Goal: Entertainment & Leisure: Browse casually

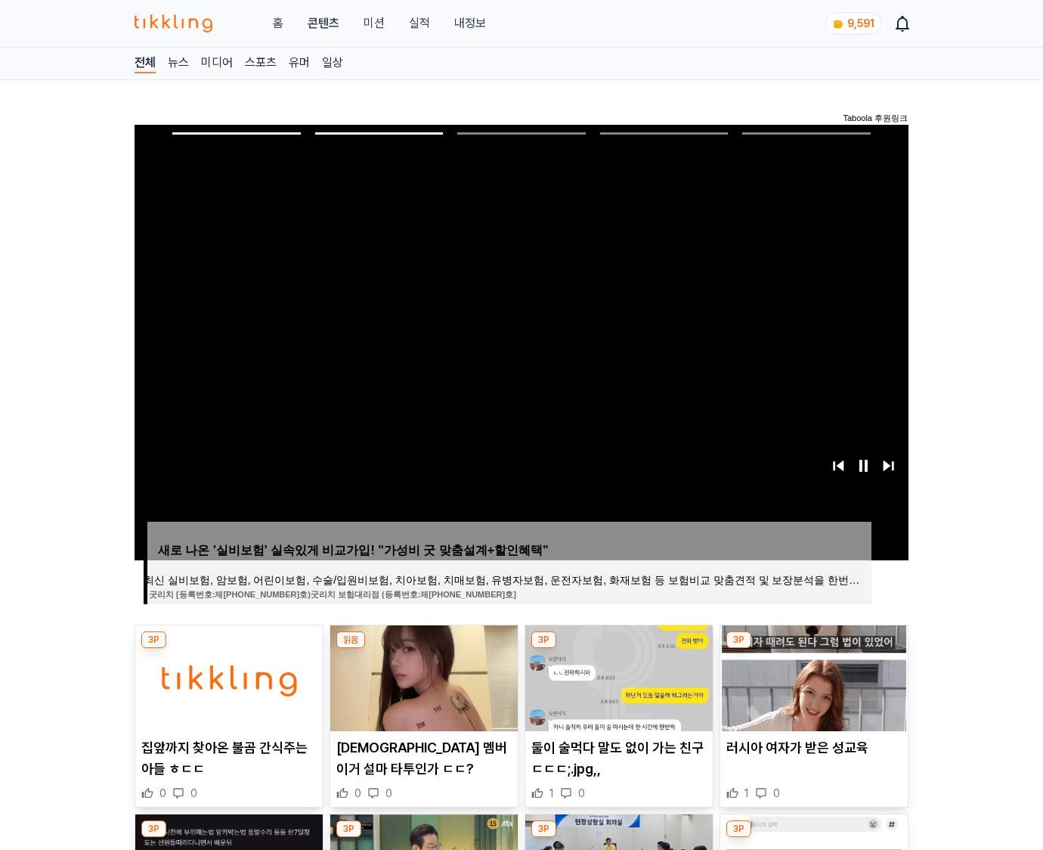
click at [812, 676] on img at bounding box center [813, 678] width 187 height 106
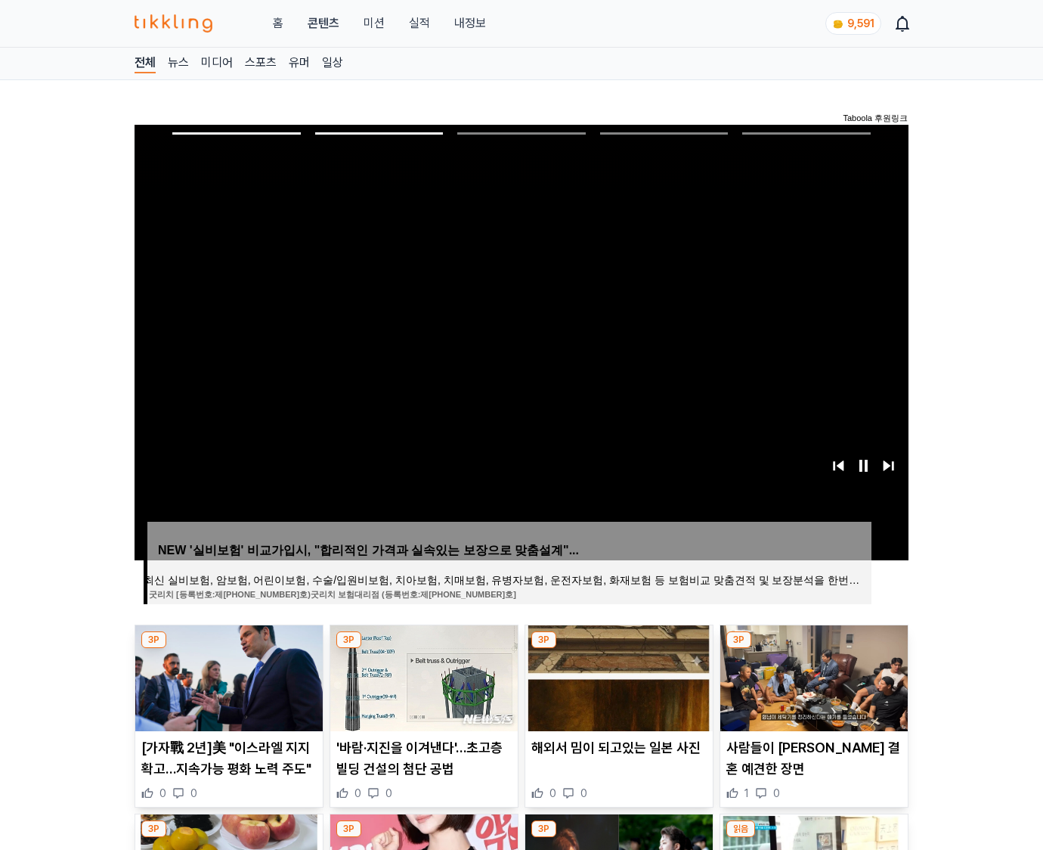
click at [812, 676] on img at bounding box center [813, 678] width 187 height 106
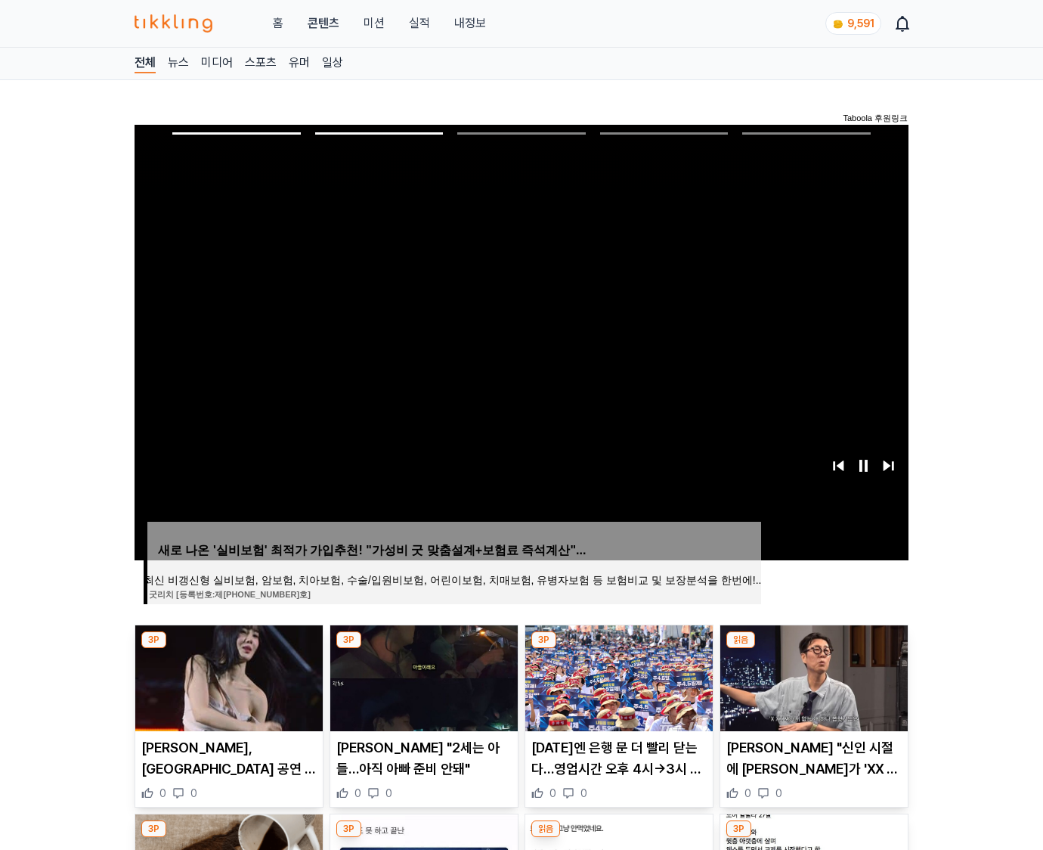
click at [812, 676] on img at bounding box center [813, 678] width 187 height 106
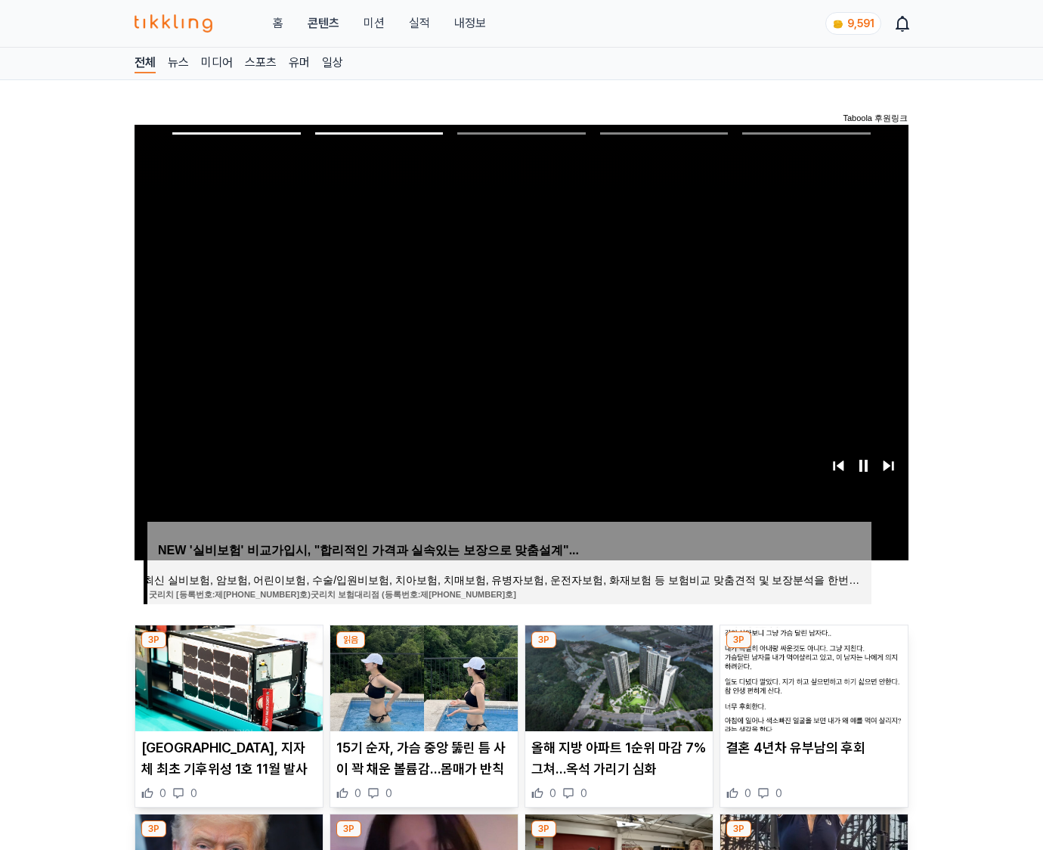
click at [812, 676] on img at bounding box center [813, 678] width 187 height 106
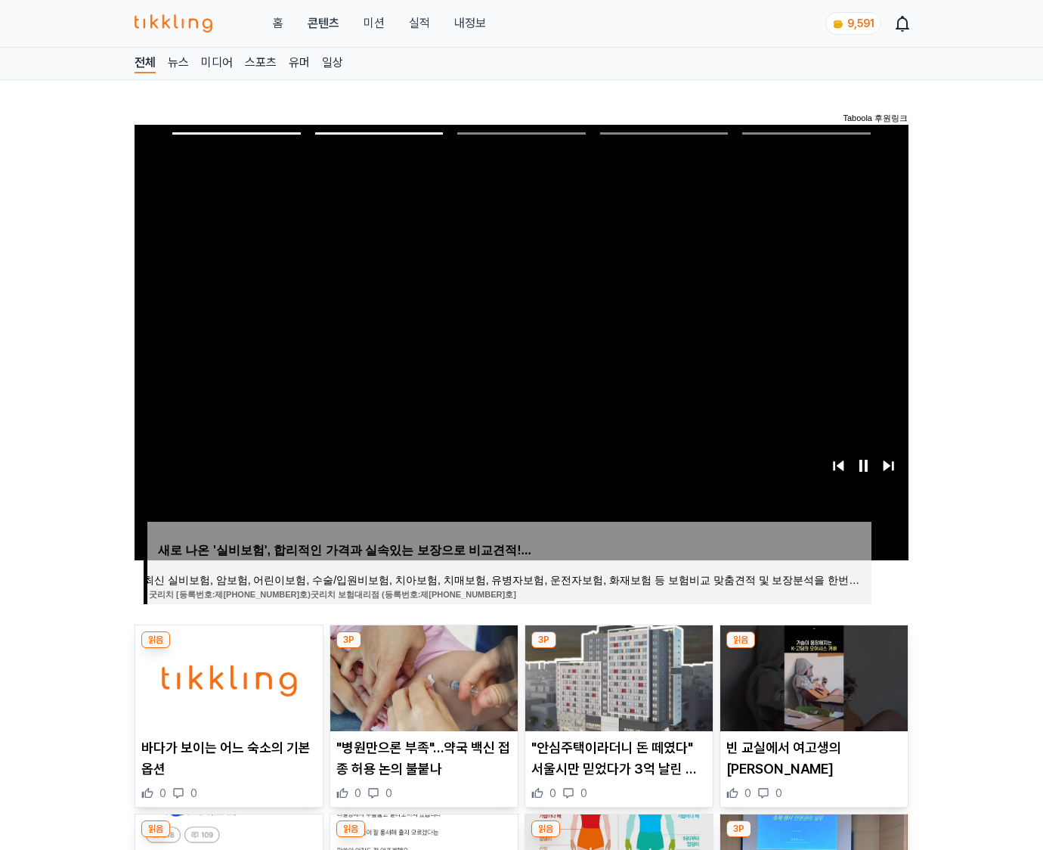
click at [812, 676] on img at bounding box center [813, 678] width 187 height 106
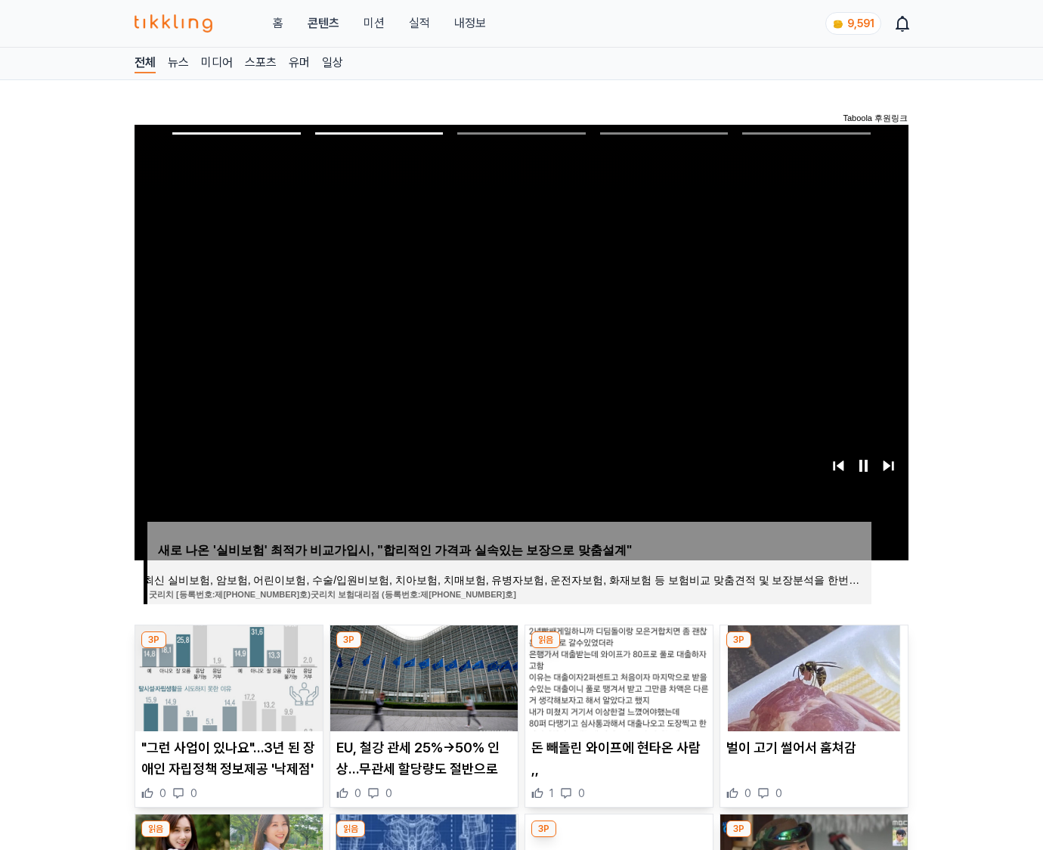
click at [812, 676] on img at bounding box center [813, 678] width 187 height 106
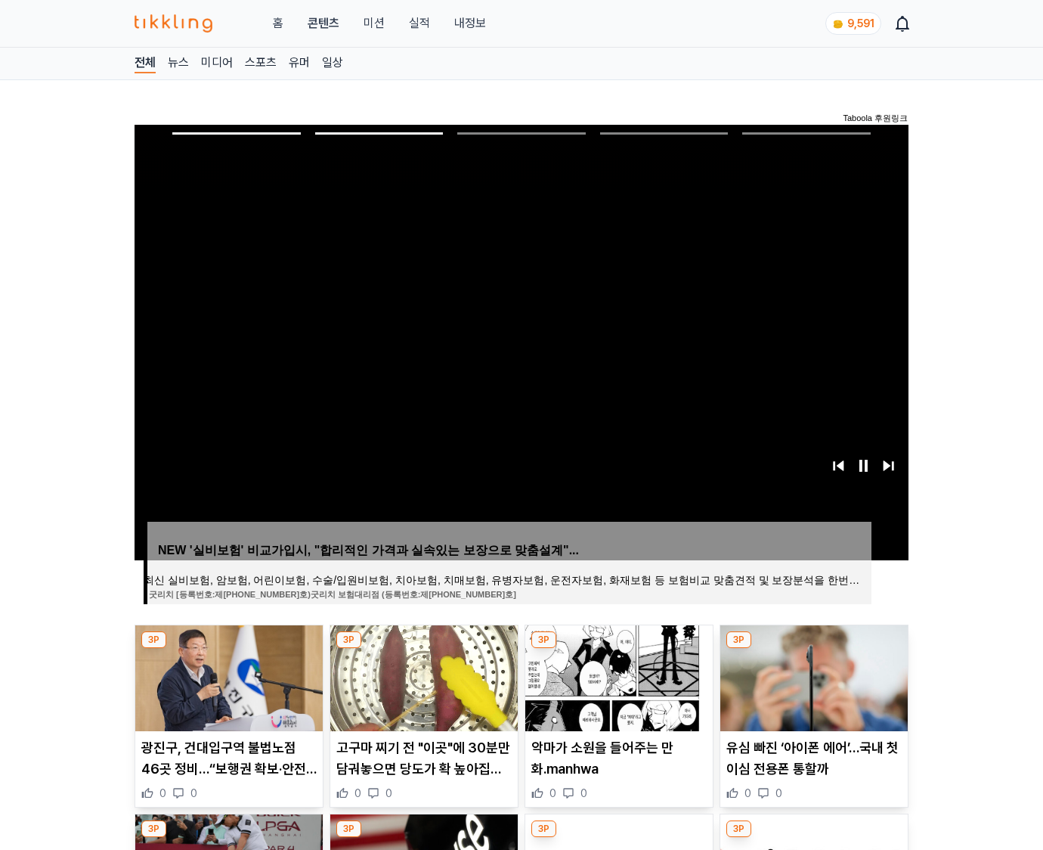
click at [812, 676] on img at bounding box center [813, 678] width 187 height 106
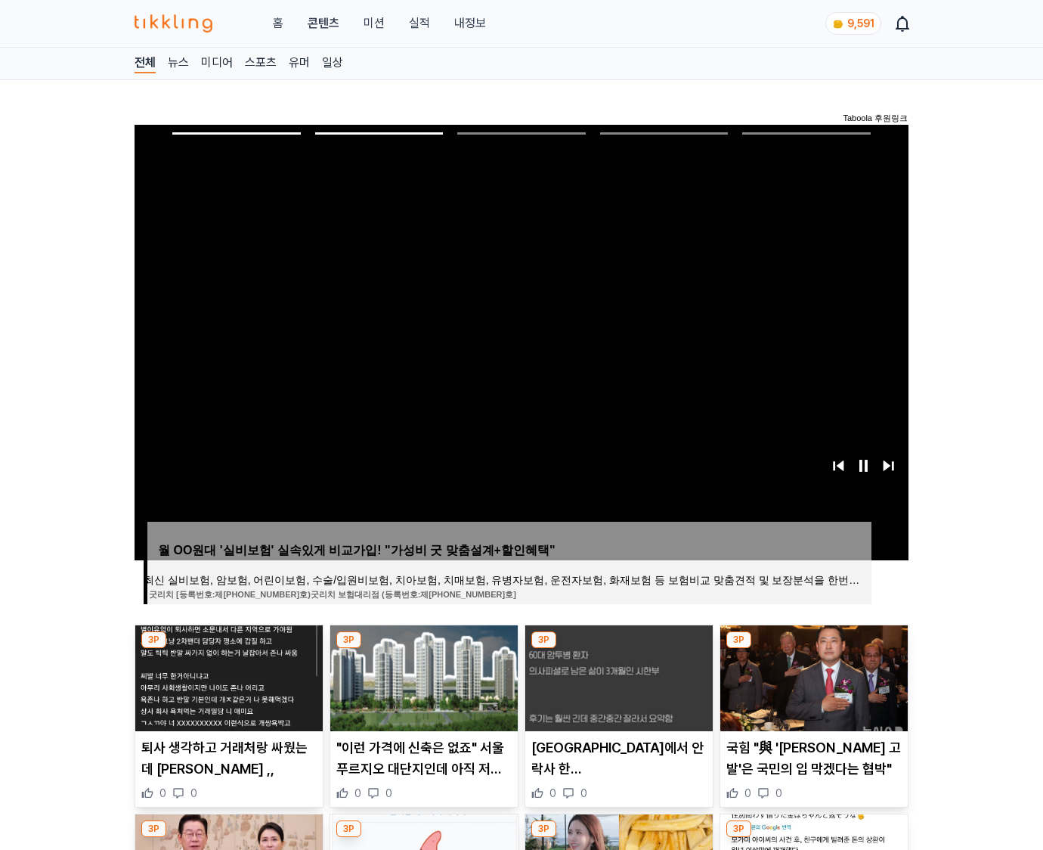
click at [812, 676] on img at bounding box center [813, 678] width 187 height 106
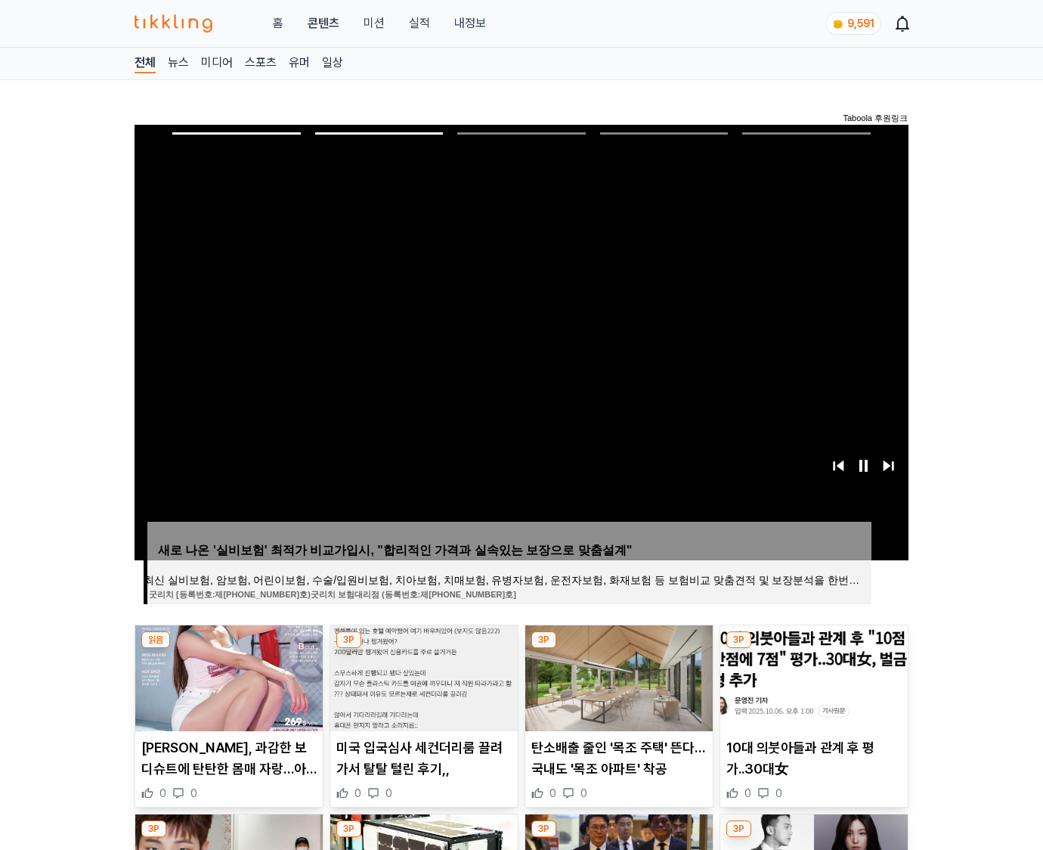
click at [812, 676] on img at bounding box center [813, 678] width 187 height 106
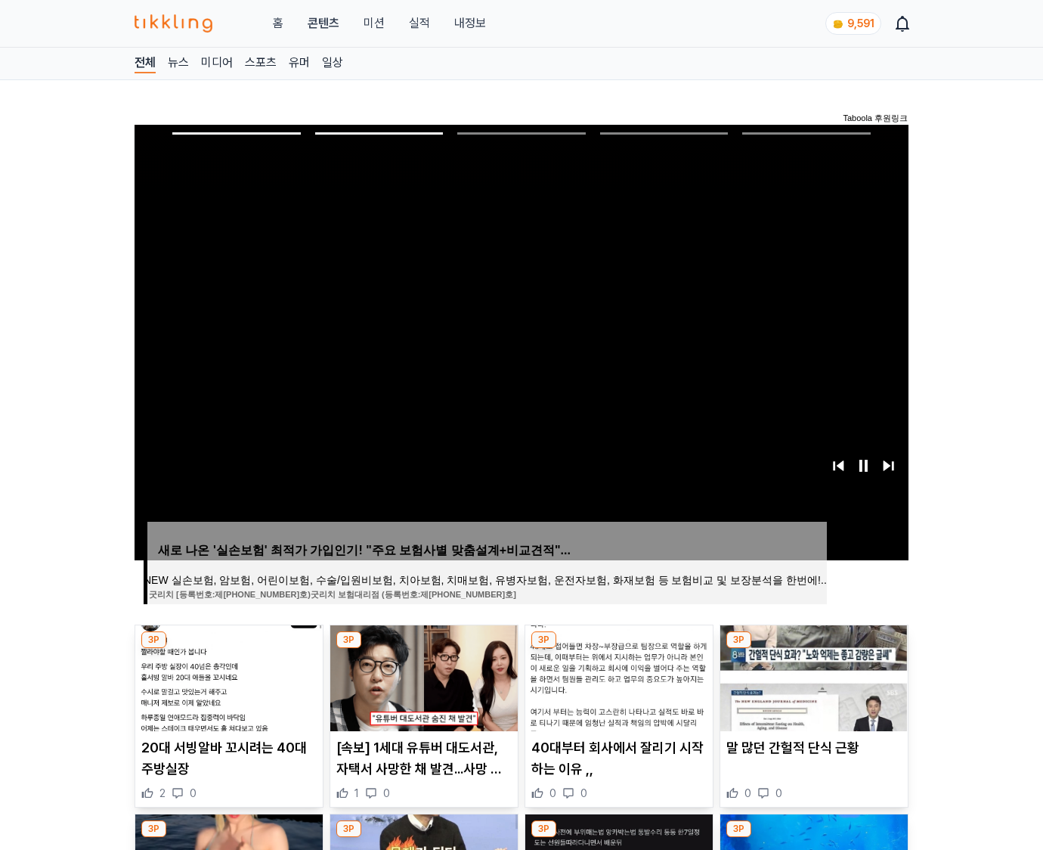
click at [812, 676] on img at bounding box center [813, 678] width 187 height 106
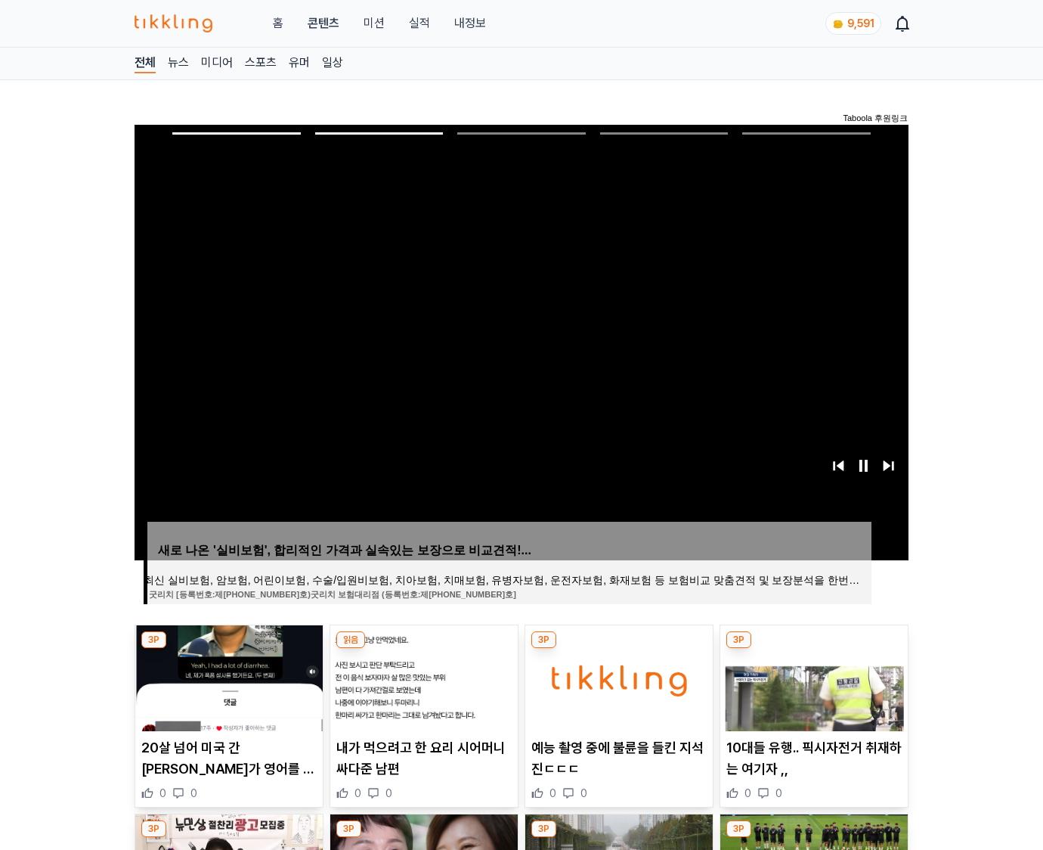
click at [812, 676] on img at bounding box center [813, 678] width 187 height 106
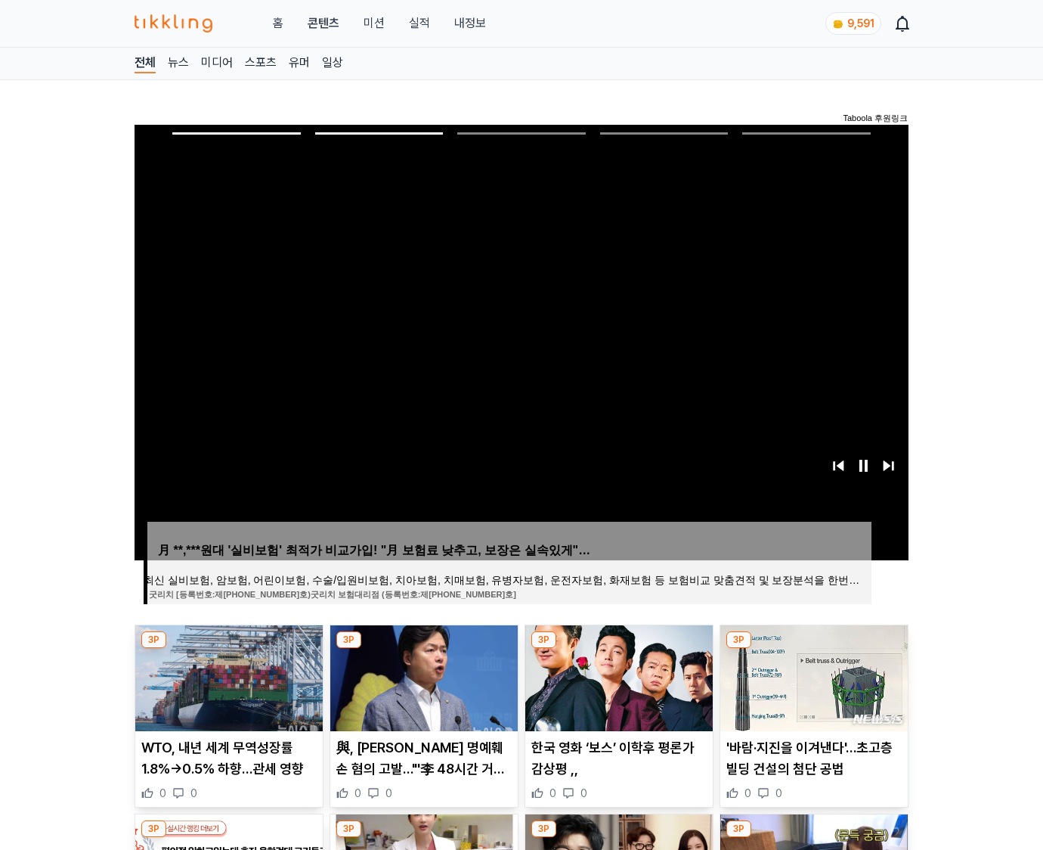
click at [812, 676] on img at bounding box center [813, 678] width 187 height 106
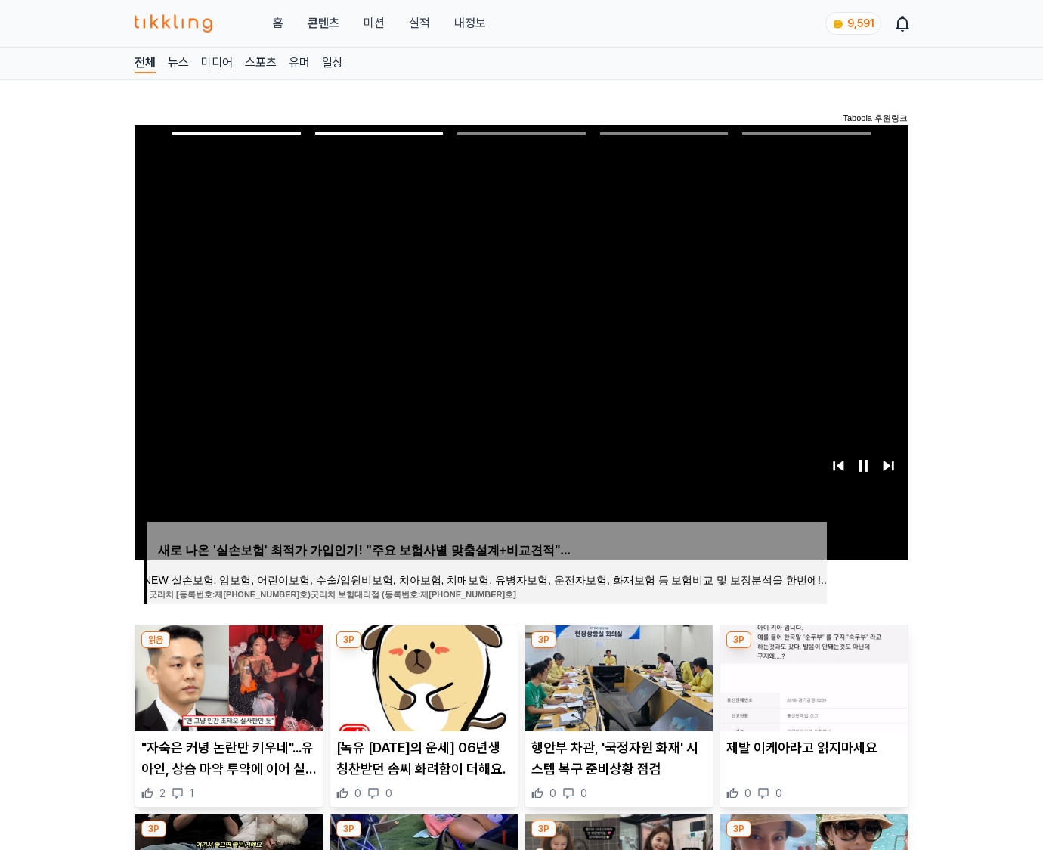
click at [812, 676] on img at bounding box center [813, 678] width 187 height 106
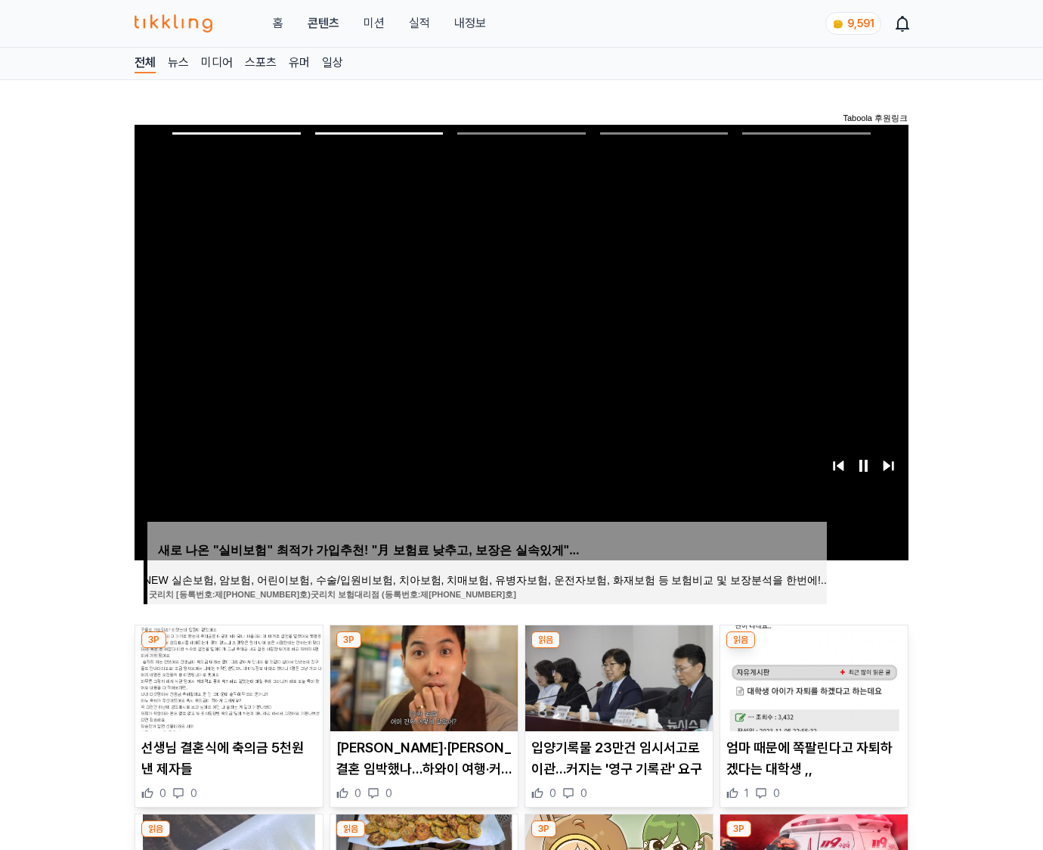
click at [812, 676] on img at bounding box center [813, 678] width 187 height 106
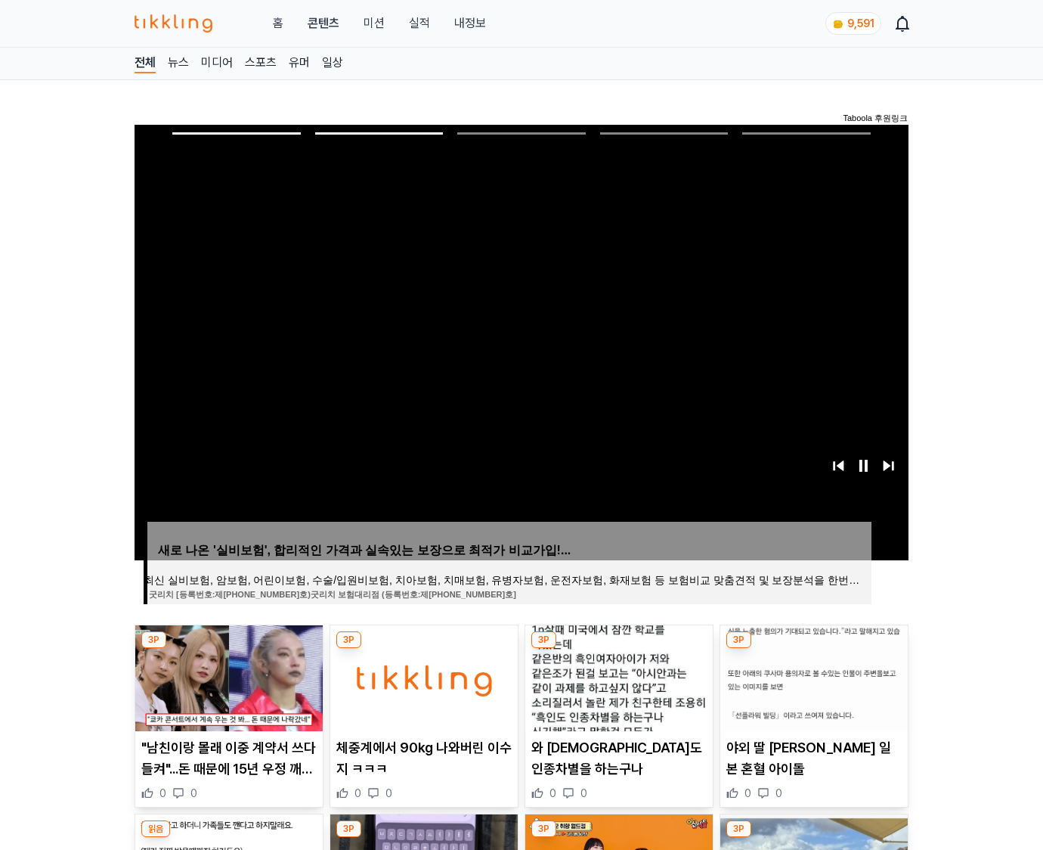
click at [812, 676] on img at bounding box center [813, 678] width 187 height 106
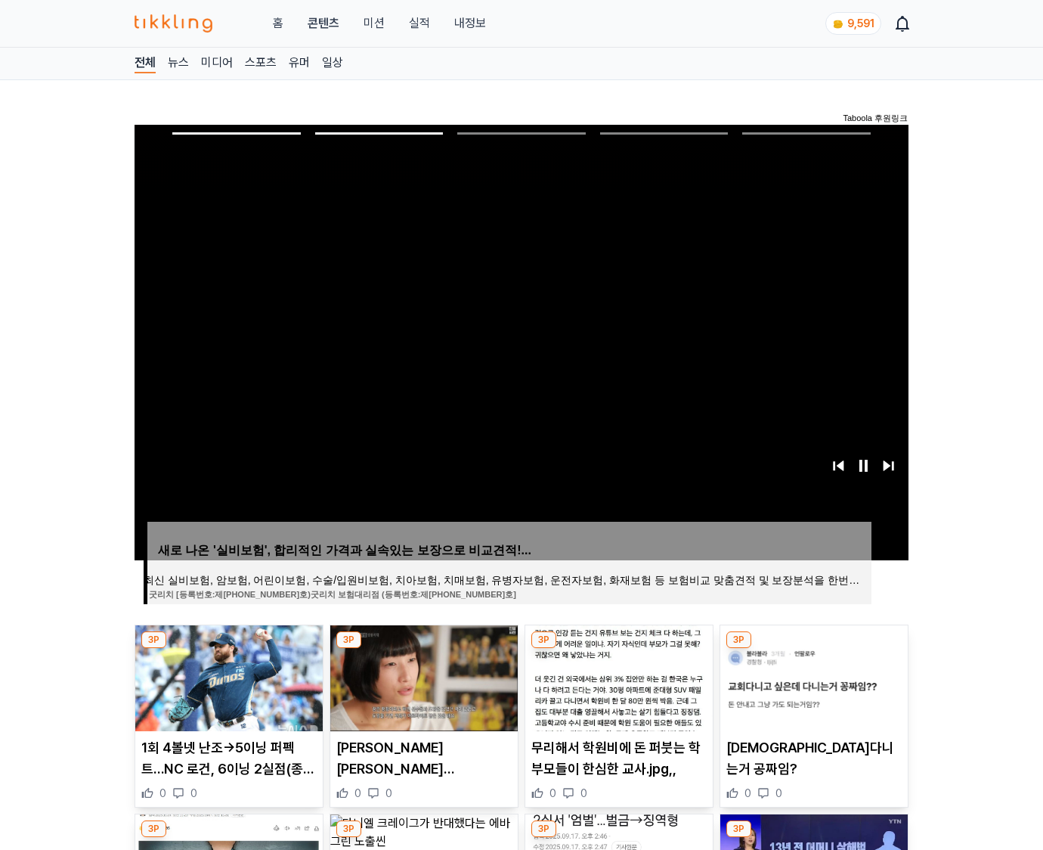
click at [812, 676] on img at bounding box center [813, 678] width 187 height 106
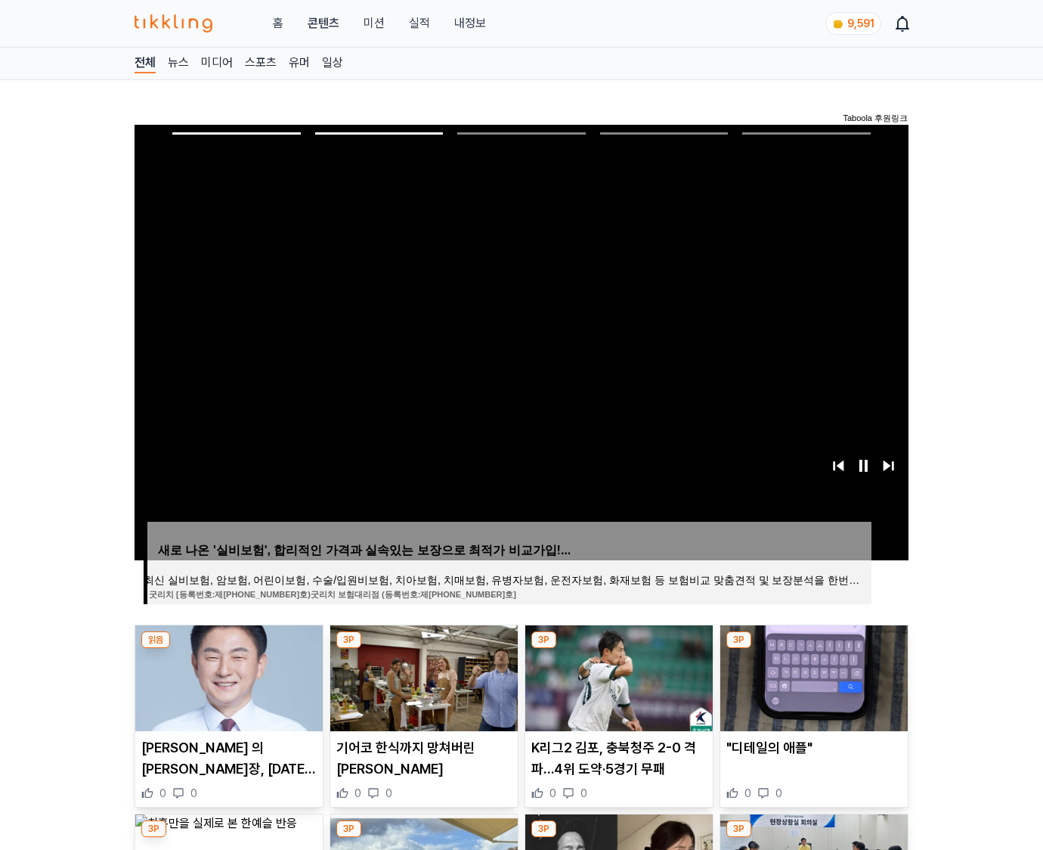
click at [812, 676] on img at bounding box center [813, 678] width 187 height 106
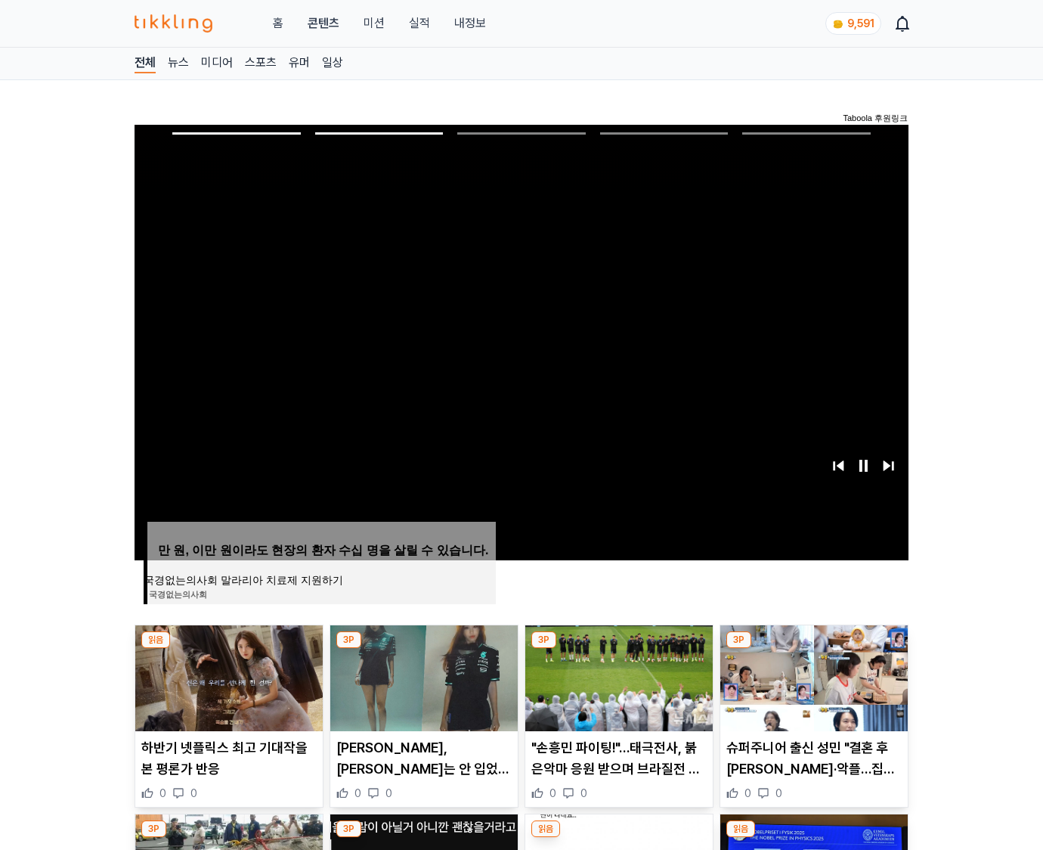
click at [812, 676] on img at bounding box center [813, 678] width 187 height 106
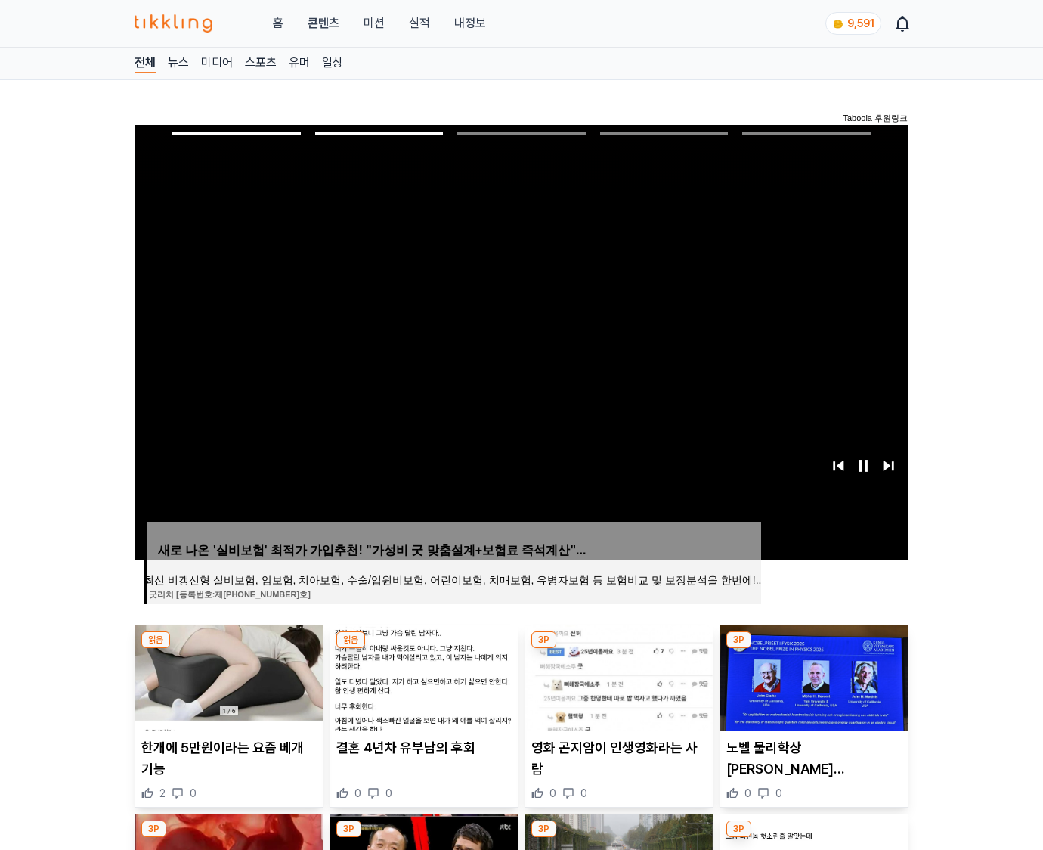
click at [812, 676] on img at bounding box center [813, 678] width 187 height 106
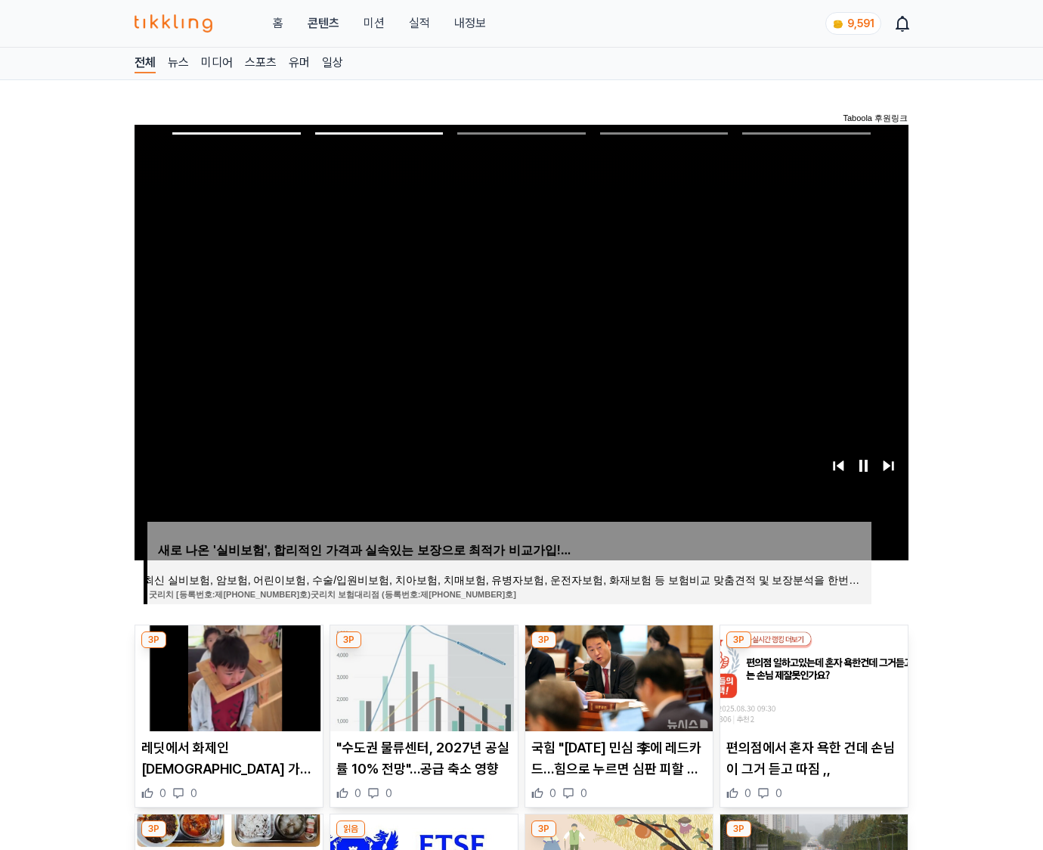
click at [812, 676] on img at bounding box center [813, 678] width 187 height 106
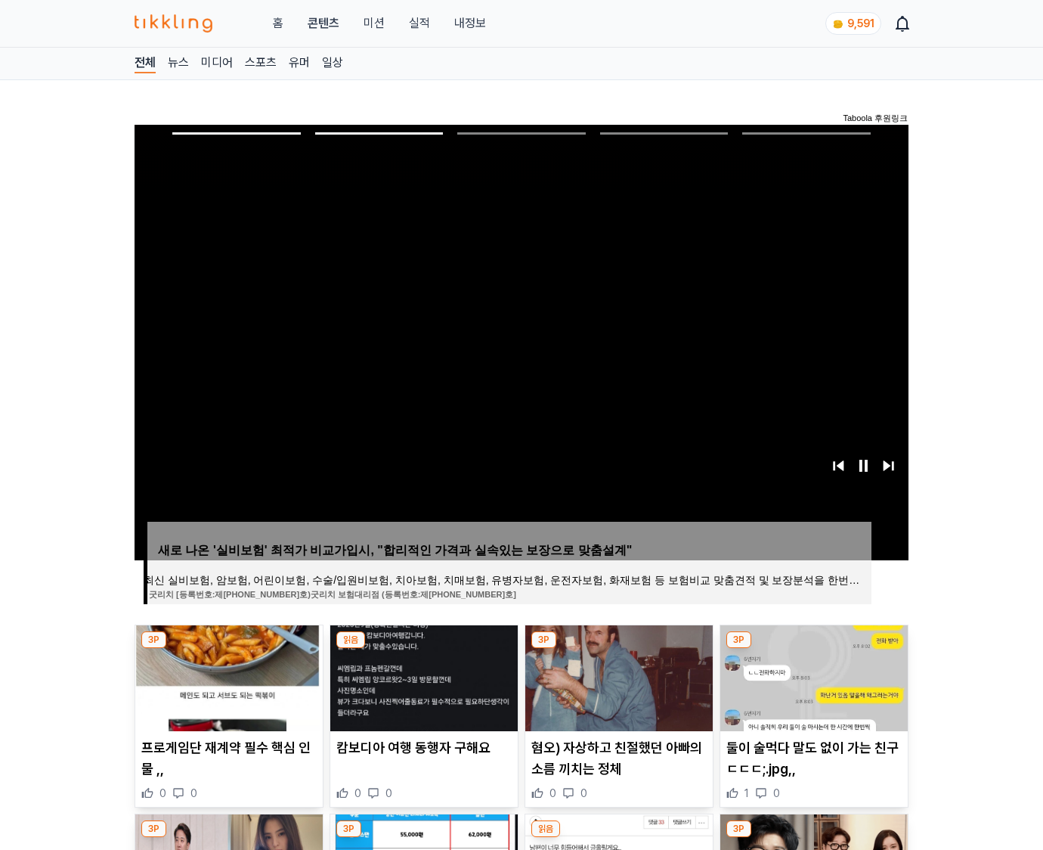
click at [812, 676] on img at bounding box center [813, 678] width 187 height 106
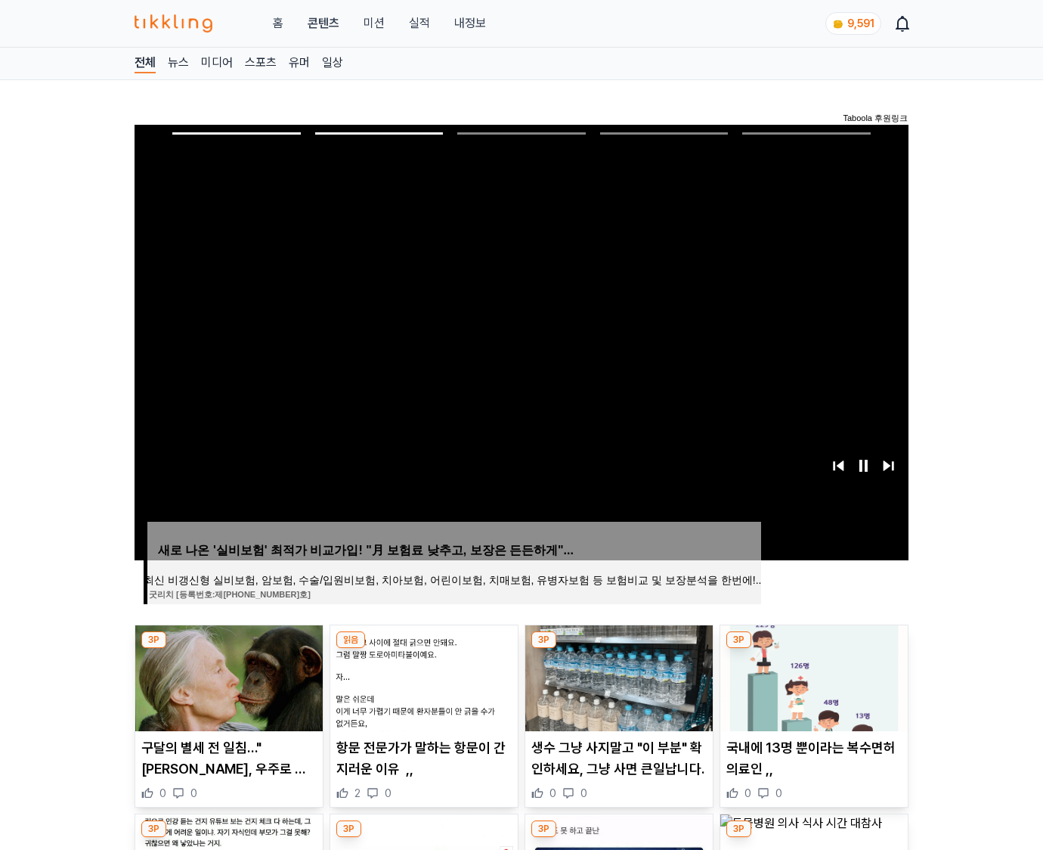
click at [812, 676] on img at bounding box center [813, 678] width 187 height 106
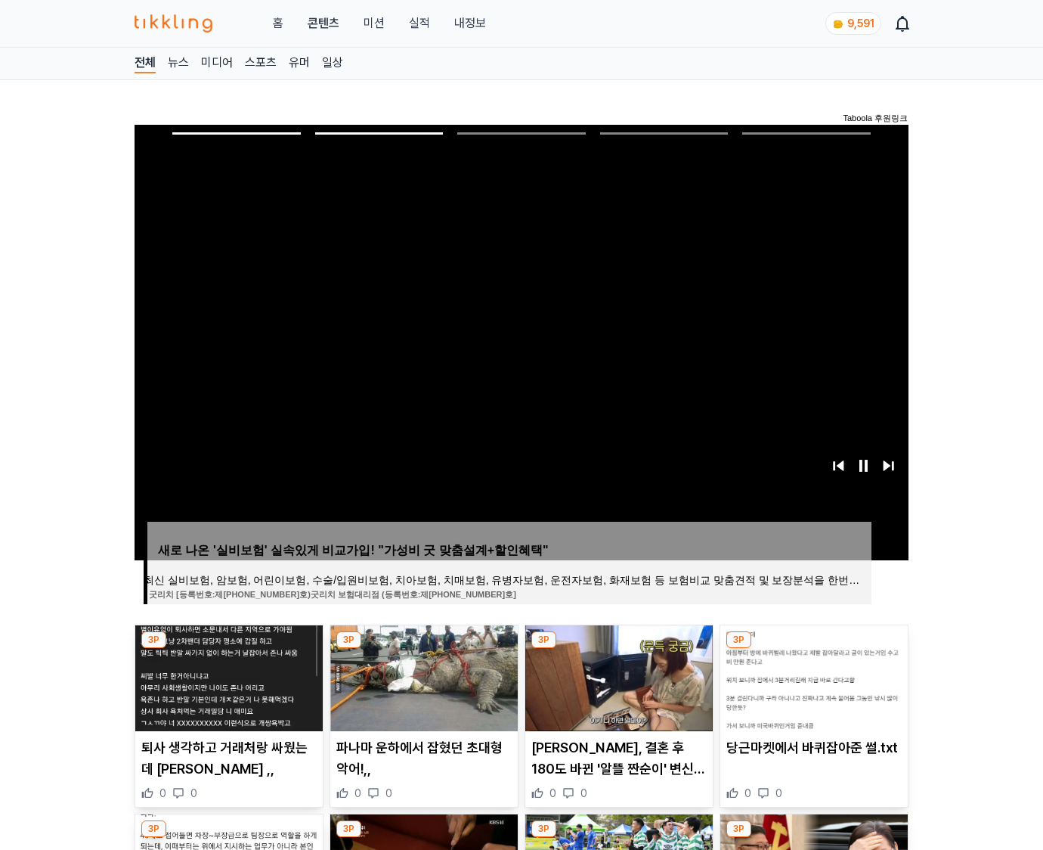
click at [812, 676] on img at bounding box center [813, 678] width 187 height 106
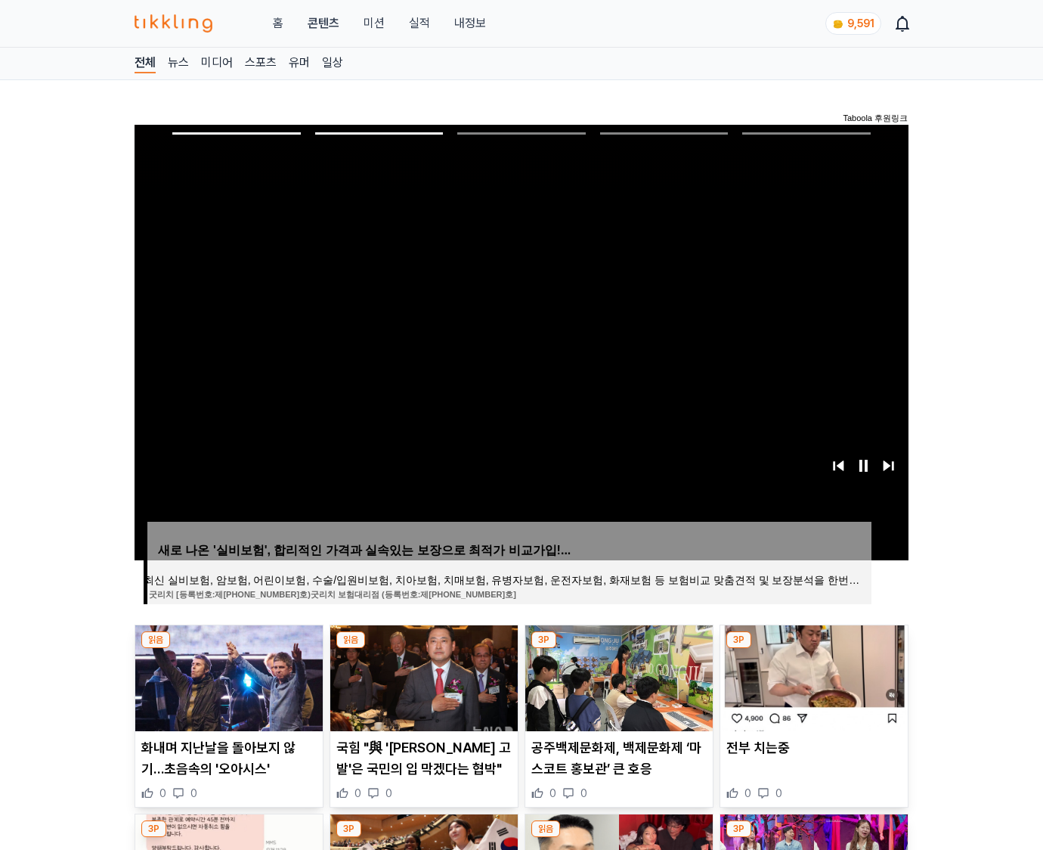
click at [812, 676] on img at bounding box center [813, 678] width 187 height 106
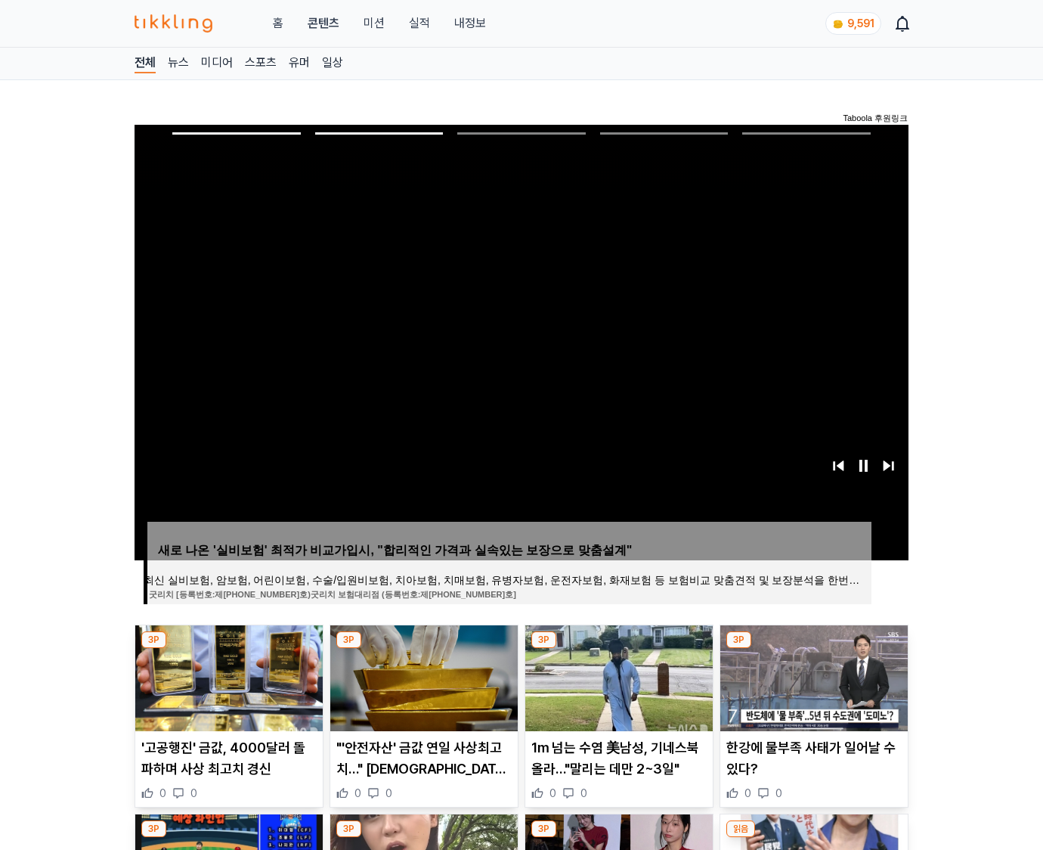
click at [812, 676] on img at bounding box center [813, 678] width 187 height 106
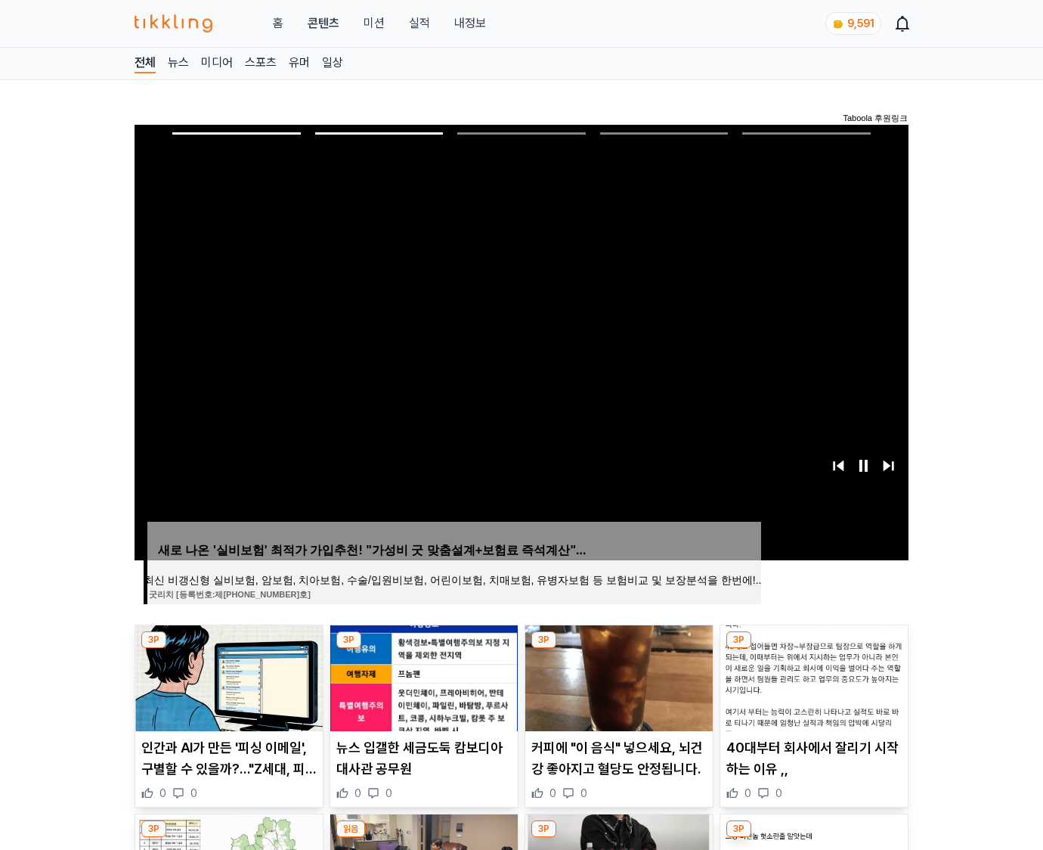
click at [812, 676] on img at bounding box center [813, 678] width 187 height 106
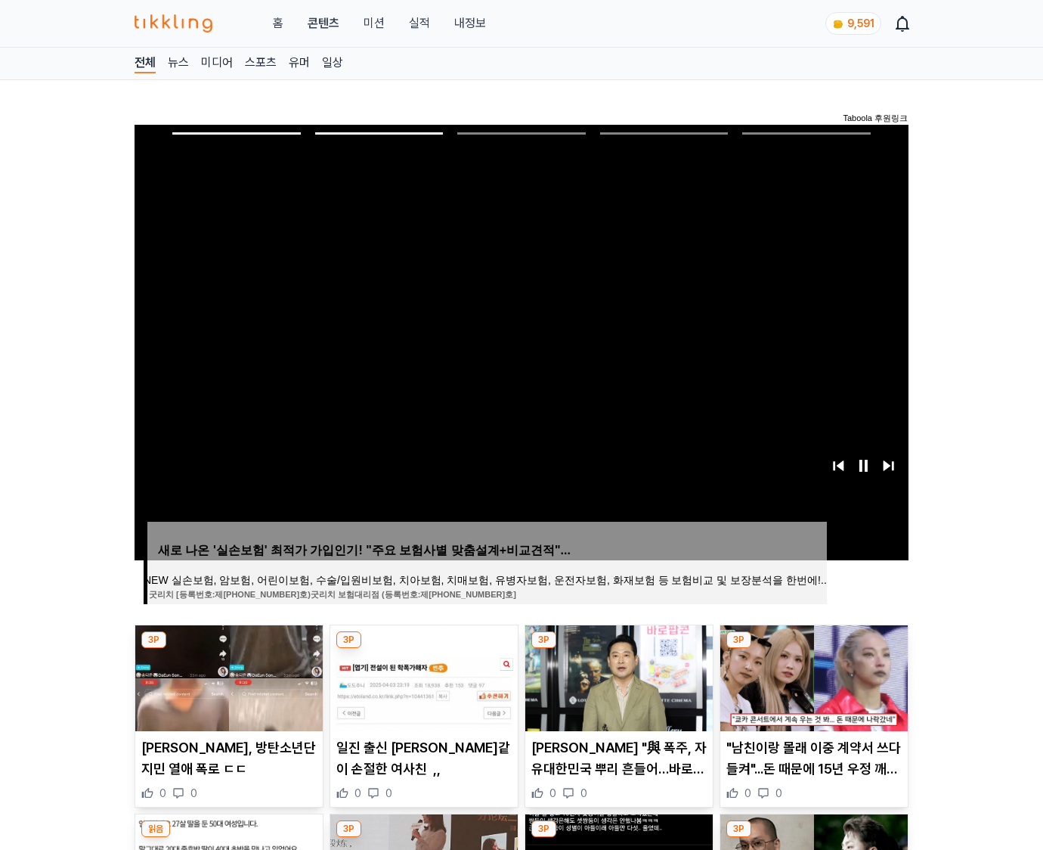
click at [812, 676] on img at bounding box center [813, 678] width 187 height 106
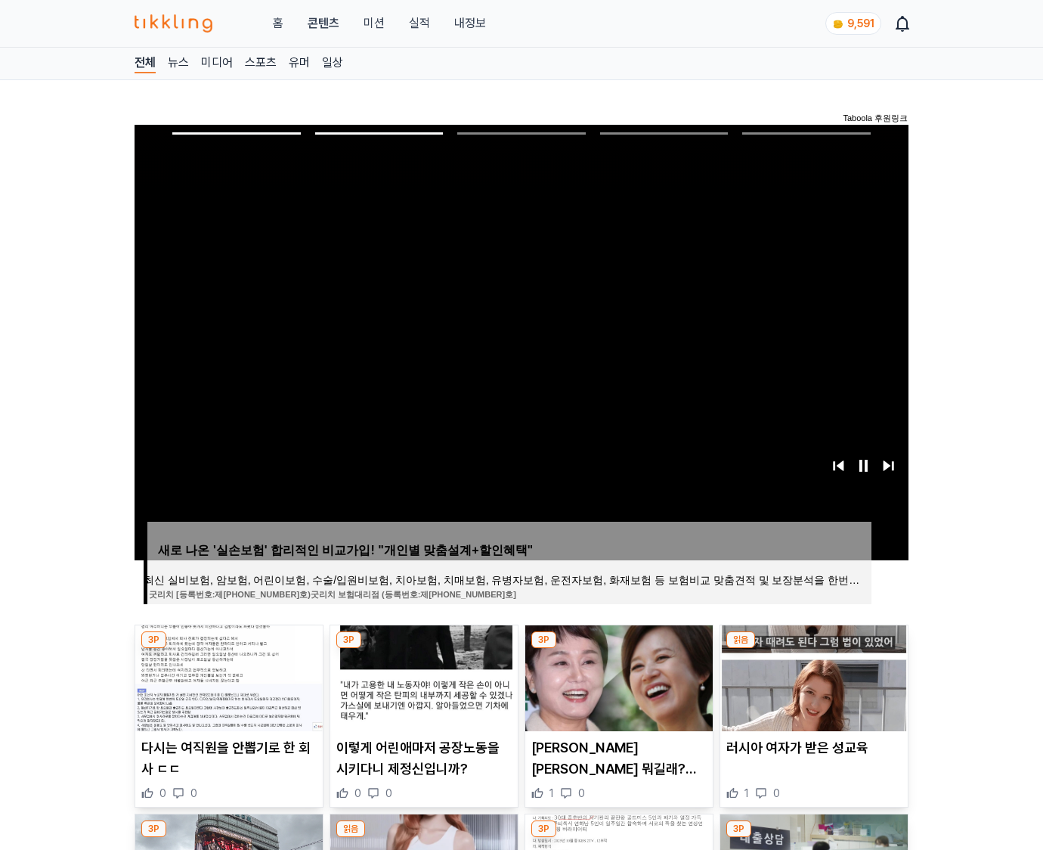
click at [812, 676] on img at bounding box center [813, 678] width 187 height 106
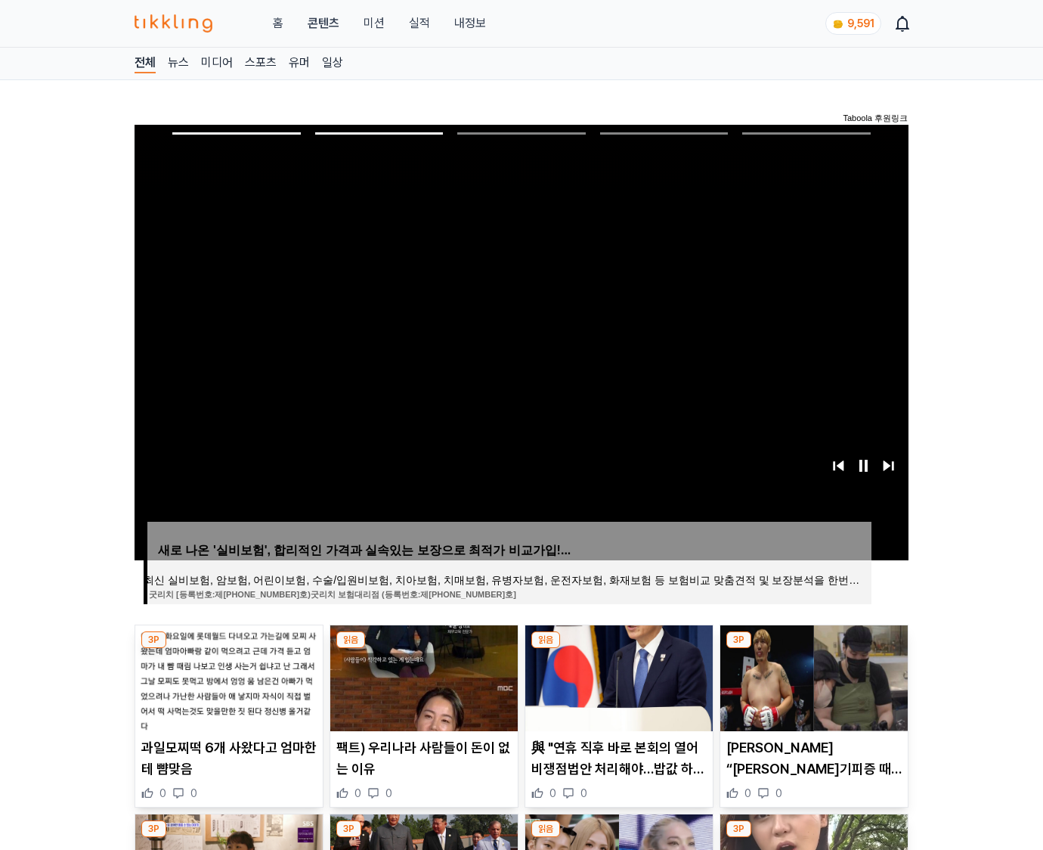
click at [812, 676] on img at bounding box center [813, 678] width 187 height 106
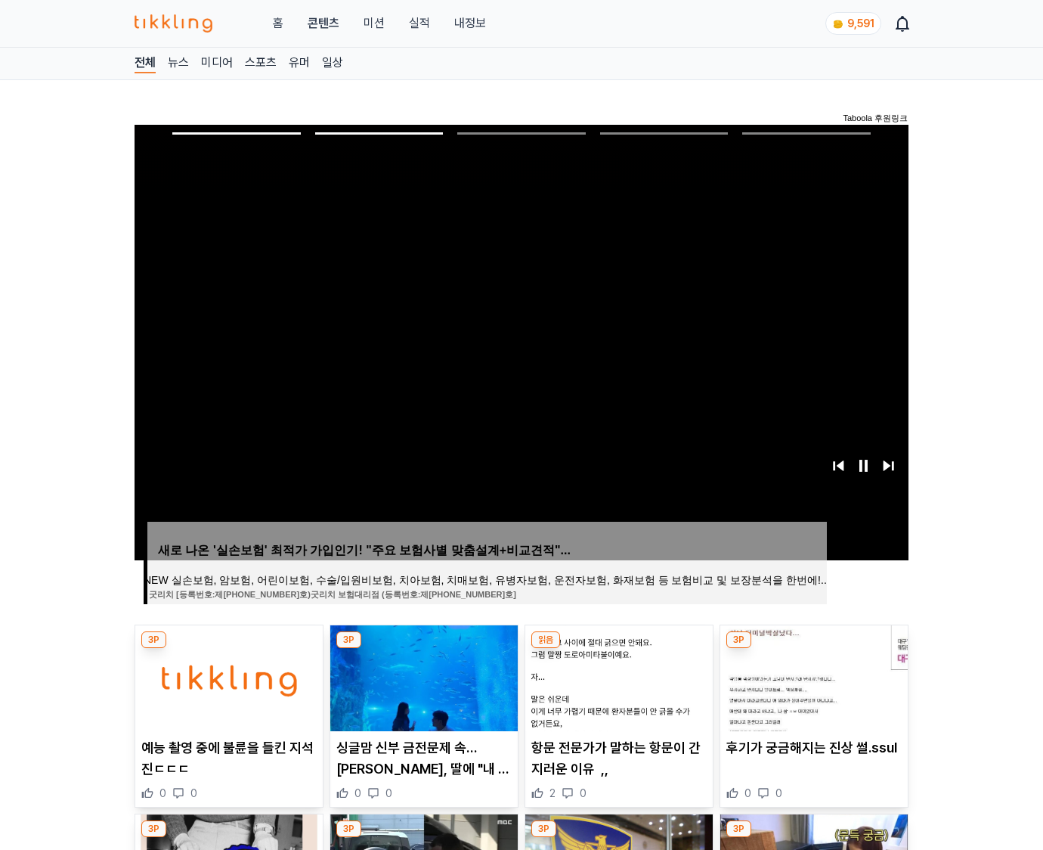
click at [812, 676] on img at bounding box center [813, 678] width 187 height 106
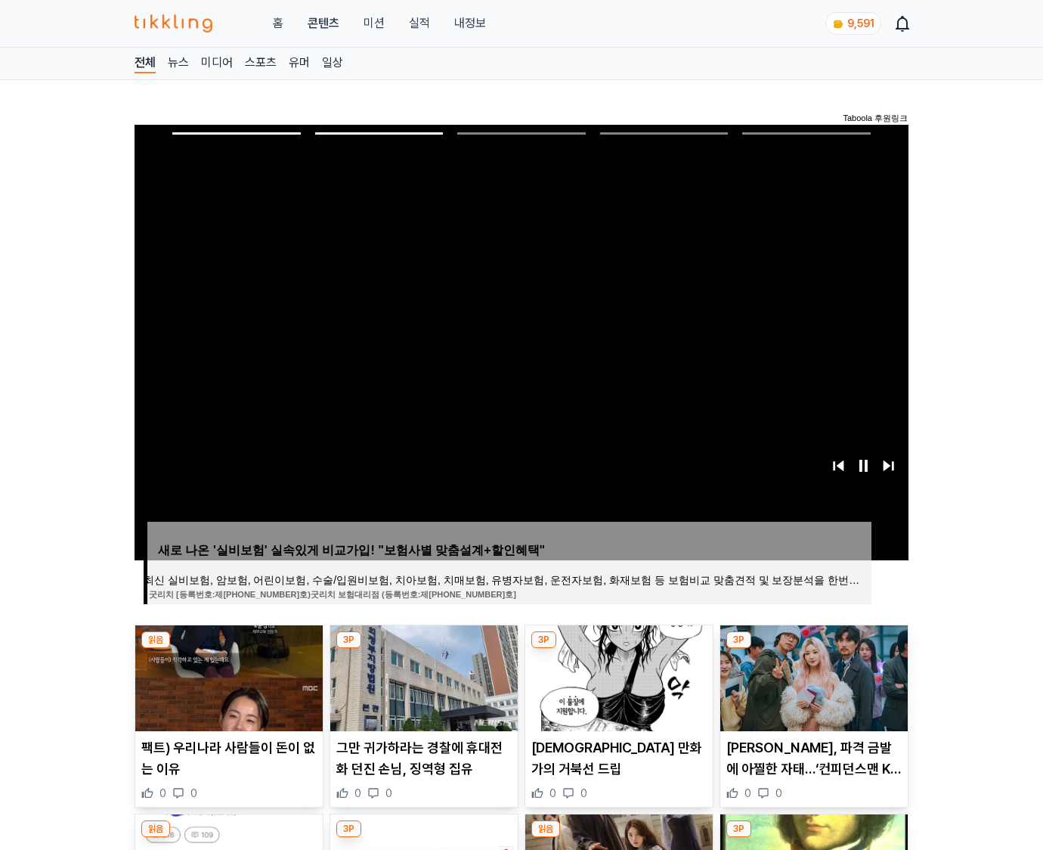
click at [812, 676] on img at bounding box center [813, 678] width 187 height 106
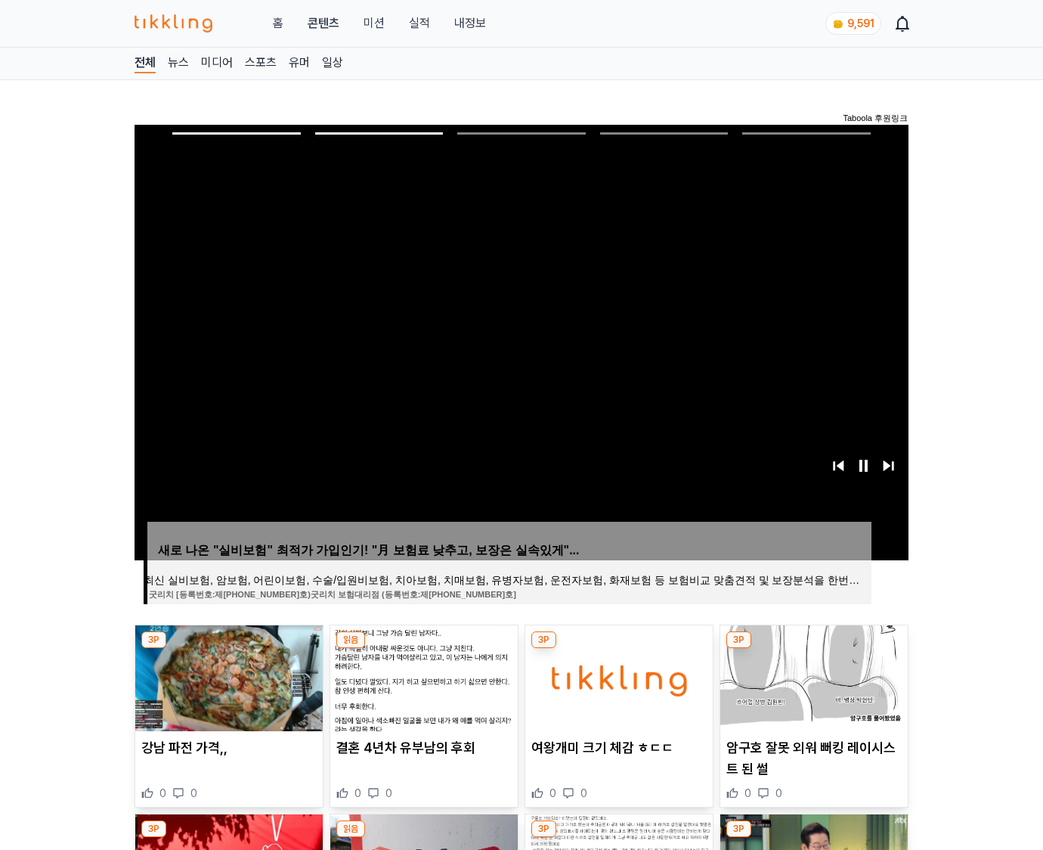
click at [812, 676] on img at bounding box center [813, 678] width 187 height 106
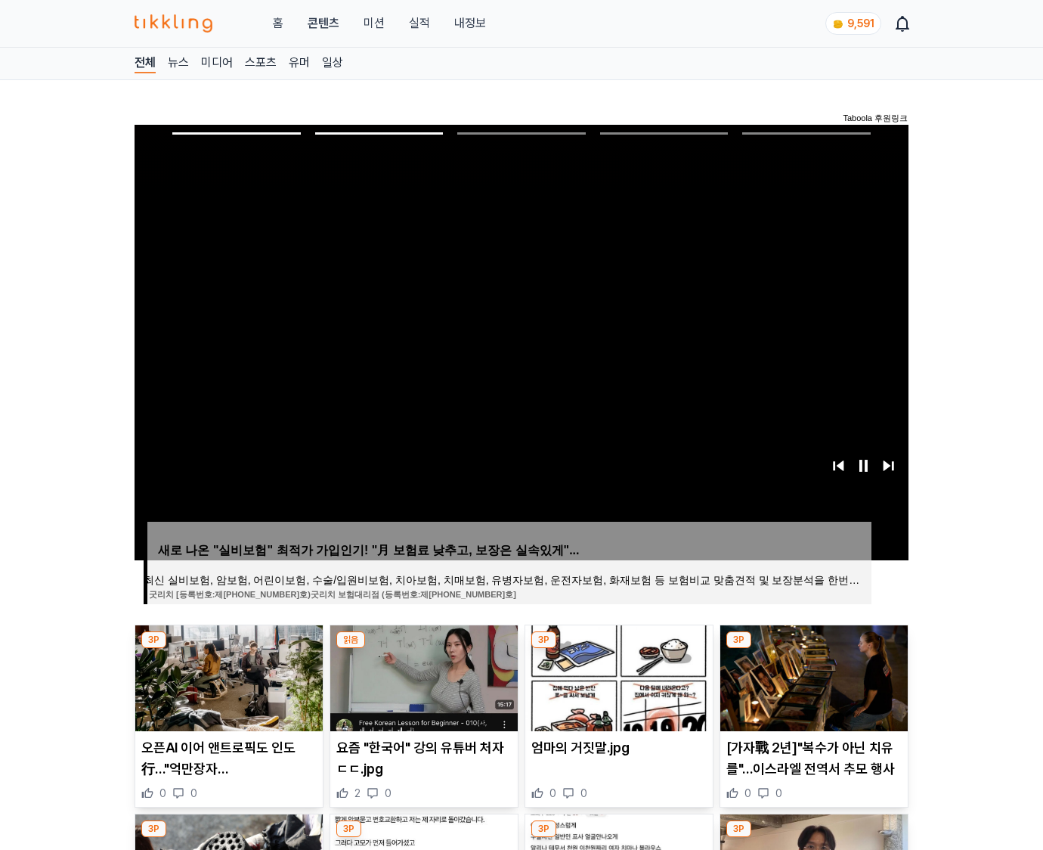
click at [812, 676] on img at bounding box center [813, 678] width 187 height 106
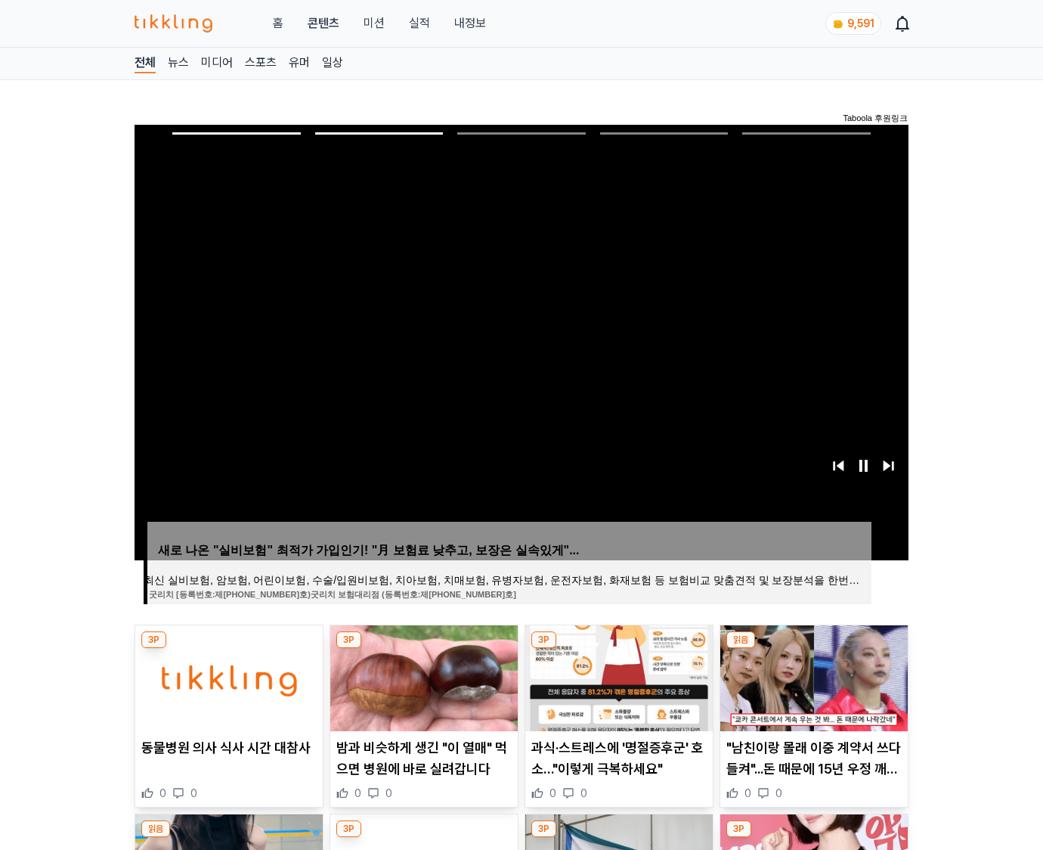
click at [812, 676] on img at bounding box center [813, 678] width 187 height 106
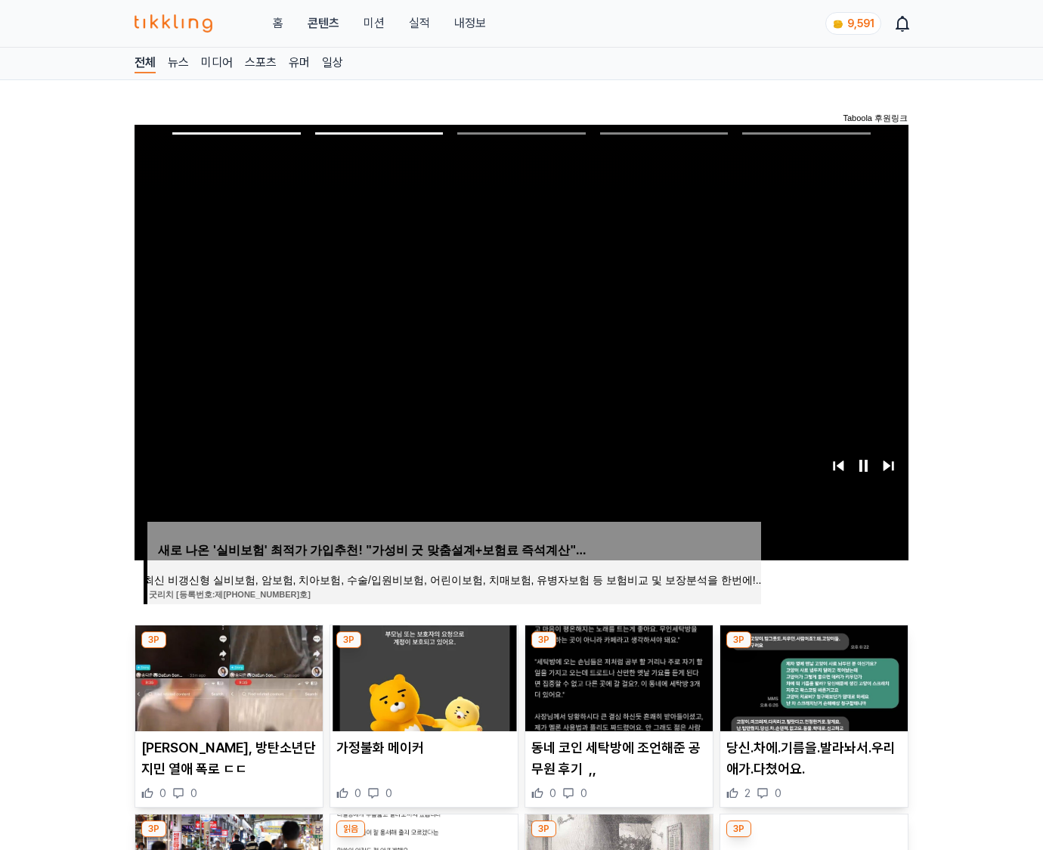
click at [812, 676] on img at bounding box center [813, 678] width 187 height 106
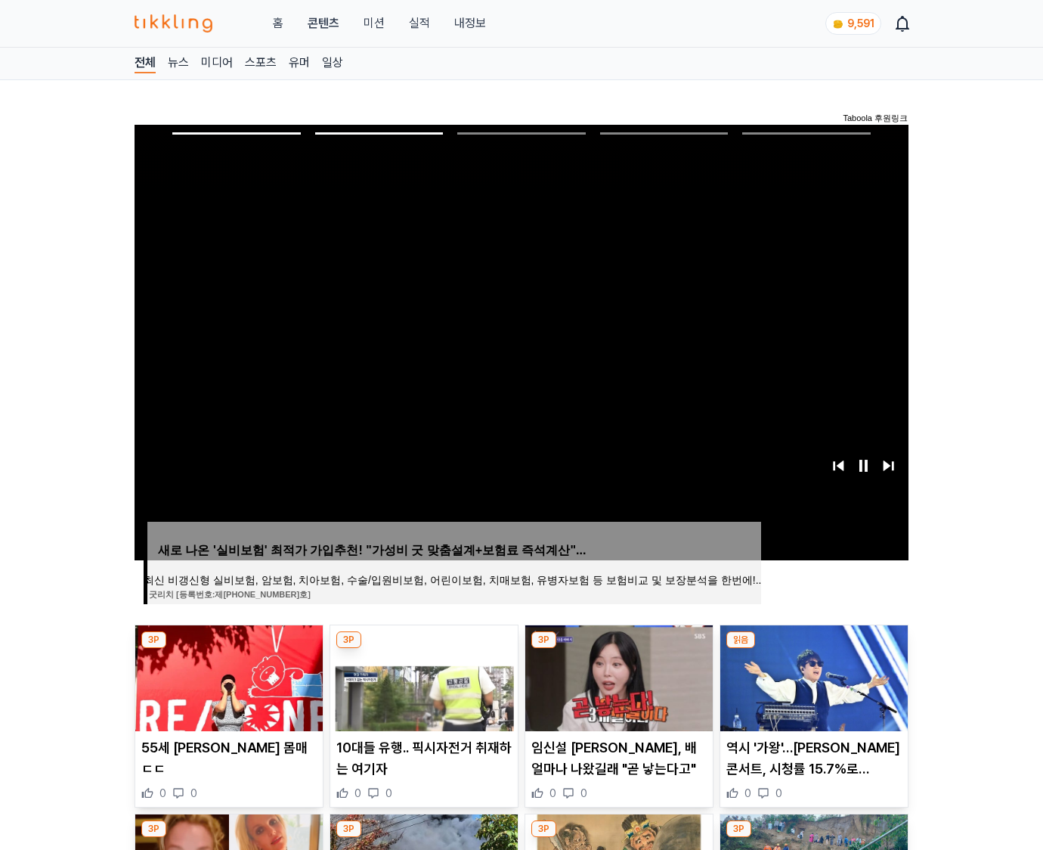
click at [812, 676] on img at bounding box center [813, 678] width 187 height 106
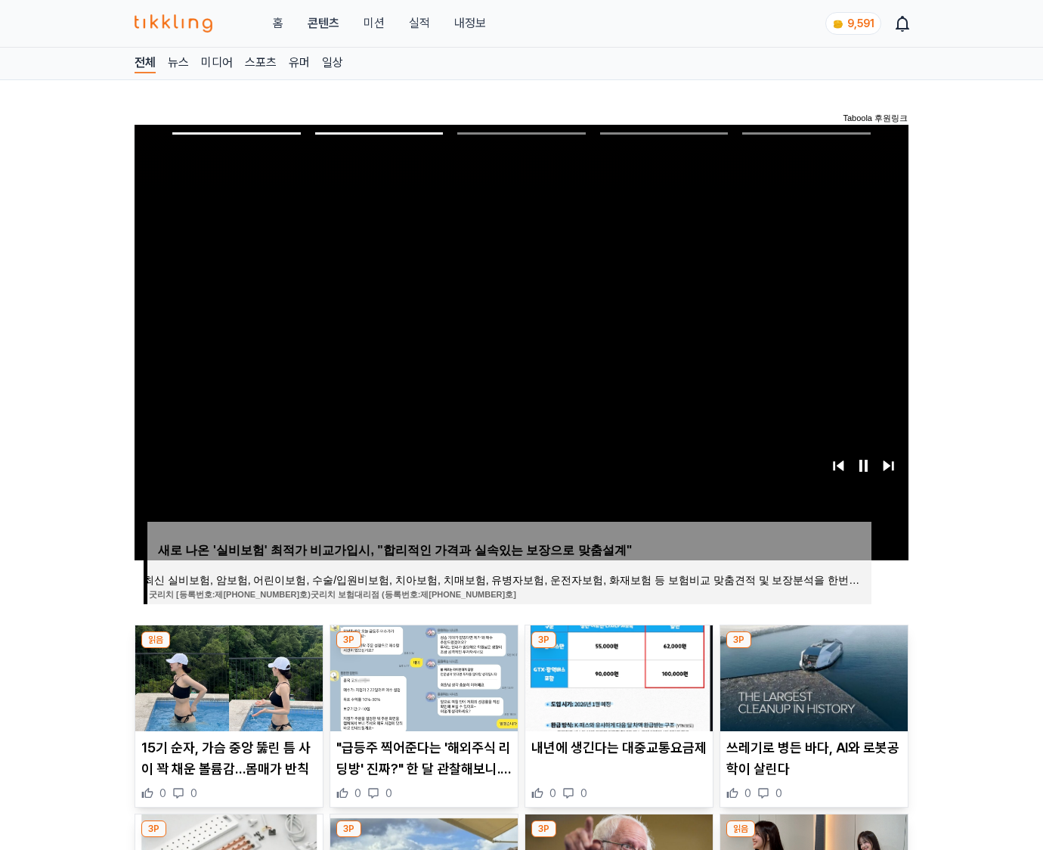
click at [812, 676] on img at bounding box center [813, 678] width 187 height 106
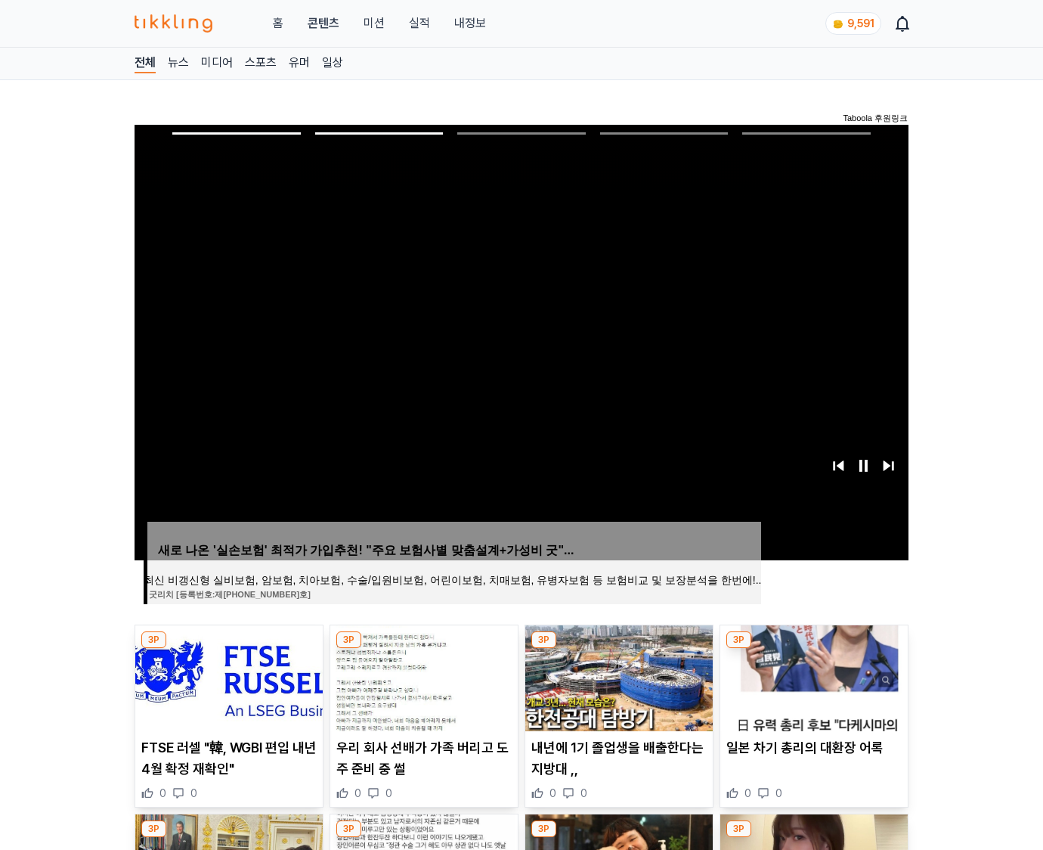
click at [812, 676] on img at bounding box center [813, 678] width 187 height 106
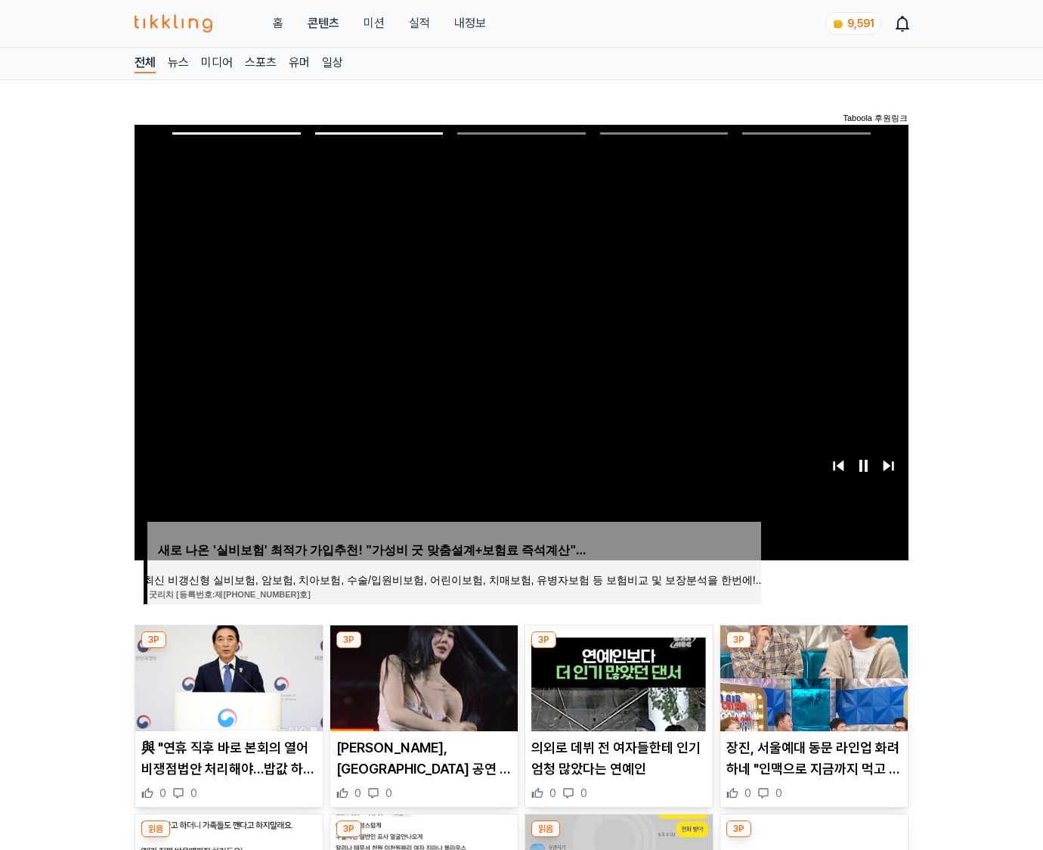
click at [812, 676] on img at bounding box center [813, 678] width 187 height 106
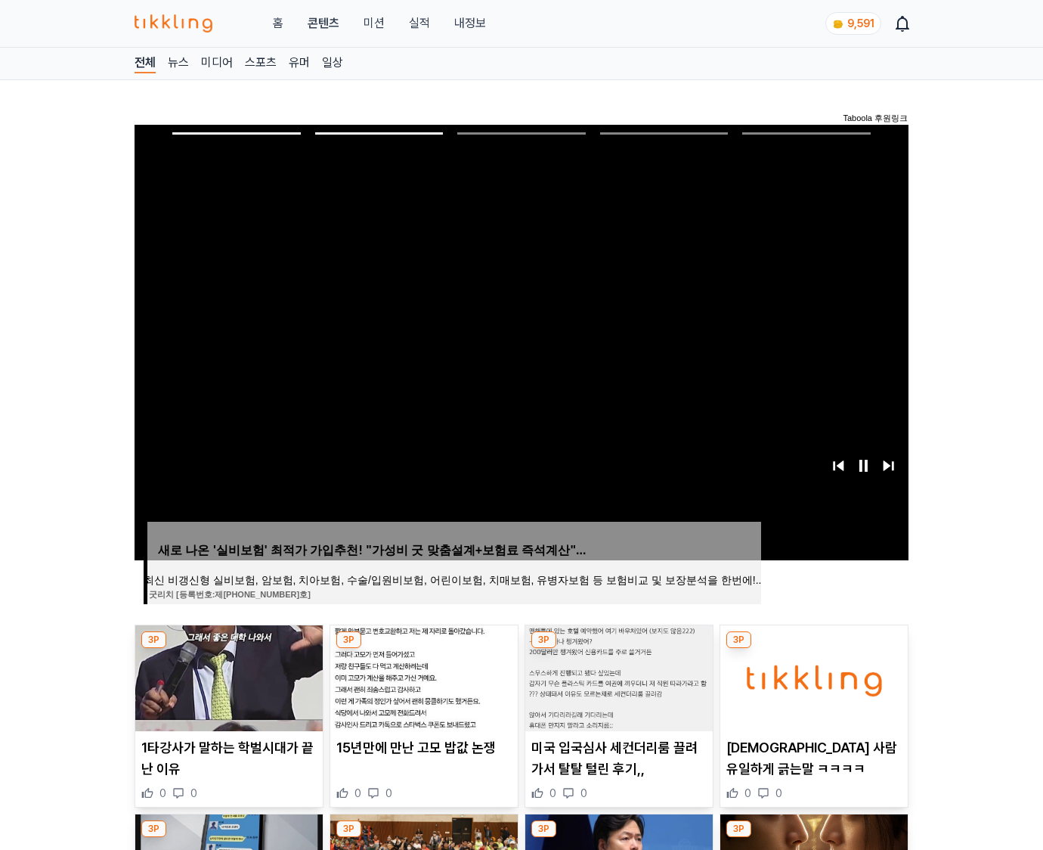
click at [812, 676] on img at bounding box center [813, 678] width 187 height 106
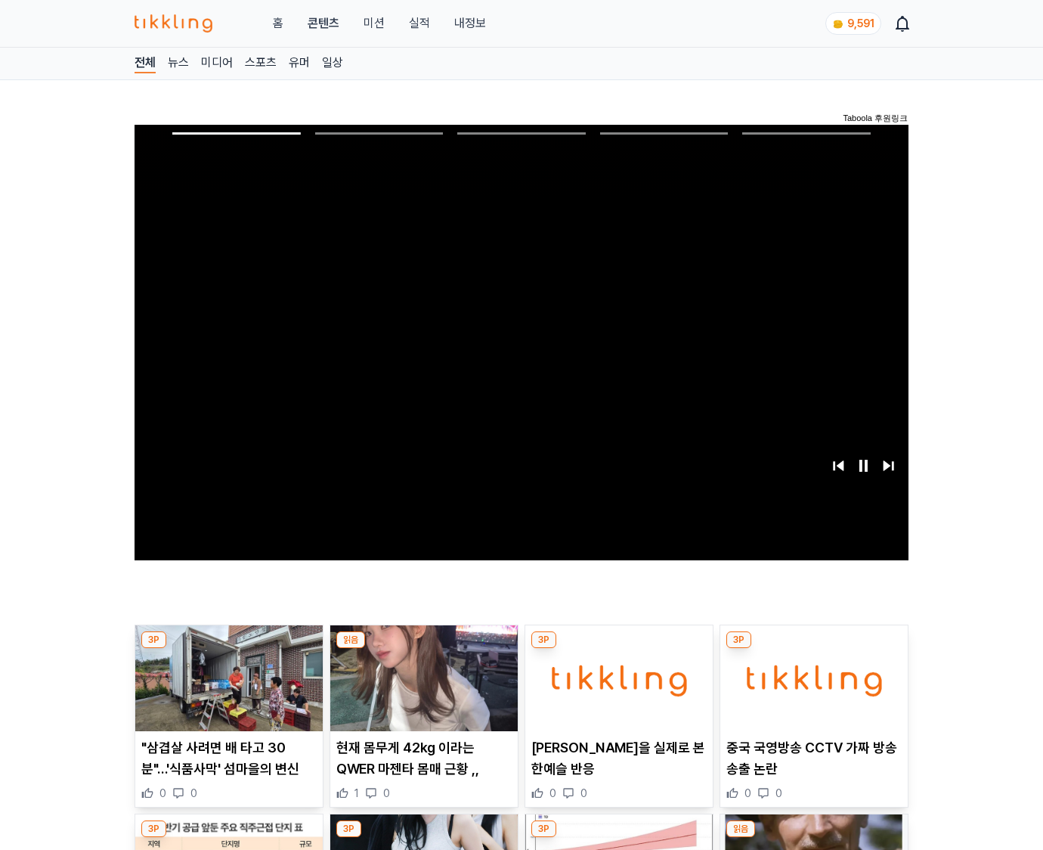
click at [812, 676] on img at bounding box center [813, 678] width 187 height 106
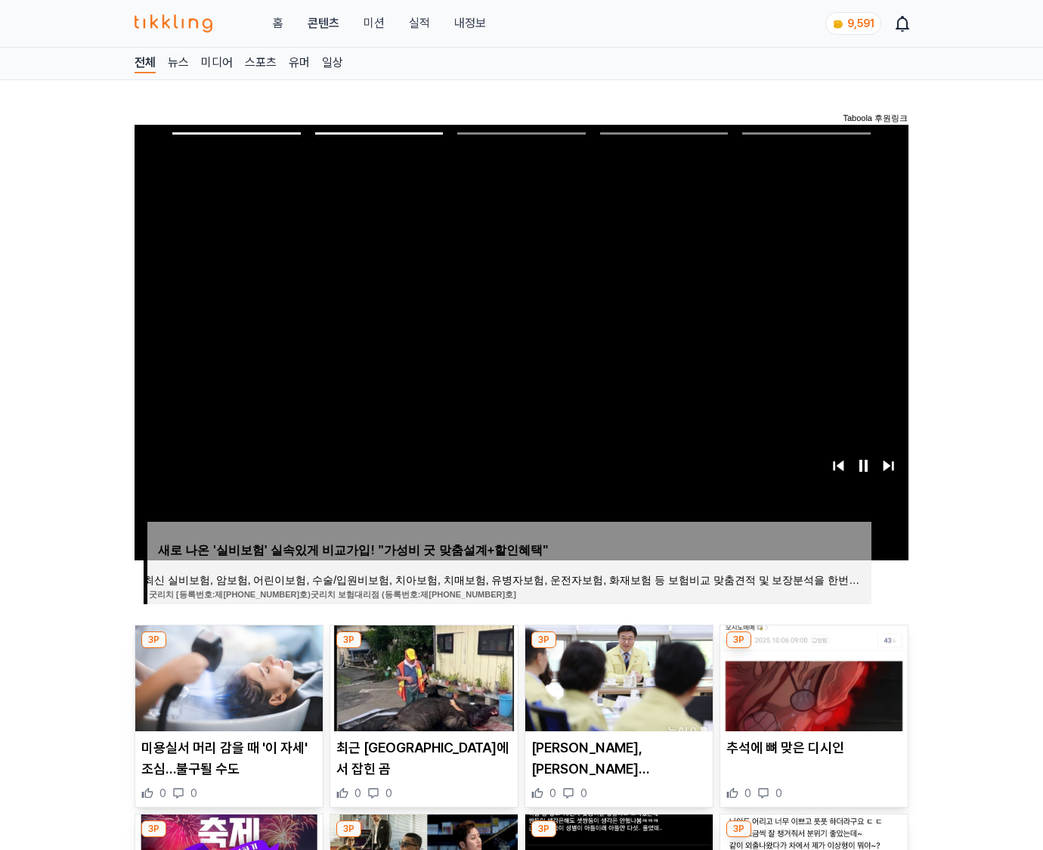
click at [812, 676] on img at bounding box center [813, 678] width 187 height 106
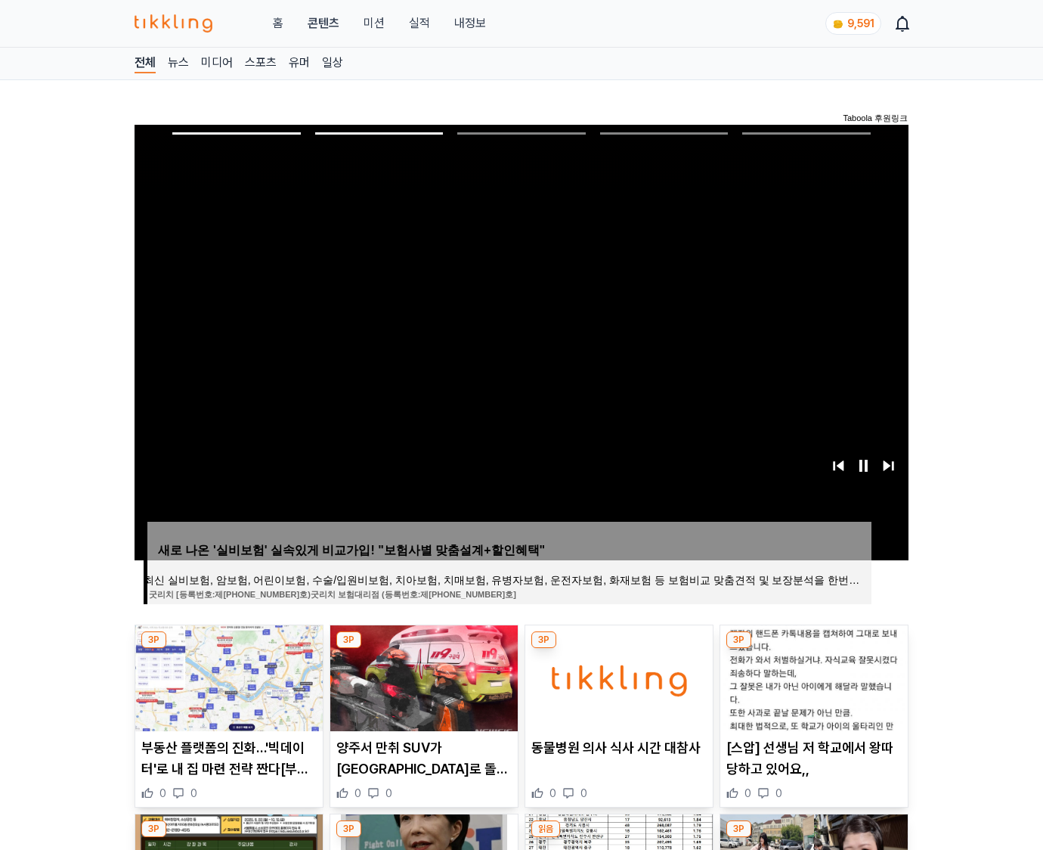
click at [812, 676] on img at bounding box center [813, 678] width 187 height 106
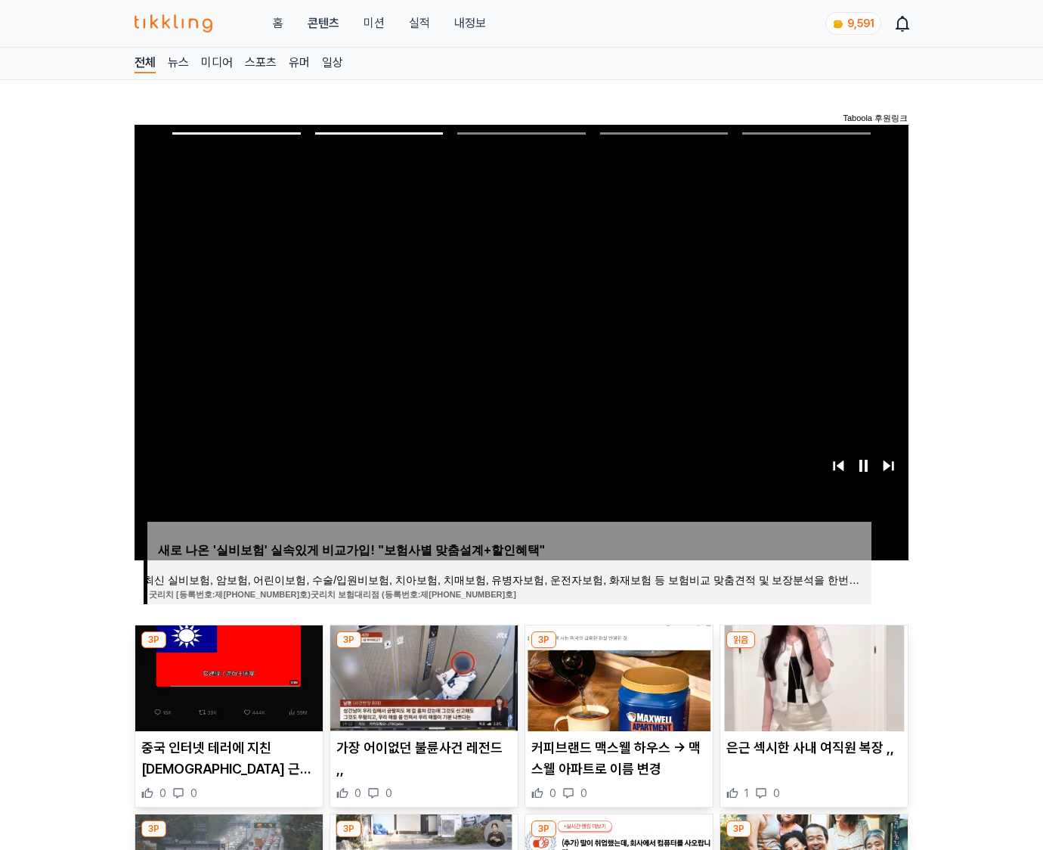
click at [812, 676] on img at bounding box center [813, 678] width 187 height 106
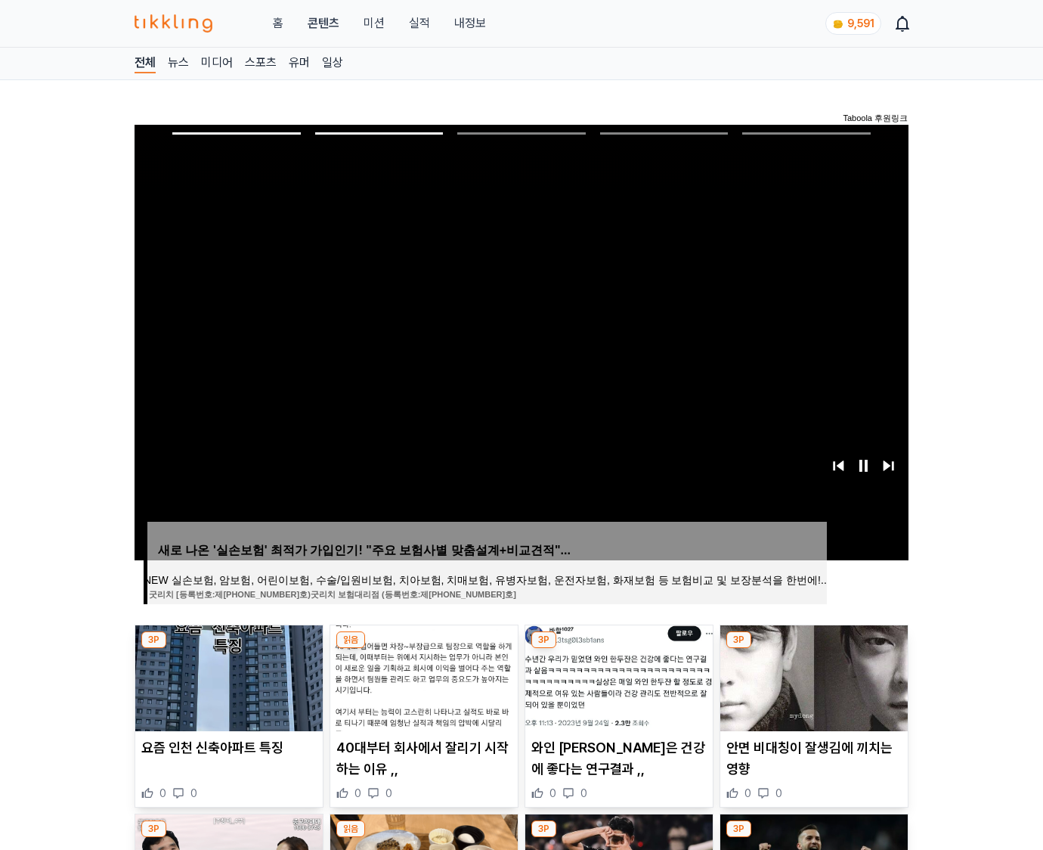
click at [812, 676] on img at bounding box center [813, 678] width 187 height 106
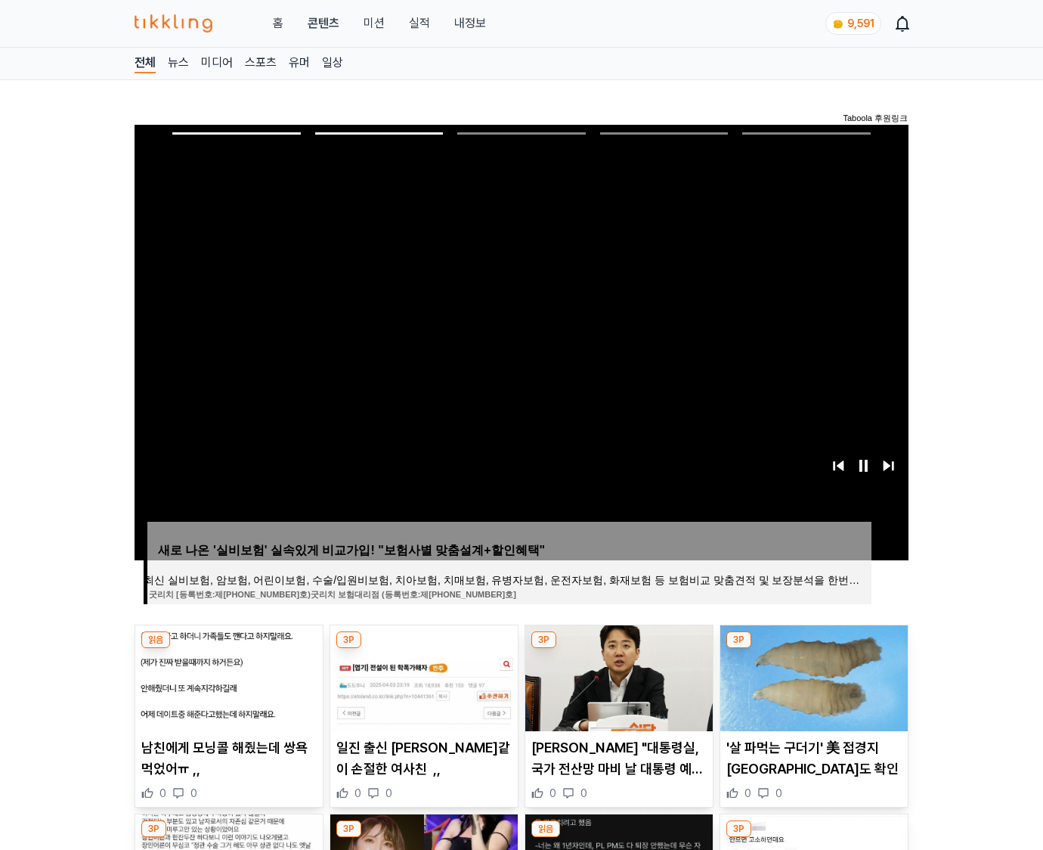
click at [812, 676] on img at bounding box center [813, 678] width 187 height 106
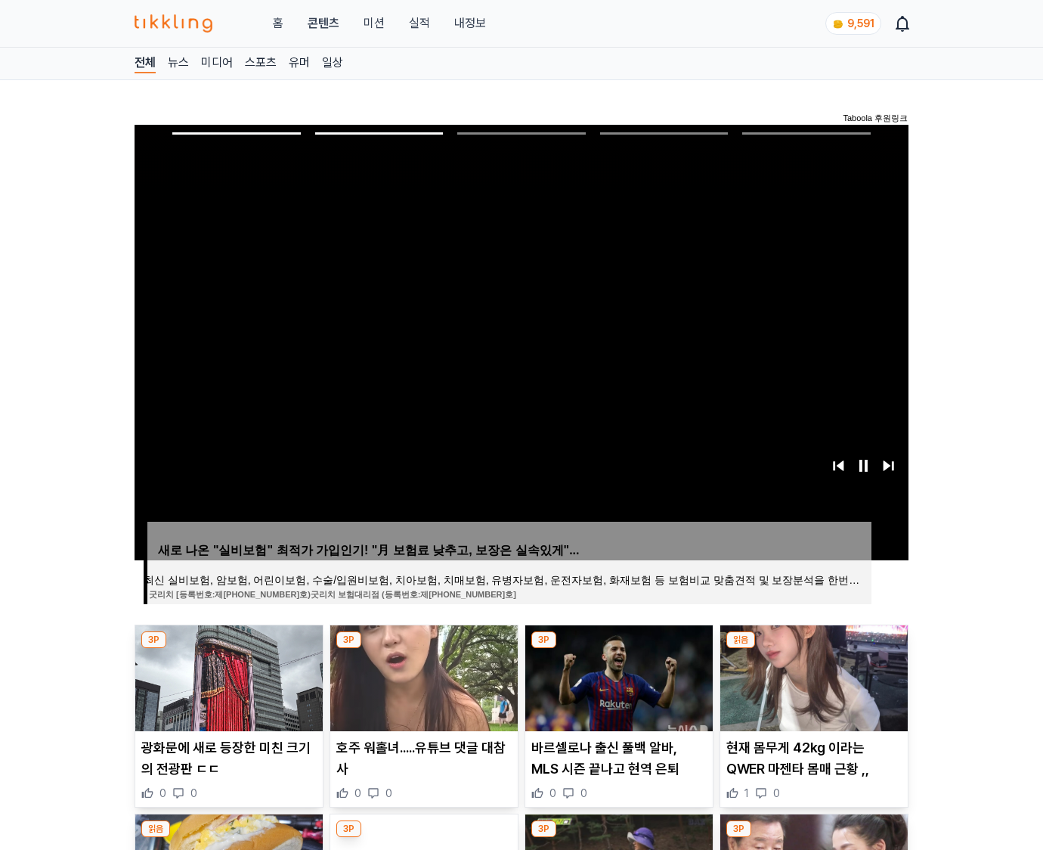
click at [812, 676] on img at bounding box center [813, 678] width 187 height 106
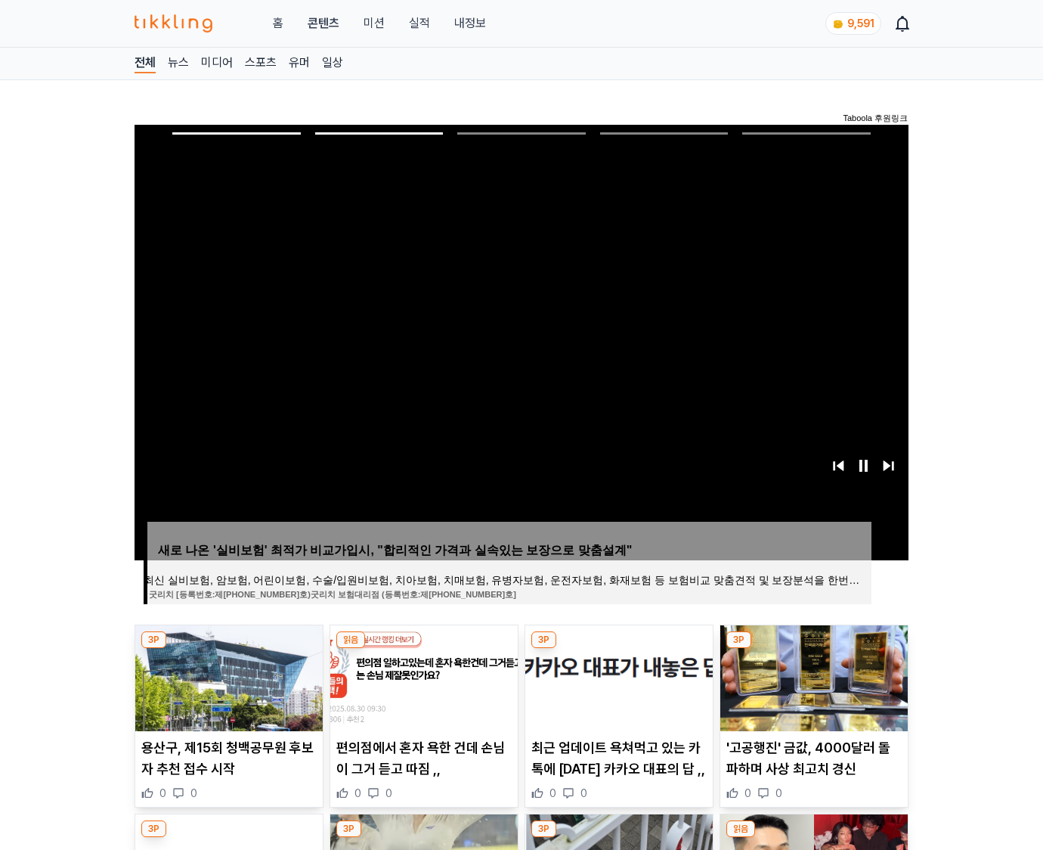
click at [812, 676] on img at bounding box center [813, 678] width 187 height 106
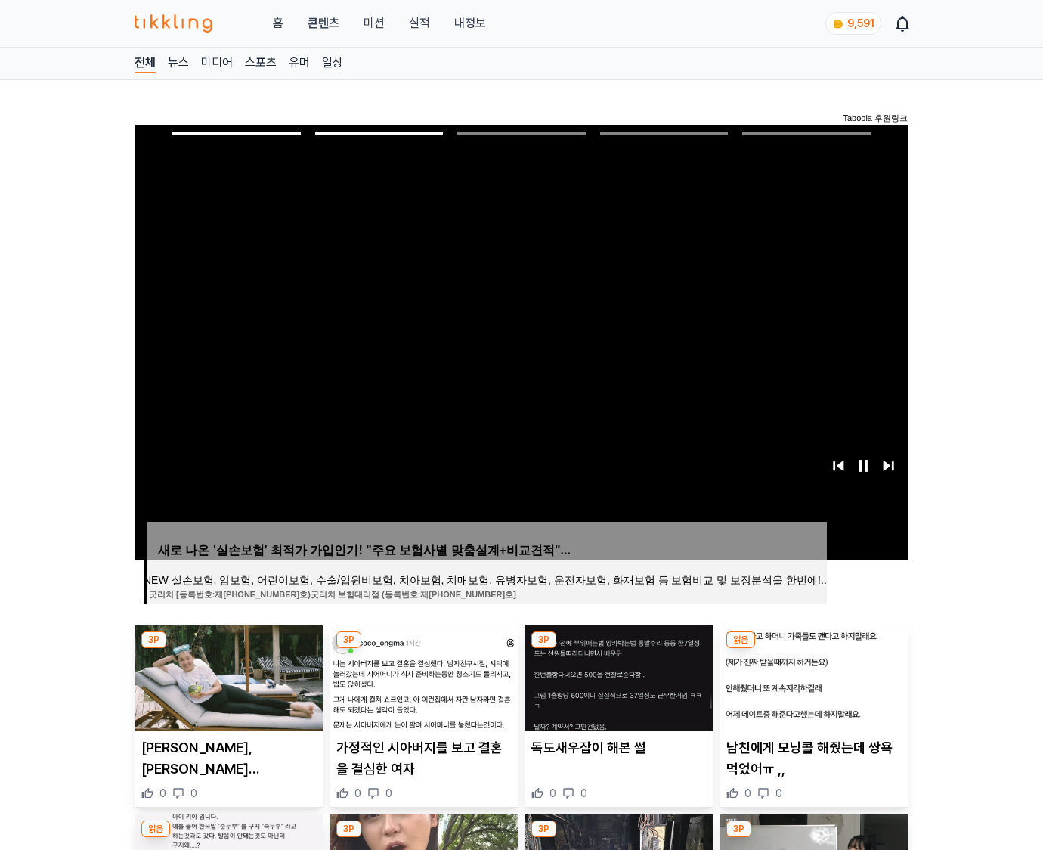
click at [812, 676] on img at bounding box center [813, 678] width 187 height 106
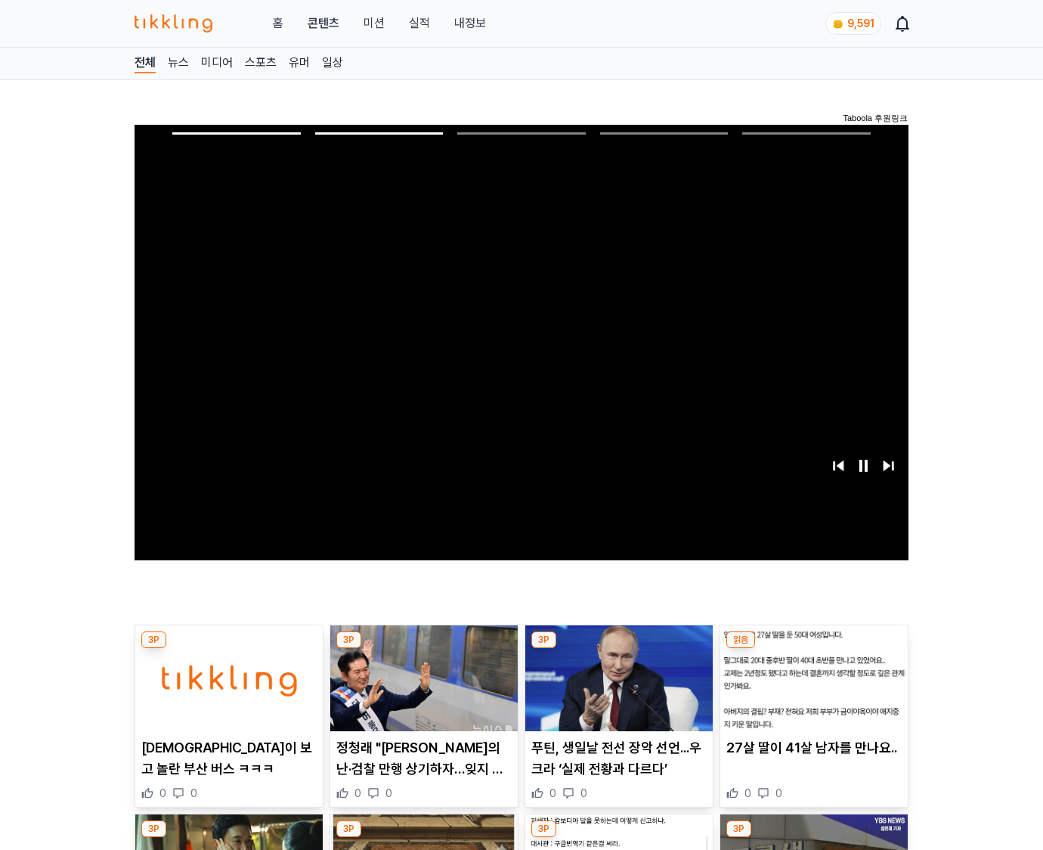
click at [812, 676] on img at bounding box center [813, 678] width 187 height 106
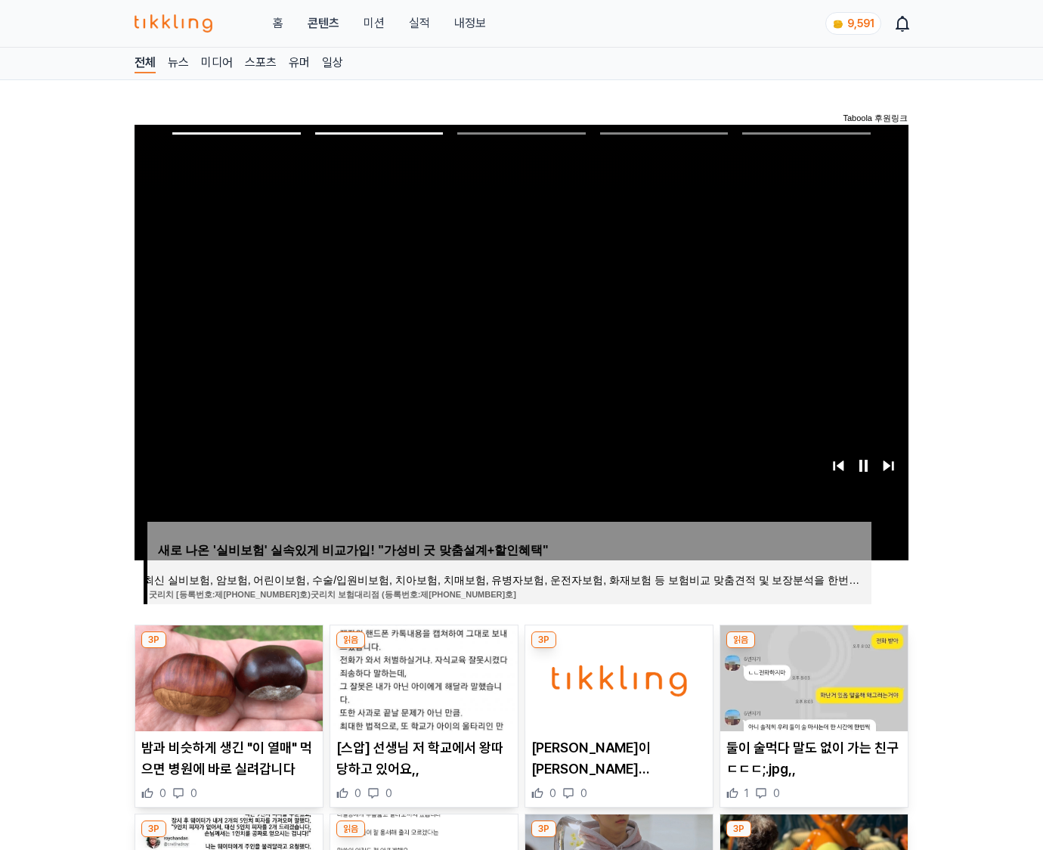
click at [812, 676] on img at bounding box center [813, 678] width 187 height 106
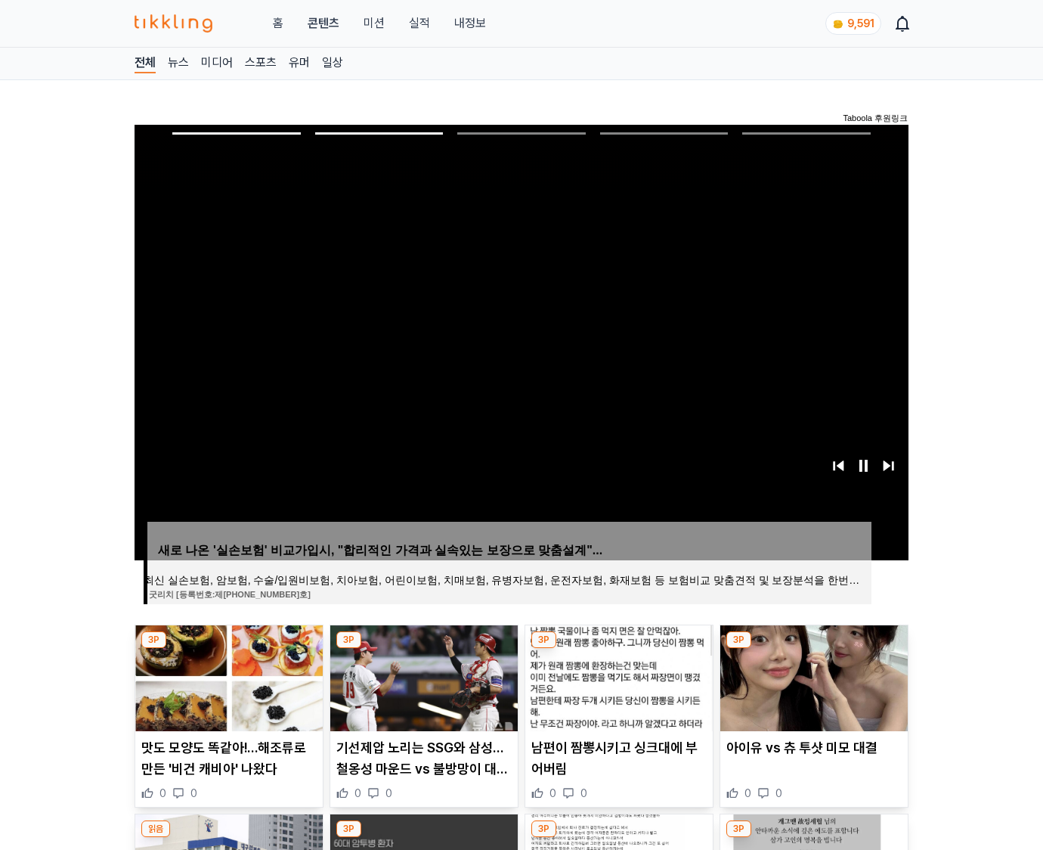
click at [812, 676] on img at bounding box center [813, 678] width 187 height 106
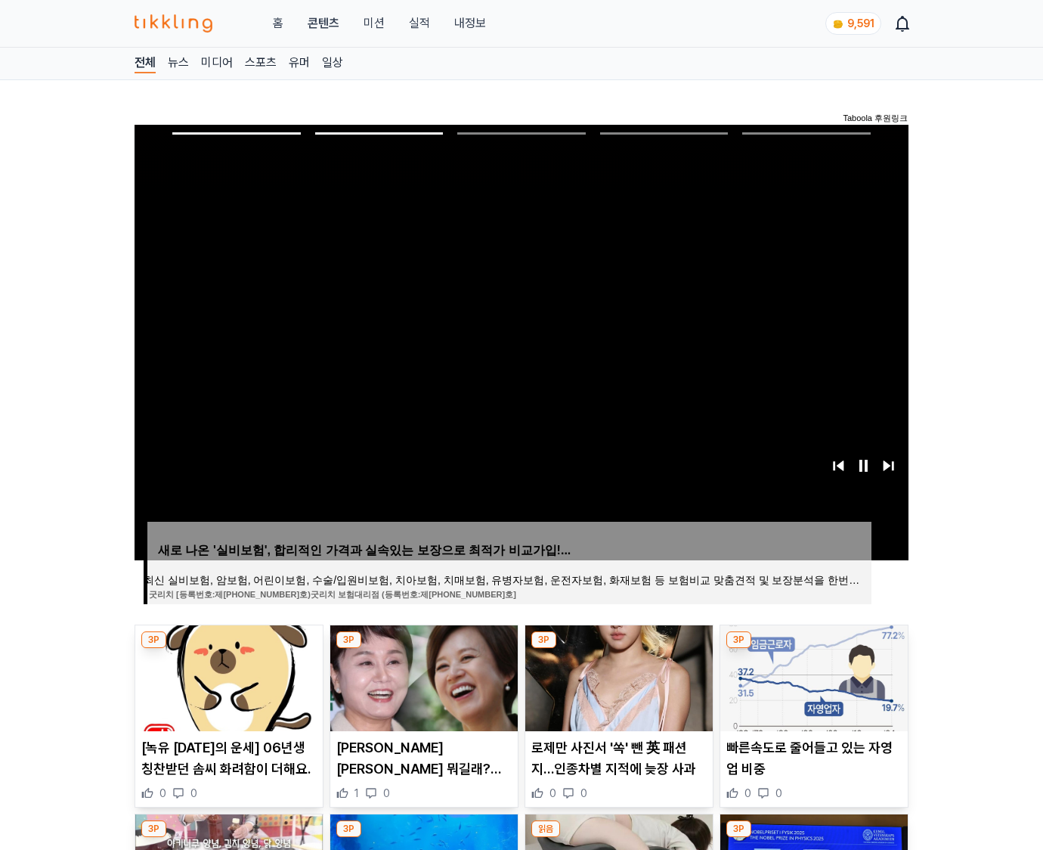
click at [812, 676] on img at bounding box center [813, 678] width 187 height 106
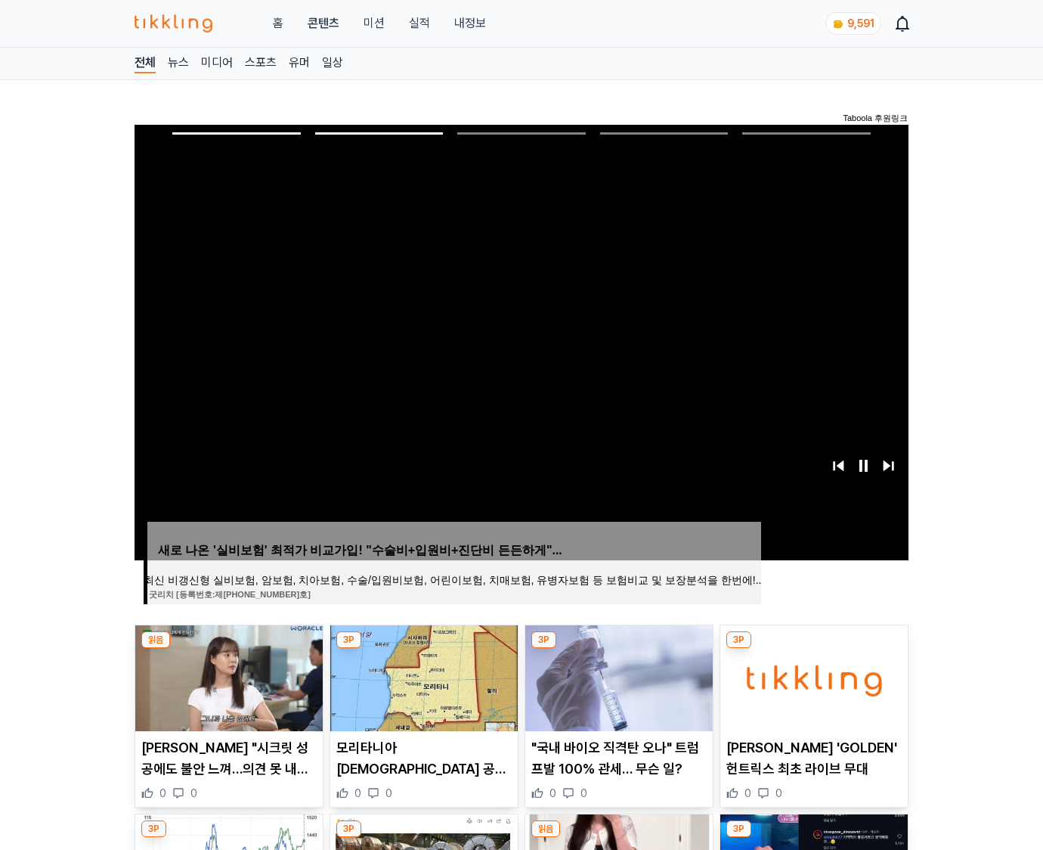
click at [812, 676] on img at bounding box center [813, 678] width 187 height 106
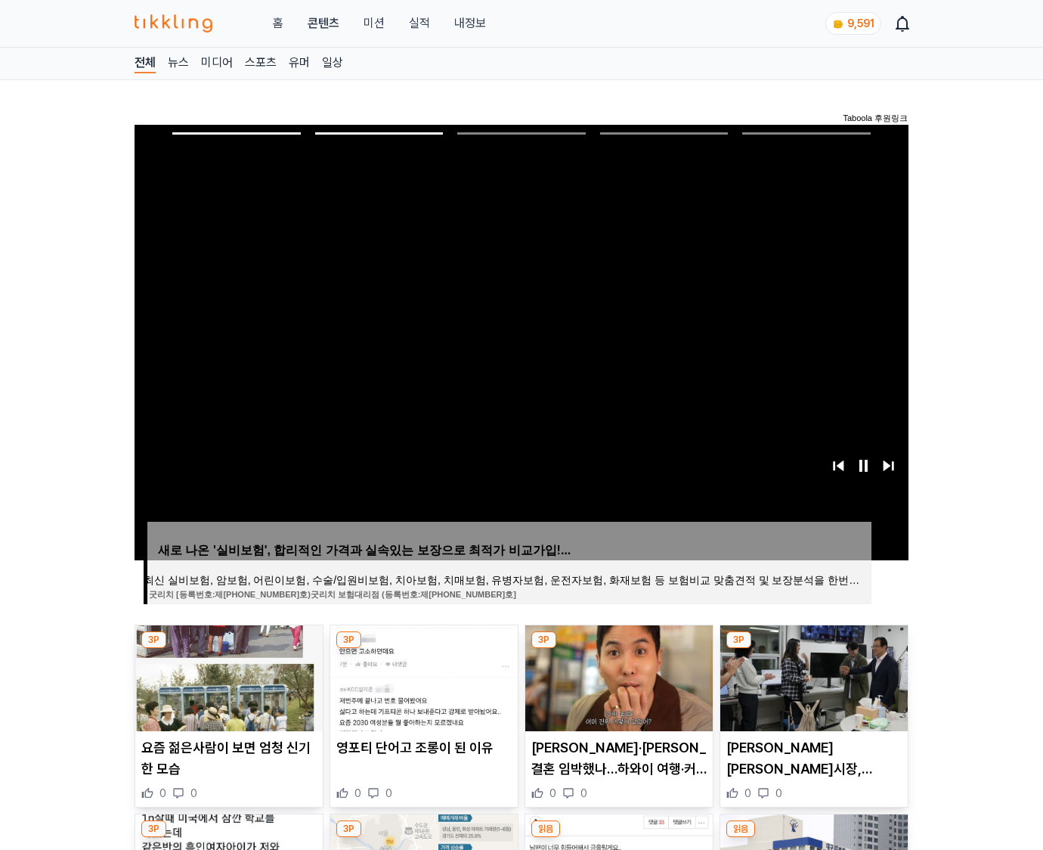
click at [812, 676] on img at bounding box center [813, 678] width 187 height 106
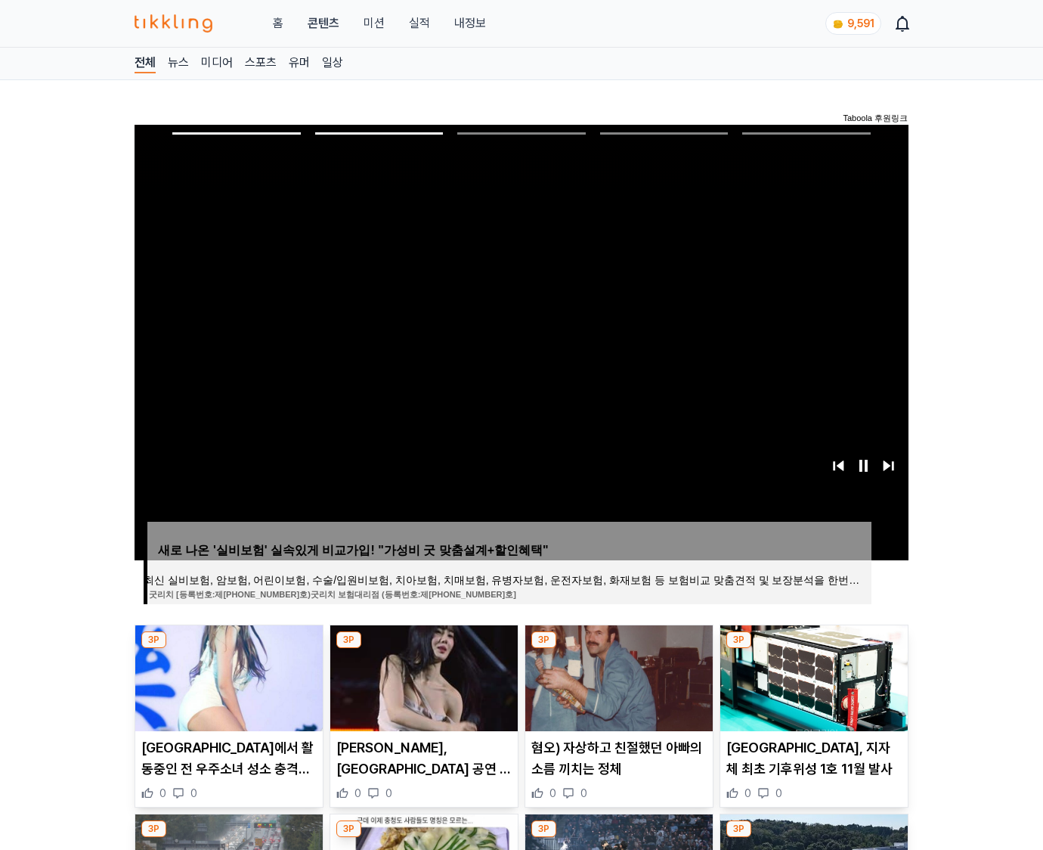
click at [812, 676] on img at bounding box center [813, 678] width 187 height 106
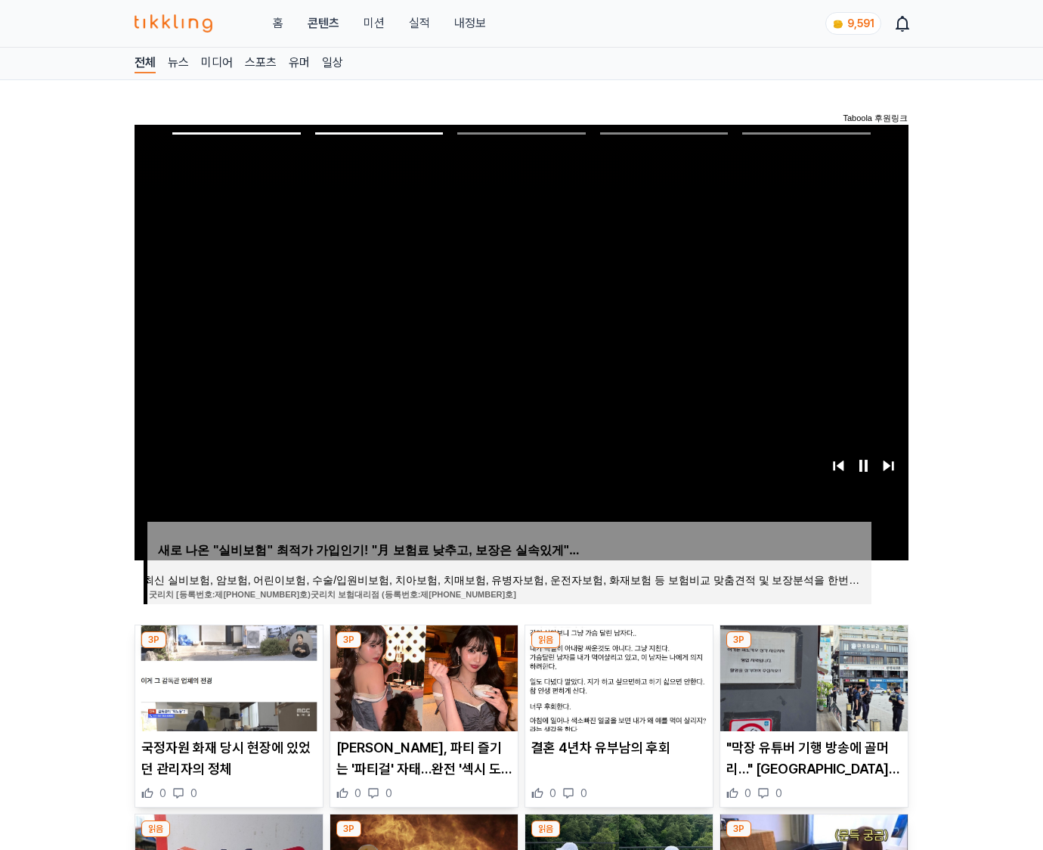
click at [812, 676] on img at bounding box center [813, 678] width 187 height 106
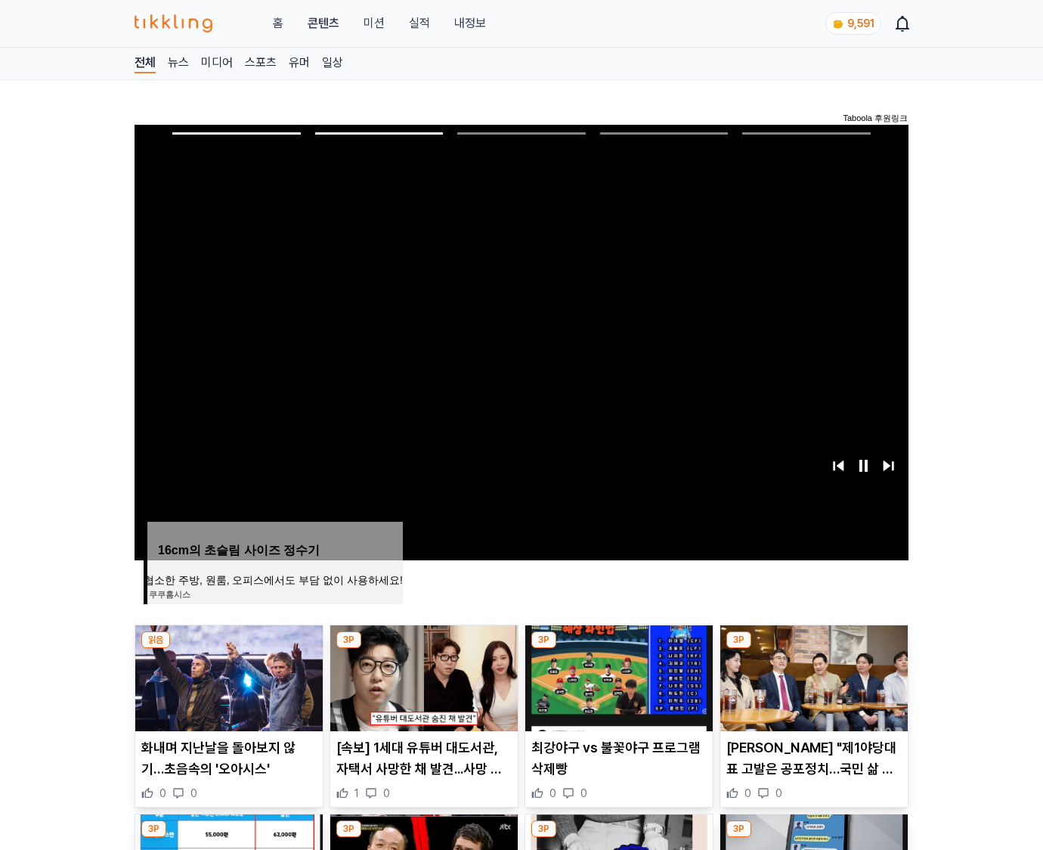
click at [812, 676] on img at bounding box center [813, 678] width 187 height 106
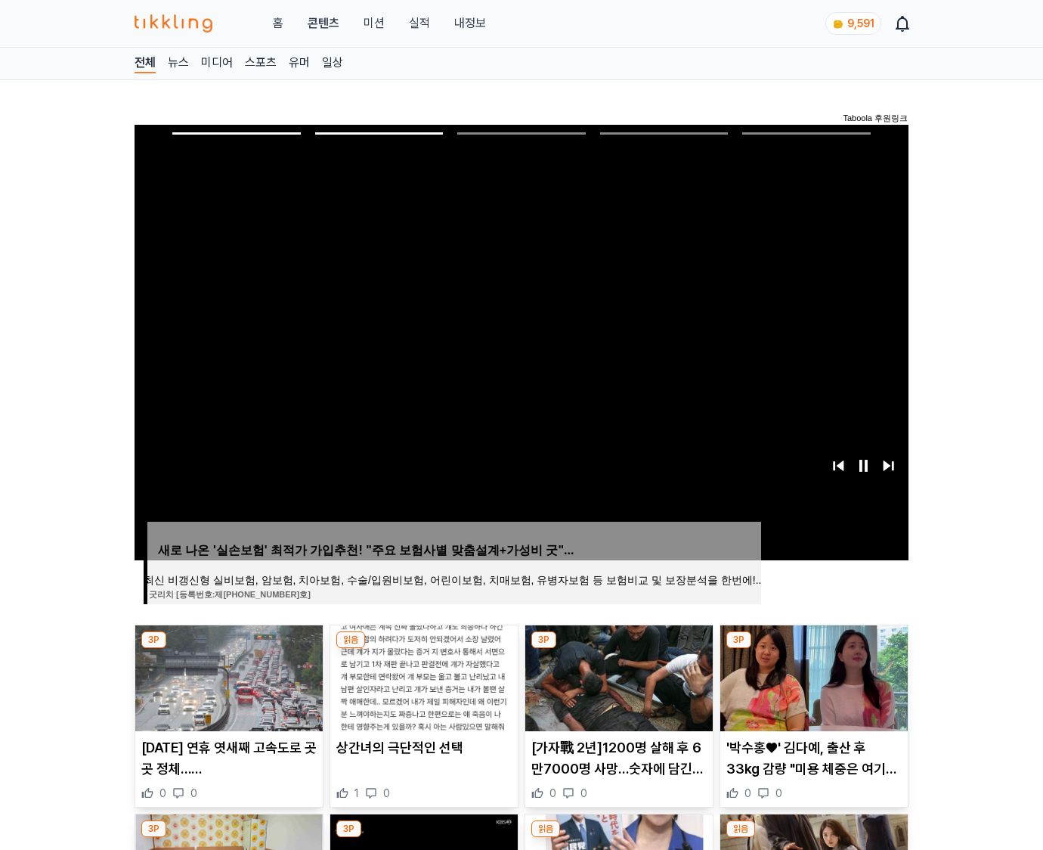
click at [812, 676] on img at bounding box center [813, 678] width 187 height 106
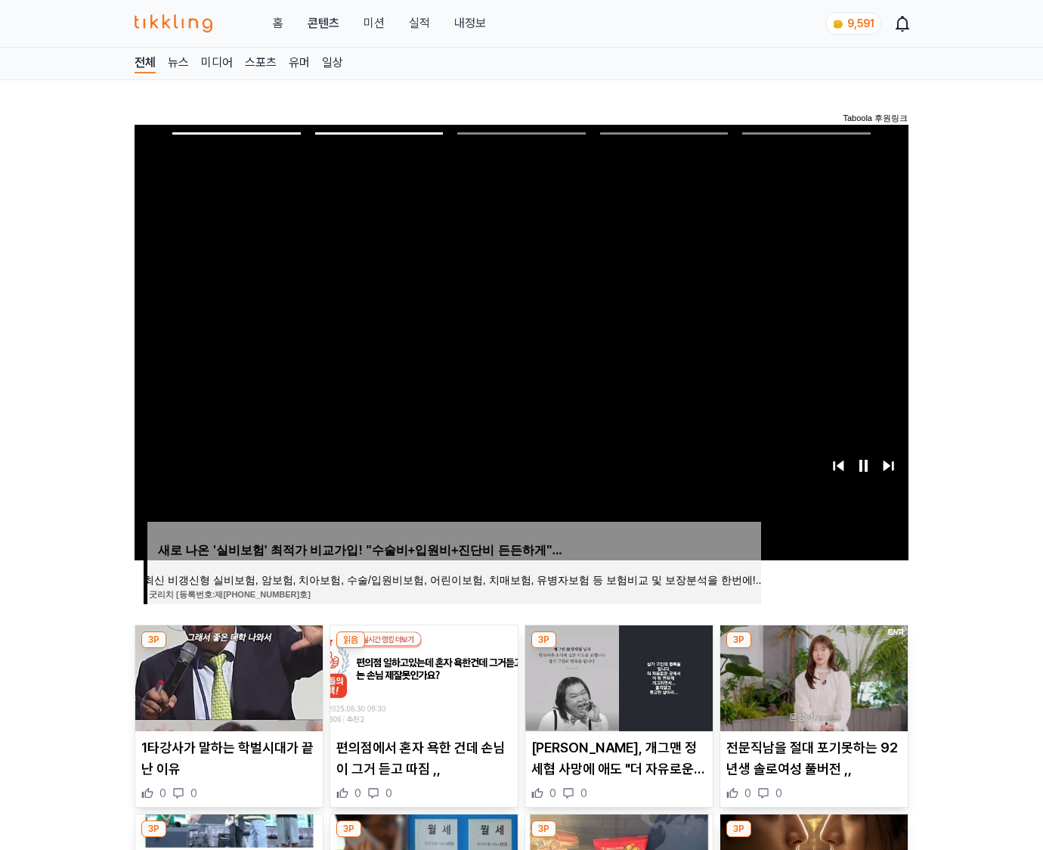
click at [812, 676] on img at bounding box center [813, 678] width 187 height 106
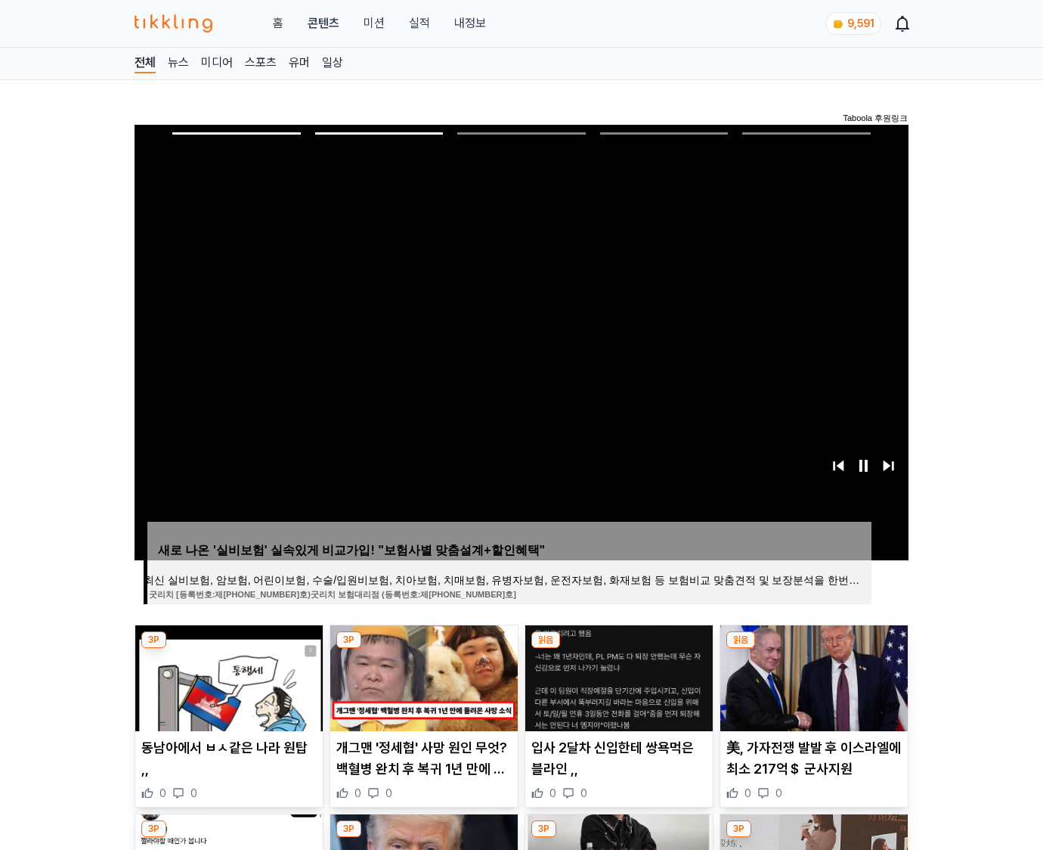
click at [812, 676] on img at bounding box center [813, 678] width 187 height 106
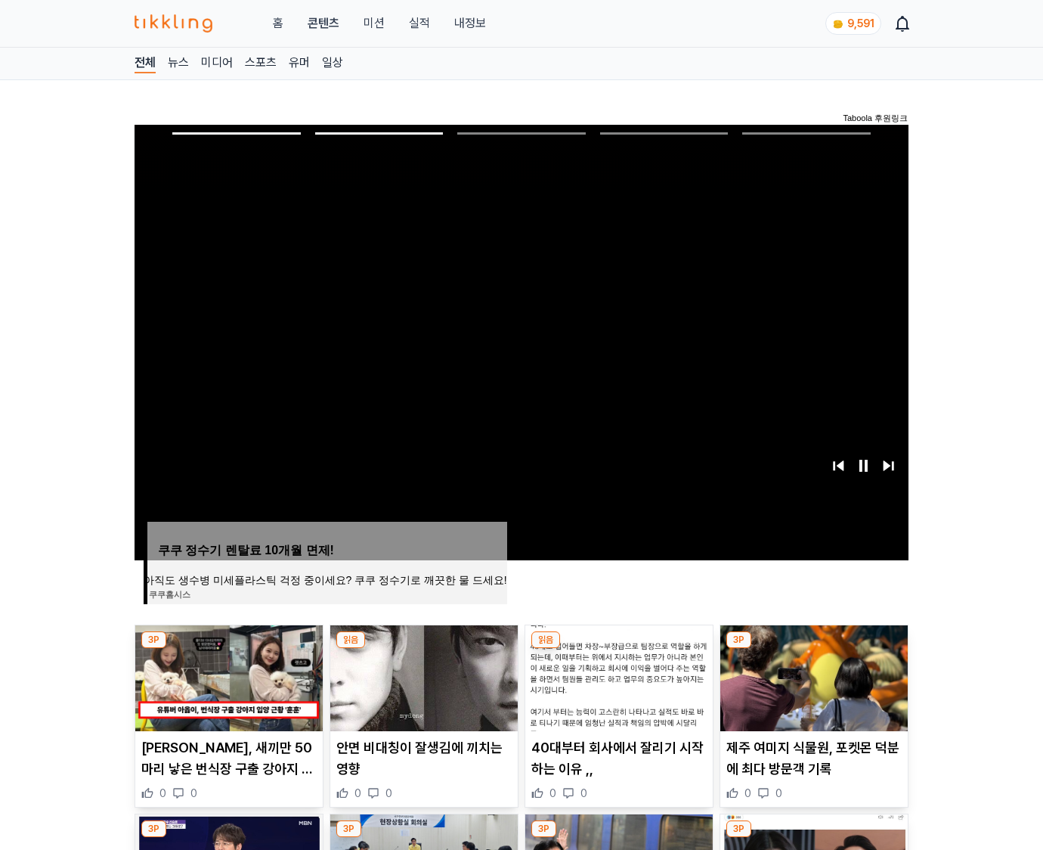
click at [812, 676] on img at bounding box center [813, 678] width 187 height 106
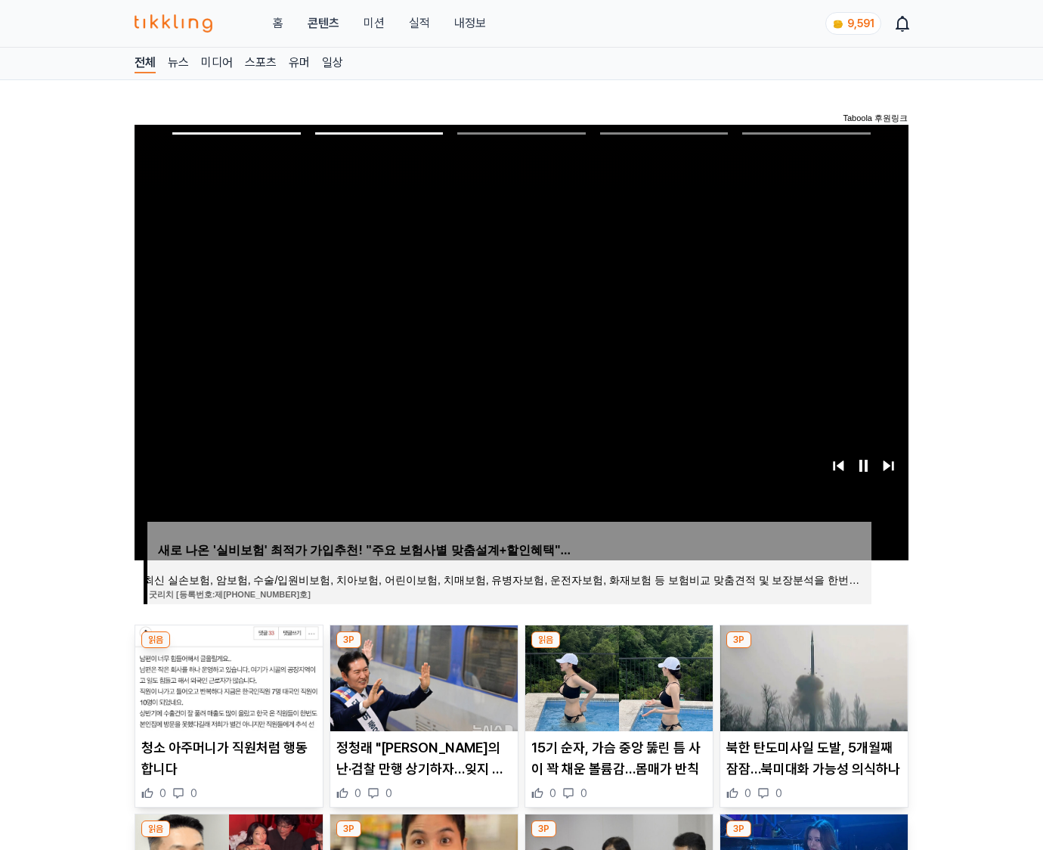
click at [812, 676] on img at bounding box center [813, 678] width 187 height 106
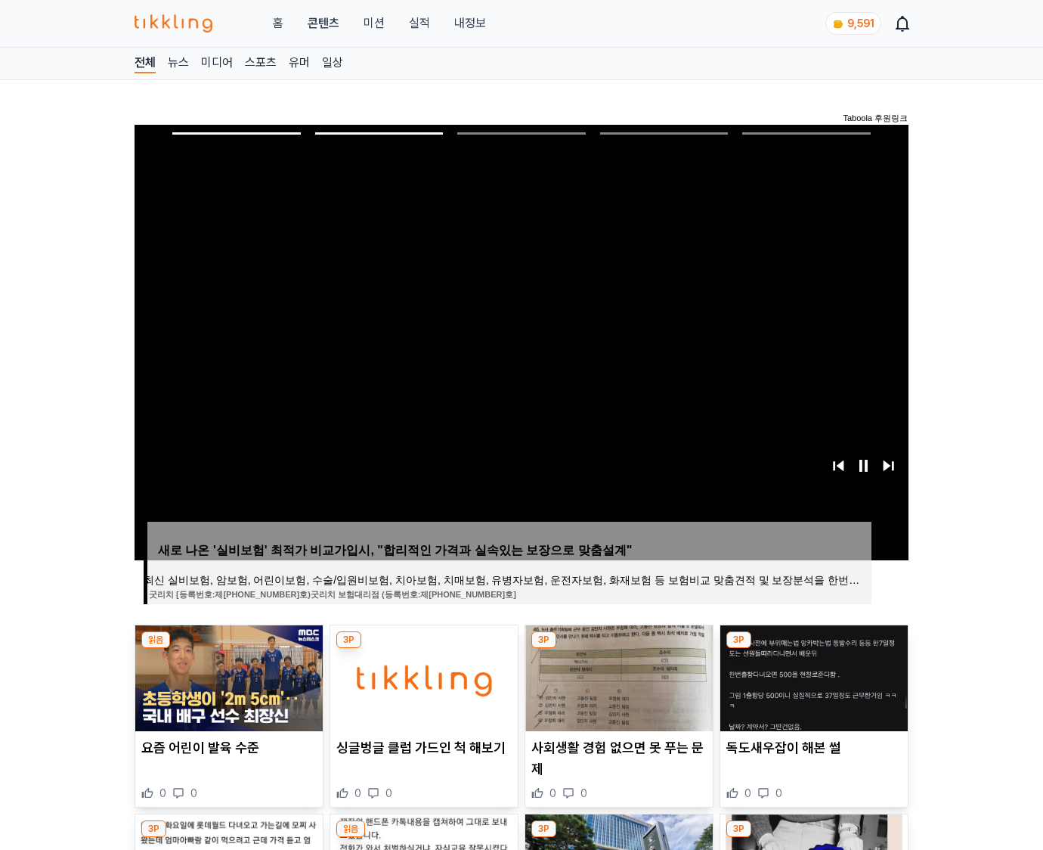
click at [812, 676] on img at bounding box center [813, 678] width 187 height 106
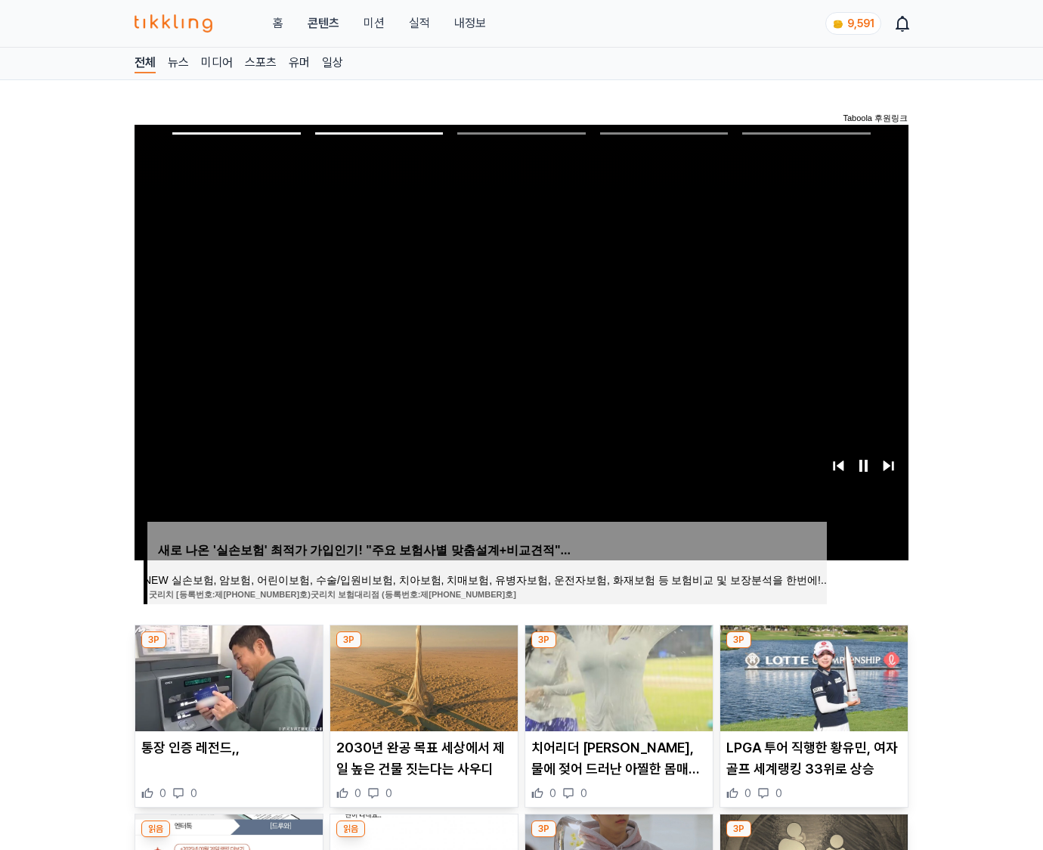
click at [812, 676] on img at bounding box center [813, 678] width 187 height 106
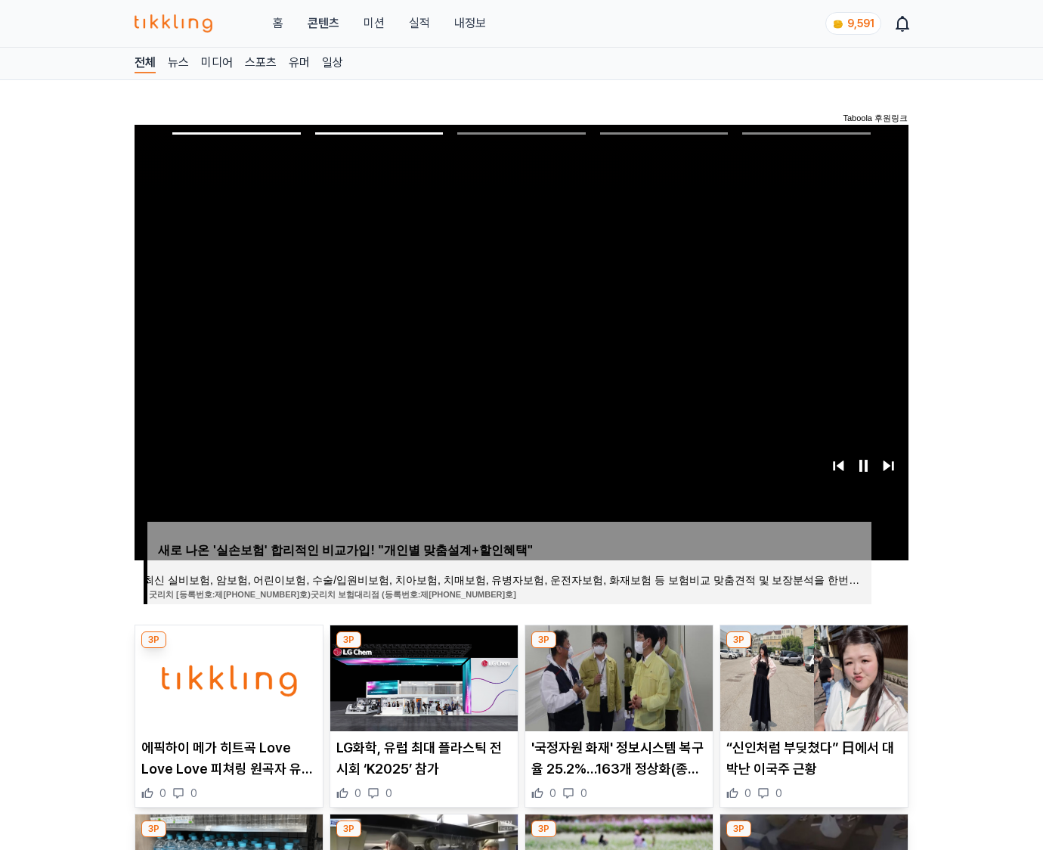
click at [812, 676] on img at bounding box center [813, 678] width 187 height 106
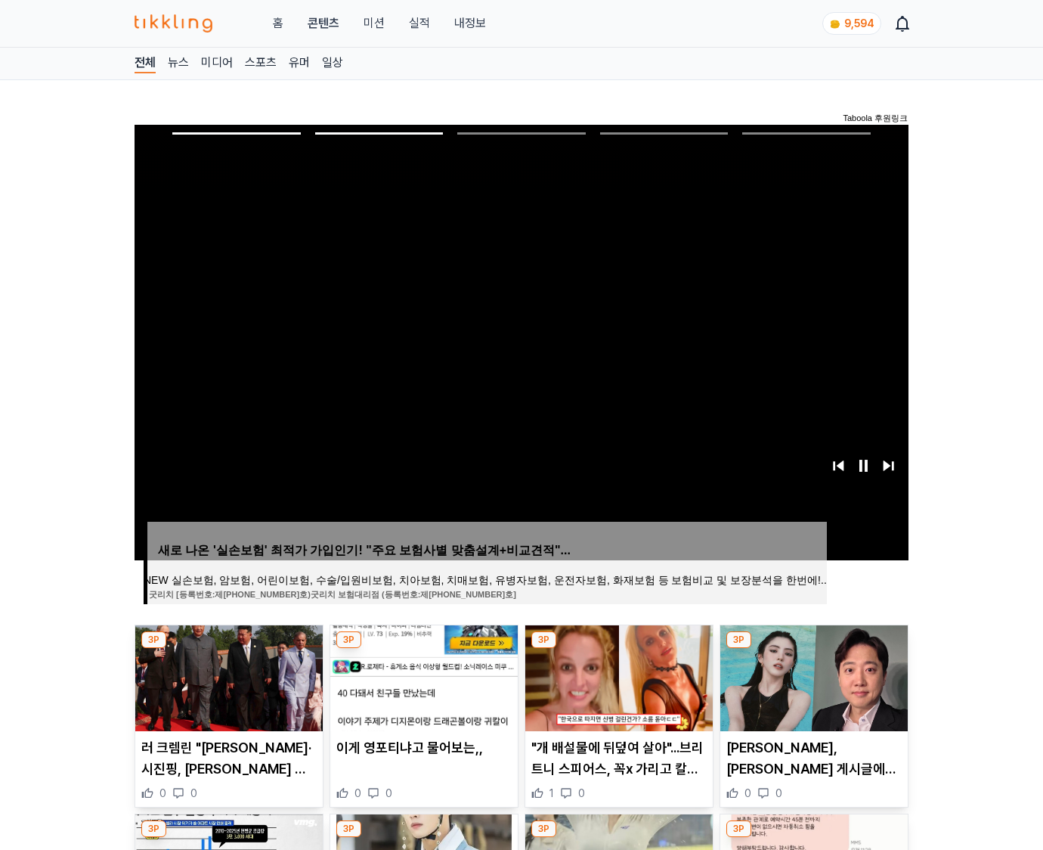
click at [812, 676] on img at bounding box center [813, 678] width 187 height 106
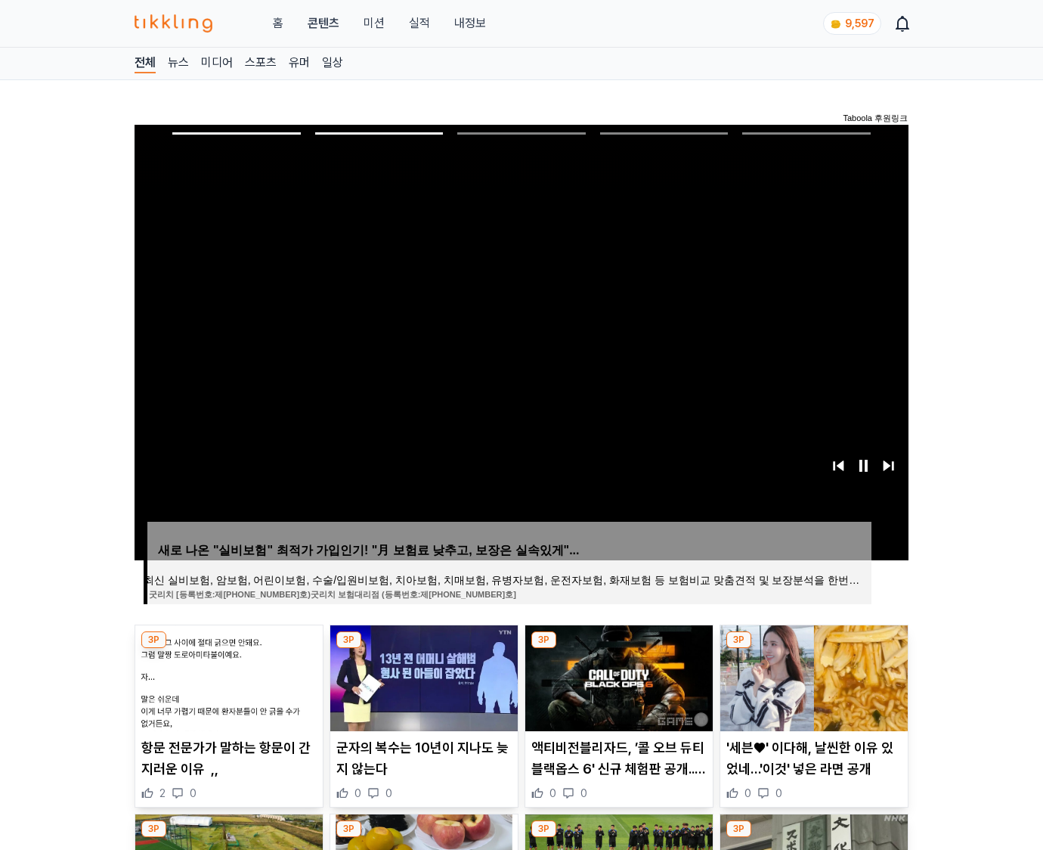
click at [812, 676] on img at bounding box center [813, 678] width 187 height 106
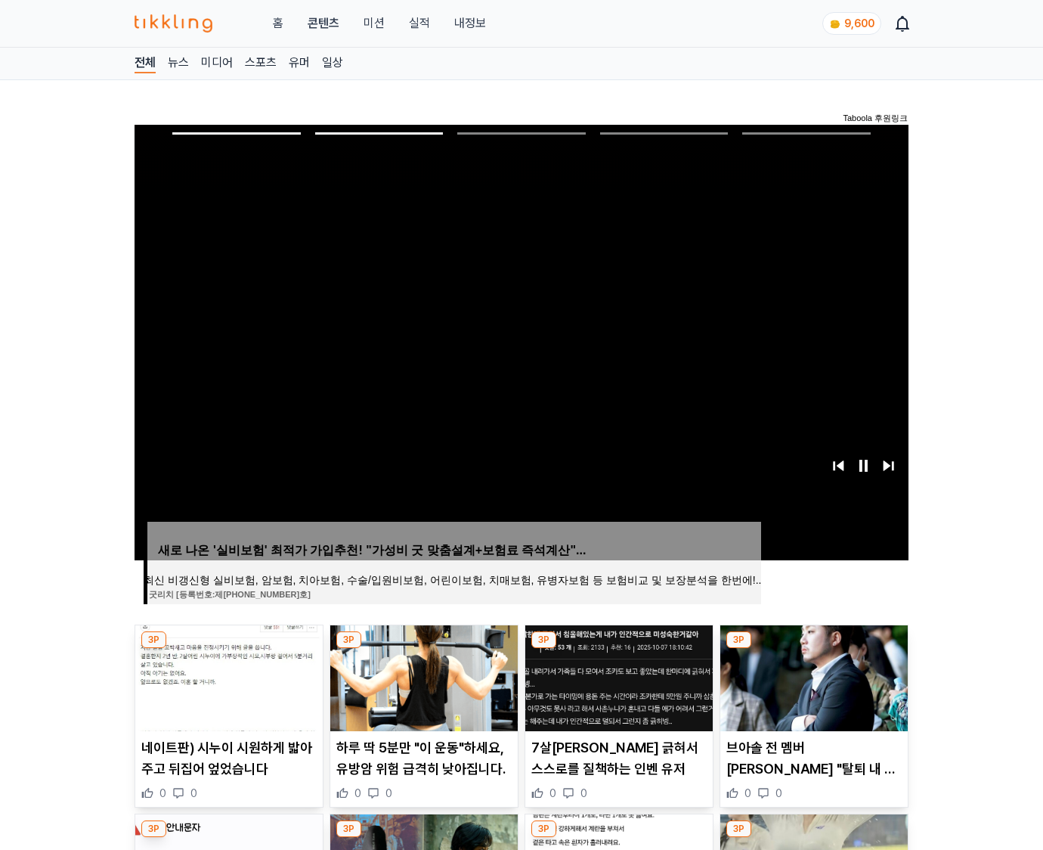
click at [812, 676] on img at bounding box center [813, 678] width 187 height 106
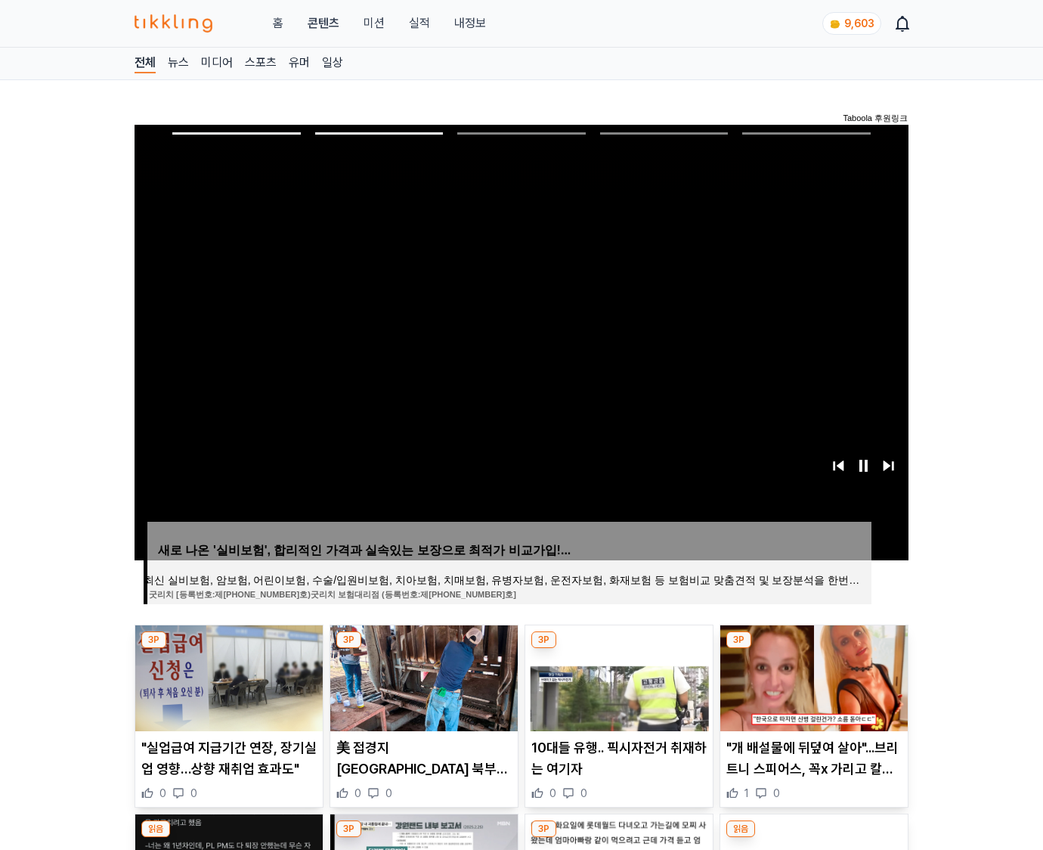
click at [812, 676] on img at bounding box center [813, 678] width 187 height 106
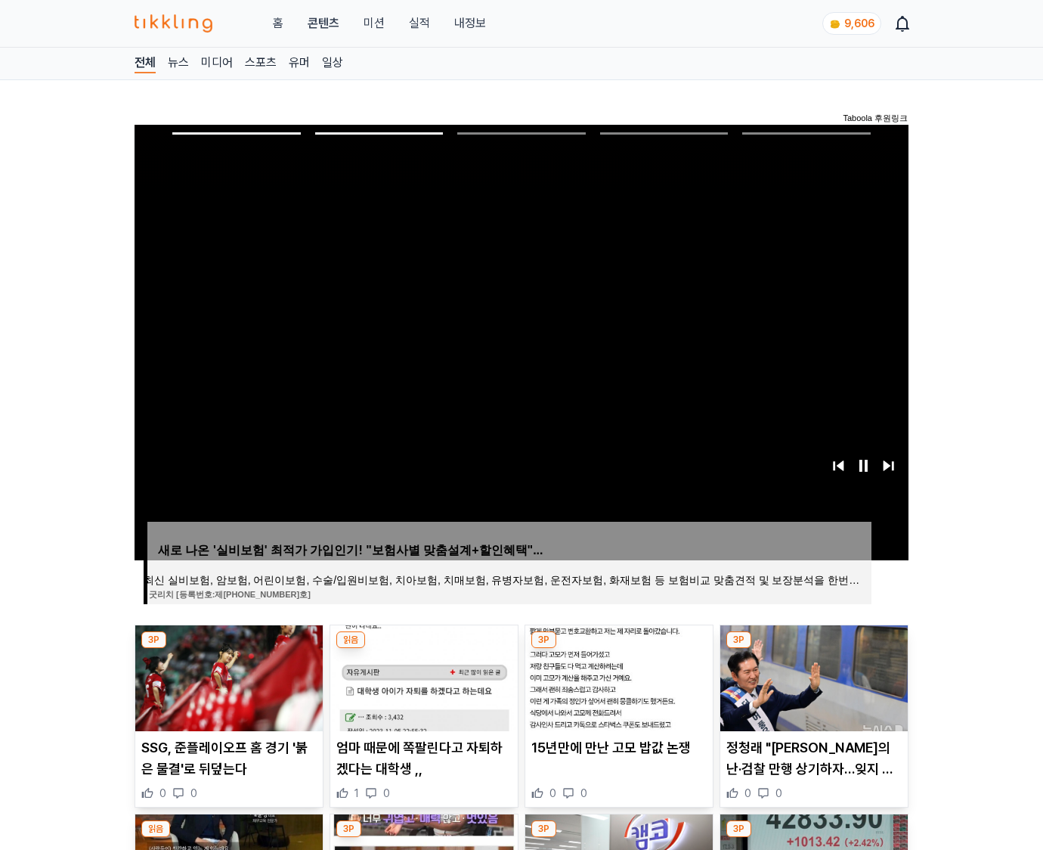
click at [812, 676] on img at bounding box center [813, 678] width 187 height 106
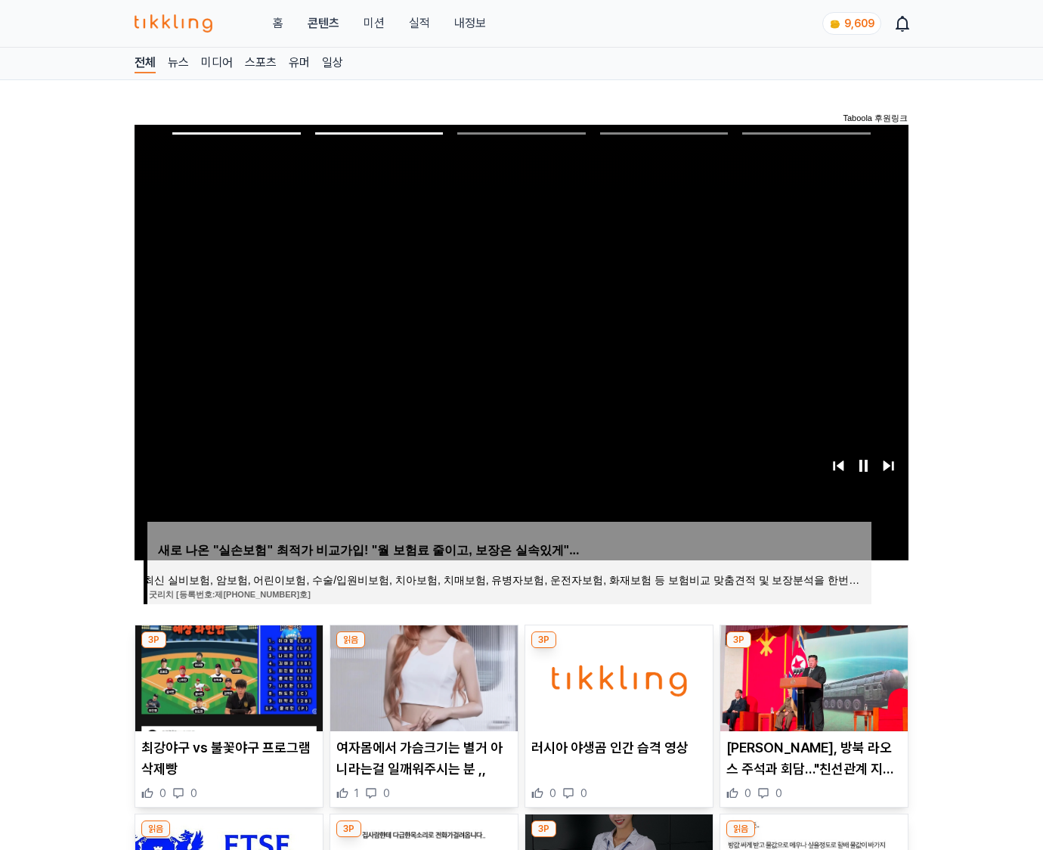
click at [812, 676] on img at bounding box center [813, 678] width 187 height 106
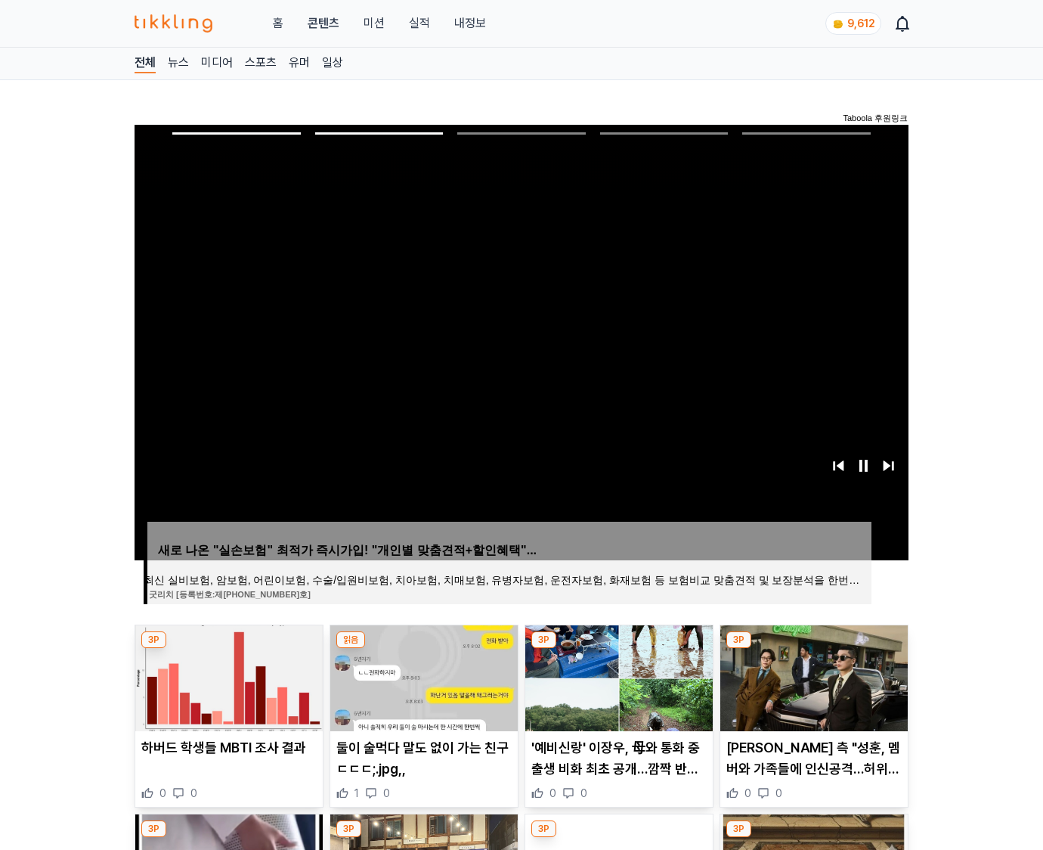
click at [812, 676] on img at bounding box center [813, 678] width 187 height 106
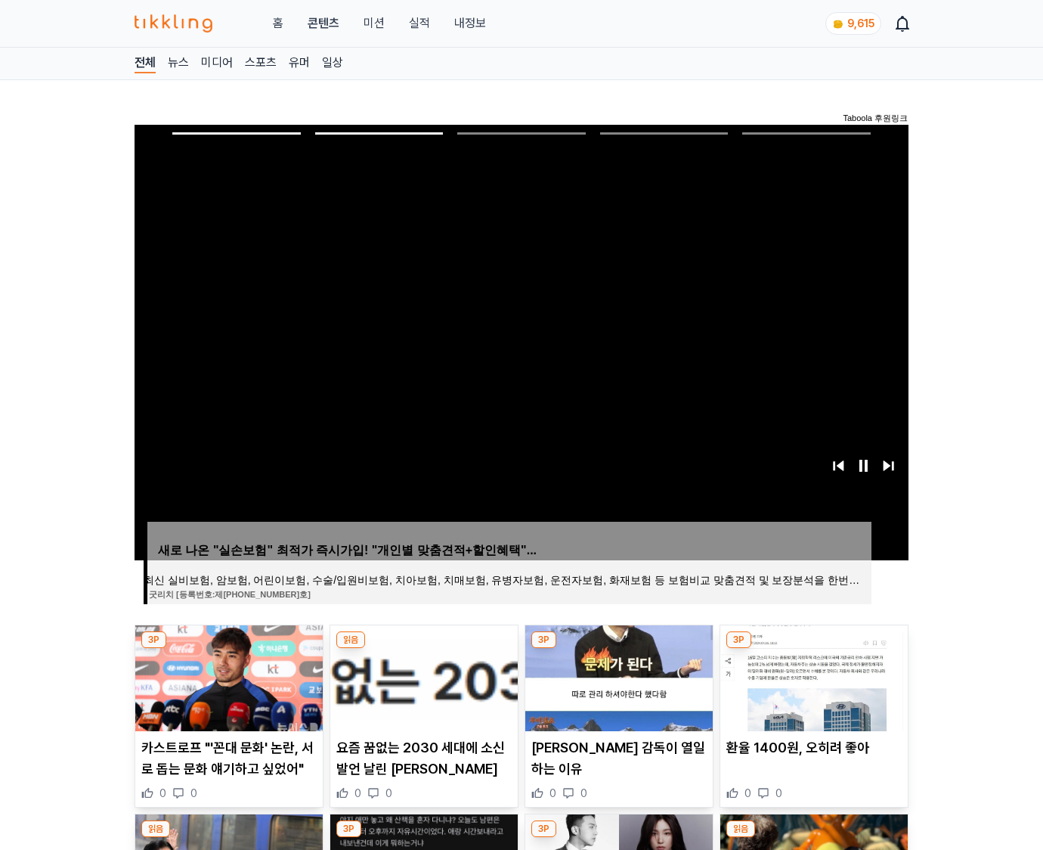
click at [812, 676] on img at bounding box center [813, 678] width 187 height 106
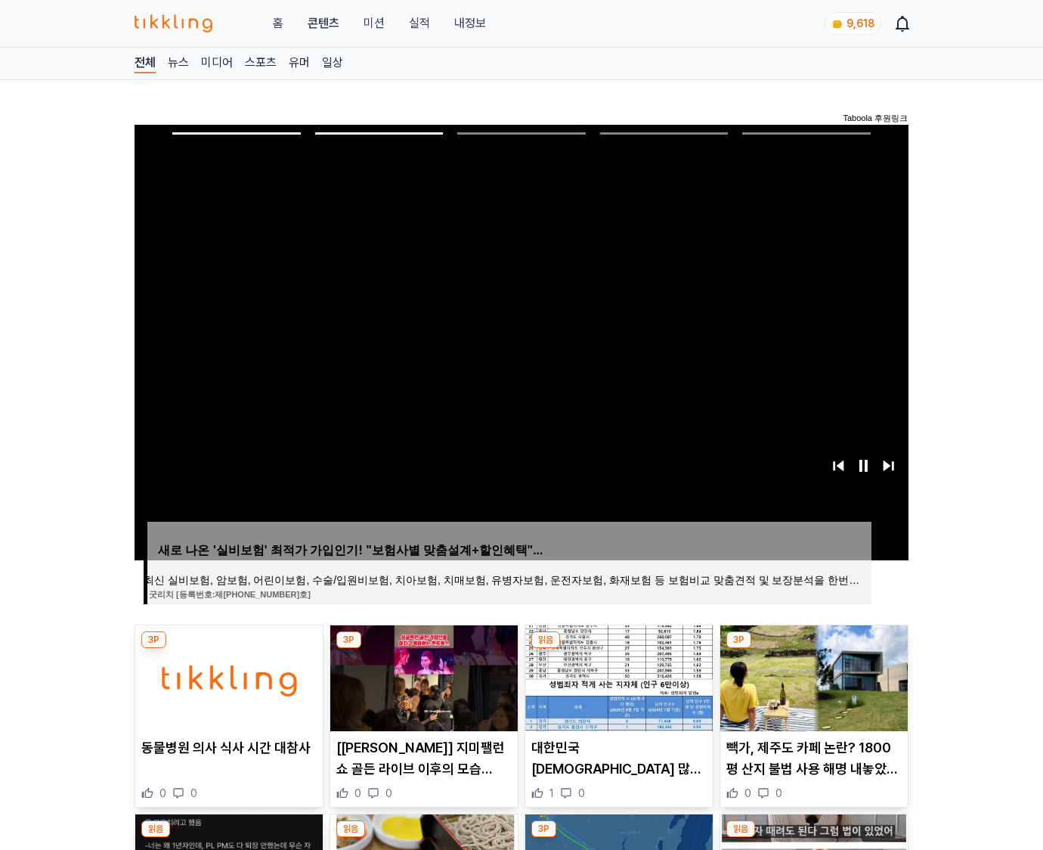
click at [812, 676] on img at bounding box center [813, 678] width 187 height 106
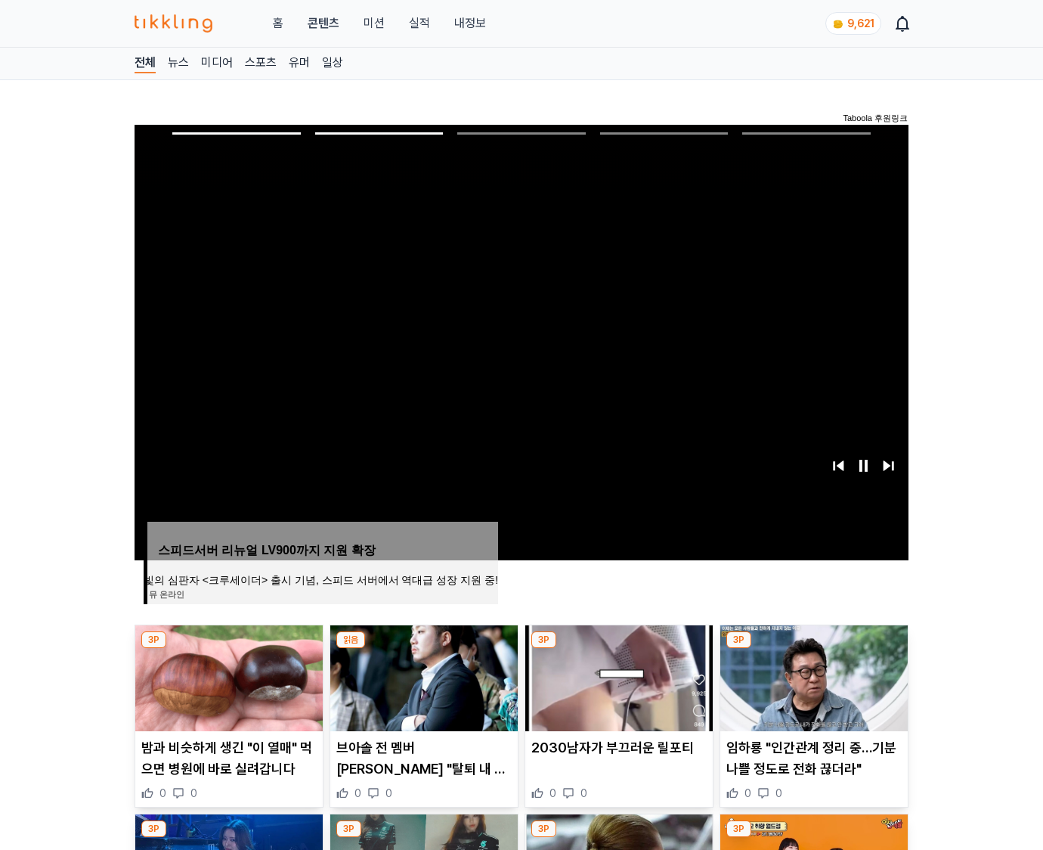
click at [812, 676] on img at bounding box center [813, 678] width 187 height 106
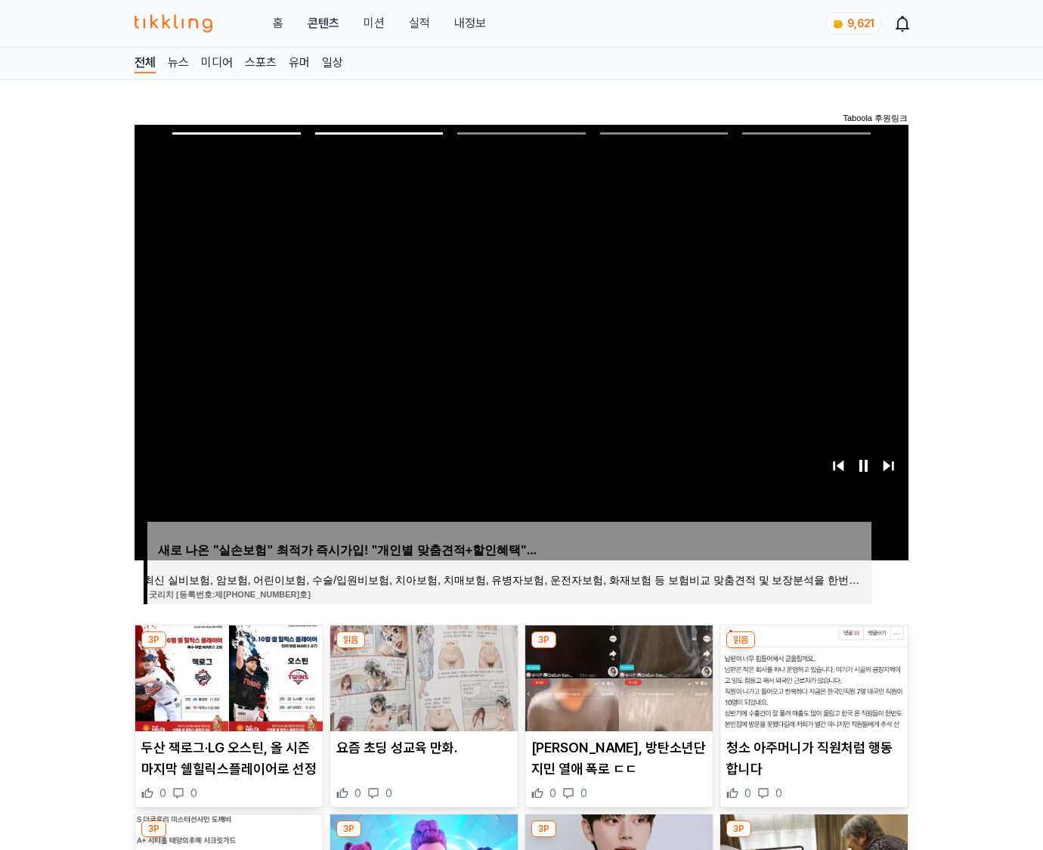
click at [812, 676] on img at bounding box center [813, 678] width 187 height 106
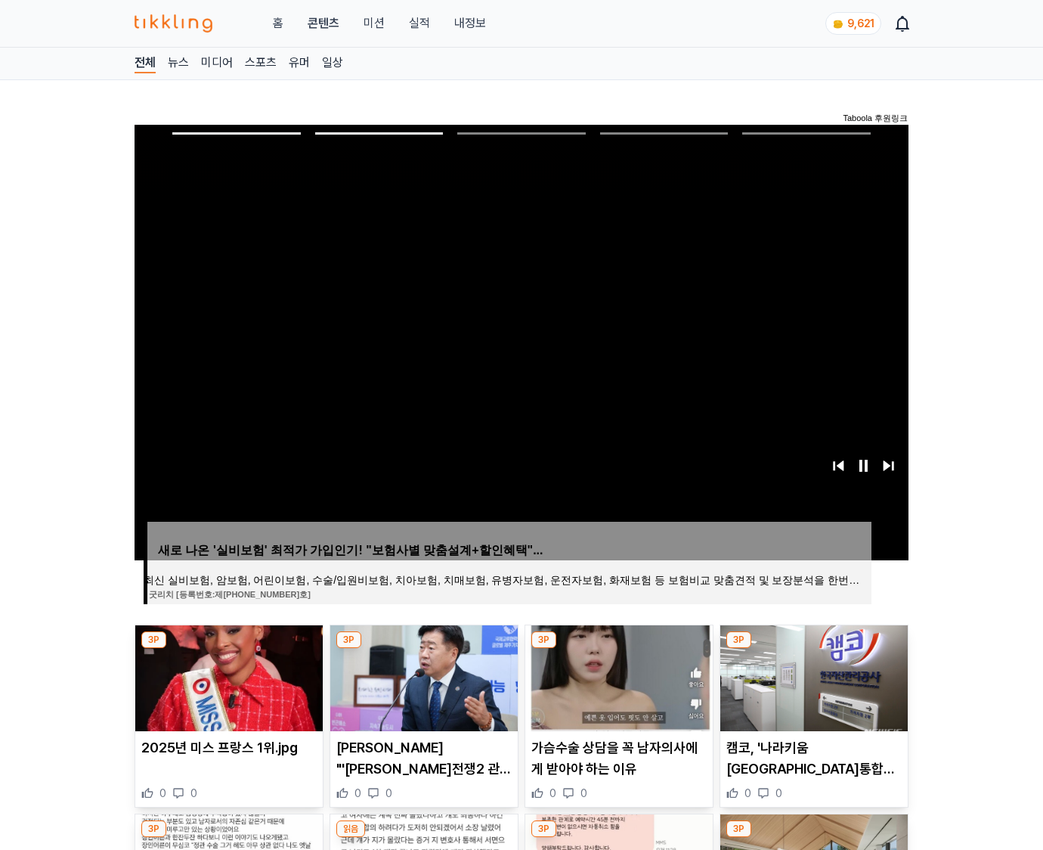
click at [812, 676] on img at bounding box center [813, 678] width 187 height 106
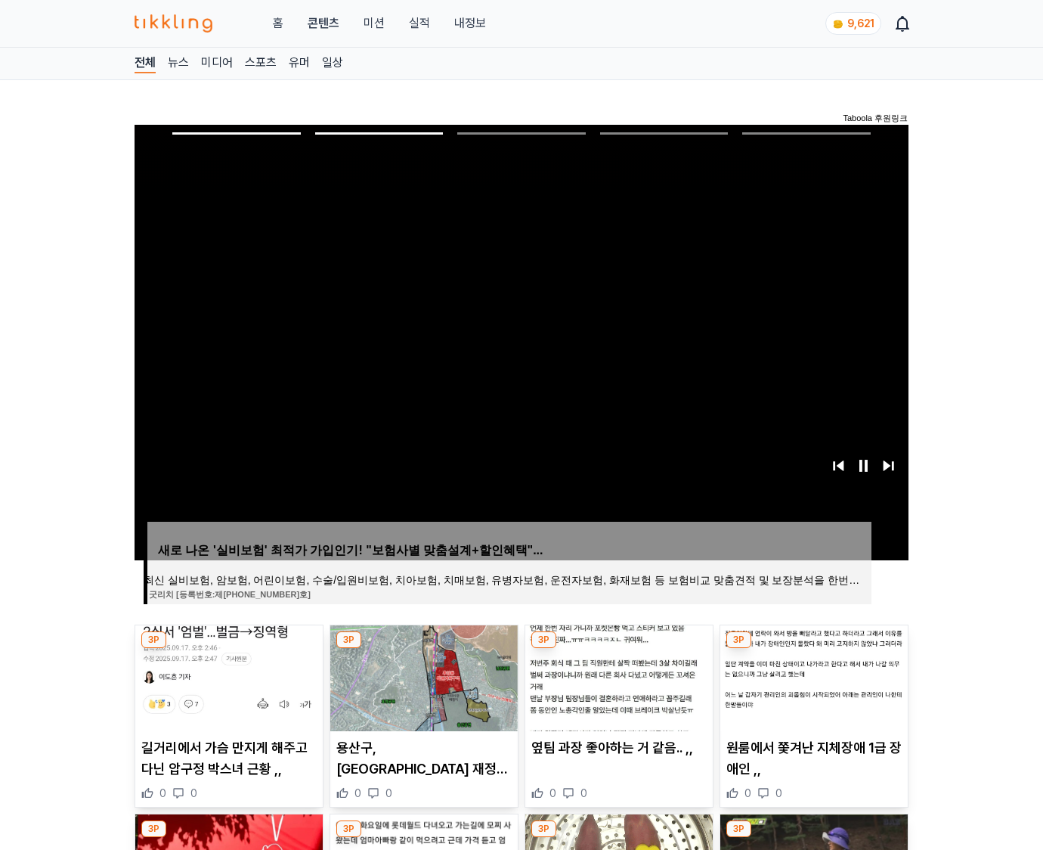
click at [812, 676] on img at bounding box center [813, 678] width 187 height 106
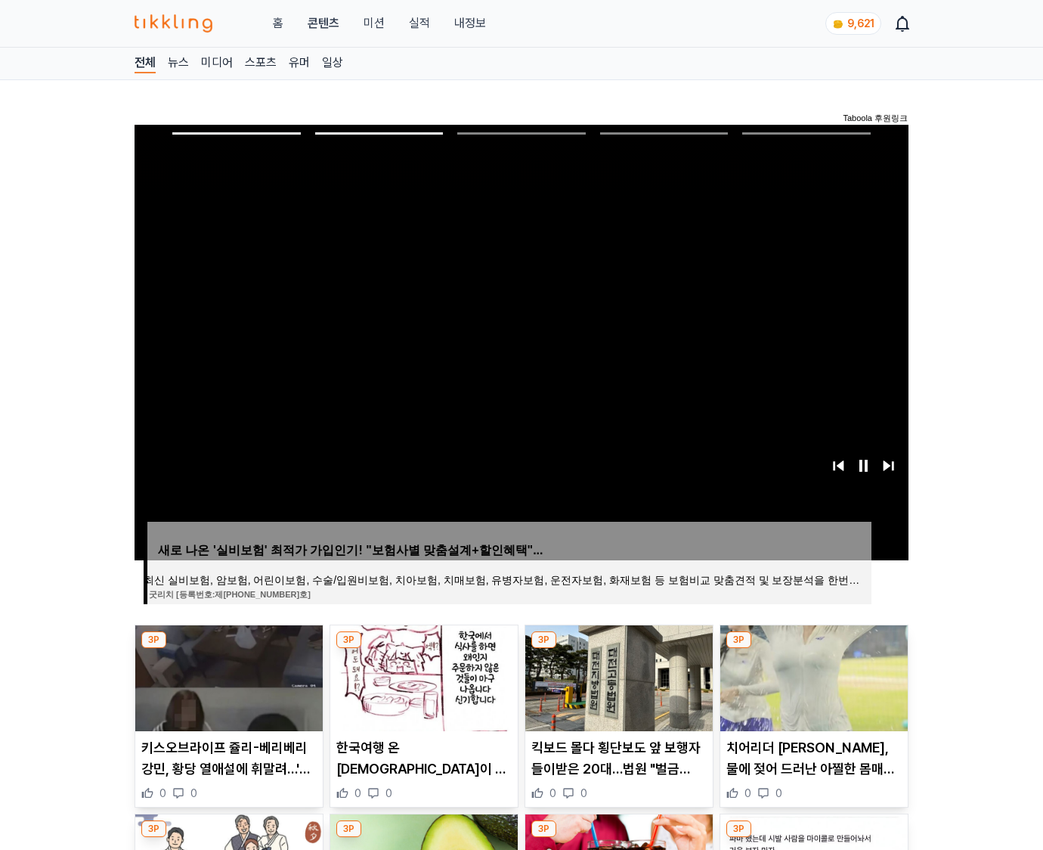
click at [812, 676] on img at bounding box center [813, 678] width 187 height 106
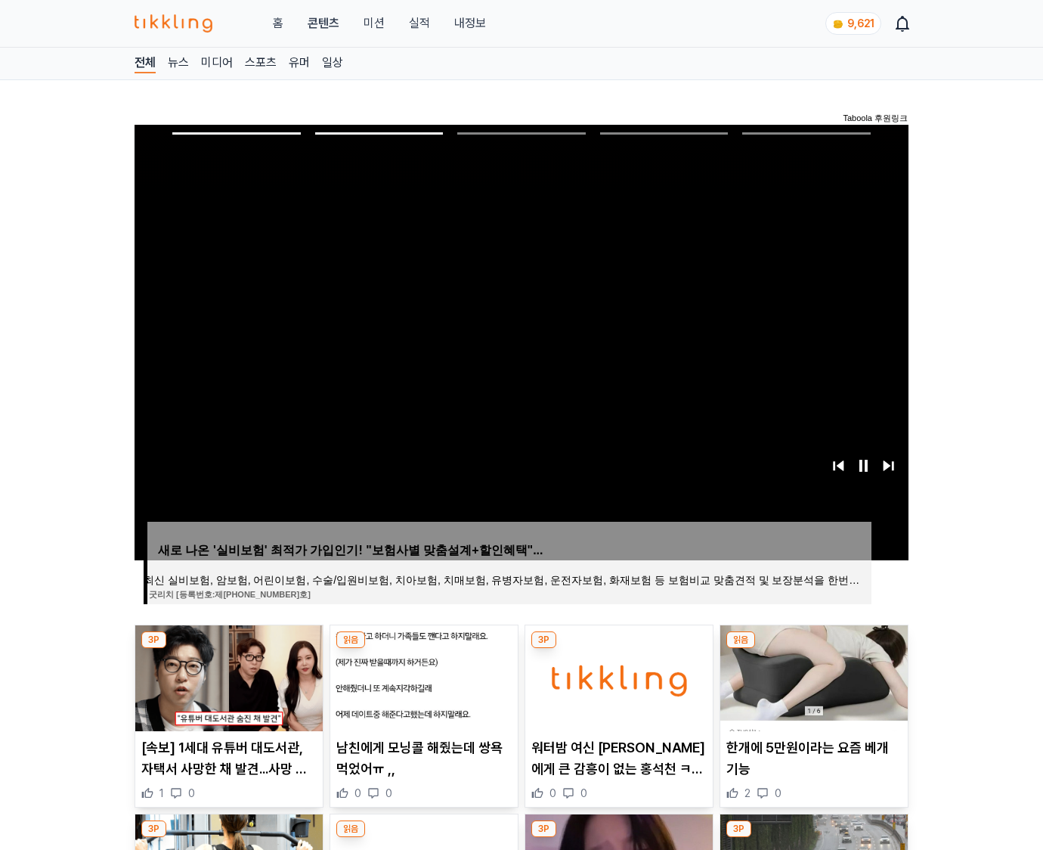
click at [812, 676] on img at bounding box center [813, 678] width 187 height 106
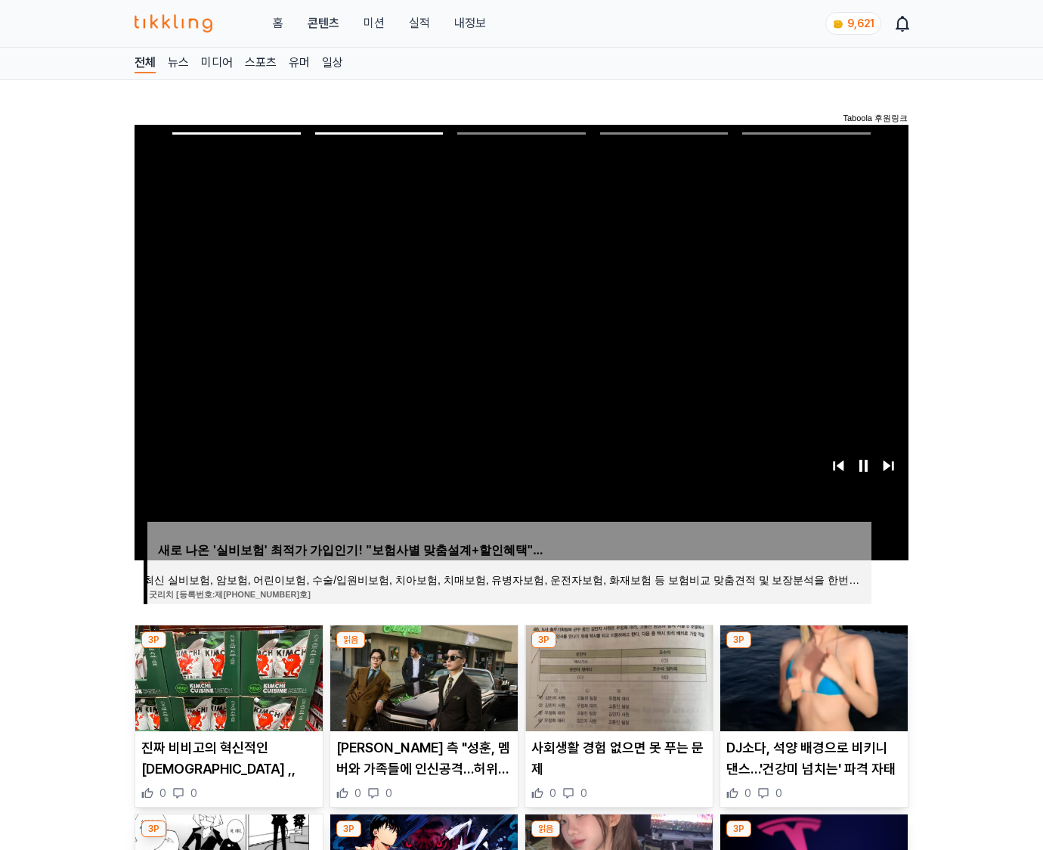
click at [812, 676] on img at bounding box center [813, 678] width 187 height 106
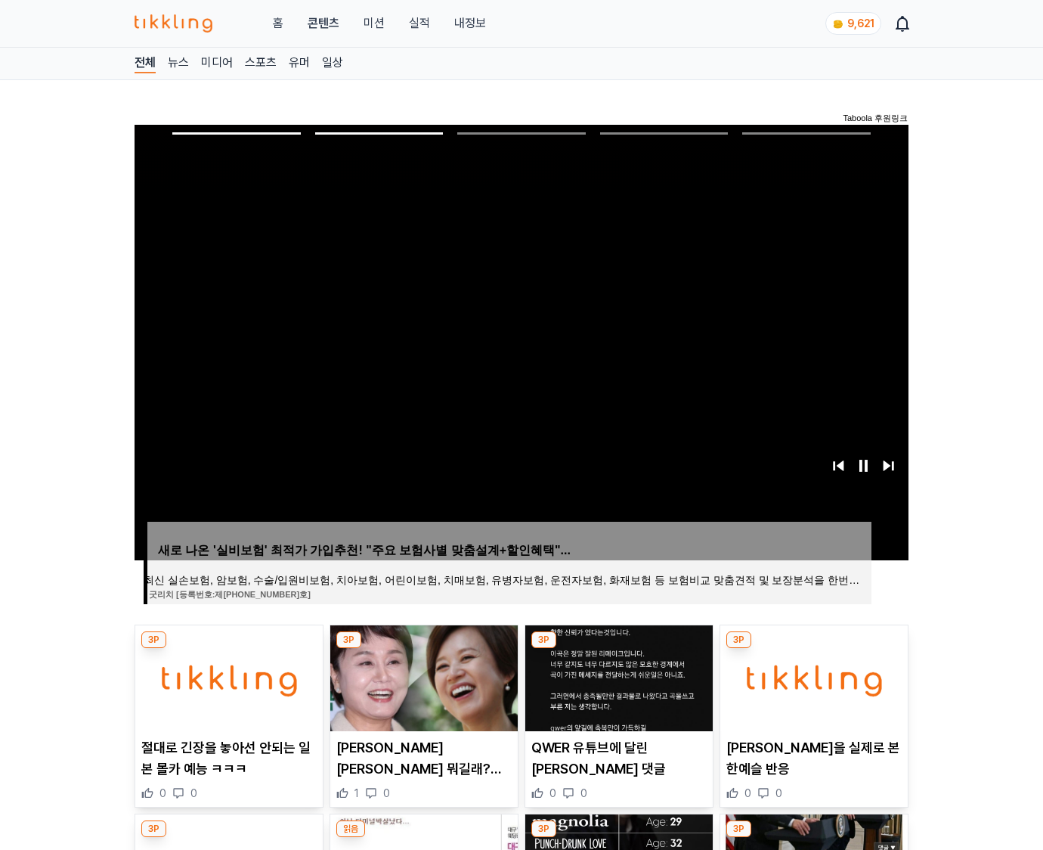
click at [812, 676] on img at bounding box center [813, 678] width 187 height 106
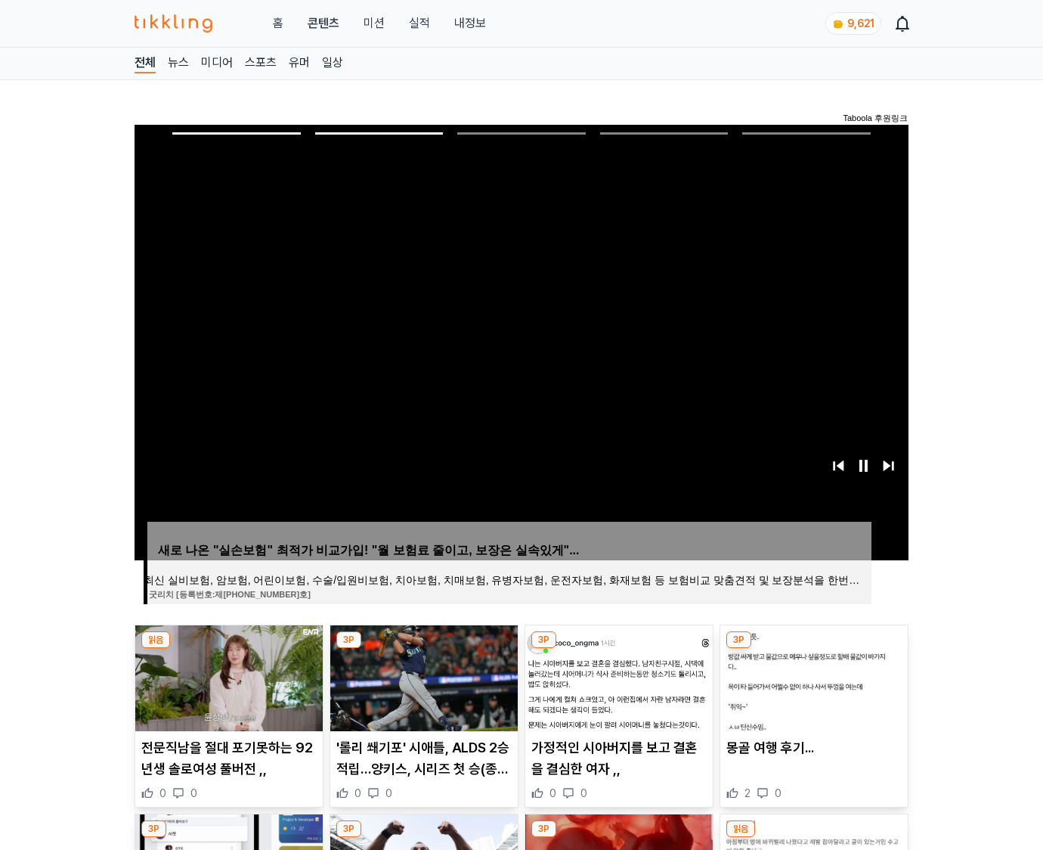
click at [812, 676] on img at bounding box center [813, 678] width 187 height 106
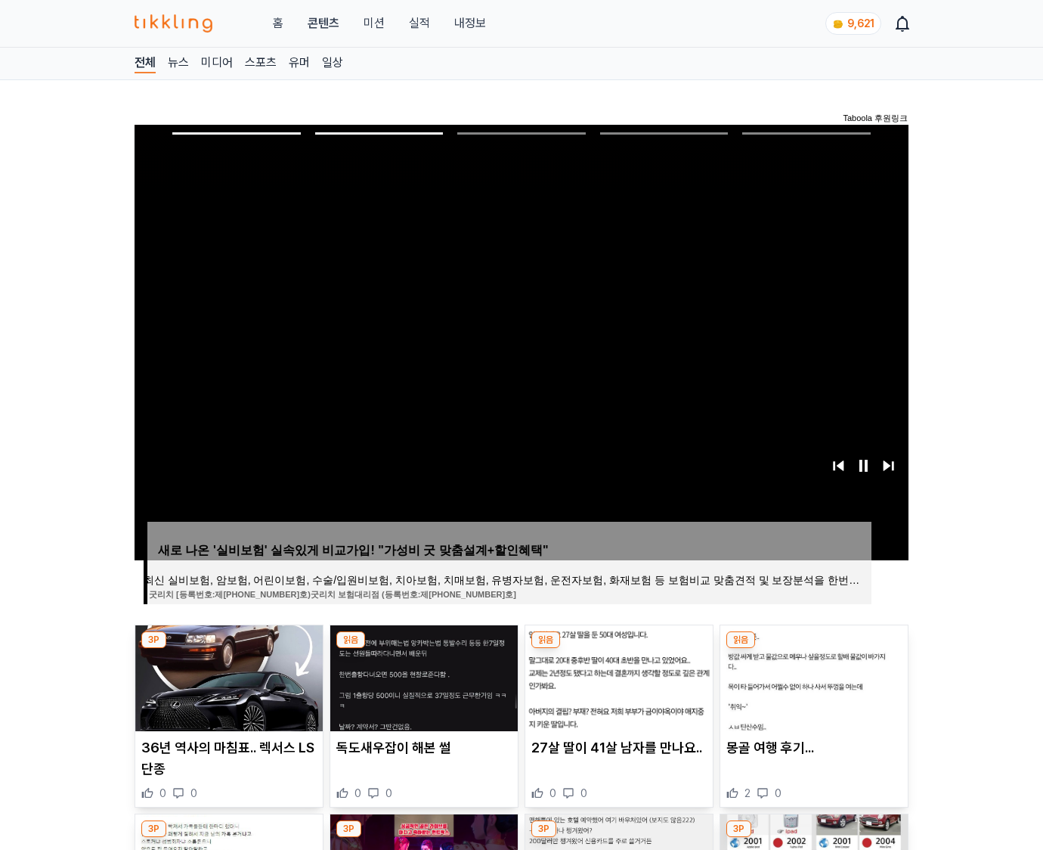
click at [812, 676] on img at bounding box center [813, 678] width 187 height 106
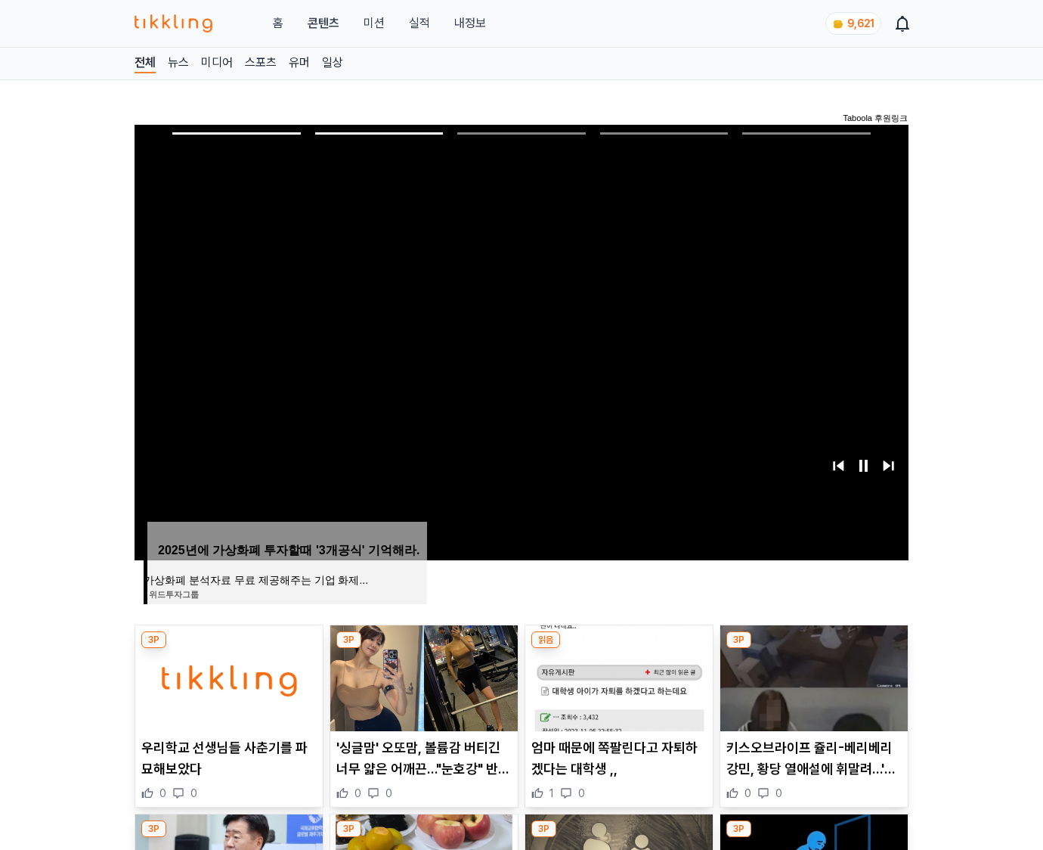
click at [812, 676] on img at bounding box center [813, 678] width 187 height 106
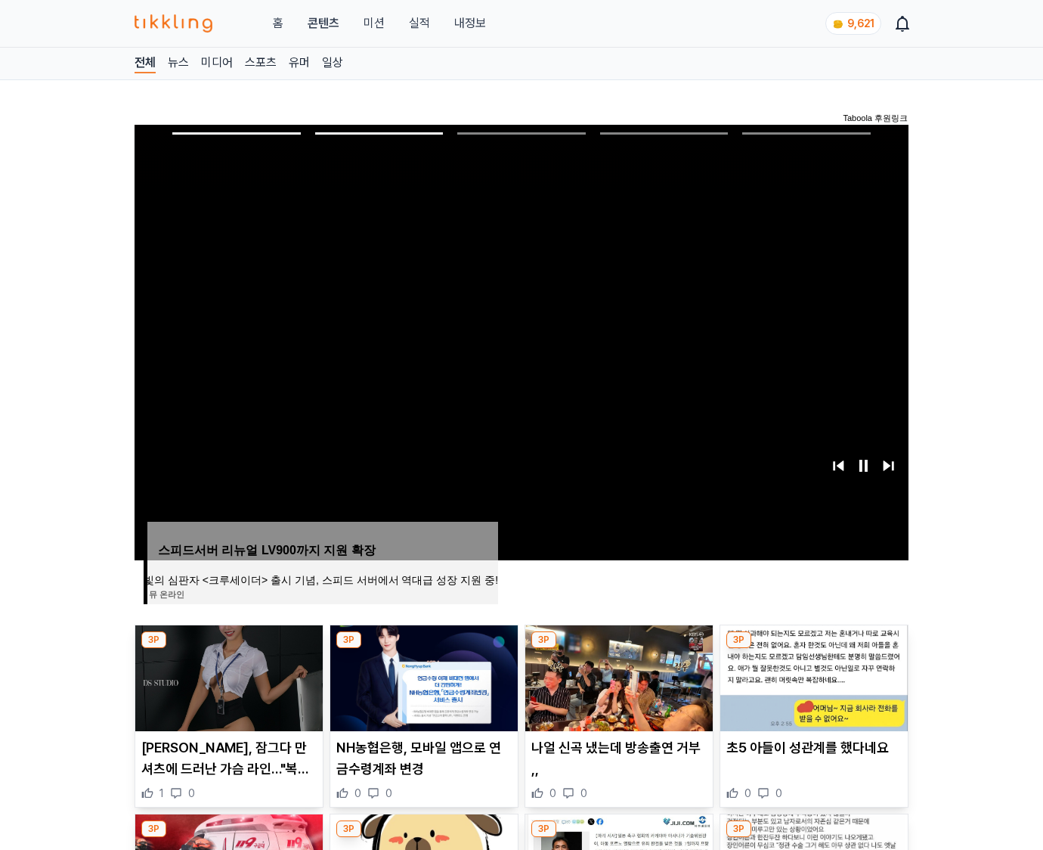
click at [812, 676] on img at bounding box center [813, 678] width 187 height 106
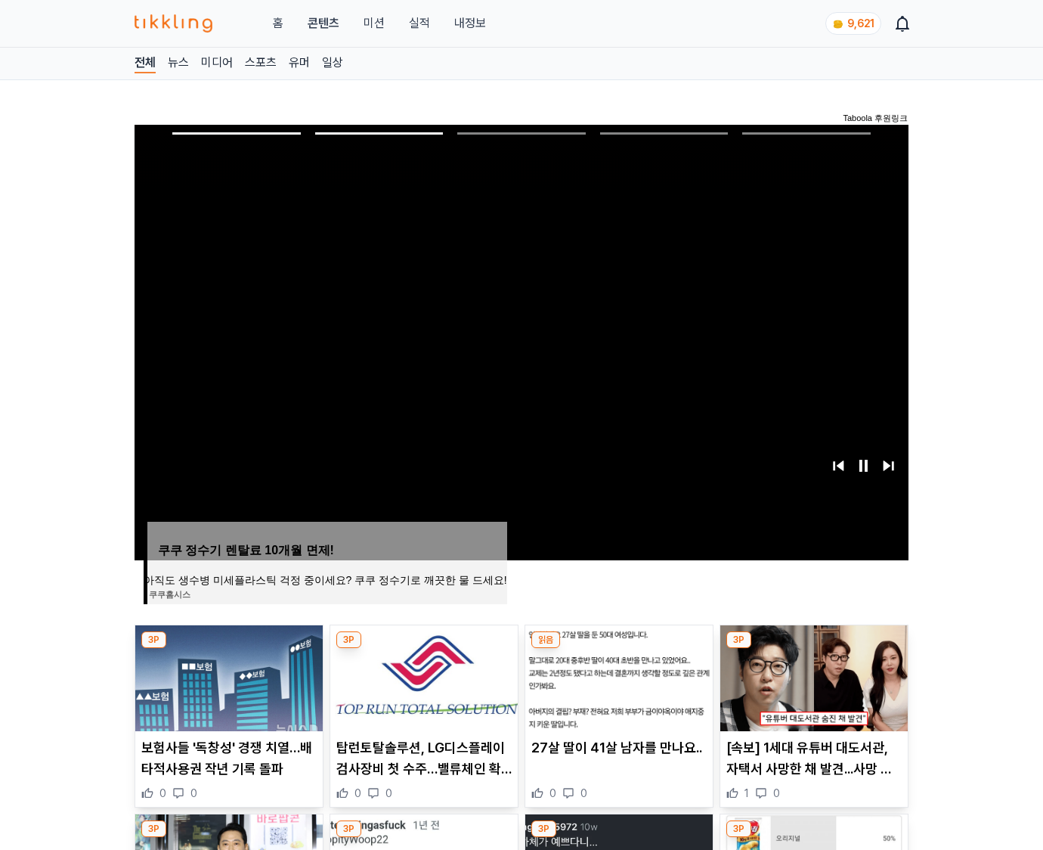
click at [812, 676] on img at bounding box center [813, 678] width 187 height 106
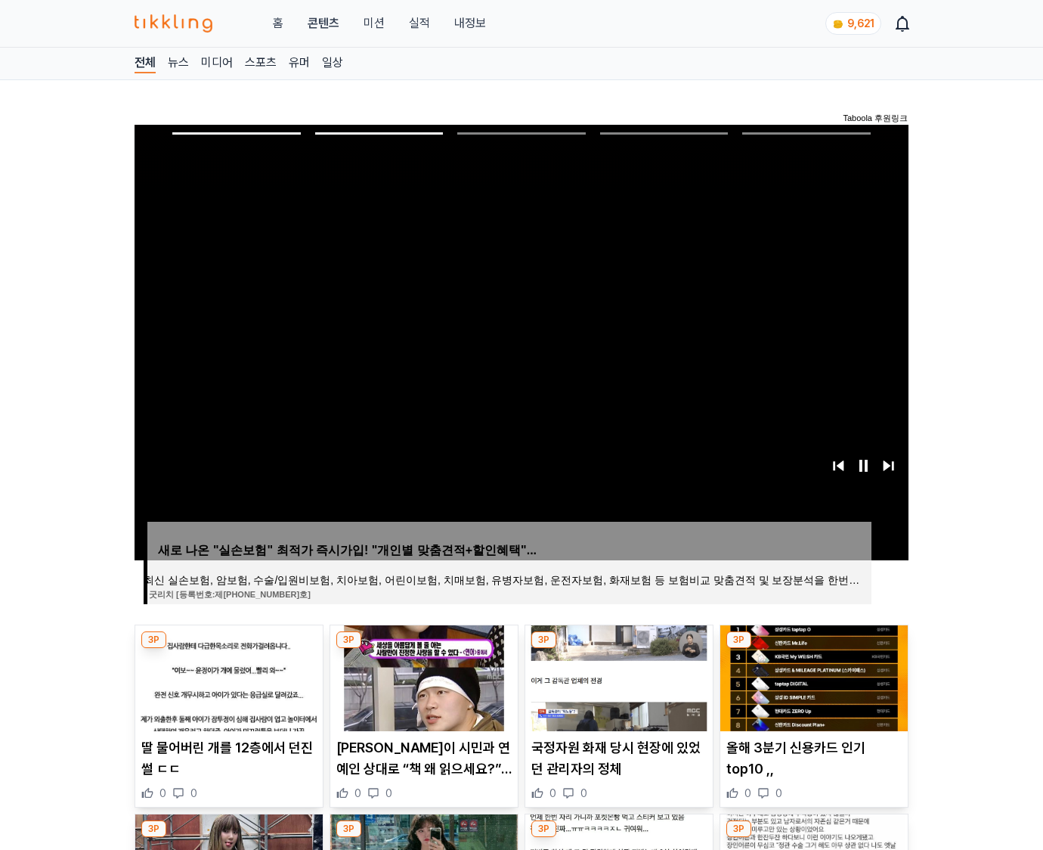
click at [812, 676] on img at bounding box center [813, 678] width 187 height 106
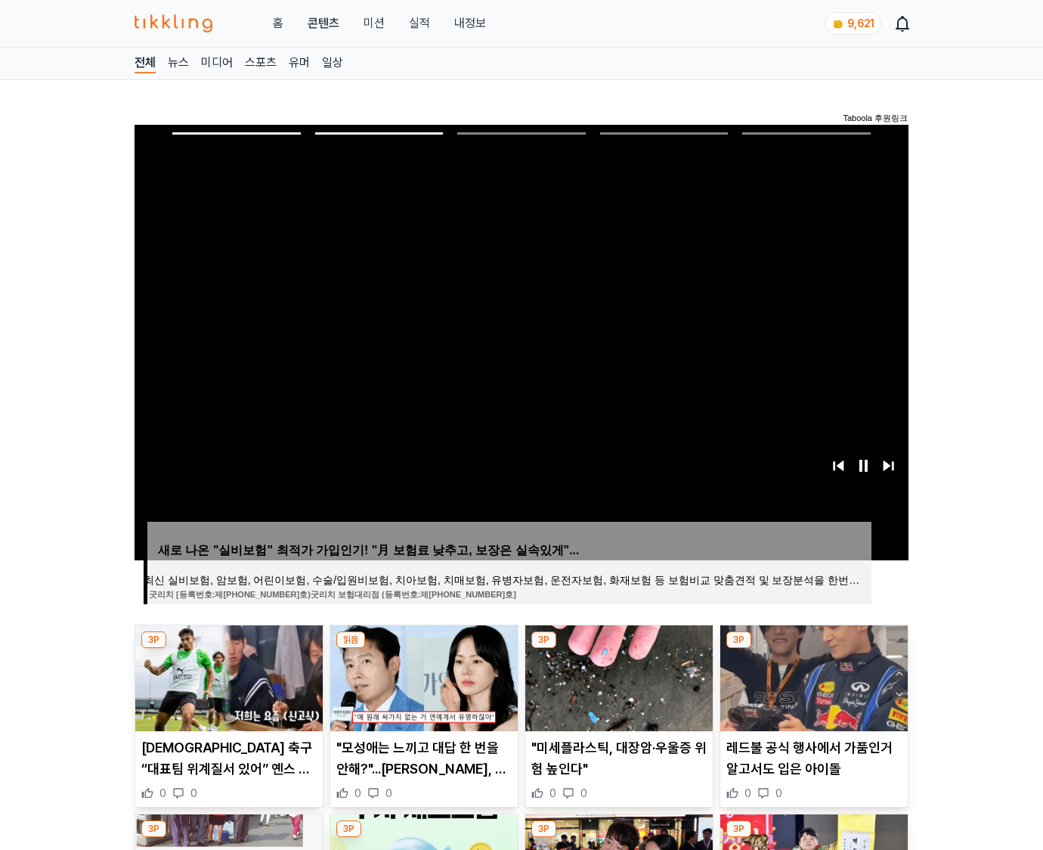
click at [812, 676] on img at bounding box center [813, 678] width 187 height 106
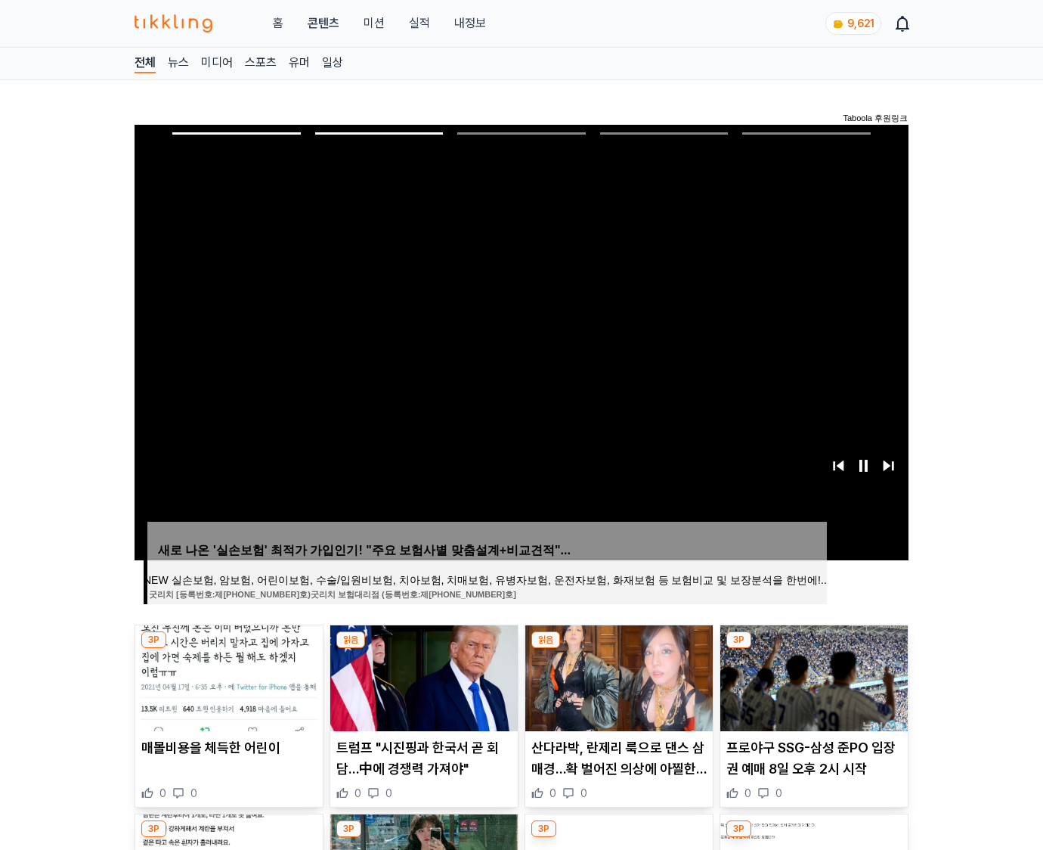
click at [812, 676] on img at bounding box center [813, 678] width 187 height 106
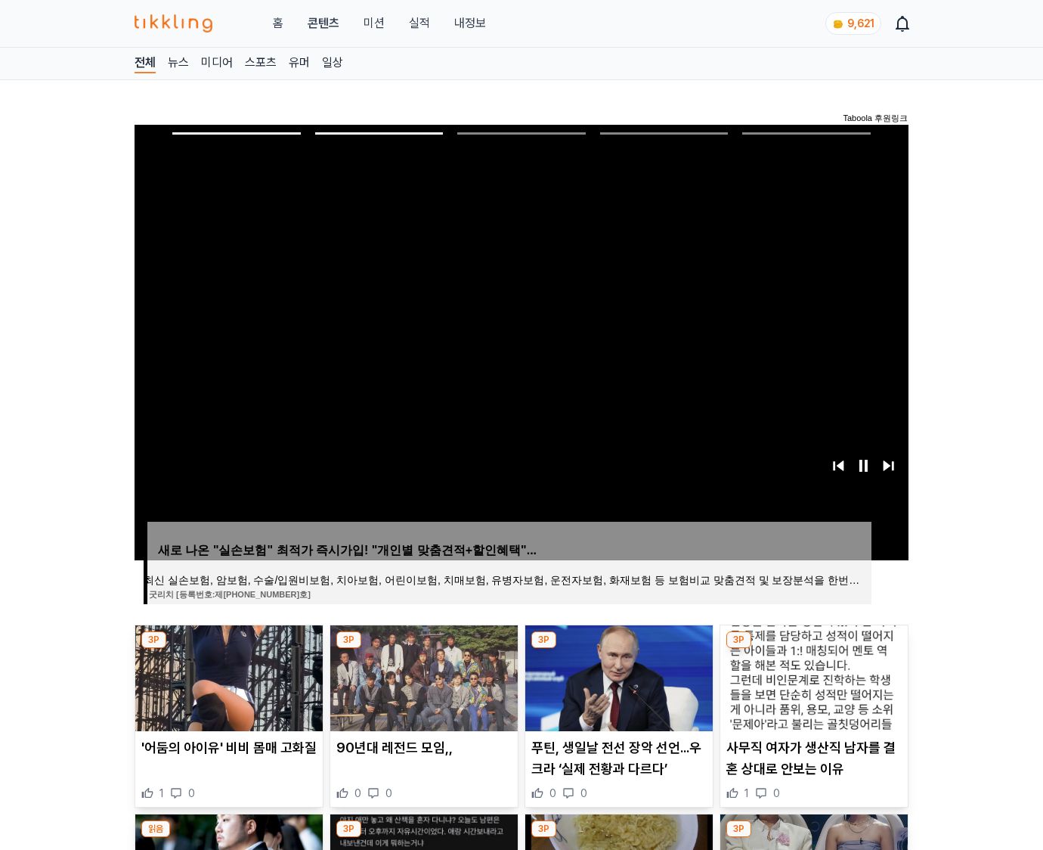
click at [812, 676] on img at bounding box center [813, 678] width 187 height 106
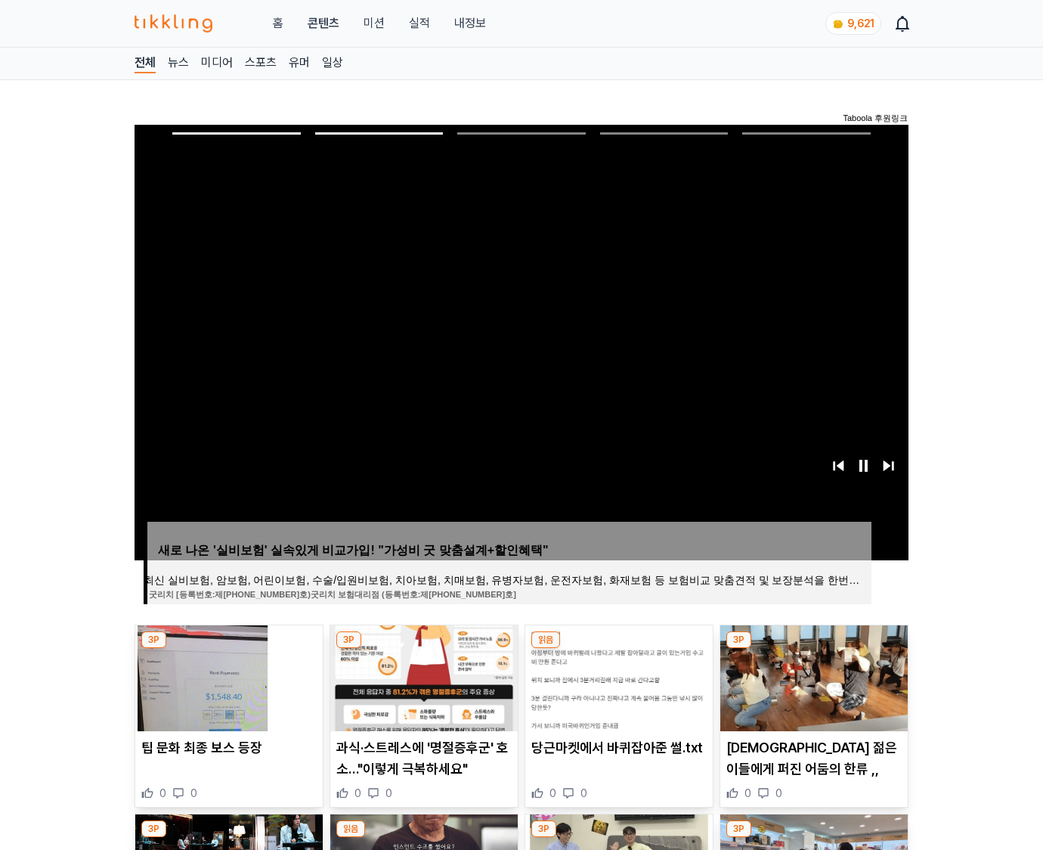
click at [812, 676] on img at bounding box center [813, 678] width 187 height 106
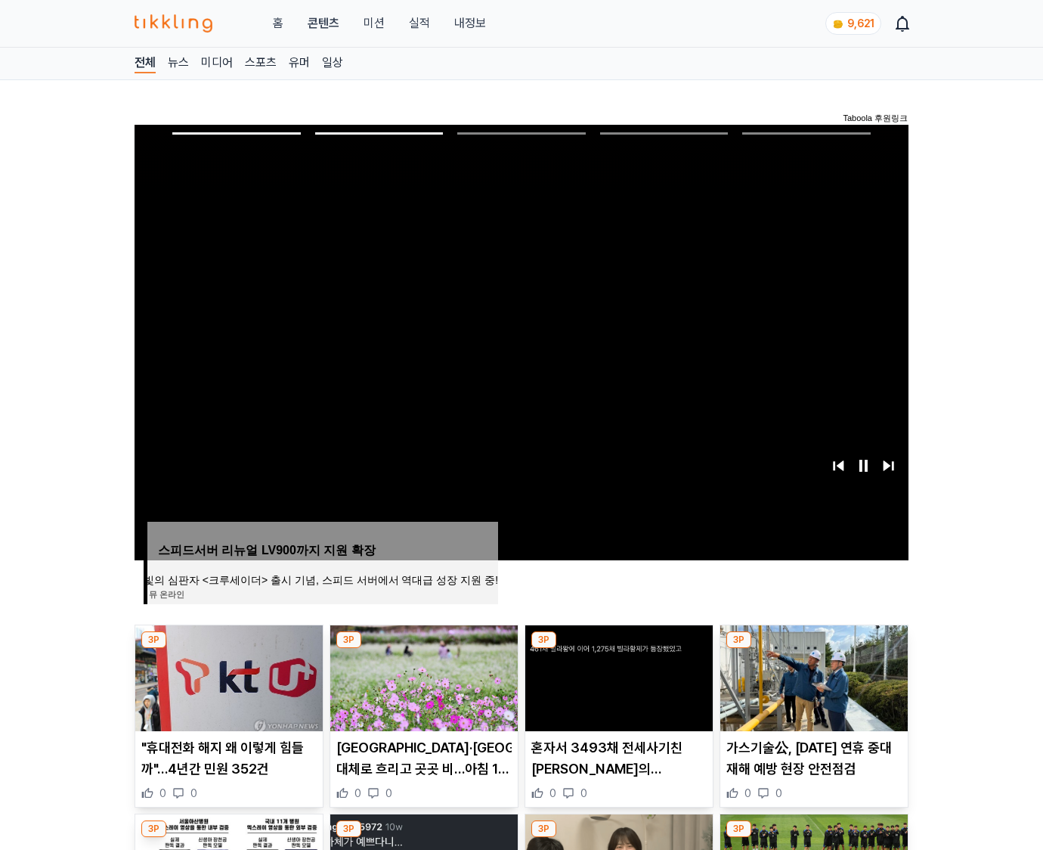
click at [812, 676] on img at bounding box center [813, 678] width 187 height 106
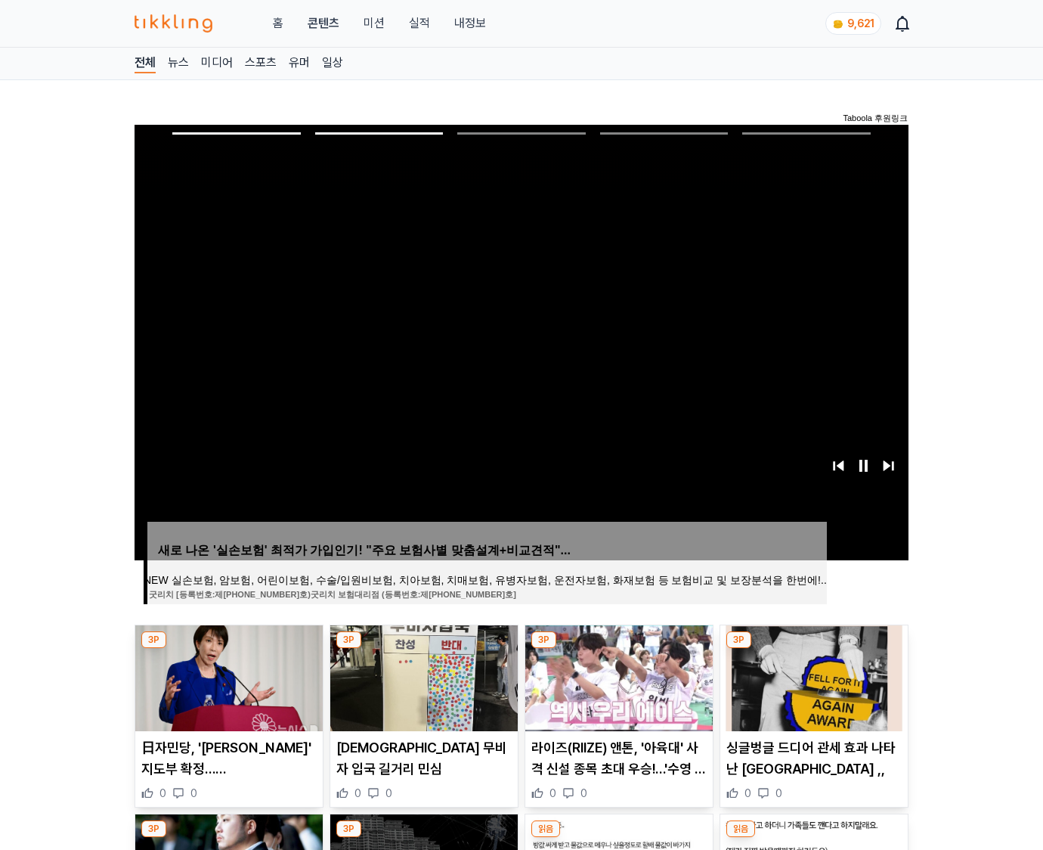
click at [812, 676] on img at bounding box center [813, 678] width 187 height 106
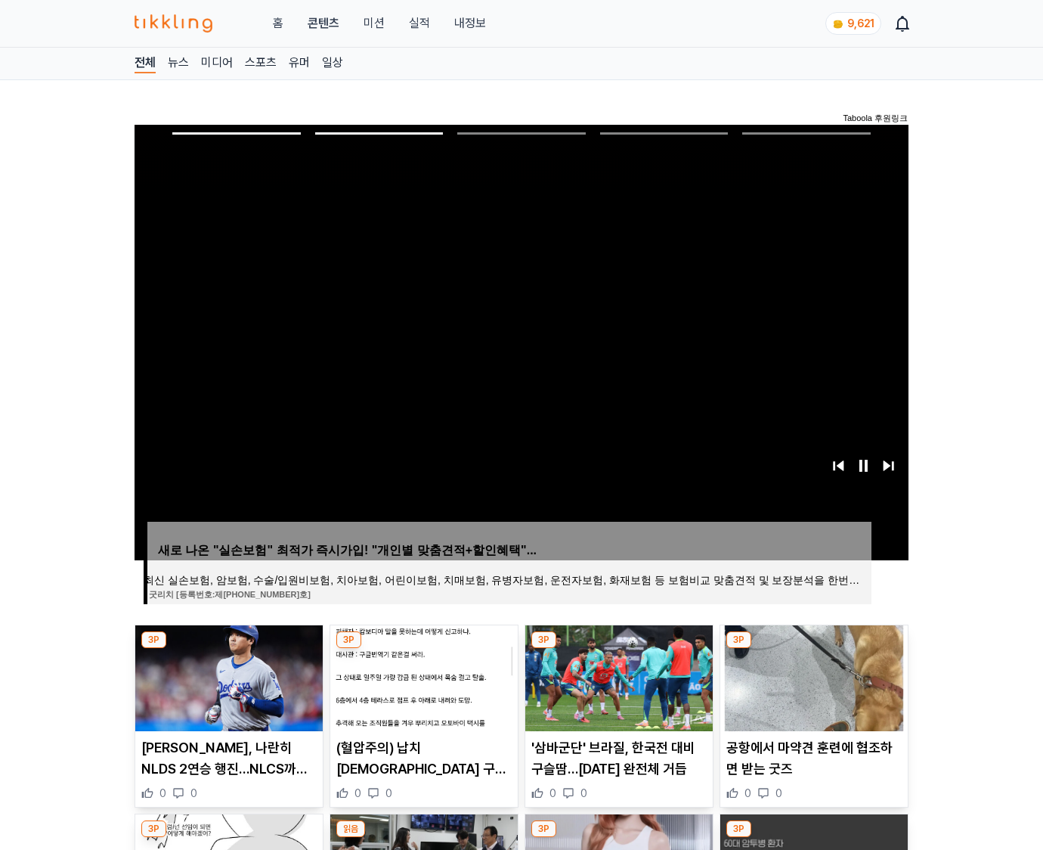
click at [812, 676] on img at bounding box center [813, 678] width 187 height 106
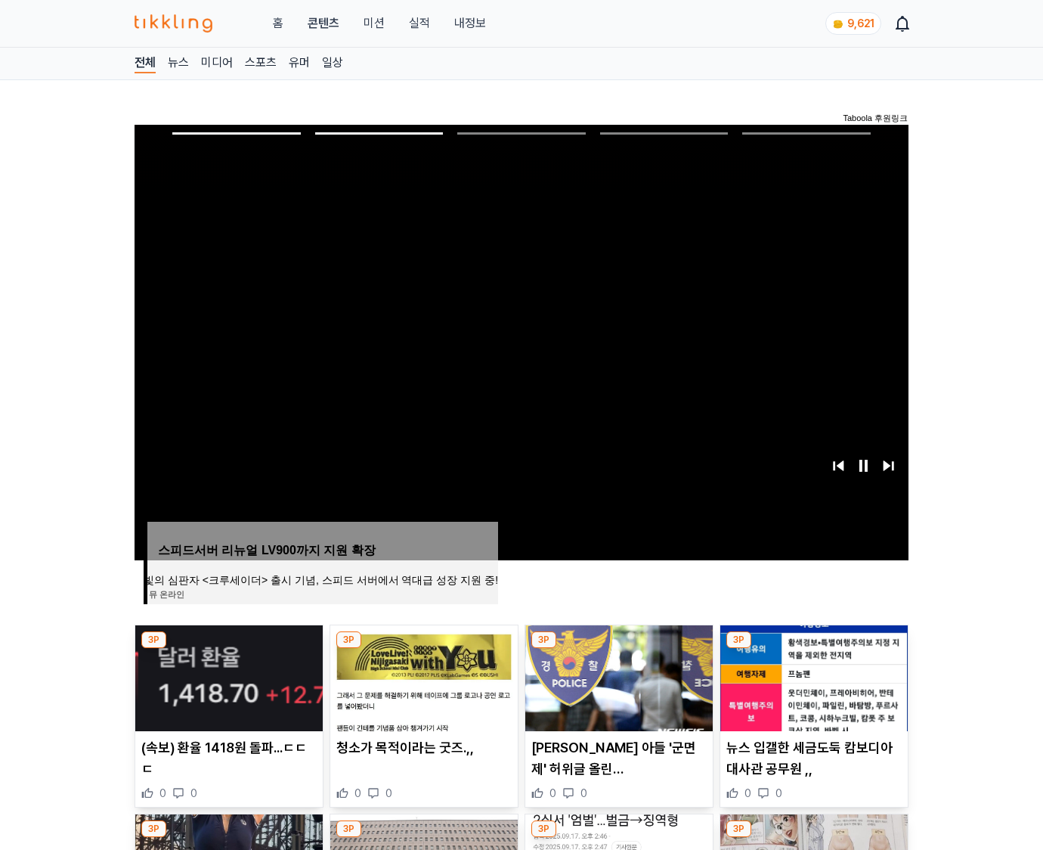
click at [812, 676] on img at bounding box center [813, 678] width 187 height 106
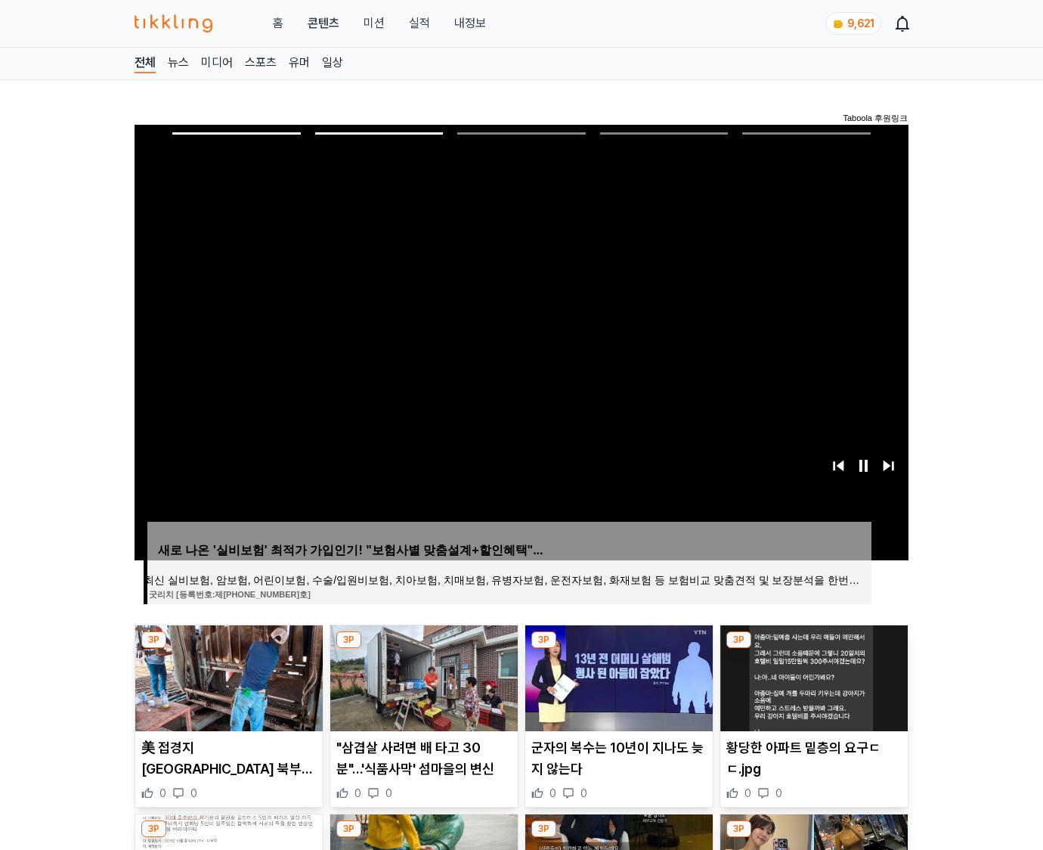
click at [812, 676] on img at bounding box center [813, 678] width 187 height 106
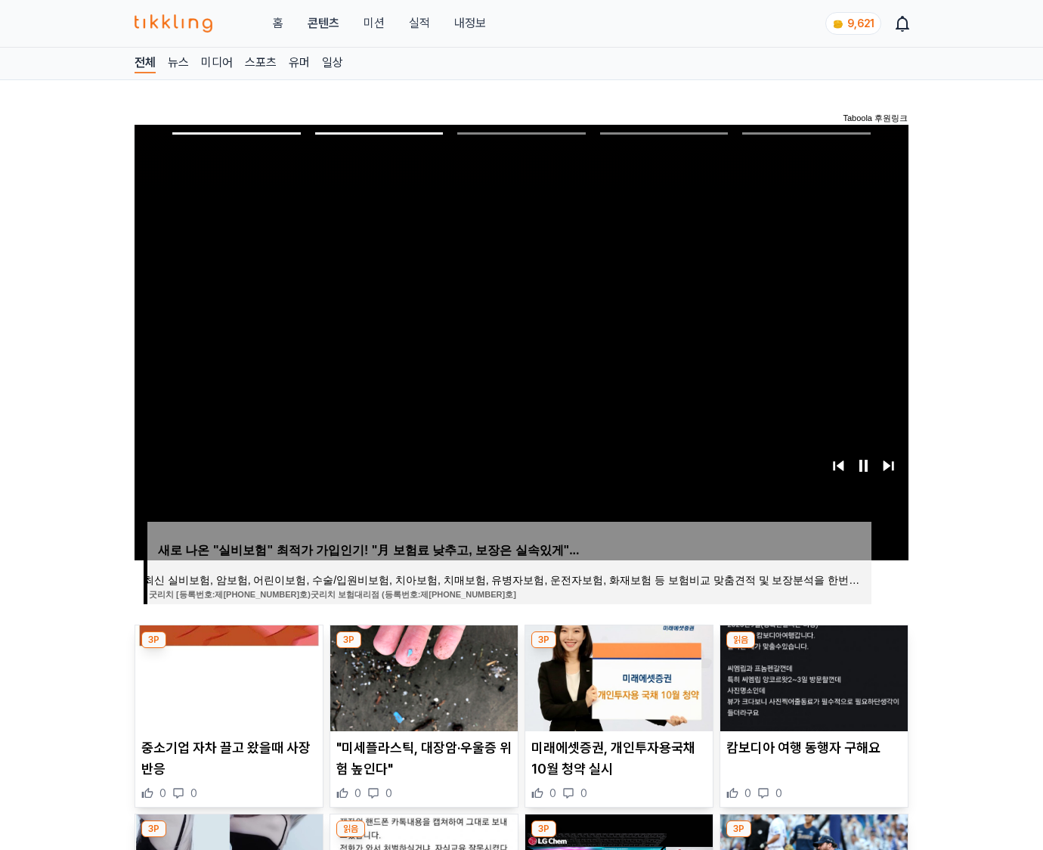
click at [812, 676] on img at bounding box center [813, 678] width 187 height 106
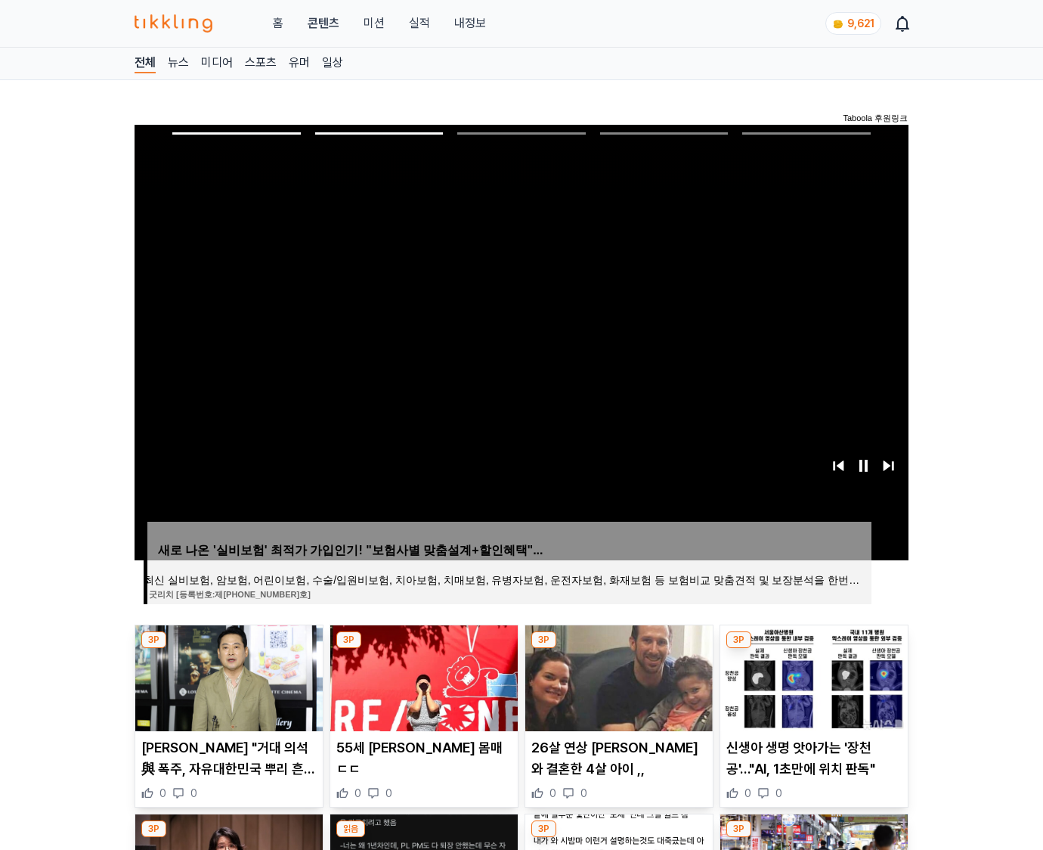
click at [812, 676] on img at bounding box center [813, 678] width 187 height 106
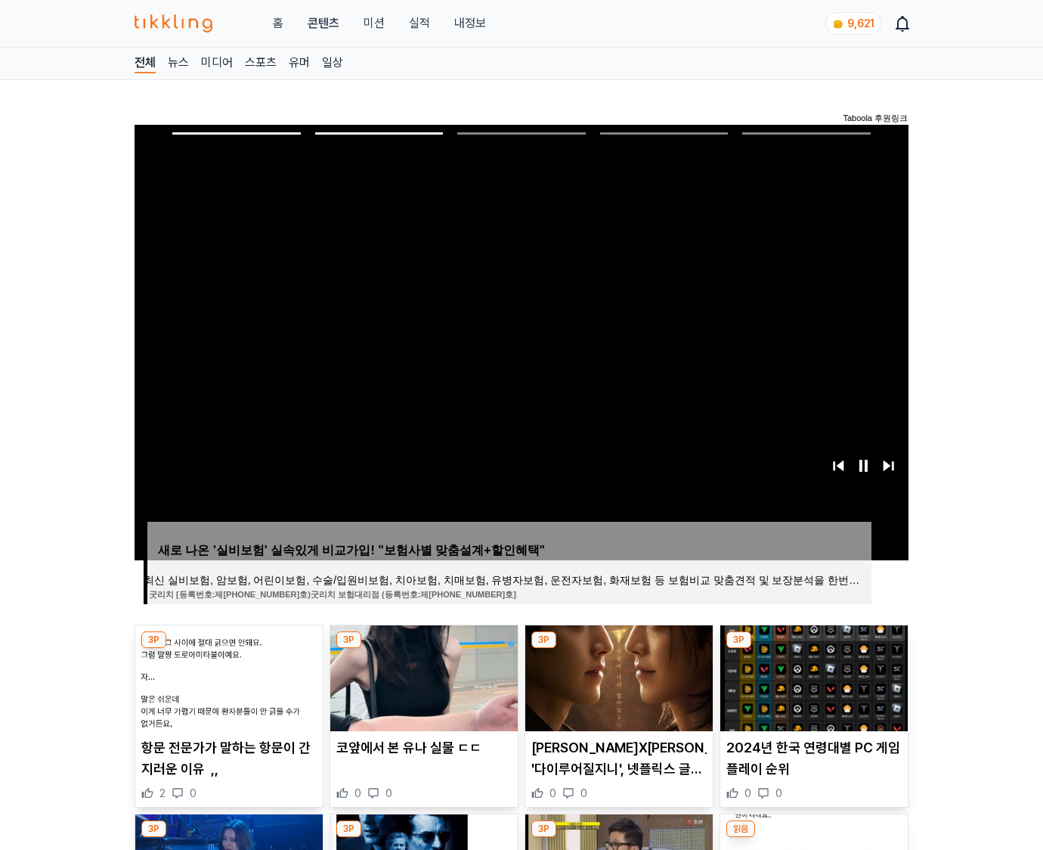
click at [812, 676] on img at bounding box center [813, 678] width 187 height 106
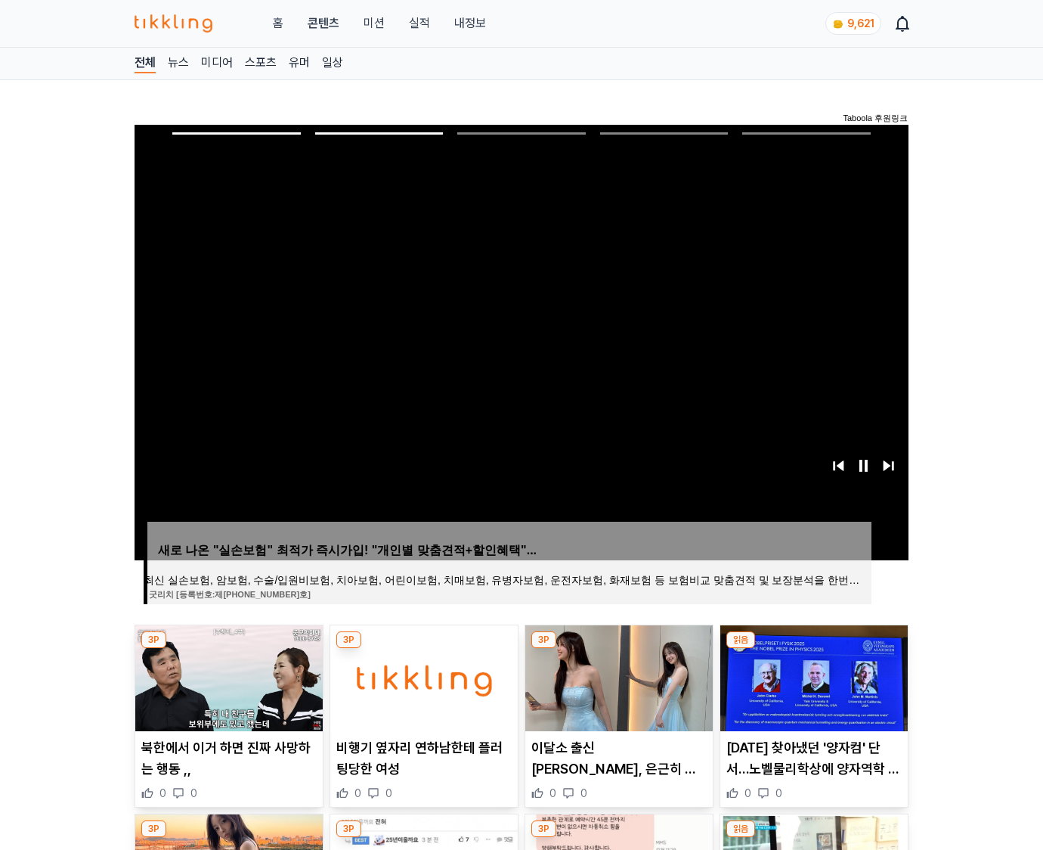
click at [812, 676] on img at bounding box center [813, 678] width 187 height 106
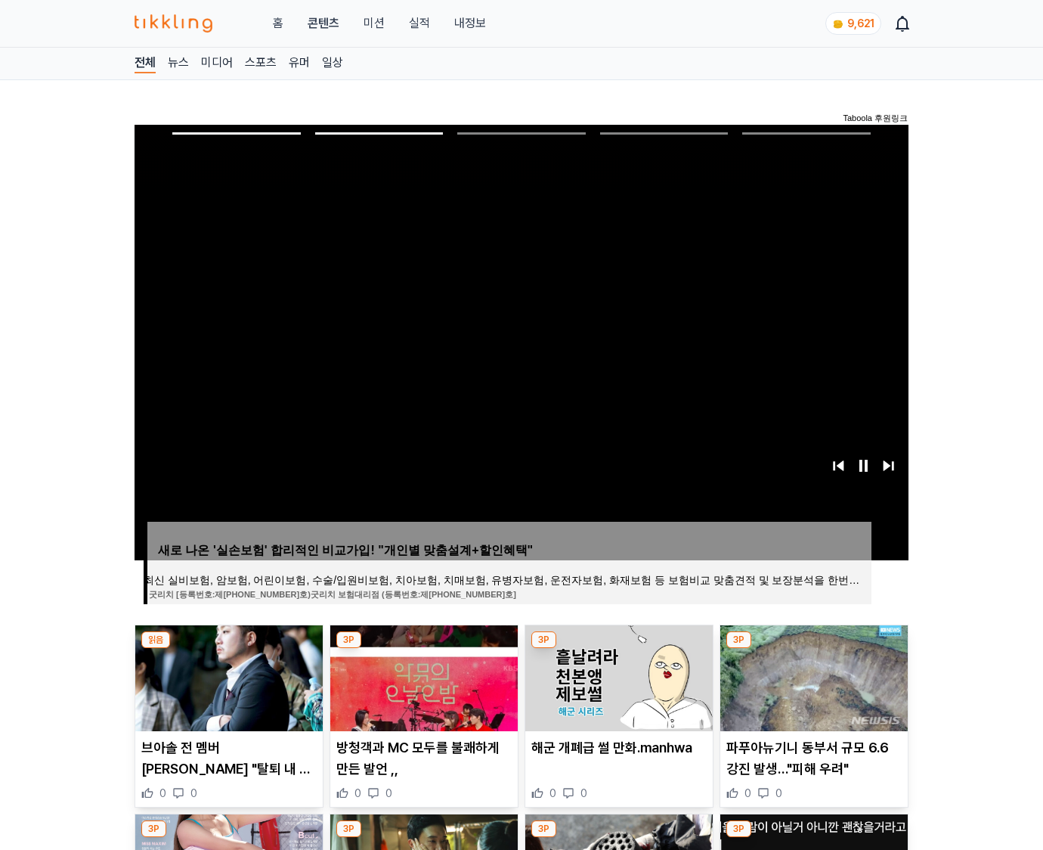
click at [812, 676] on img at bounding box center [813, 678] width 187 height 106
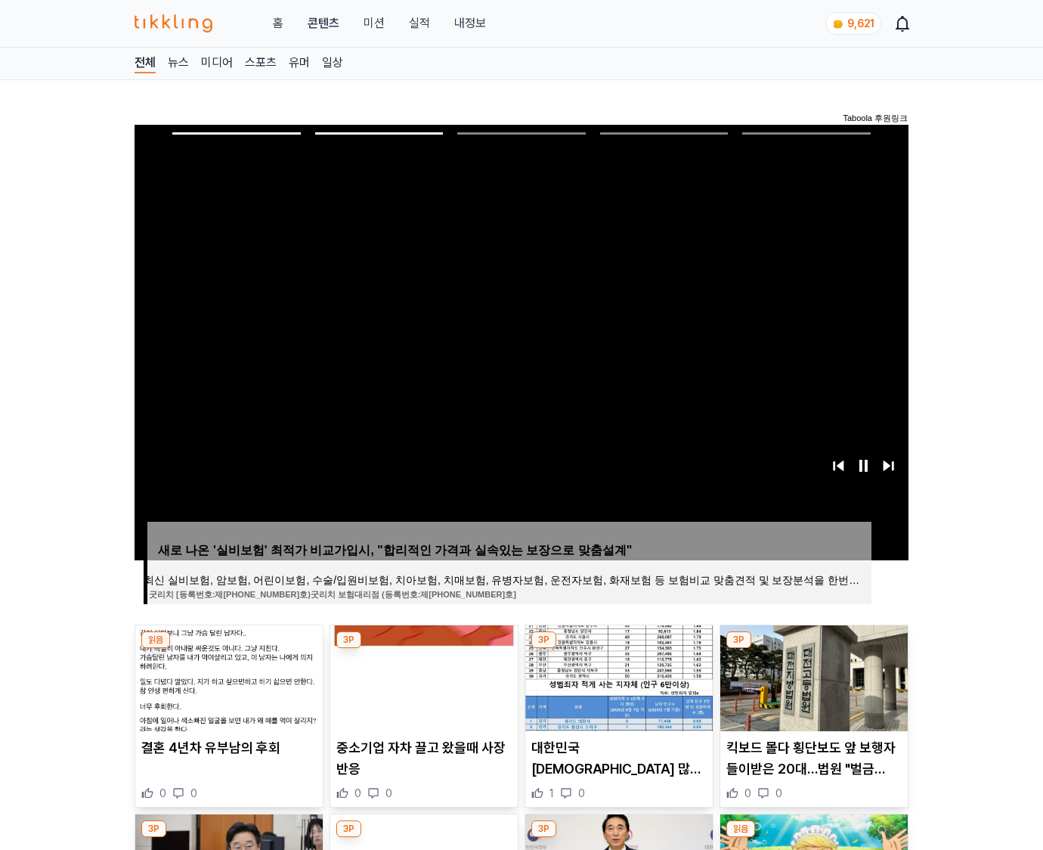
click at [812, 676] on img at bounding box center [813, 678] width 187 height 106
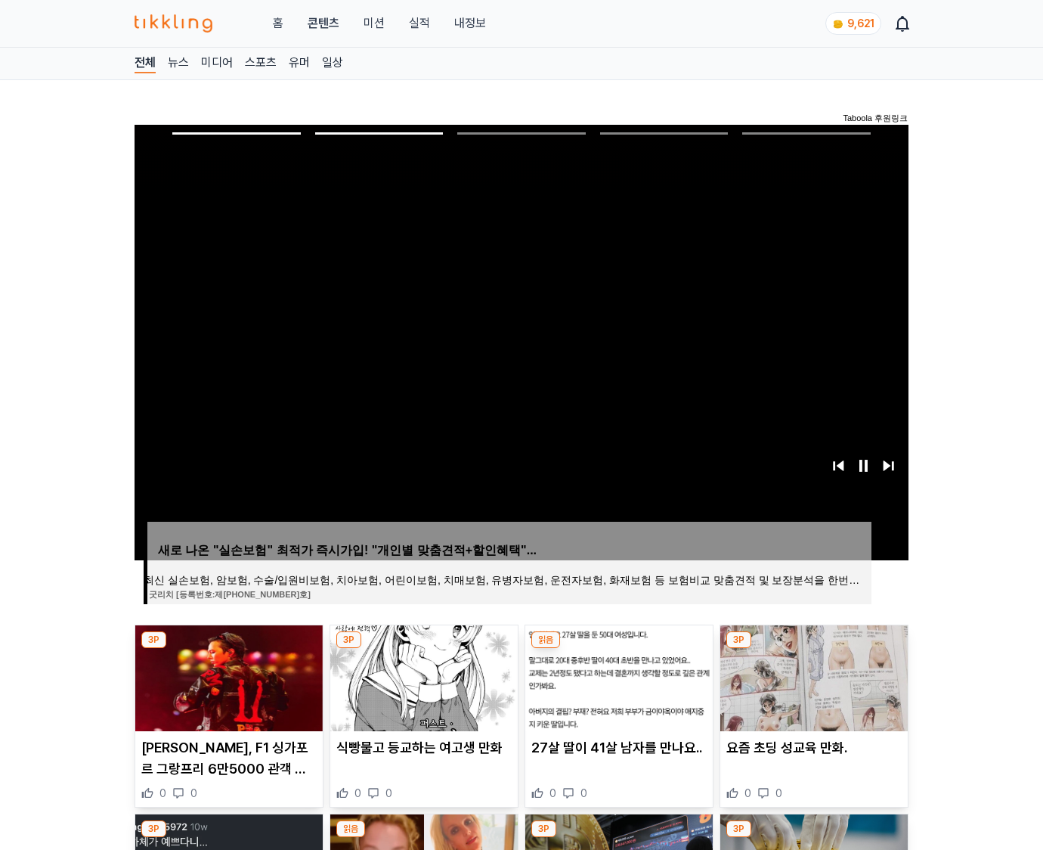
click at [812, 676] on img at bounding box center [813, 678] width 187 height 106
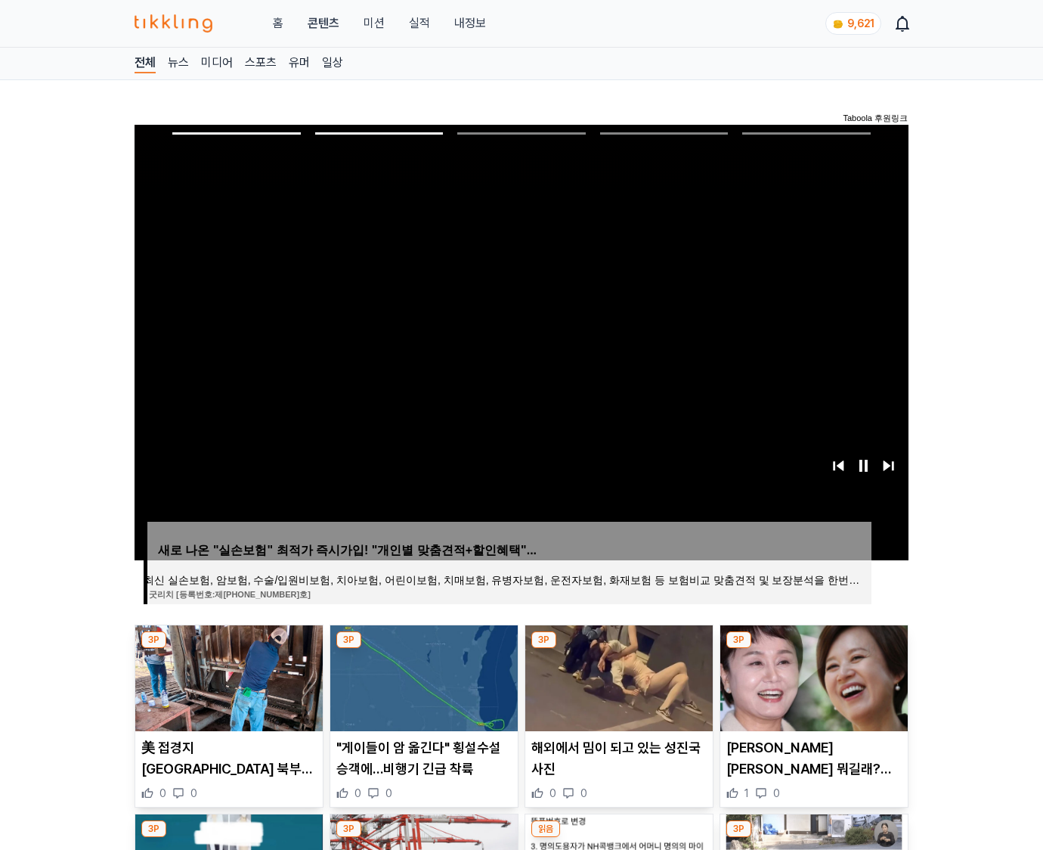
click at [812, 676] on img at bounding box center [813, 678] width 187 height 106
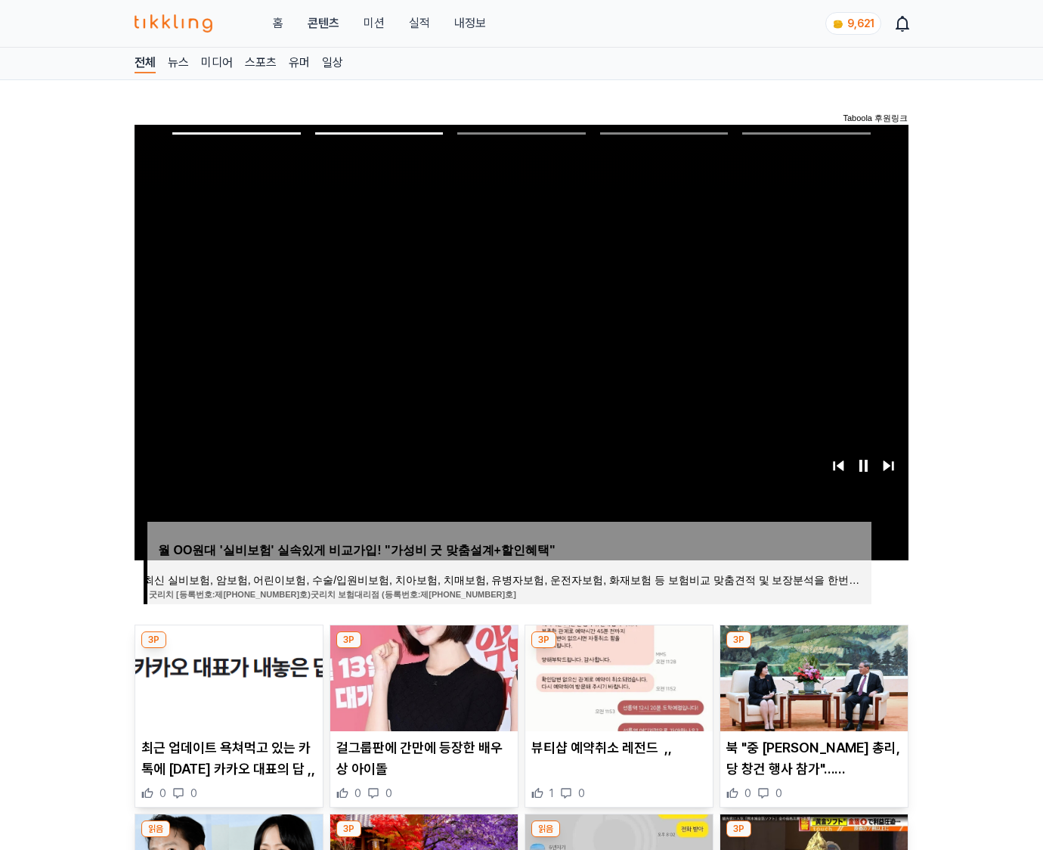
click at [812, 676] on img at bounding box center [813, 678] width 187 height 106
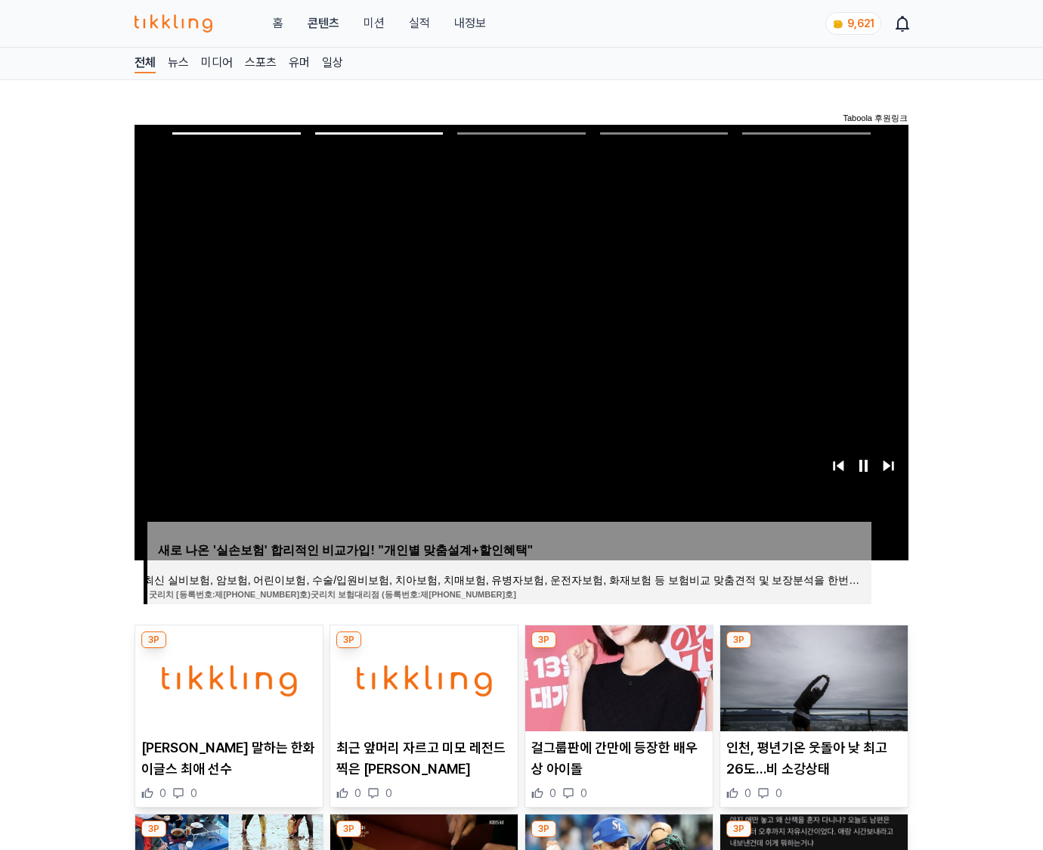
click at [812, 676] on img at bounding box center [813, 678] width 187 height 106
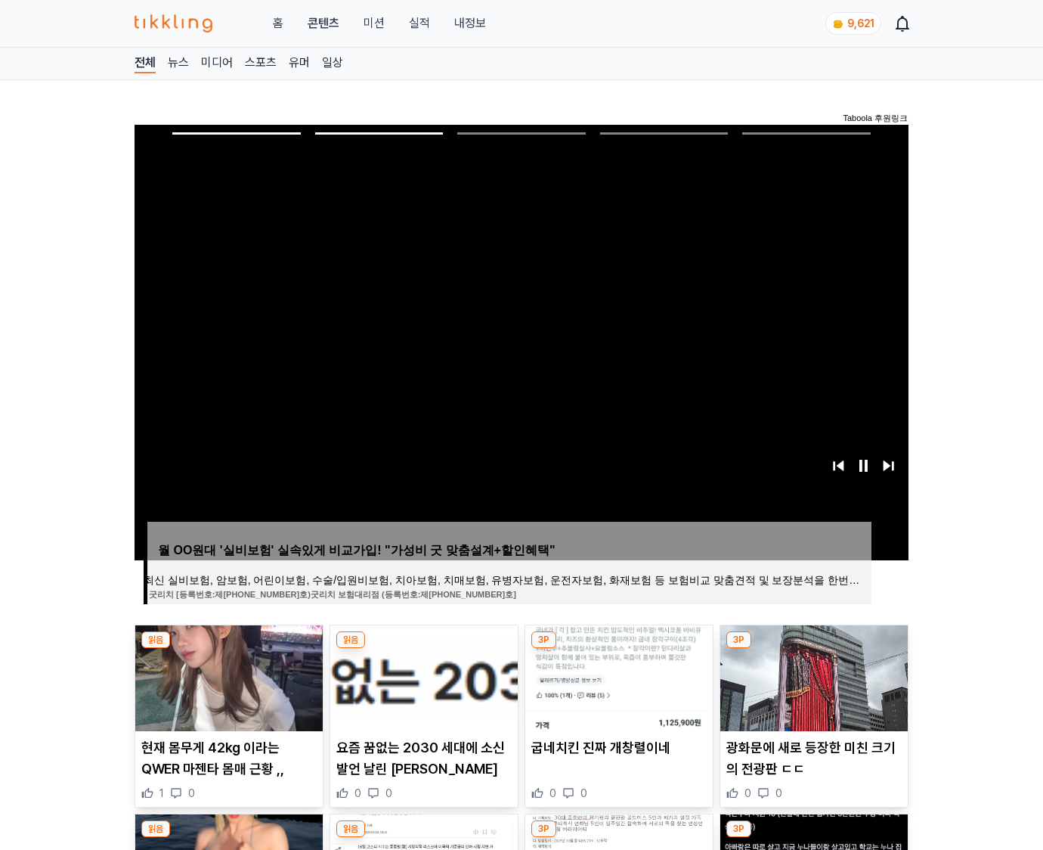
click at [812, 676] on img at bounding box center [813, 678] width 187 height 106
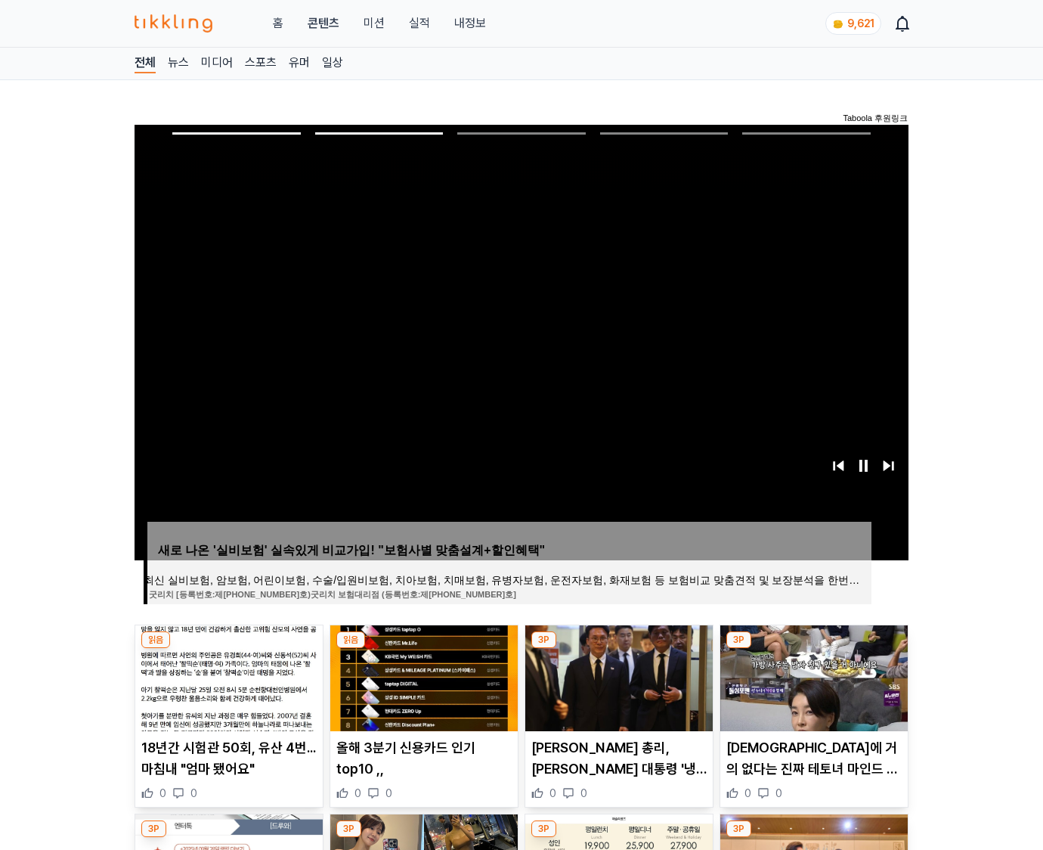
click at [812, 676] on img at bounding box center [813, 678] width 187 height 106
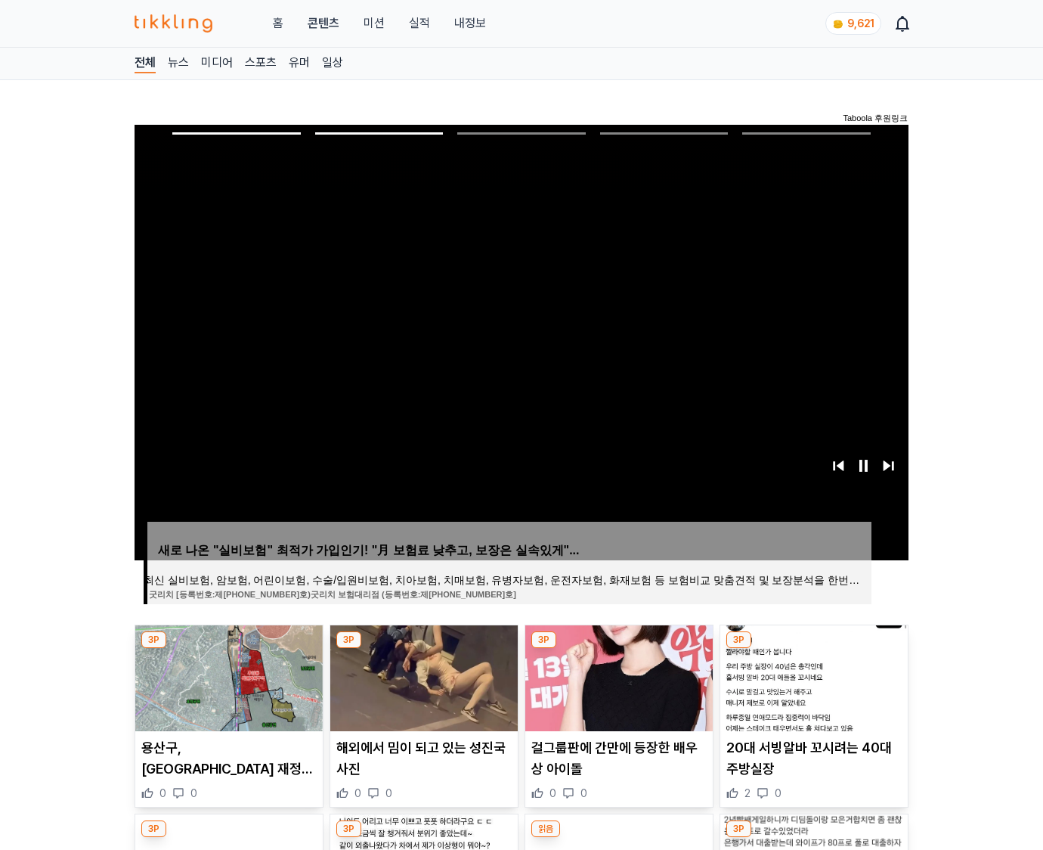
click at [812, 676] on img at bounding box center [813, 678] width 187 height 106
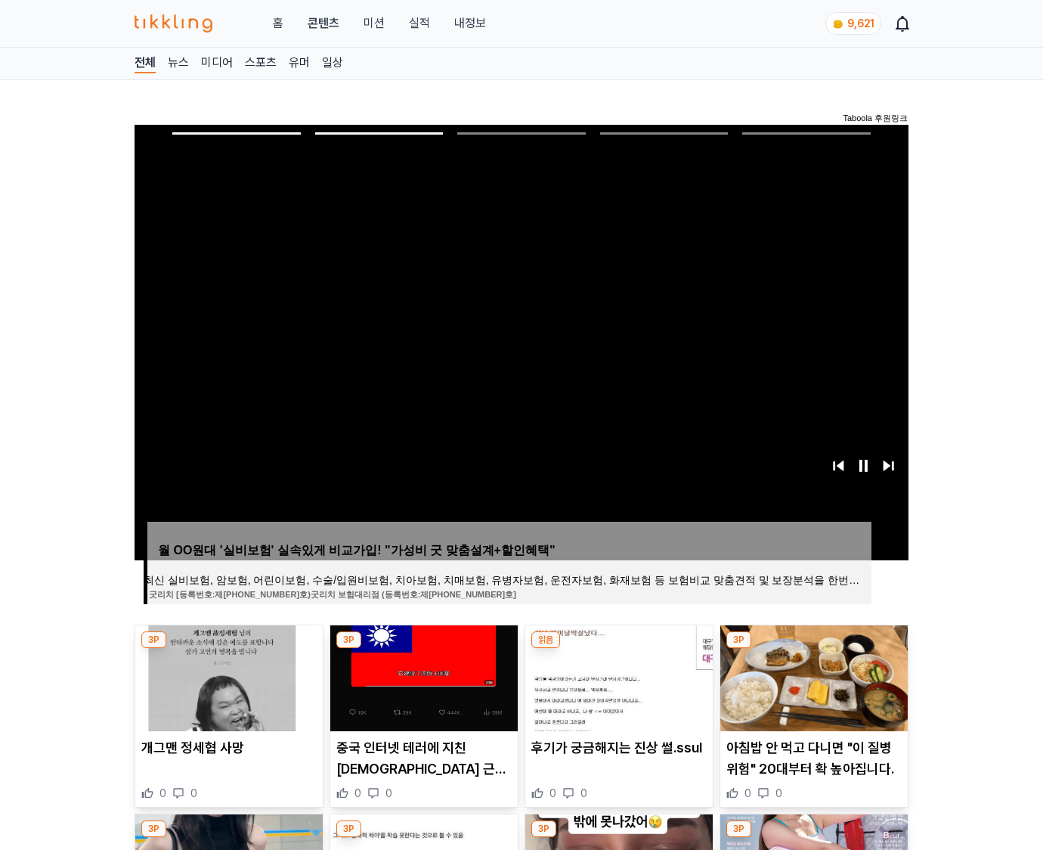
click at [812, 676] on img at bounding box center [813, 678] width 187 height 106
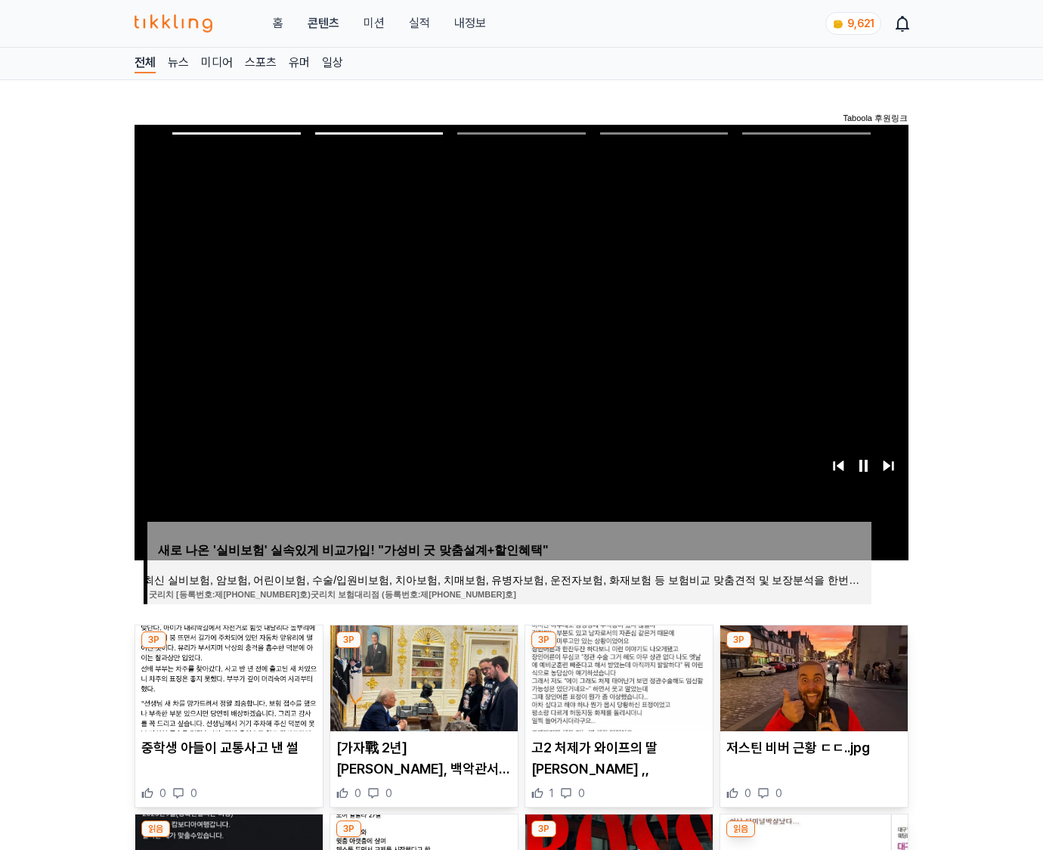
click at [812, 676] on img at bounding box center [813, 678] width 187 height 106
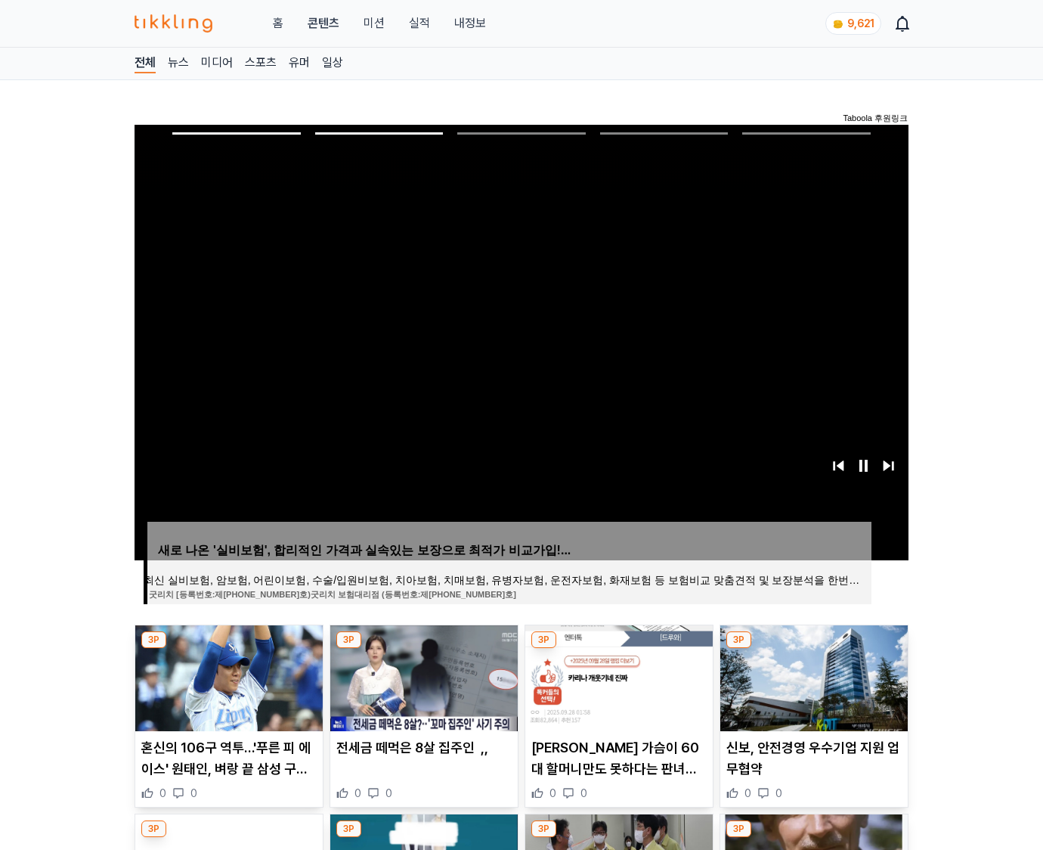
click at [812, 676] on img at bounding box center [813, 678] width 187 height 106
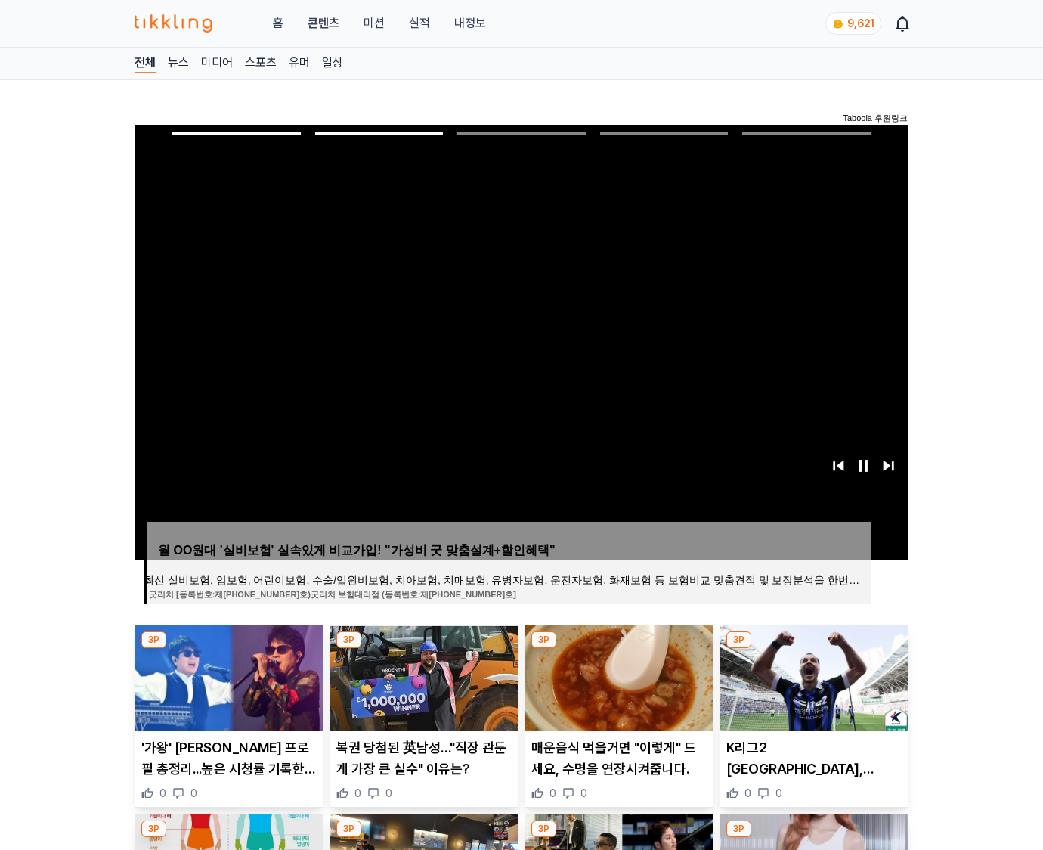
click at [812, 676] on img at bounding box center [813, 678] width 187 height 106
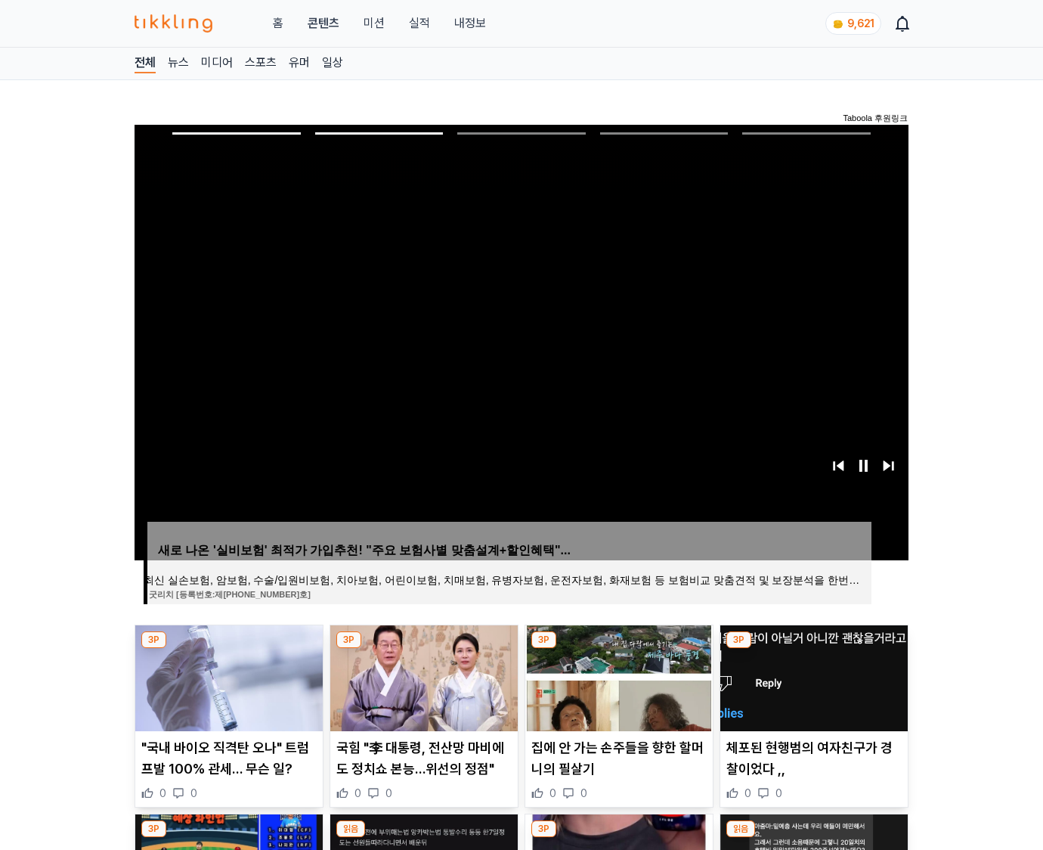
click at [812, 676] on img at bounding box center [813, 678] width 187 height 106
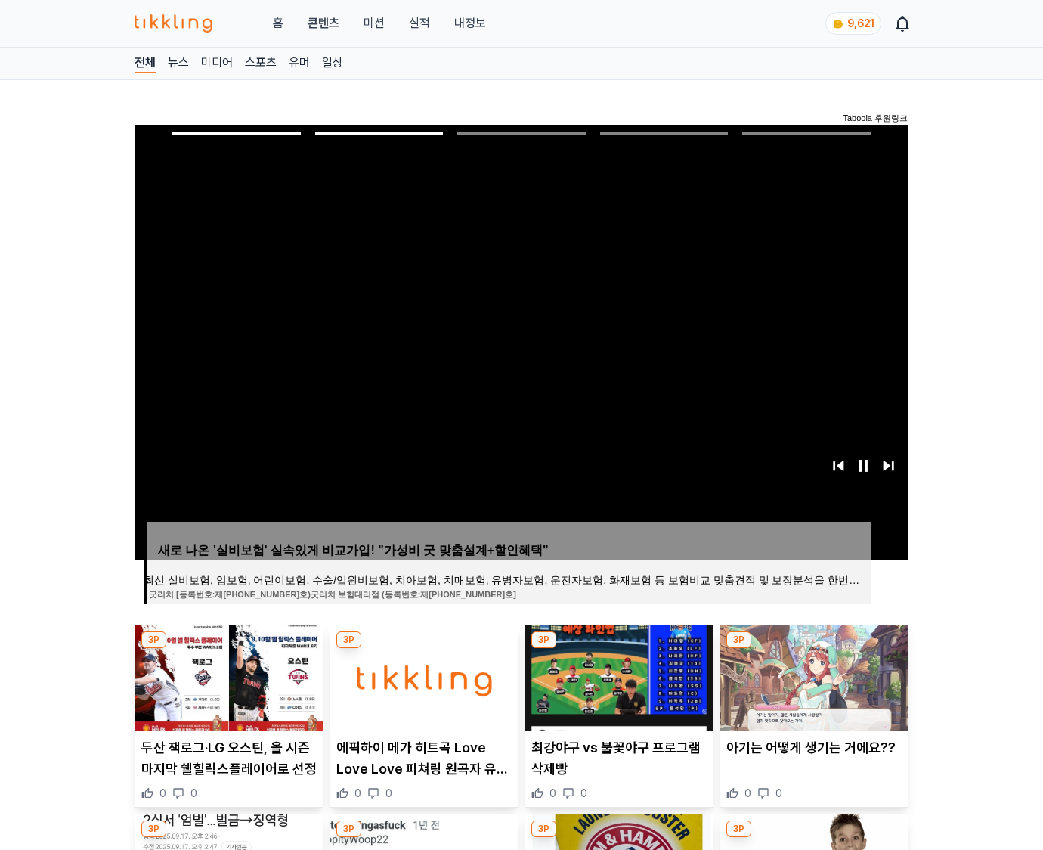
click at [812, 676] on img at bounding box center [813, 678] width 187 height 106
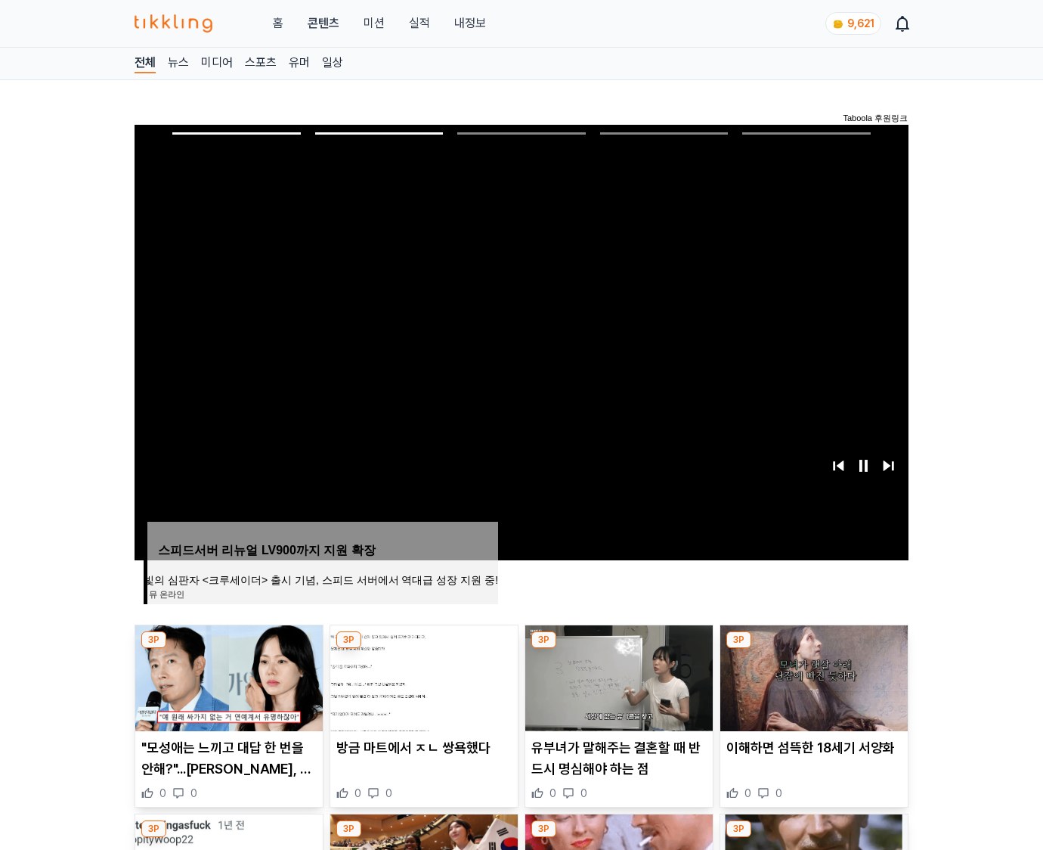
click at [812, 676] on img at bounding box center [813, 678] width 187 height 106
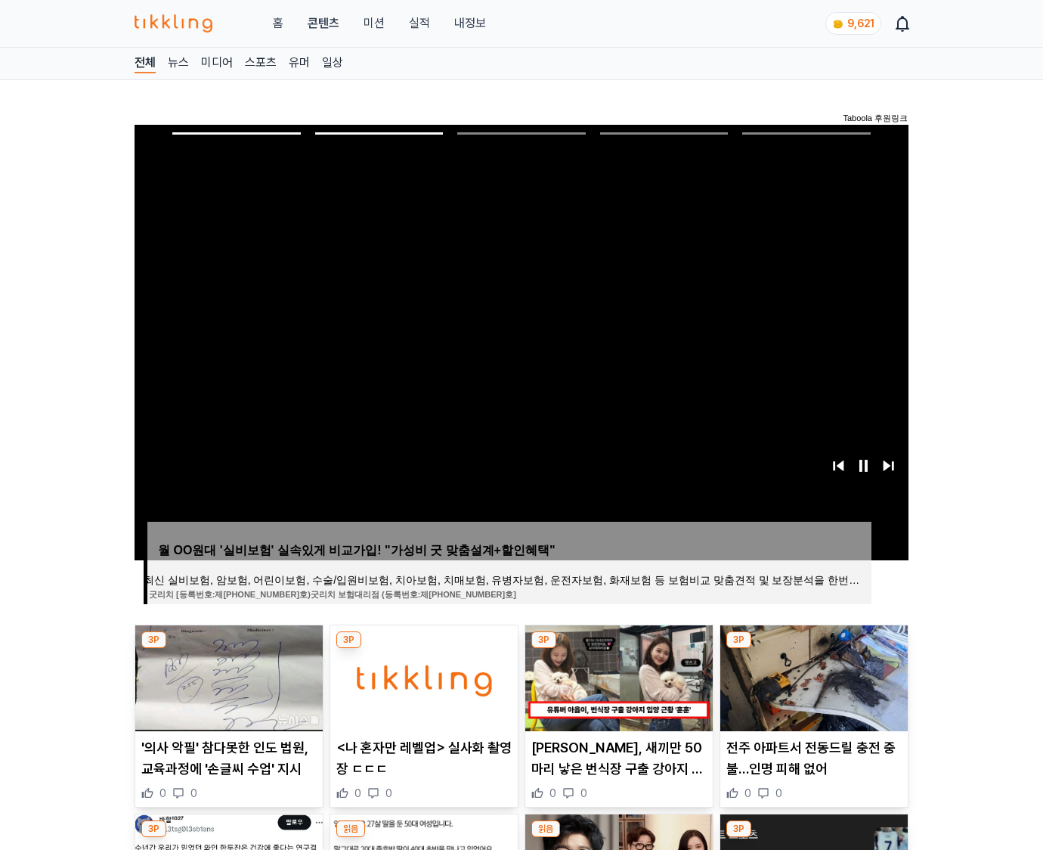
click at [812, 676] on img at bounding box center [813, 678] width 187 height 106
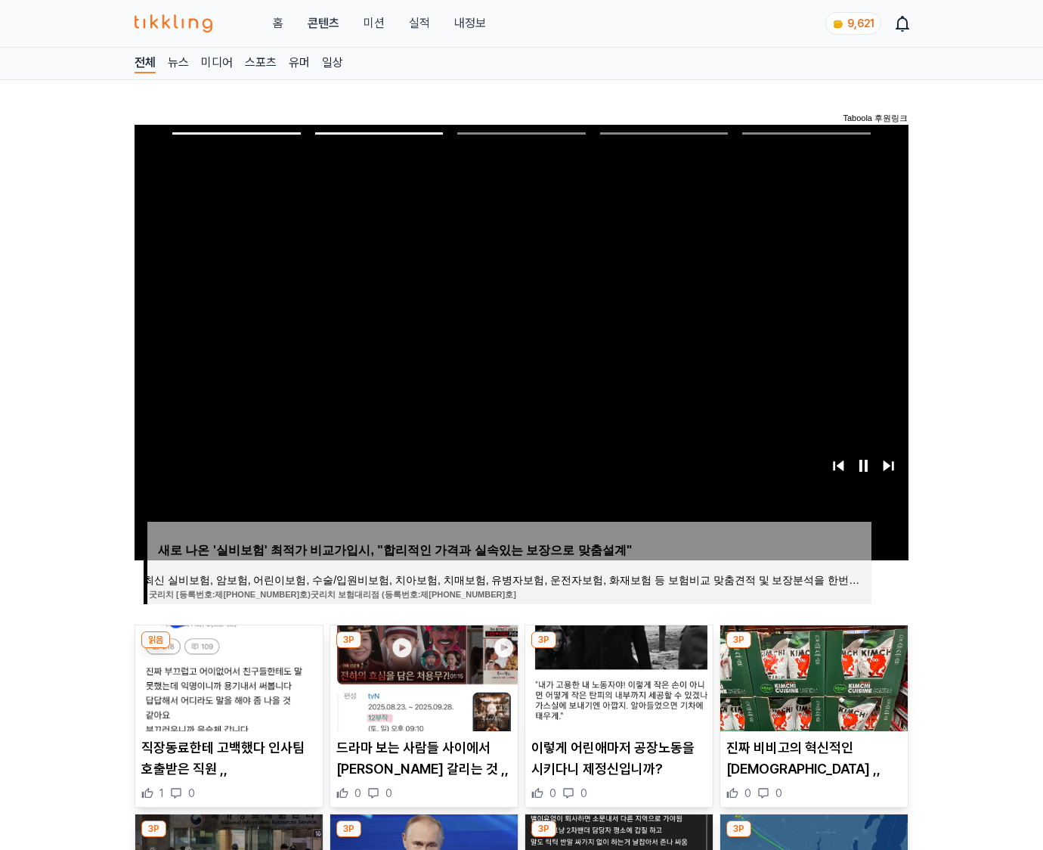
click at [812, 676] on img at bounding box center [813, 678] width 187 height 106
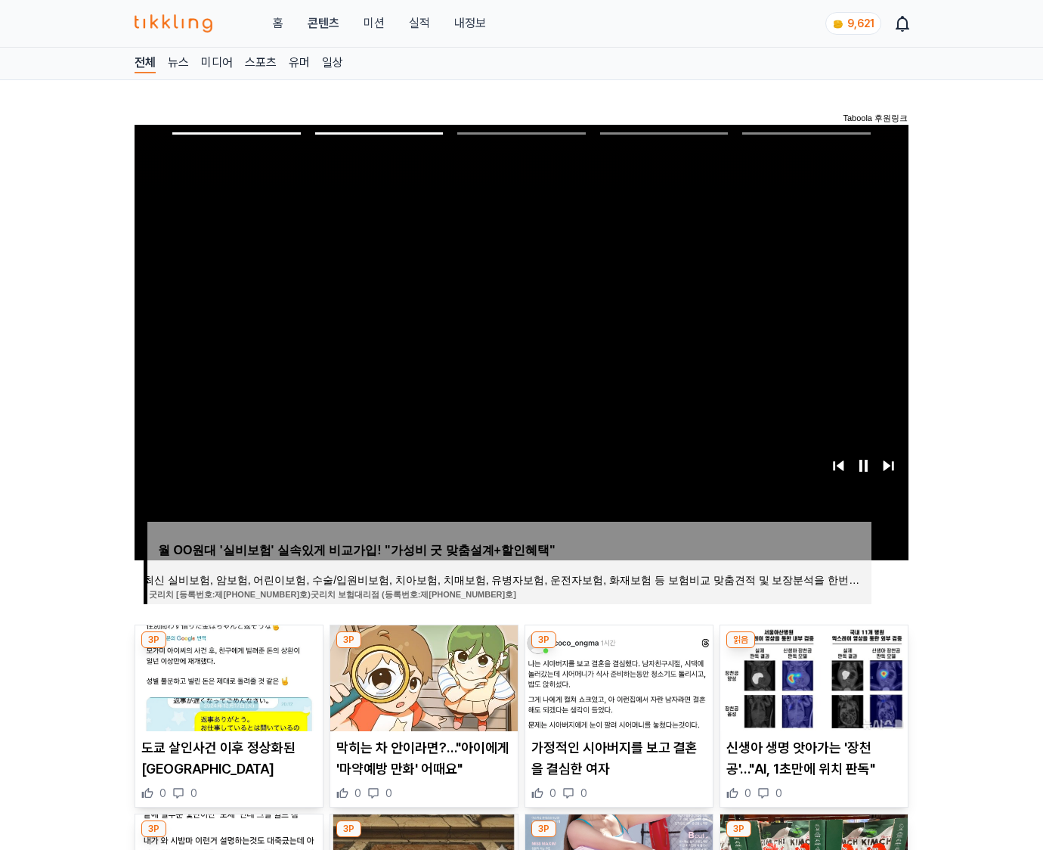
click at [812, 676] on img at bounding box center [813, 678] width 187 height 106
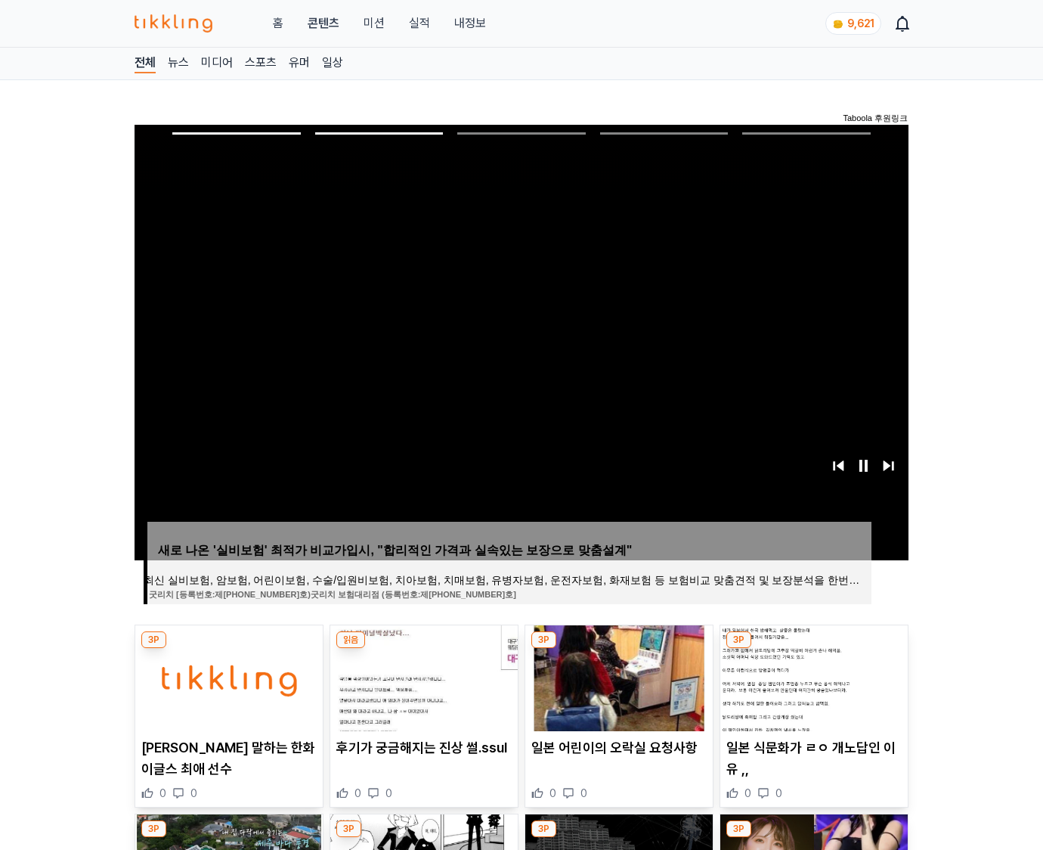
click at [812, 676] on img at bounding box center [813, 678] width 187 height 106
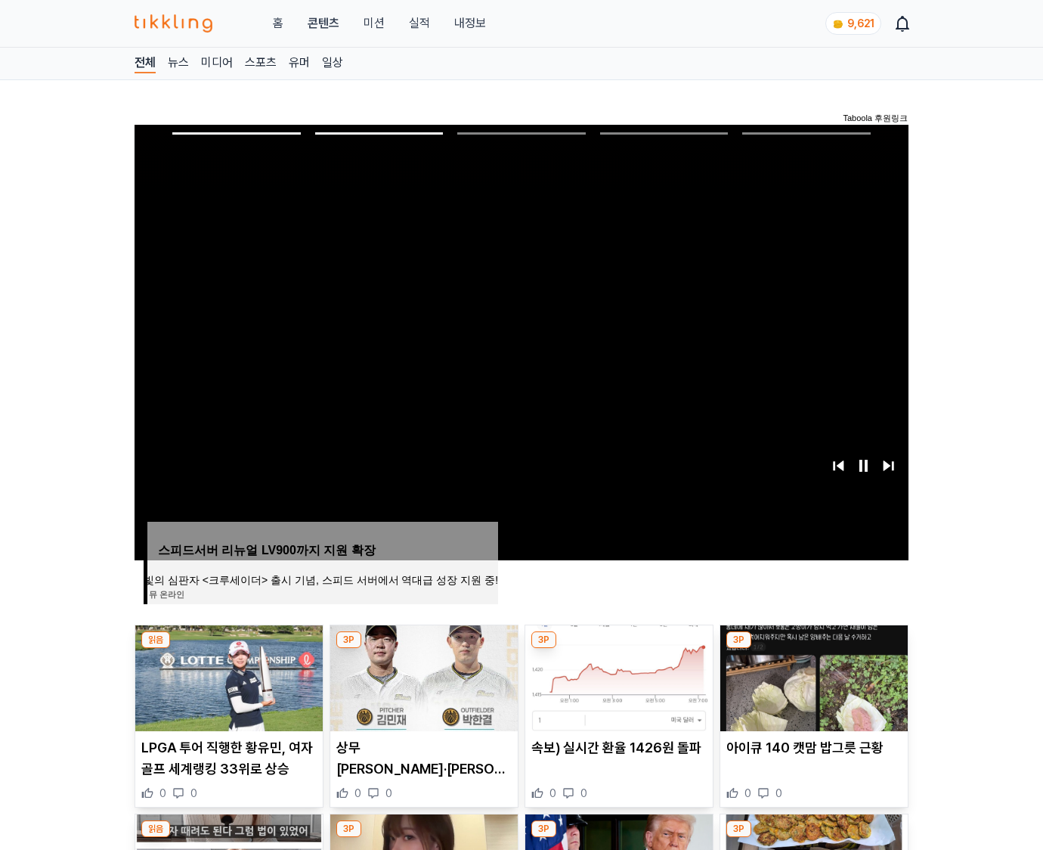
click at [812, 676] on img at bounding box center [813, 678] width 187 height 106
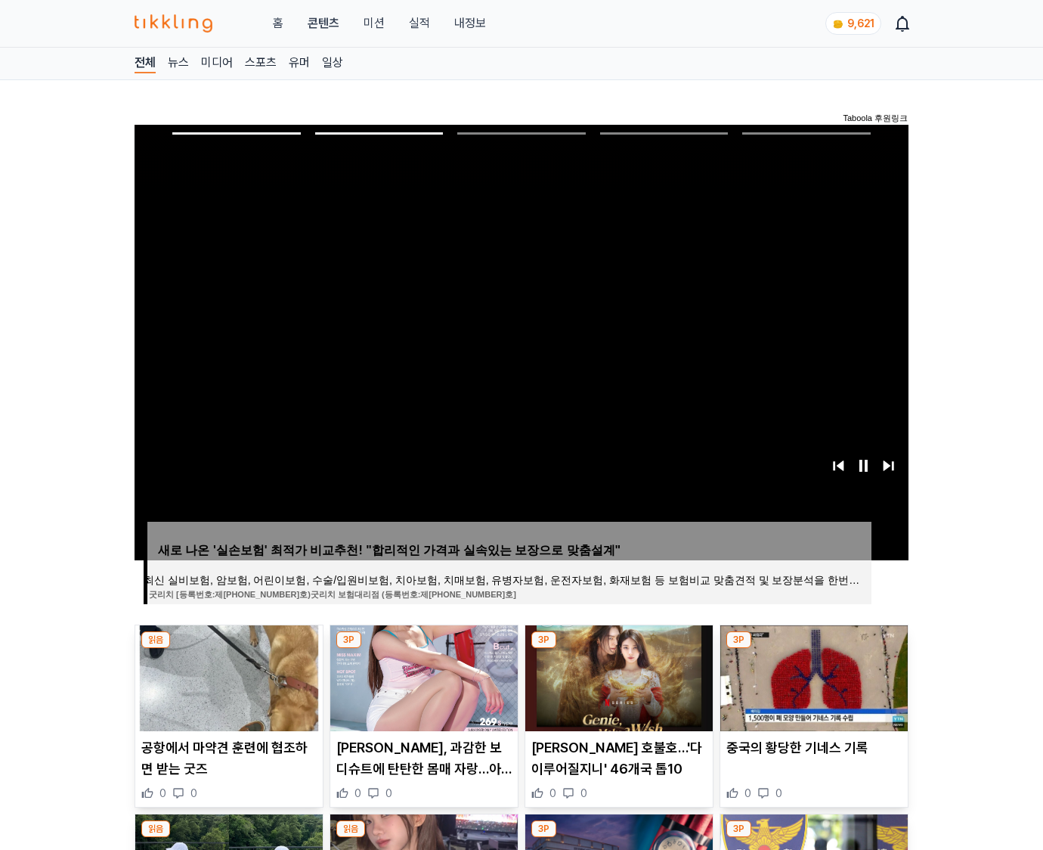
click at [812, 676] on img at bounding box center [813, 678] width 187 height 106
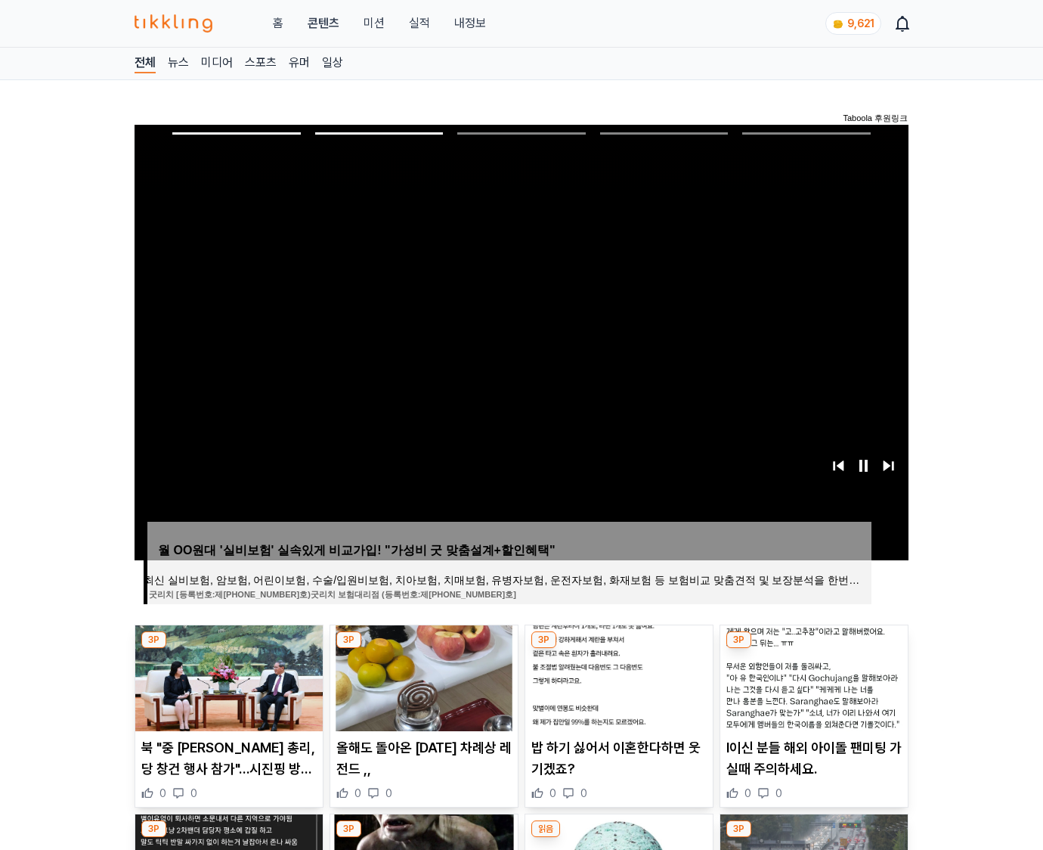
click at [812, 676] on img at bounding box center [813, 678] width 187 height 106
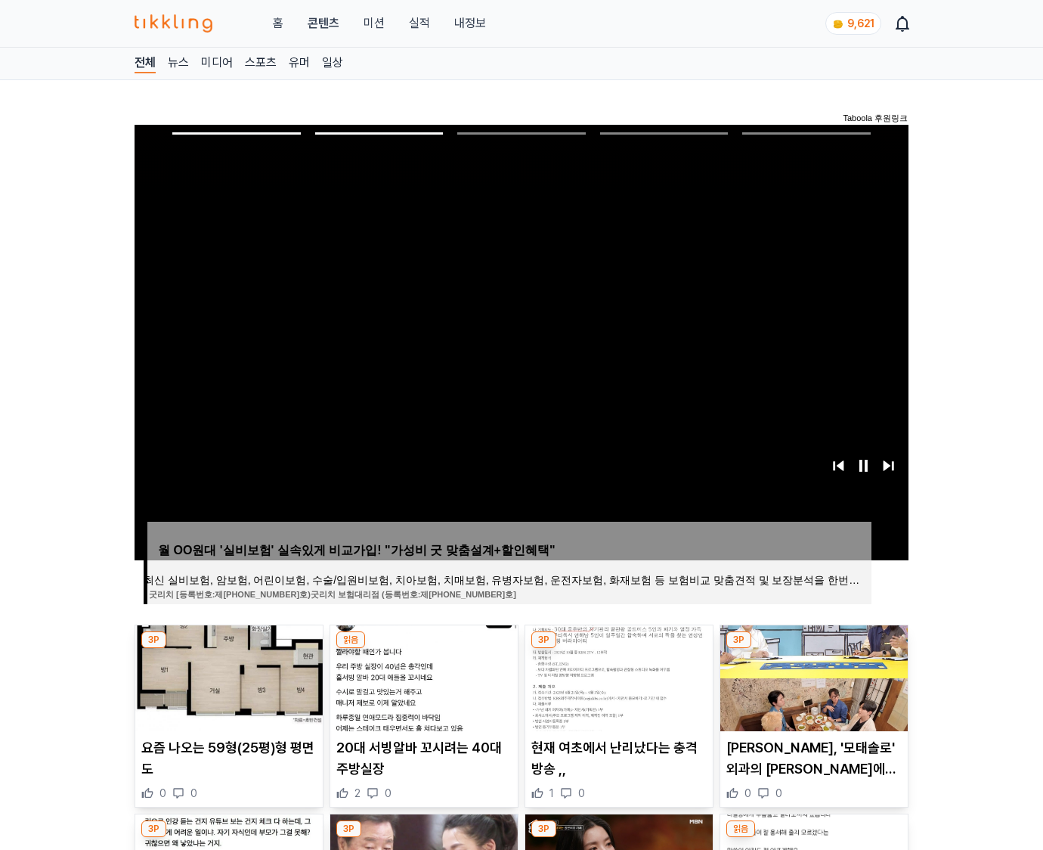
click at [812, 676] on img at bounding box center [813, 678] width 187 height 106
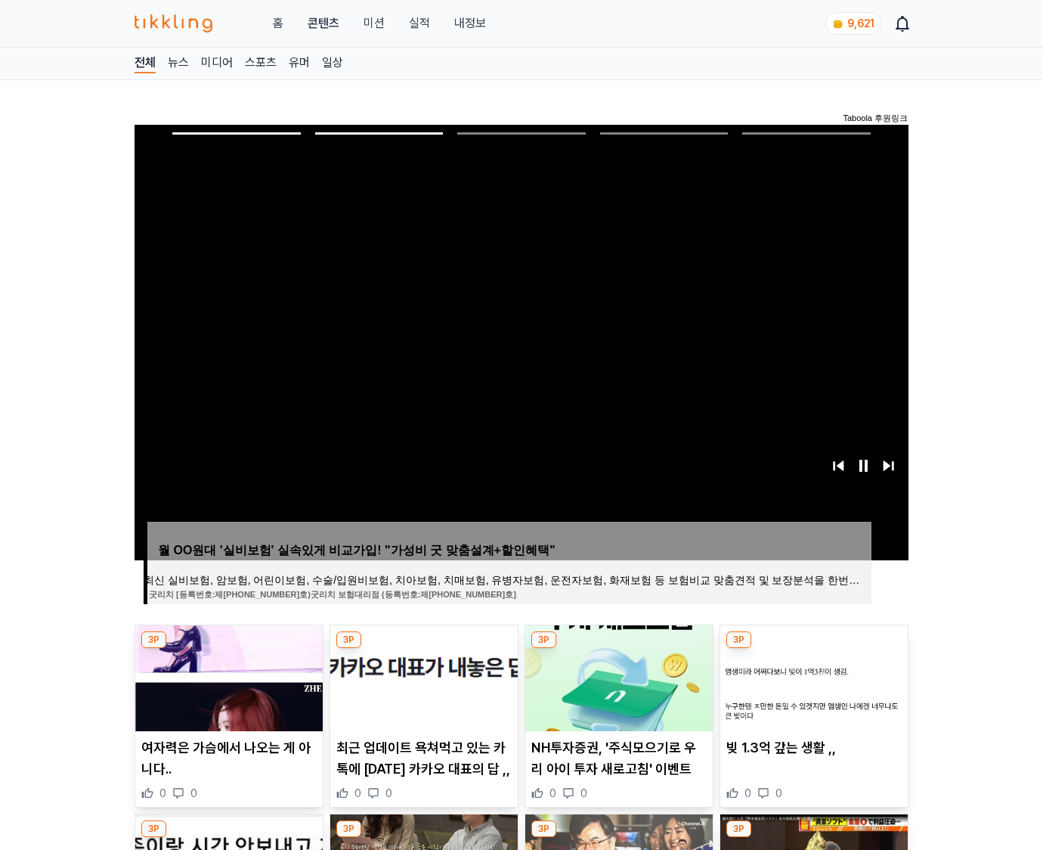
click at [812, 676] on img at bounding box center [813, 678] width 187 height 106
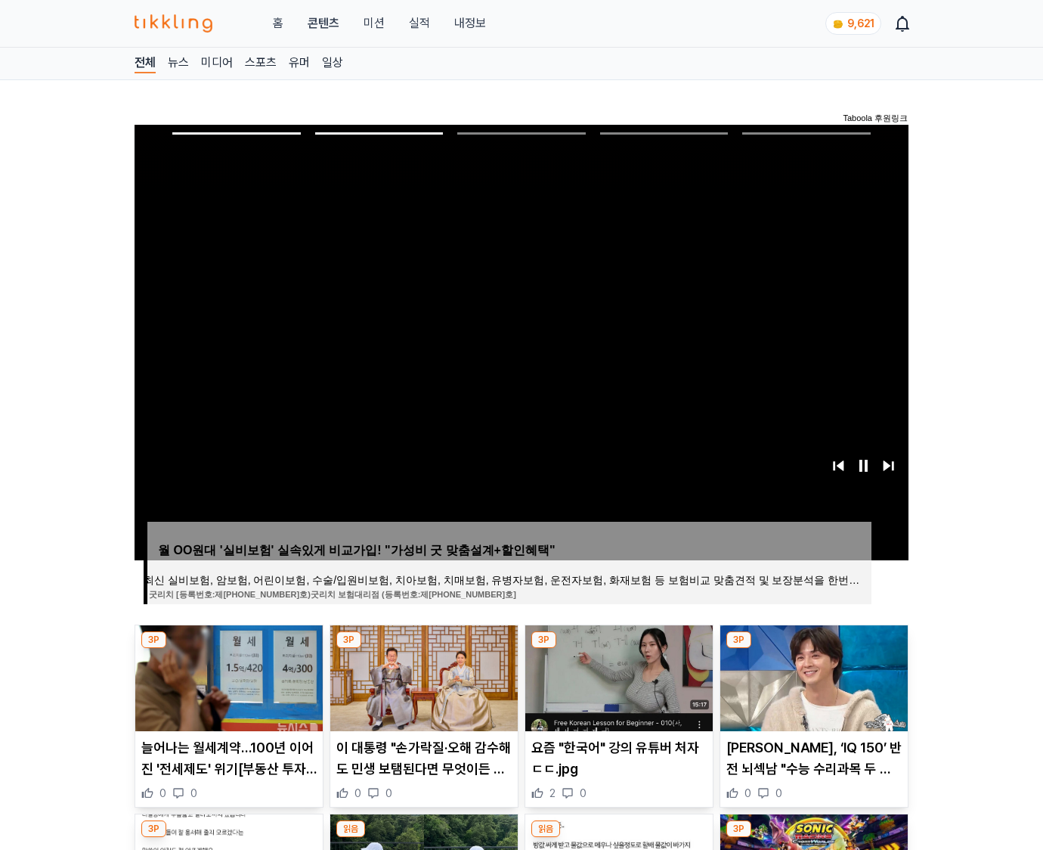
click at [812, 676] on img at bounding box center [813, 678] width 187 height 106
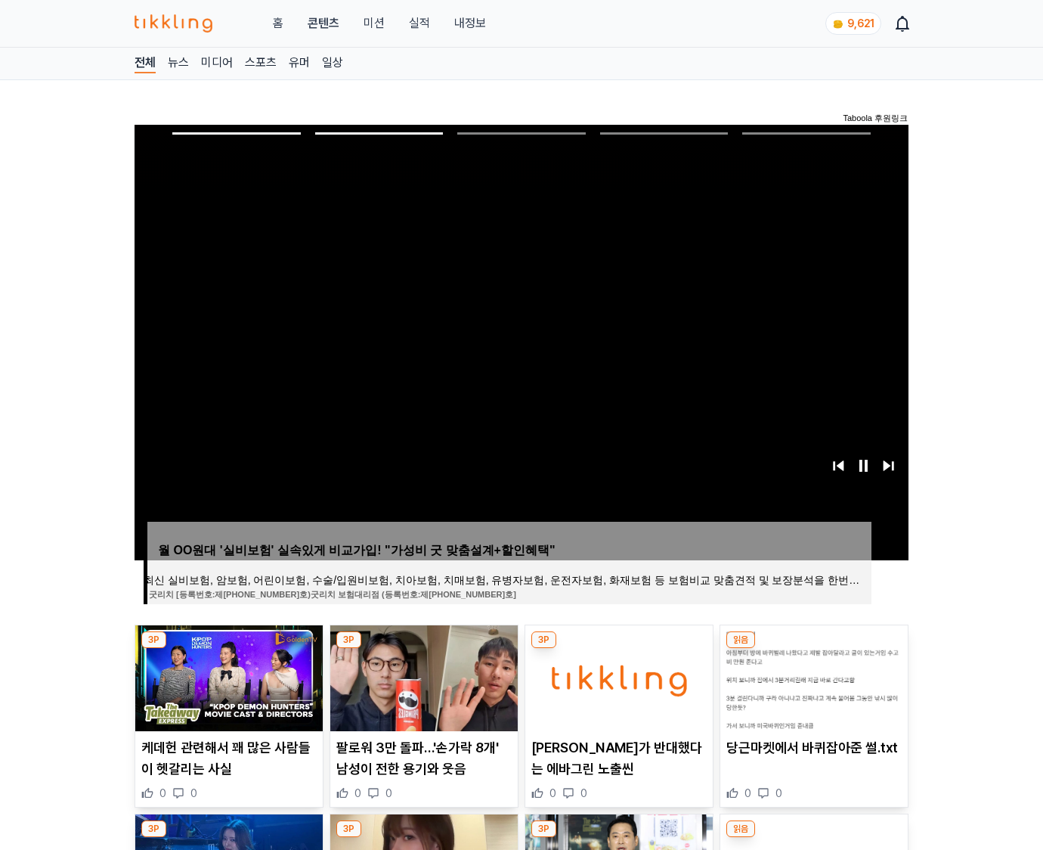
click at [812, 676] on img at bounding box center [813, 678] width 187 height 106
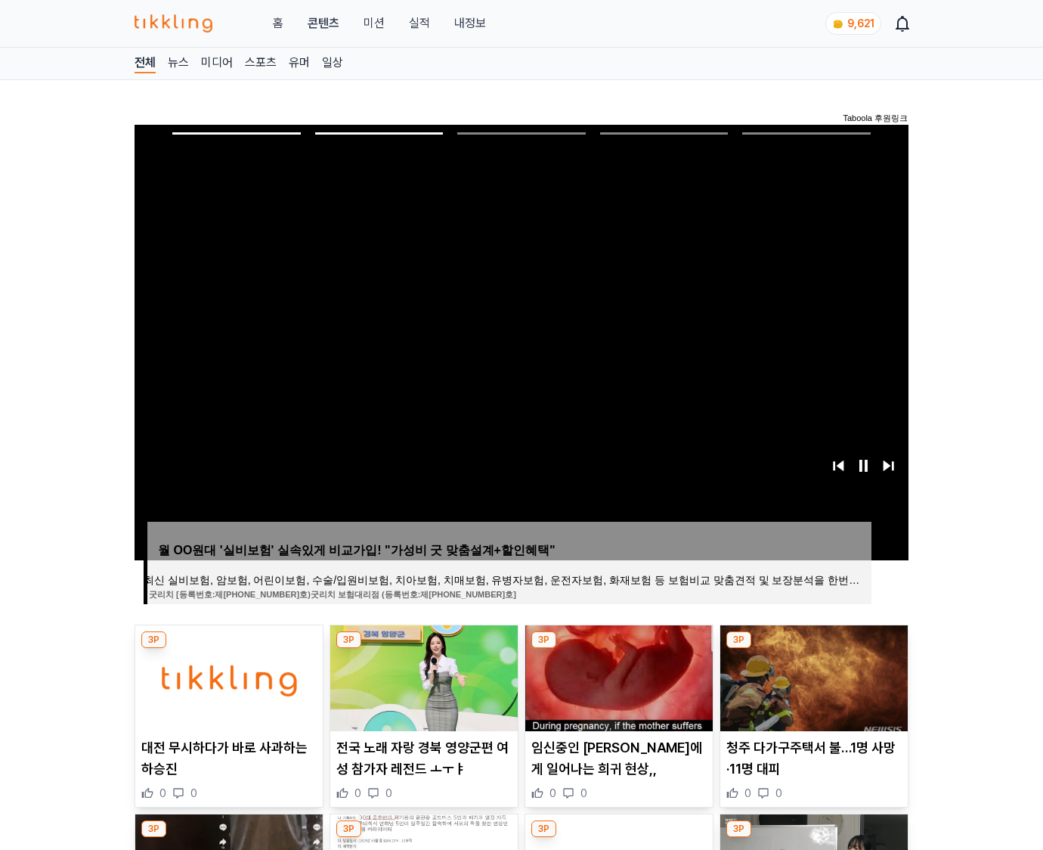
click at [812, 676] on img at bounding box center [813, 678] width 187 height 106
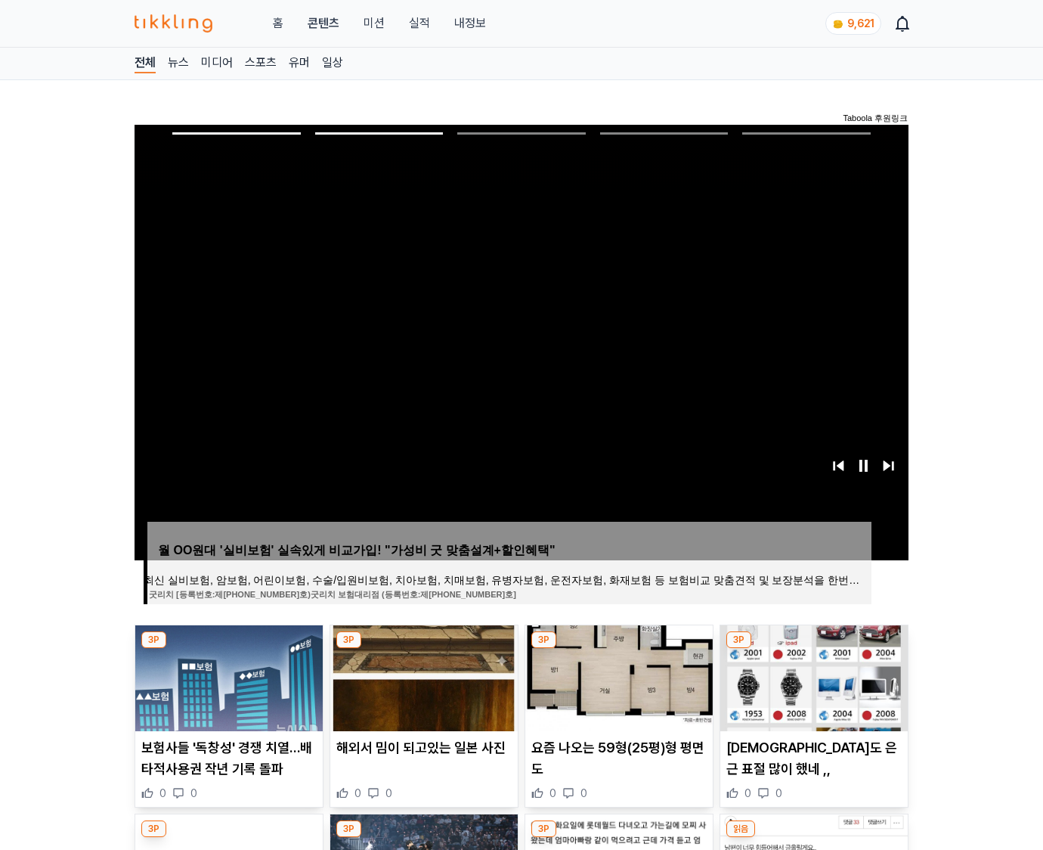
click at [812, 676] on img at bounding box center [813, 678] width 187 height 106
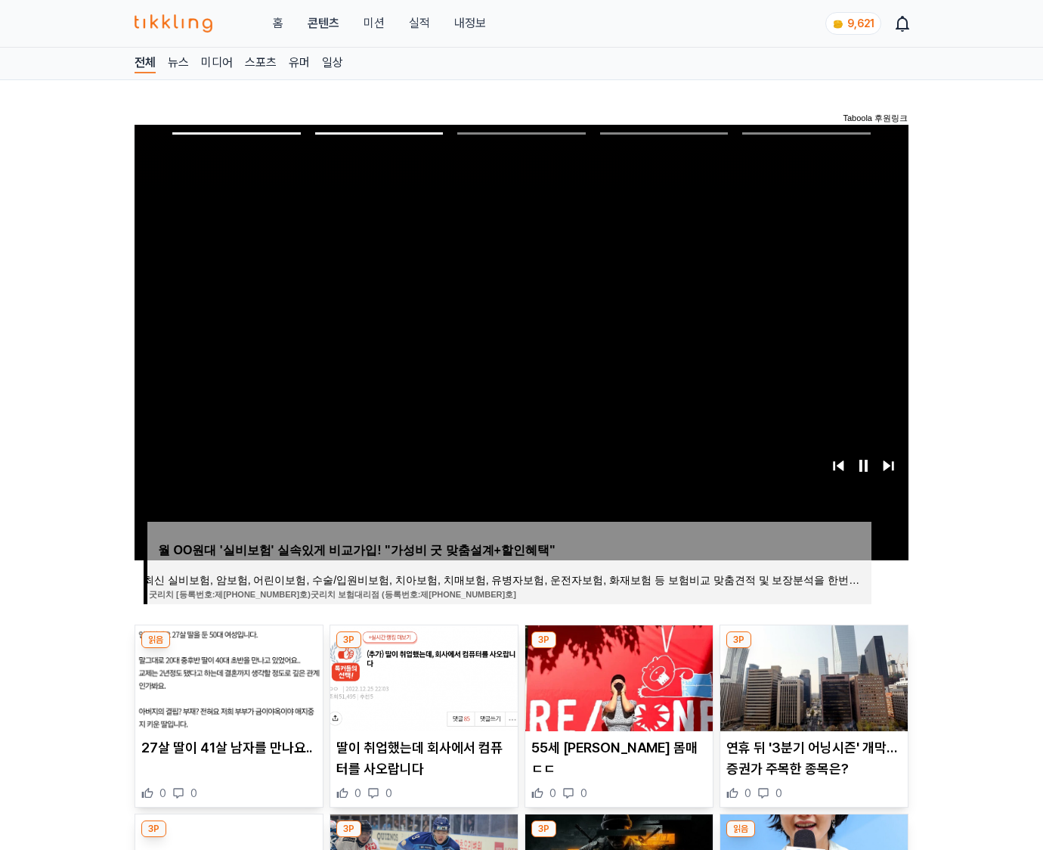
click at [812, 676] on img at bounding box center [813, 678] width 187 height 106
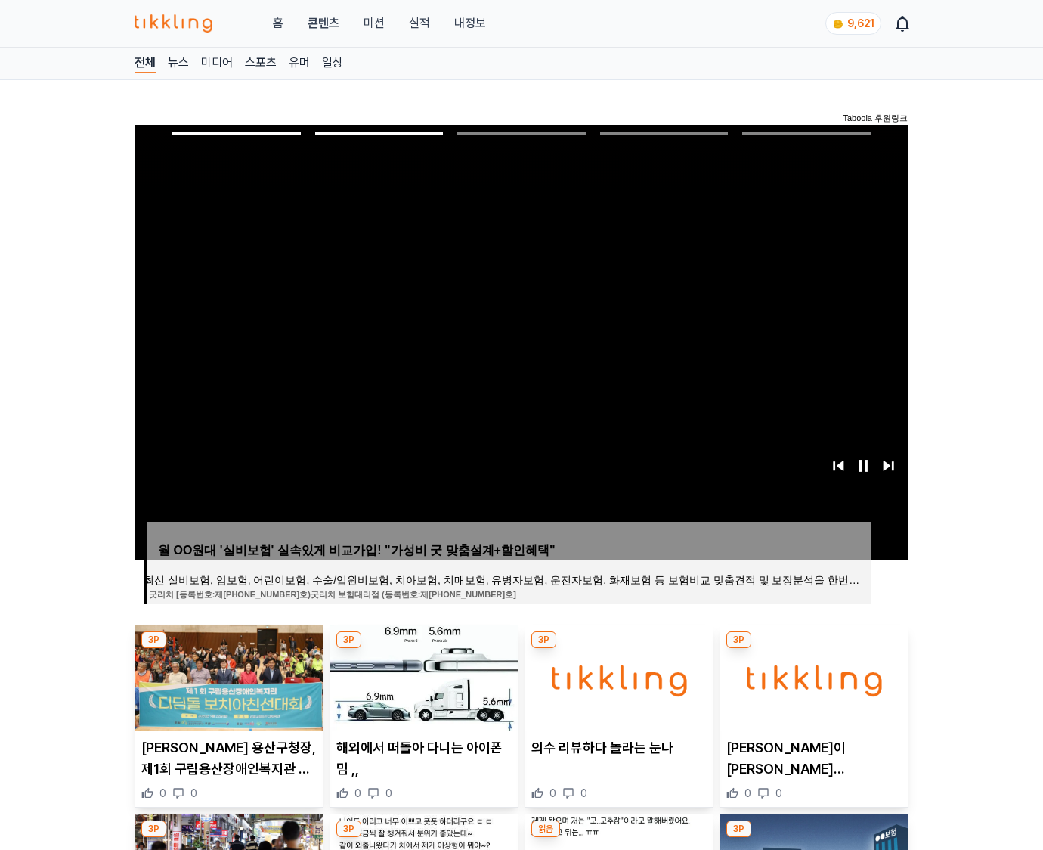
click at [812, 676] on img at bounding box center [813, 678] width 187 height 106
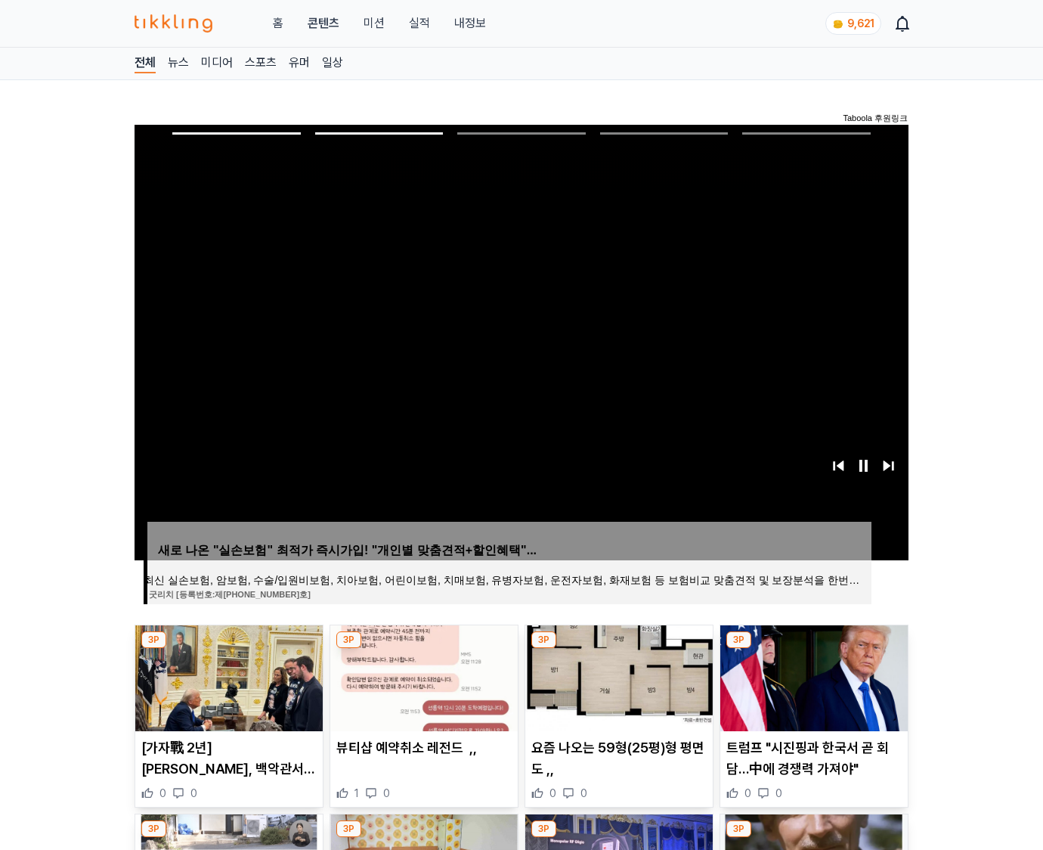
click at [812, 676] on img at bounding box center [813, 678] width 187 height 106
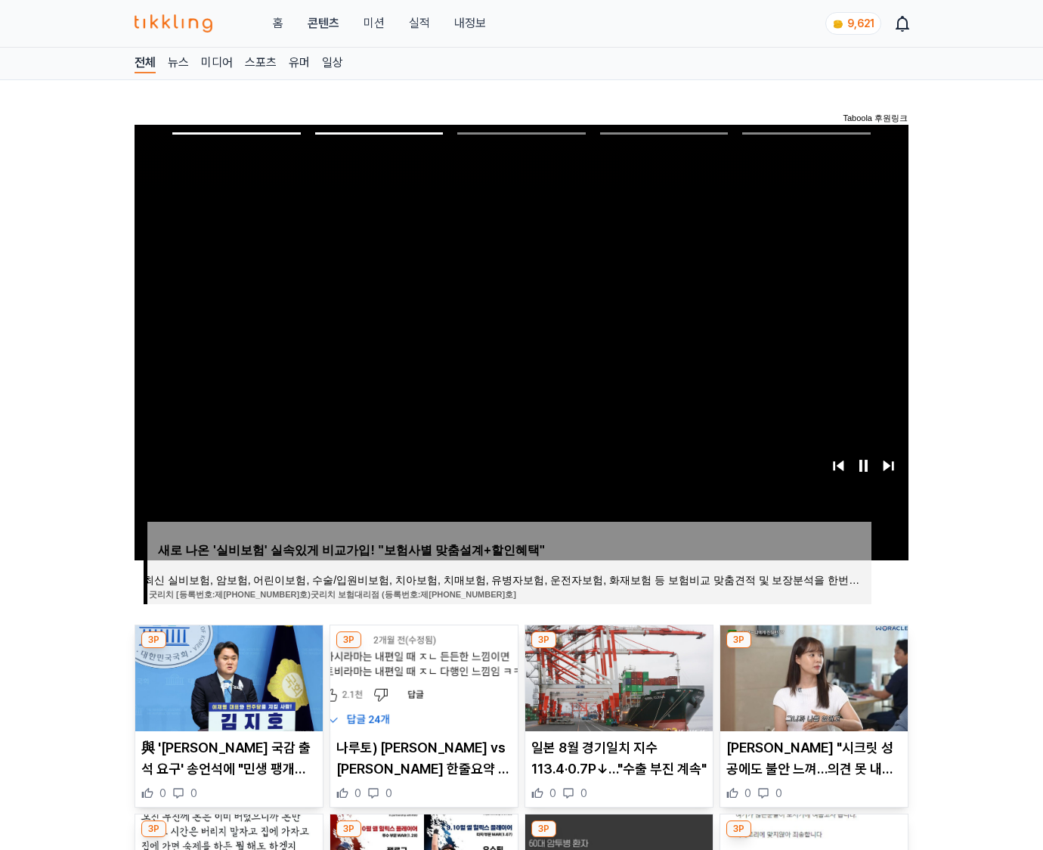
click at [812, 676] on img at bounding box center [813, 678] width 187 height 106
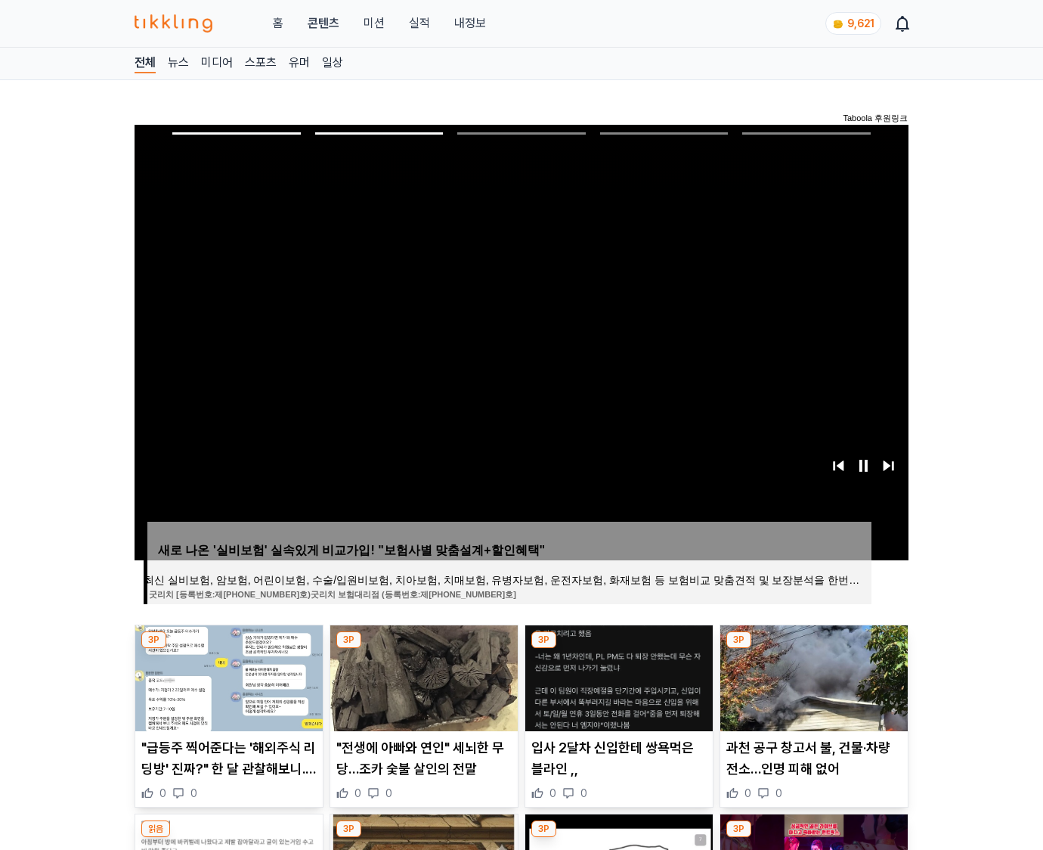
click at [812, 676] on img at bounding box center [813, 678] width 187 height 106
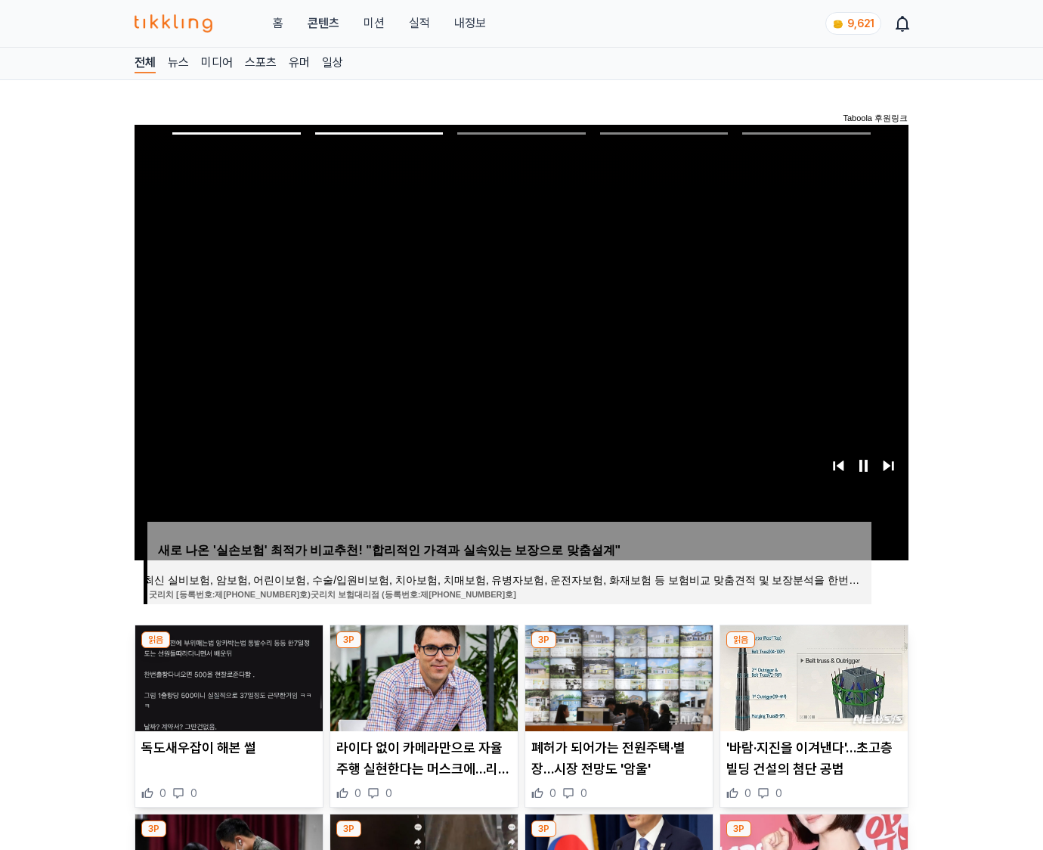
click at [812, 676] on img at bounding box center [813, 678] width 187 height 106
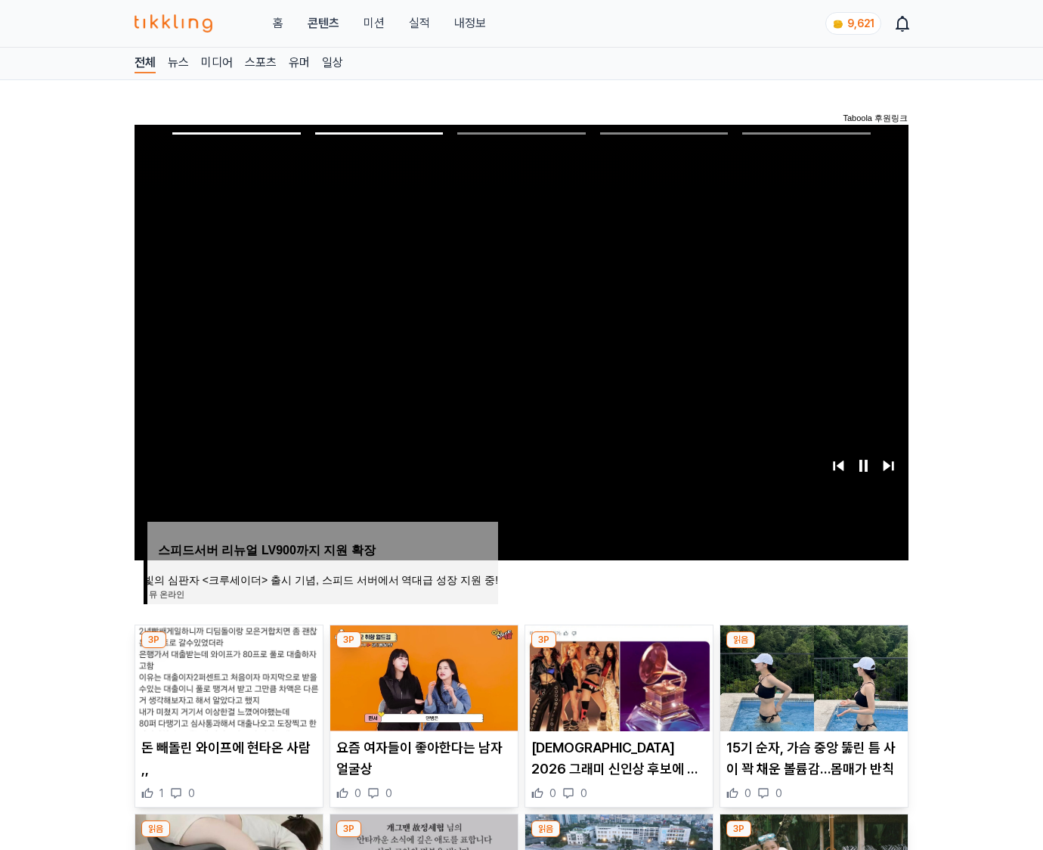
click at [812, 676] on img at bounding box center [813, 678] width 187 height 106
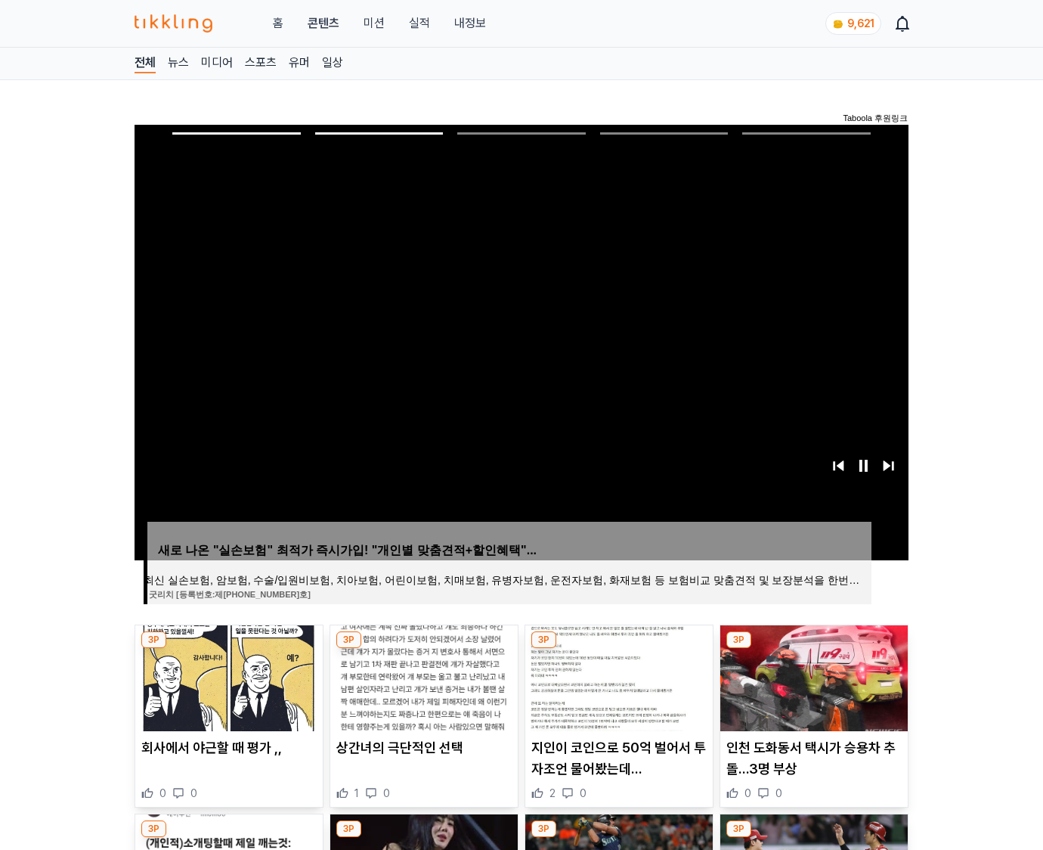
click at [812, 676] on img at bounding box center [813, 678] width 187 height 106
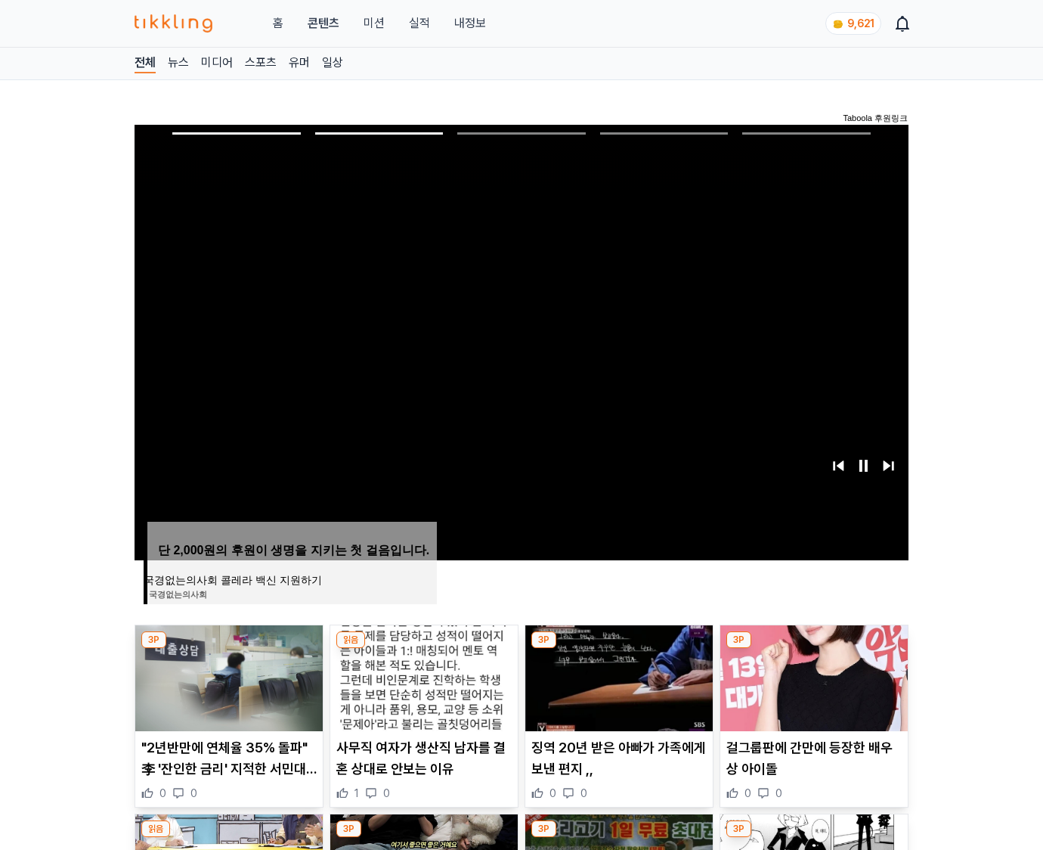
click at [812, 676] on img at bounding box center [813, 678] width 187 height 106
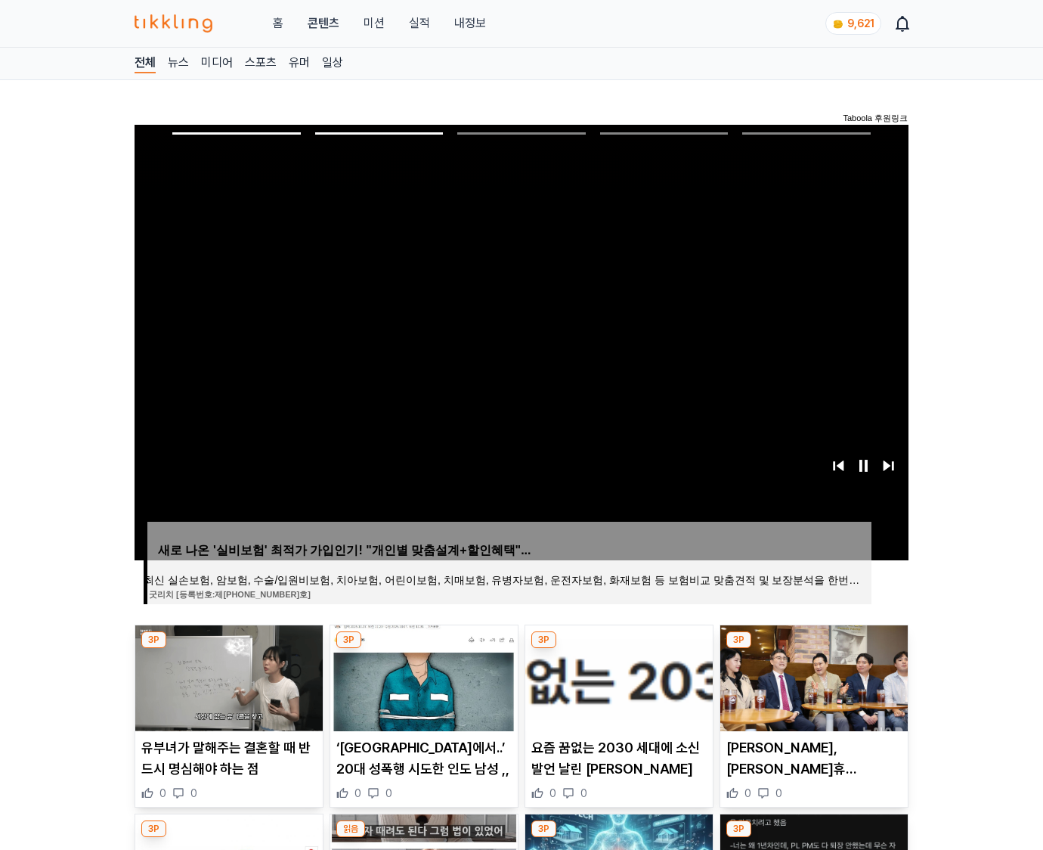
click at [812, 676] on img at bounding box center [813, 678] width 187 height 106
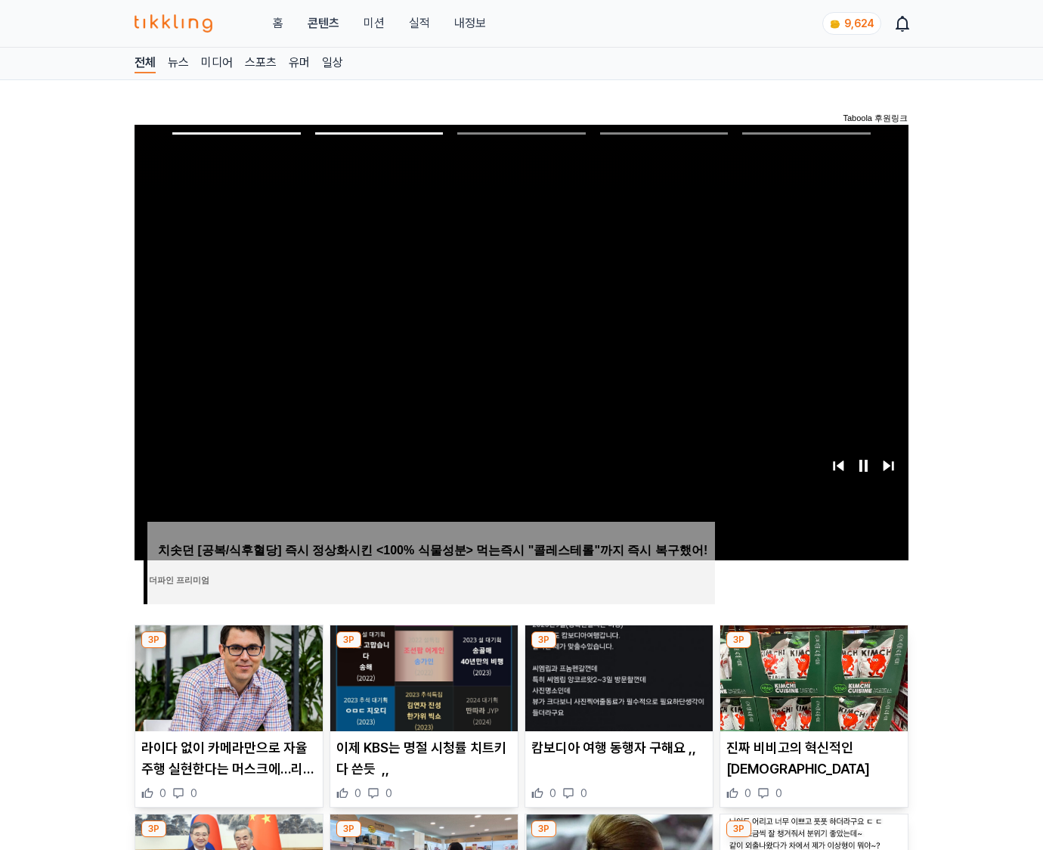
click at [812, 676] on img at bounding box center [813, 678] width 187 height 106
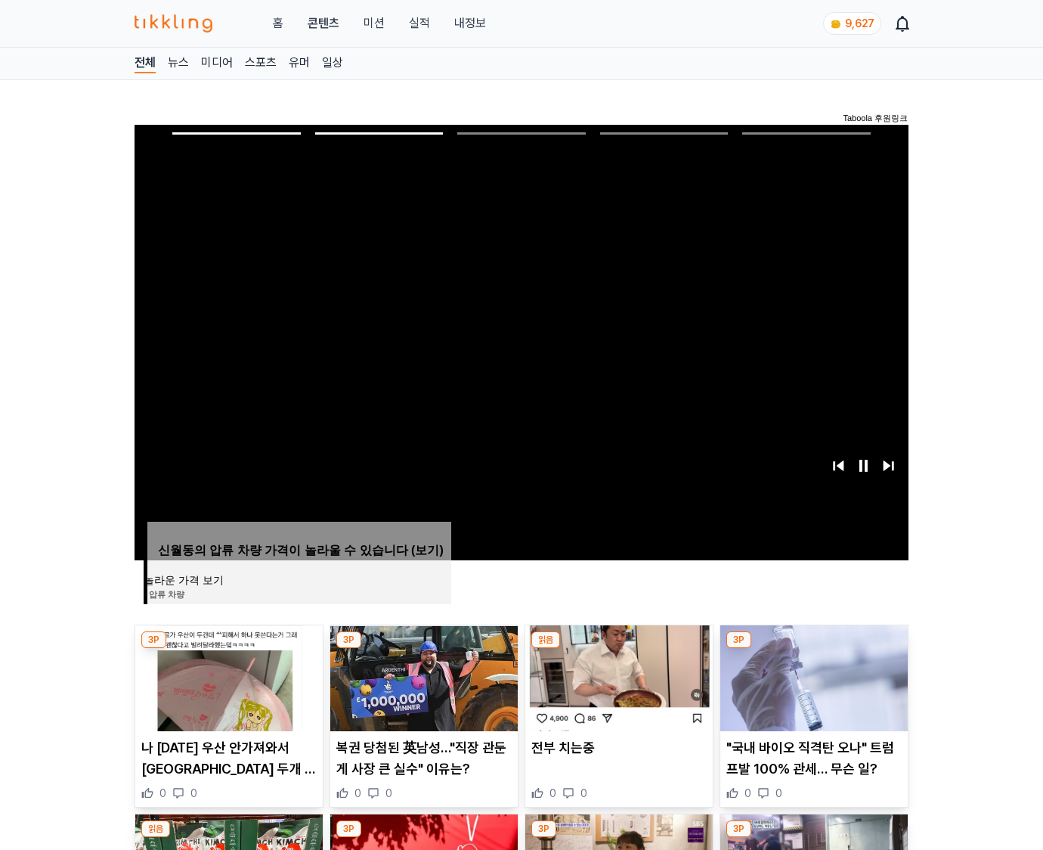
click at [812, 676] on img at bounding box center [813, 678] width 187 height 106
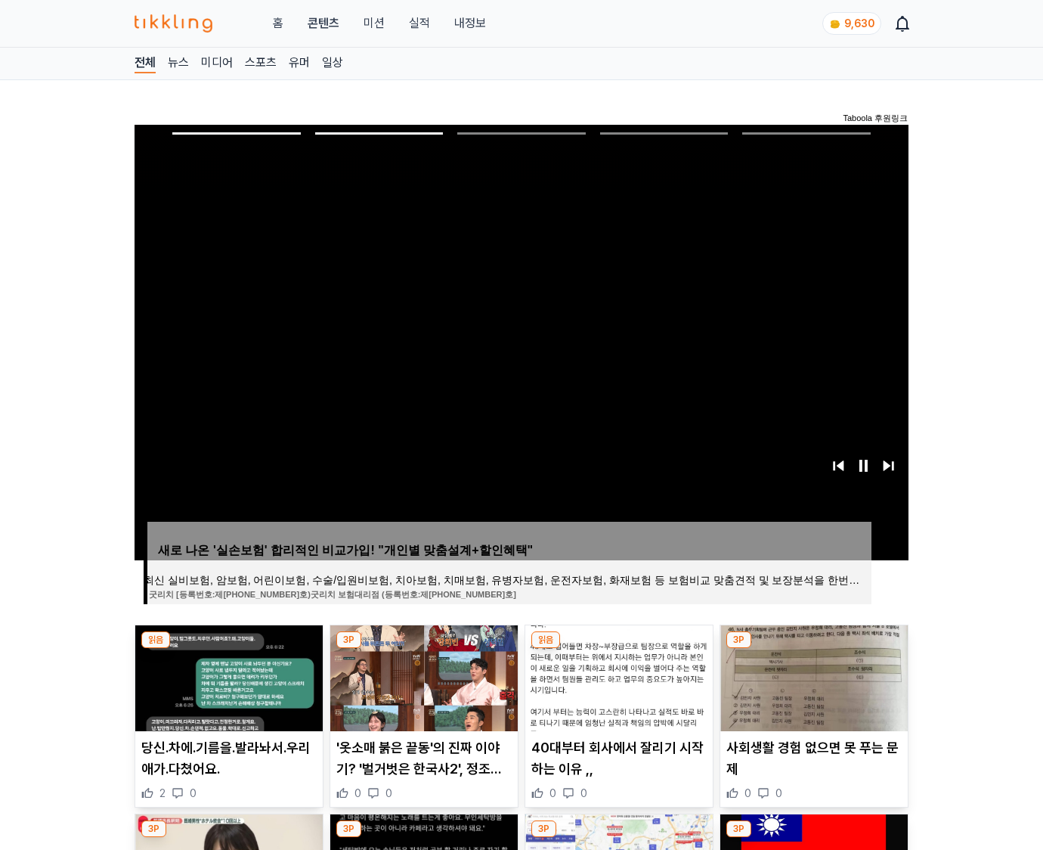
click at [812, 676] on img at bounding box center [813, 678] width 187 height 106
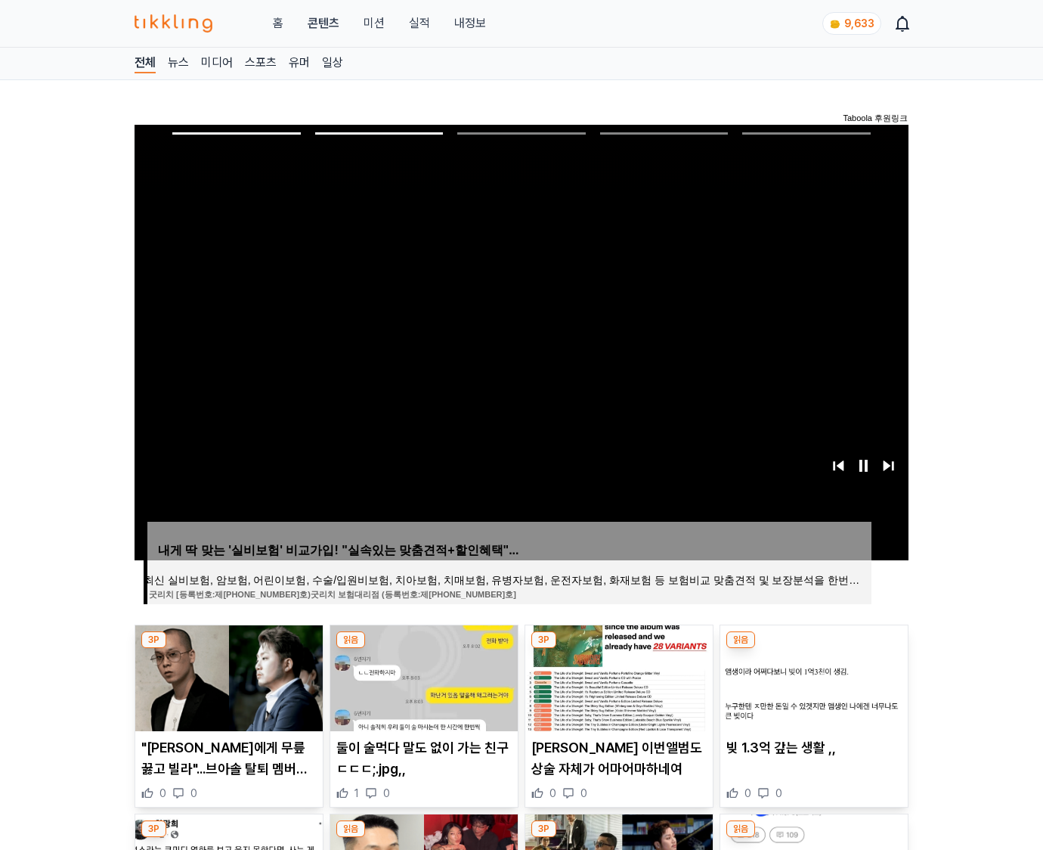
click at [812, 676] on img at bounding box center [813, 678] width 187 height 106
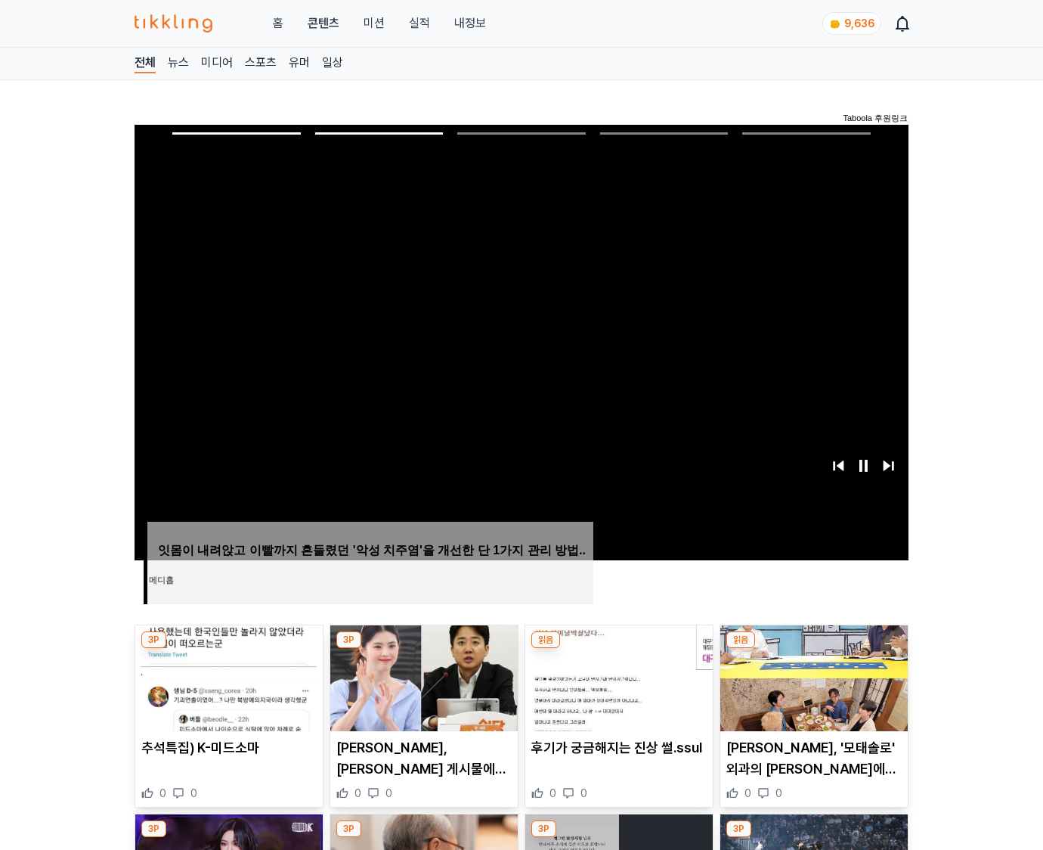
click at [812, 676] on img at bounding box center [813, 678] width 187 height 106
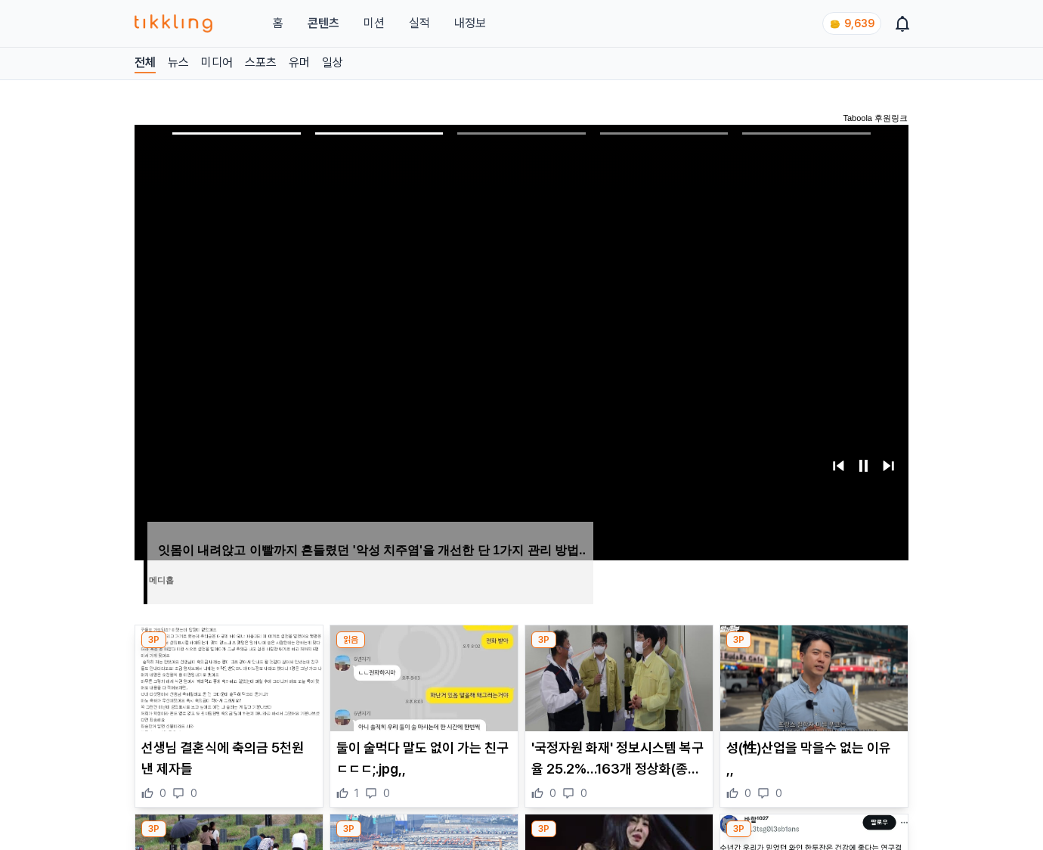
click at [812, 676] on img at bounding box center [813, 678] width 187 height 106
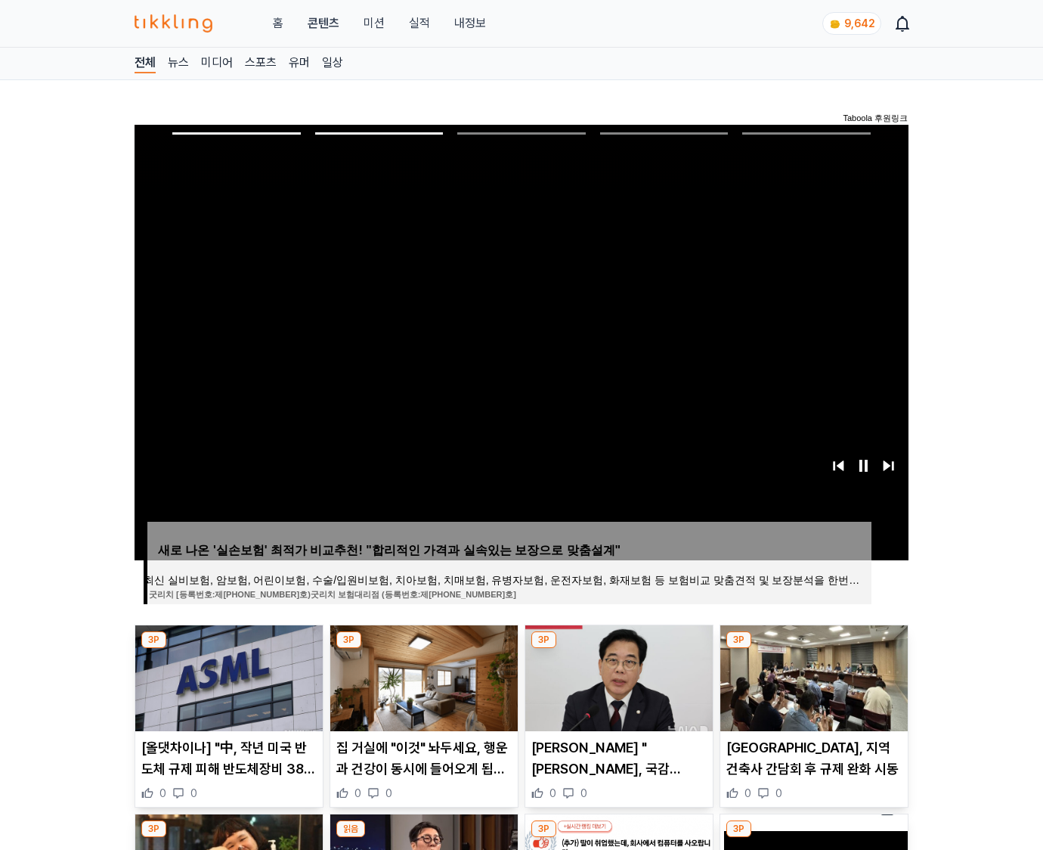
click at [812, 676] on img at bounding box center [813, 678] width 187 height 106
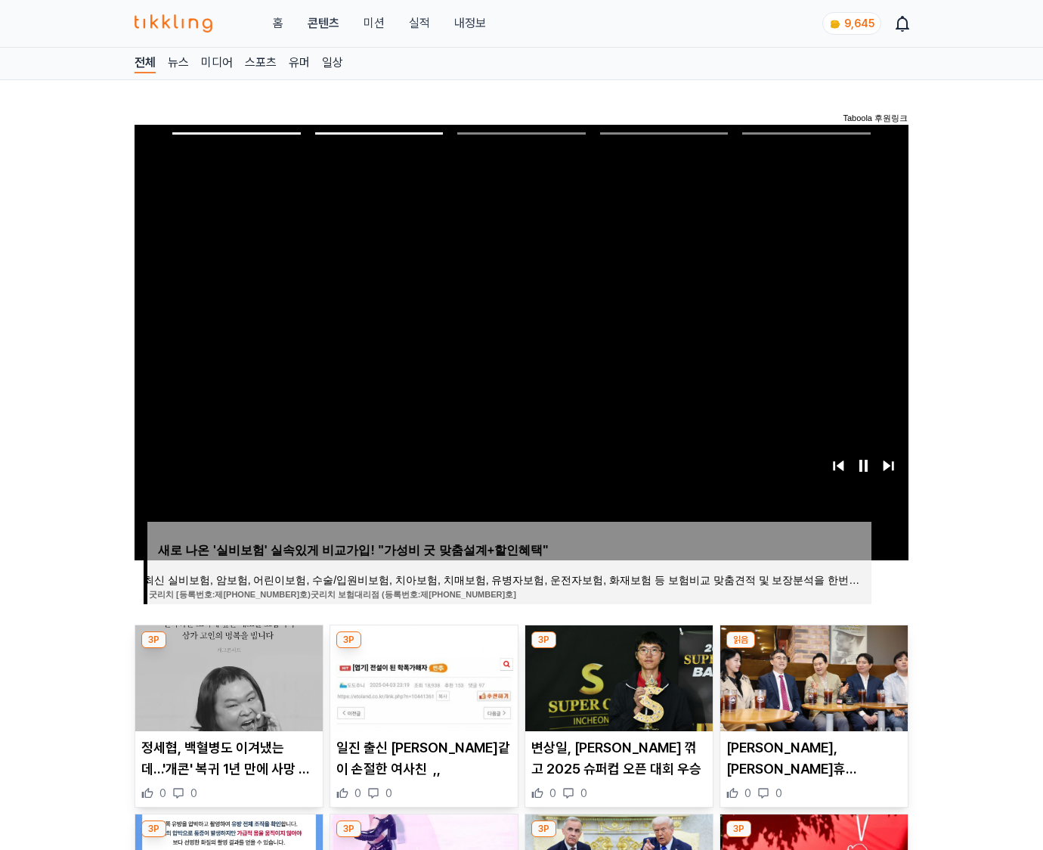
click at [812, 676] on img at bounding box center [813, 678] width 187 height 106
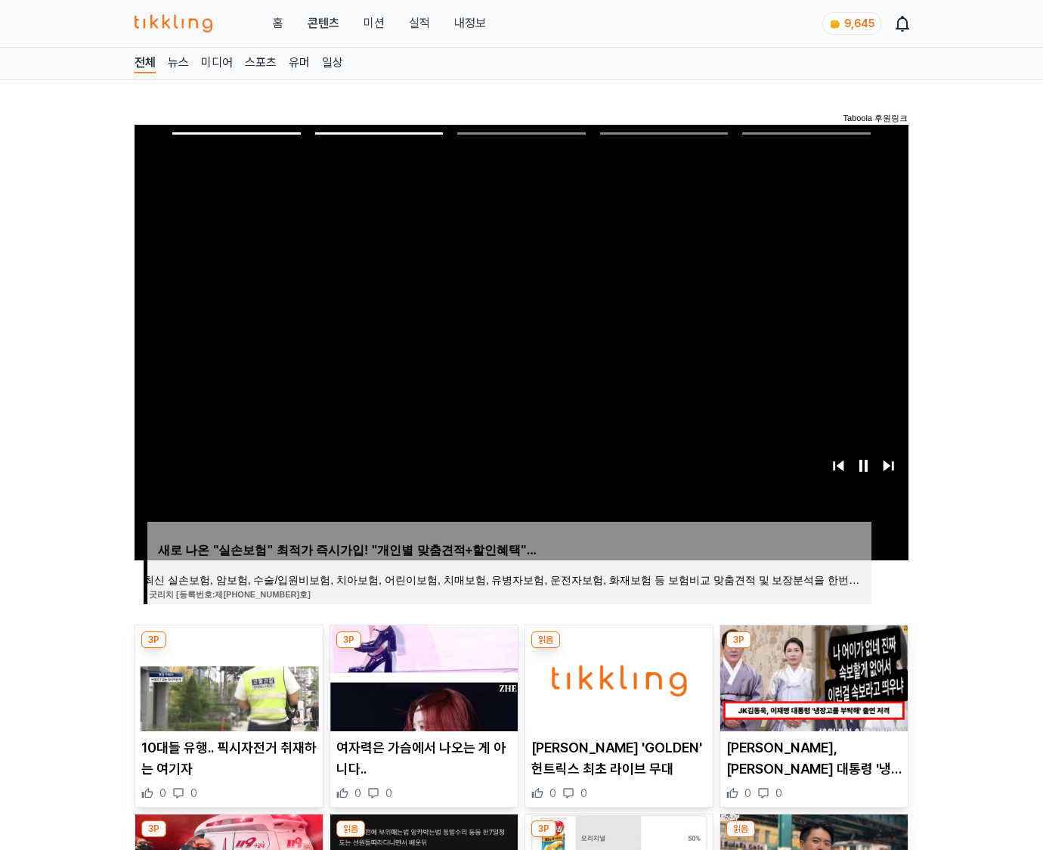
click at [812, 676] on img at bounding box center [813, 678] width 187 height 106
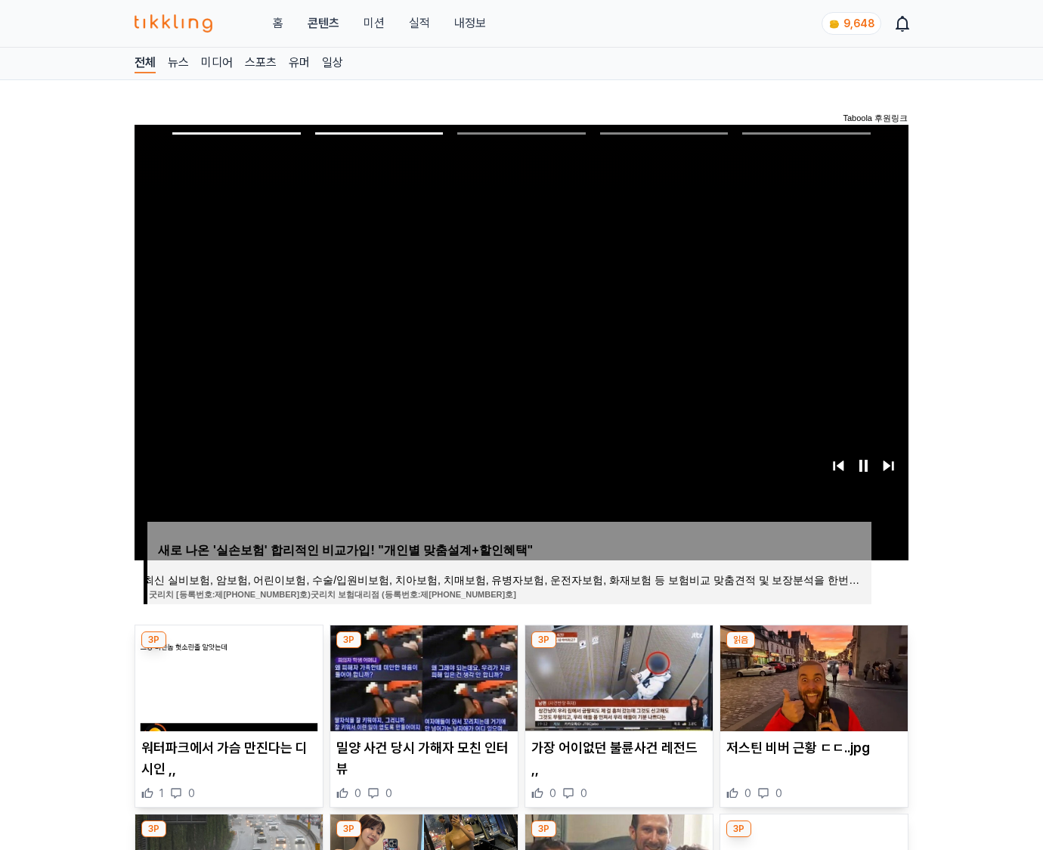
click at [812, 676] on img at bounding box center [813, 678] width 187 height 106
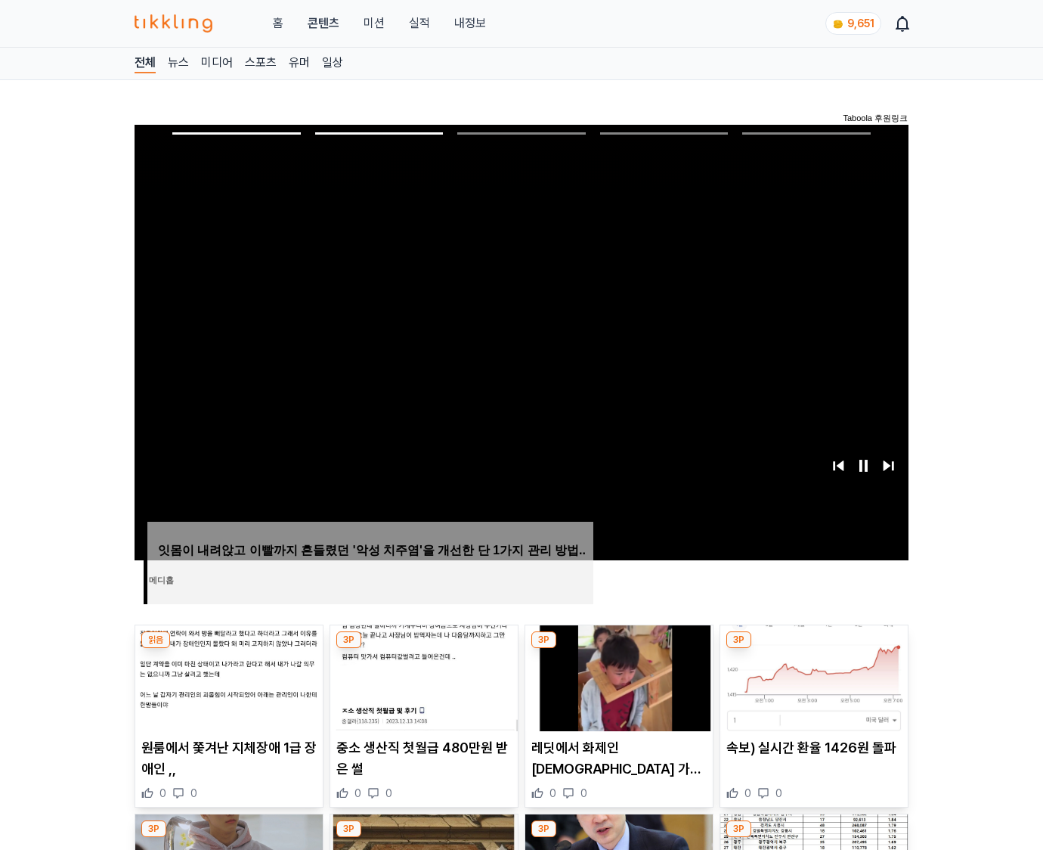
click at [812, 676] on img at bounding box center [813, 678] width 187 height 106
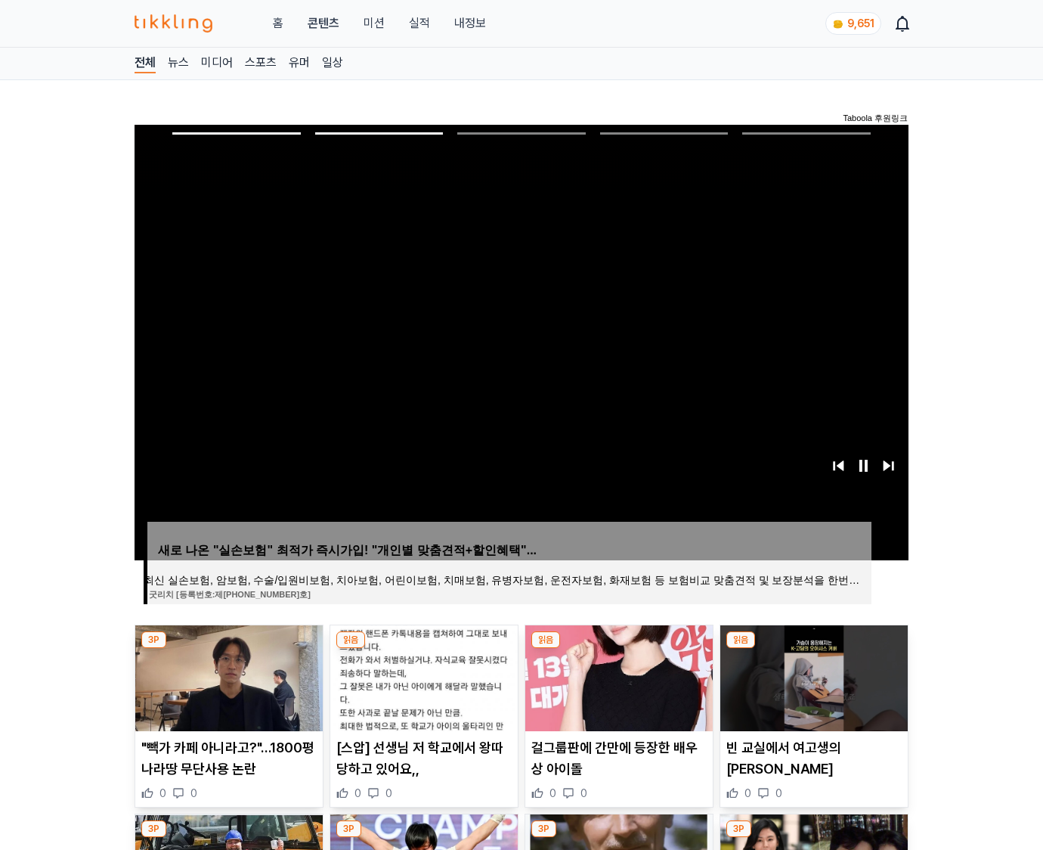
click at [812, 676] on img at bounding box center [813, 678] width 187 height 106
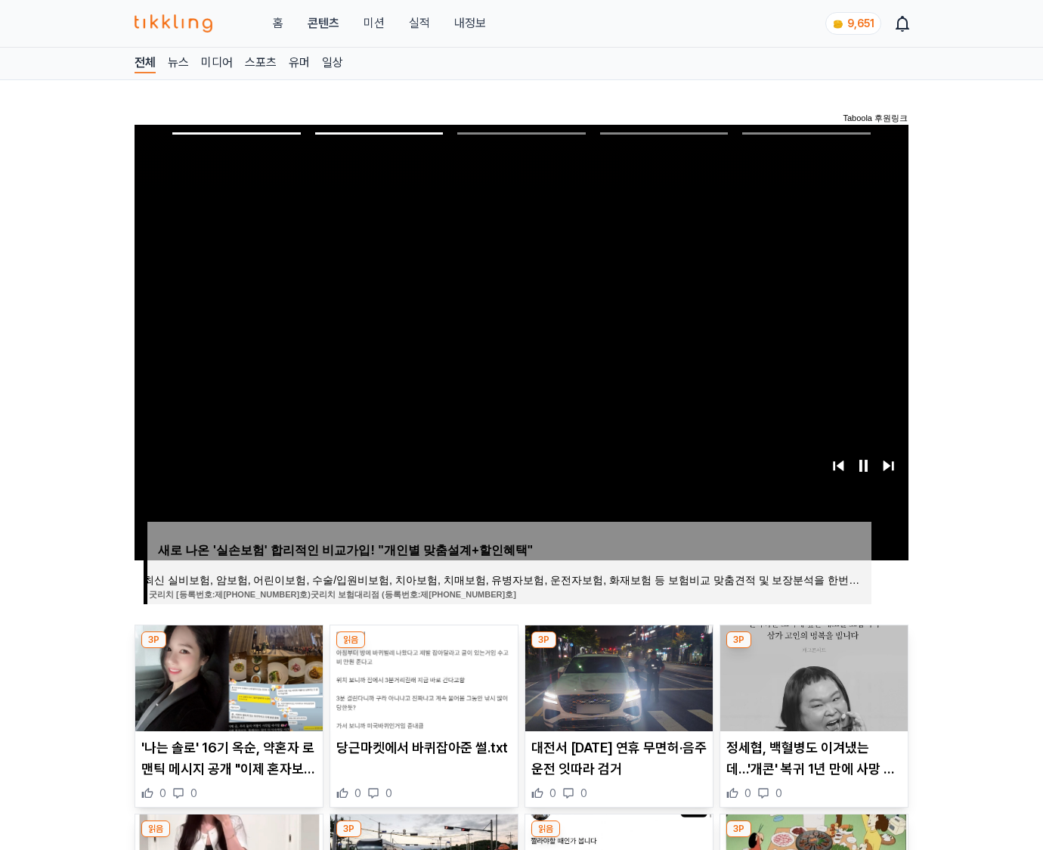
click at [812, 676] on img at bounding box center [813, 678] width 187 height 106
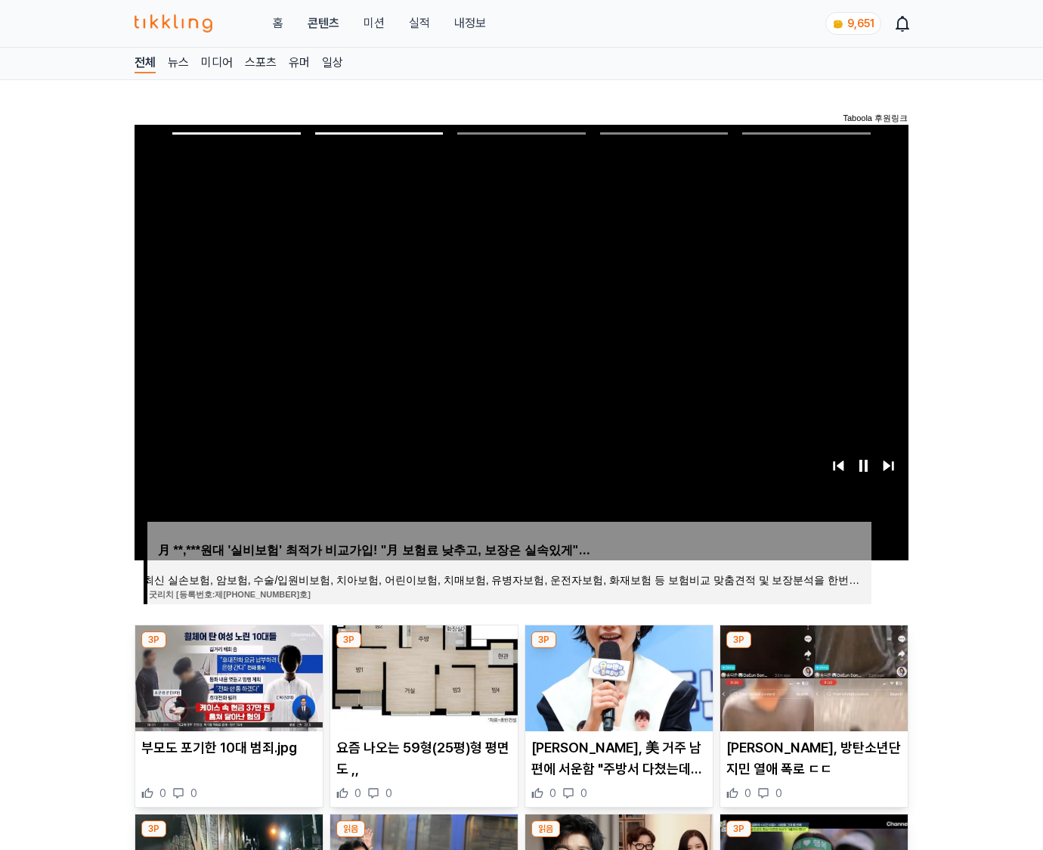
click at [812, 676] on img at bounding box center [813, 678] width 187 height 106
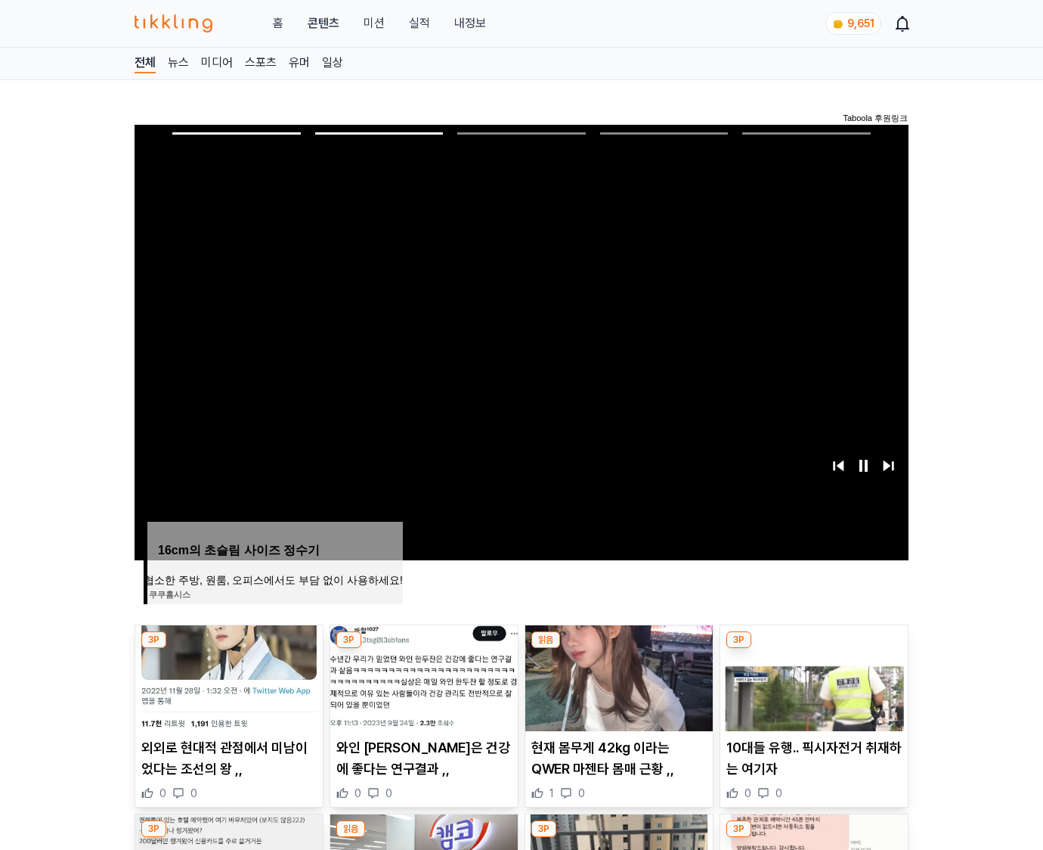
click at [812, 676] on img at bounding box center [813, 678] width 187 height 106
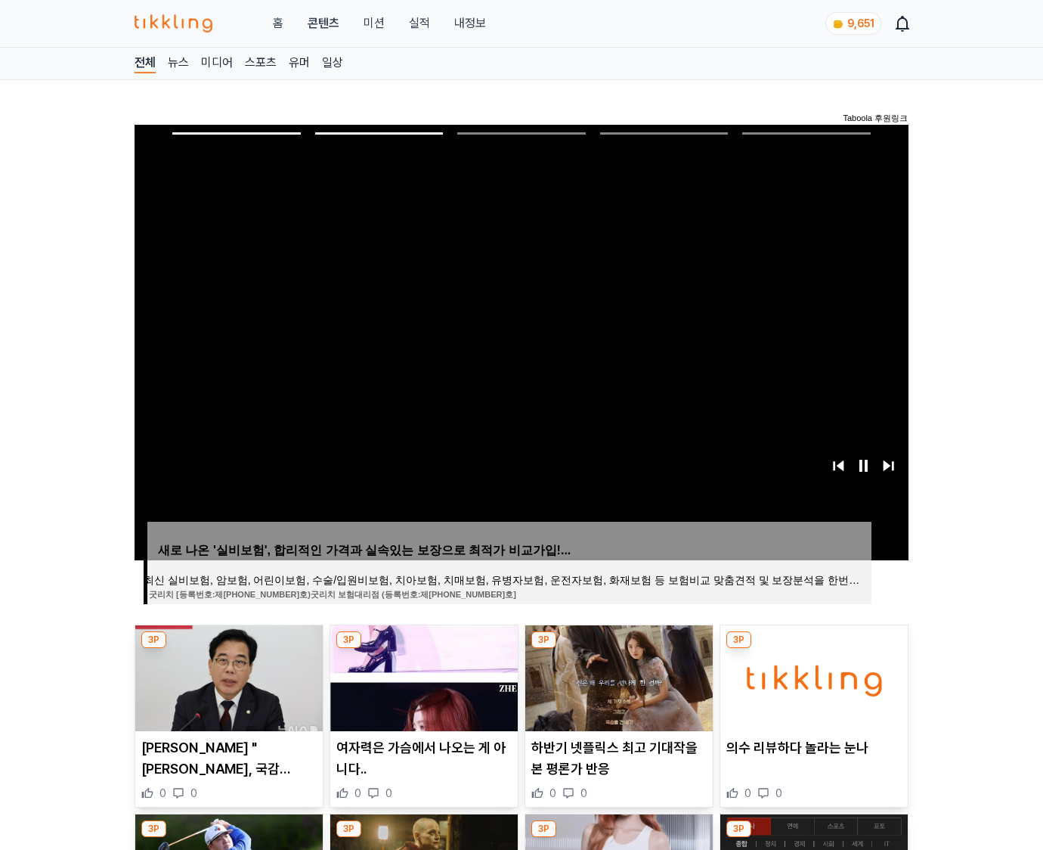
click at [812, 676] on img at bounding box center [813, 678] width 187 height 106
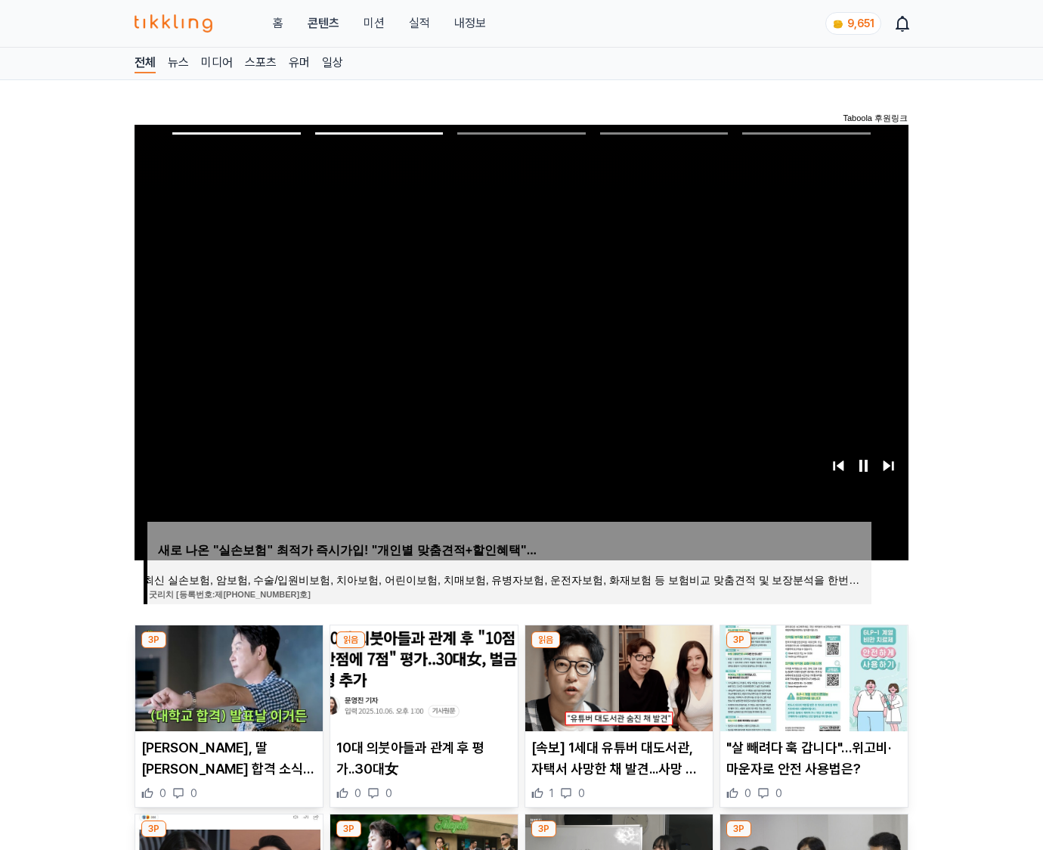
click at [812, 676] on img at bounding box center [813, 678] width 187 height 106
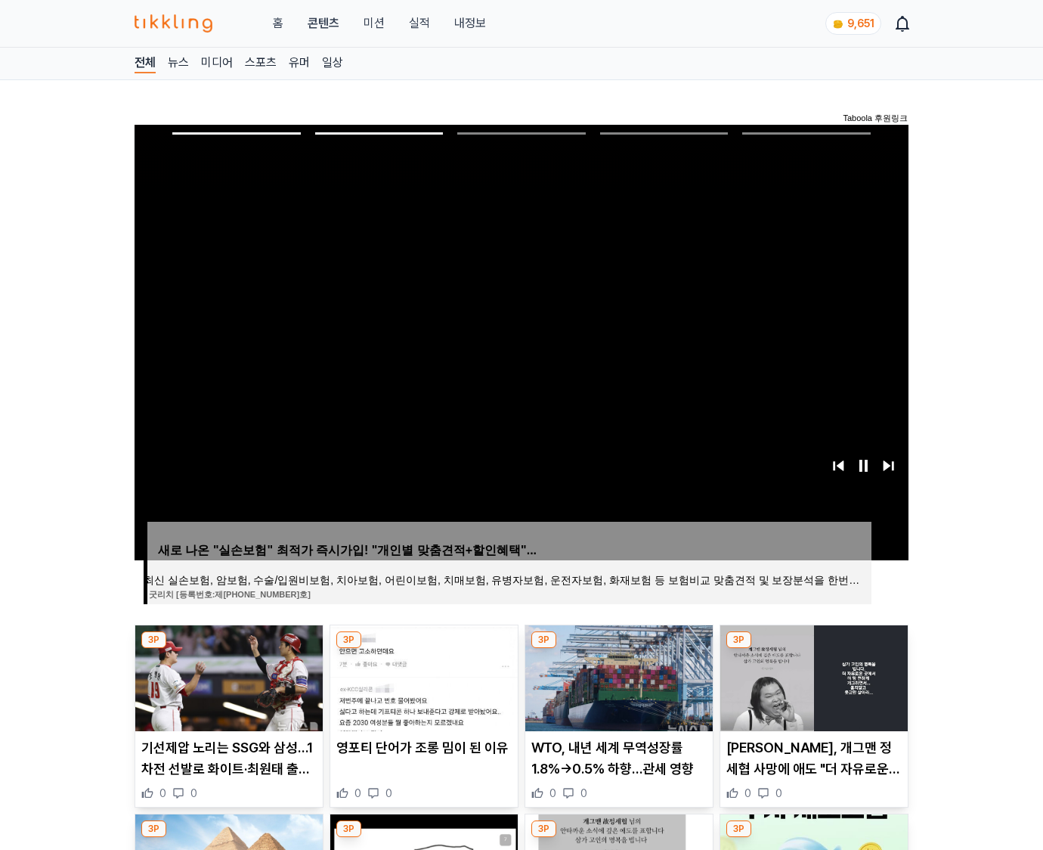
click at [812, 676] on img at bounding box center [813, 678] width 187 height 106
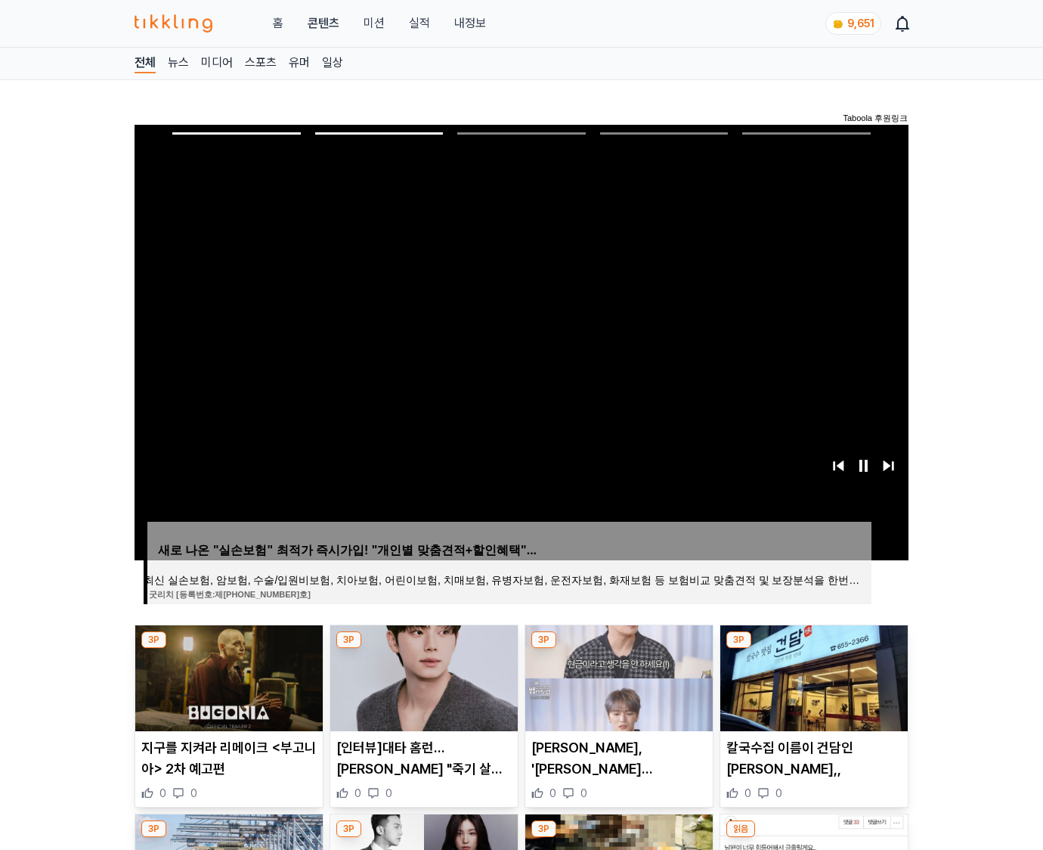
click at [812, 676] on img at bounding box center [813, 678] width 187 height 106
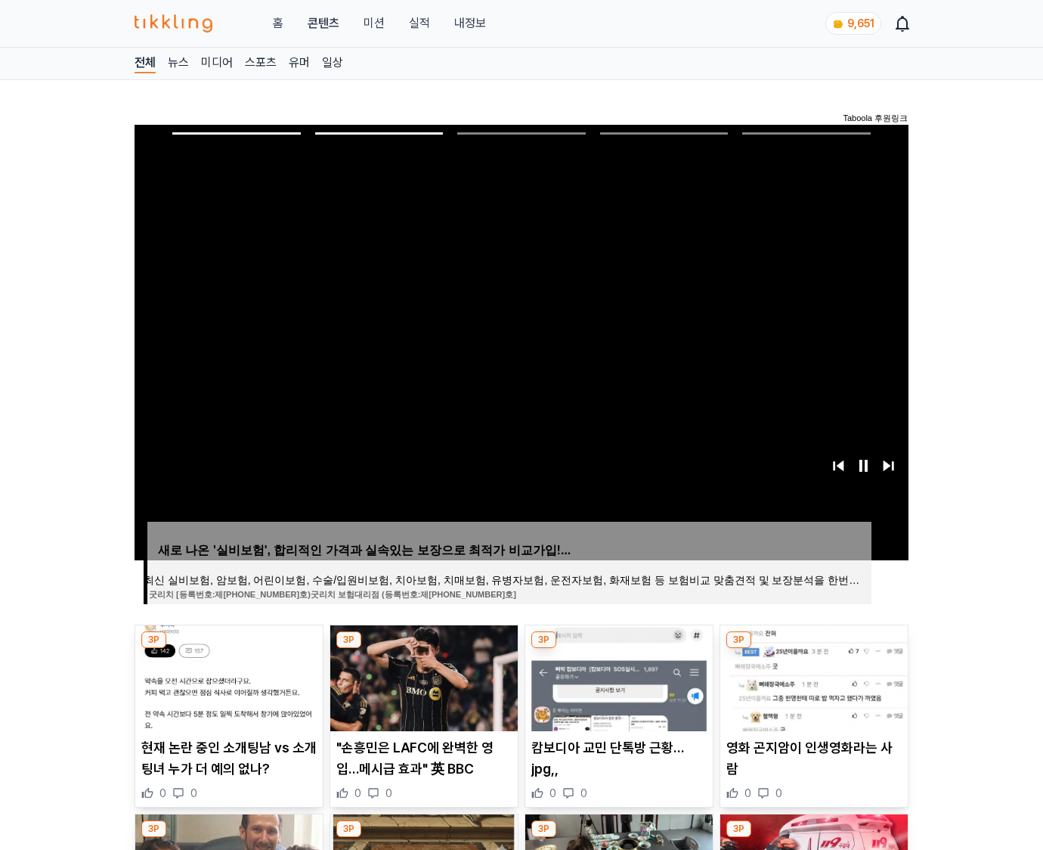
click at [812, 676] on img at bounding box center [813, 678] width 187 height 106
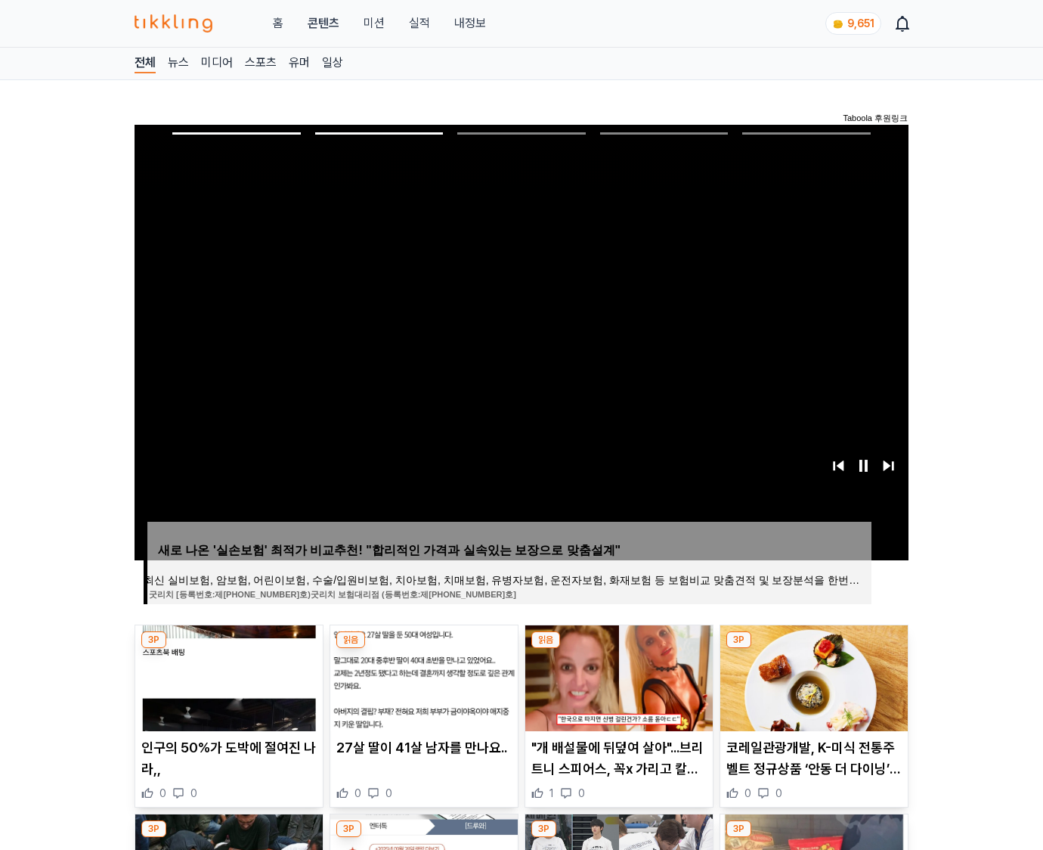
click at [812, 676] on img at bounding box center [813, 678] width 187 height 106
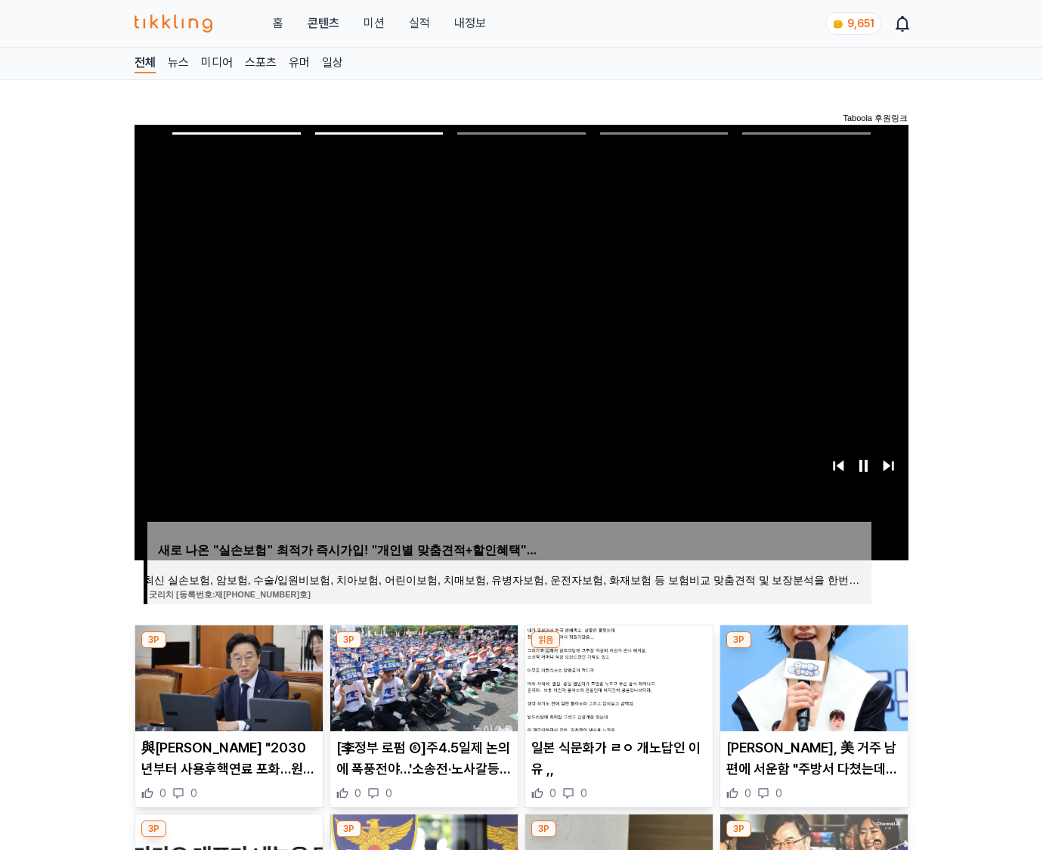
click at [812, 676] on img at bounding box center [813, 678] width 187 height 106
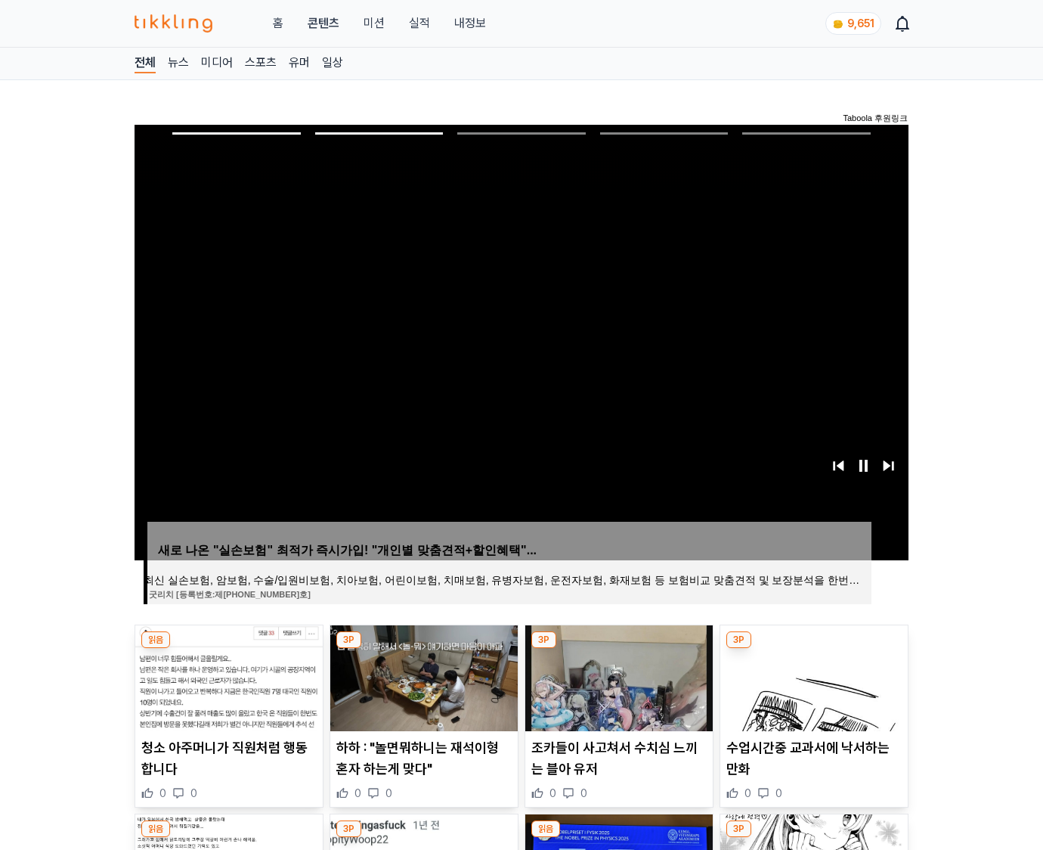
click at [812, 676] on img at bounding box center [813, 678] width 187 height 106
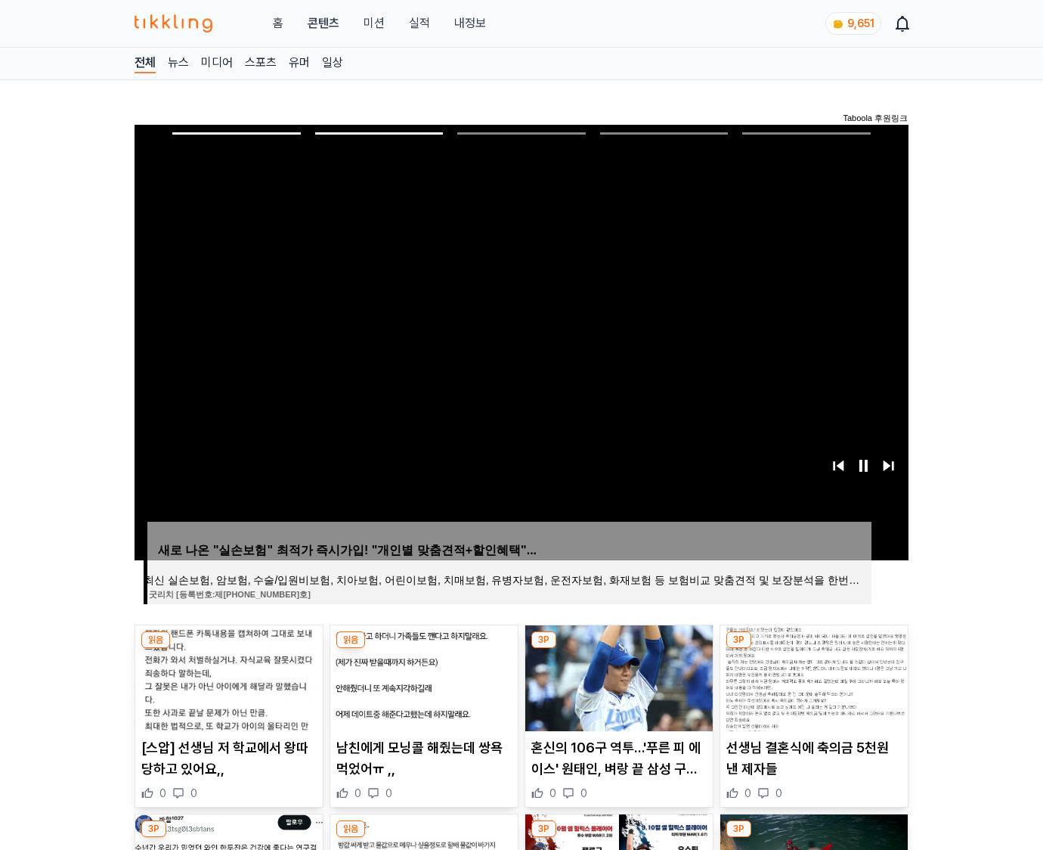
click at [812, 676] on img at bounding box center [813, 678] width 187 height 106
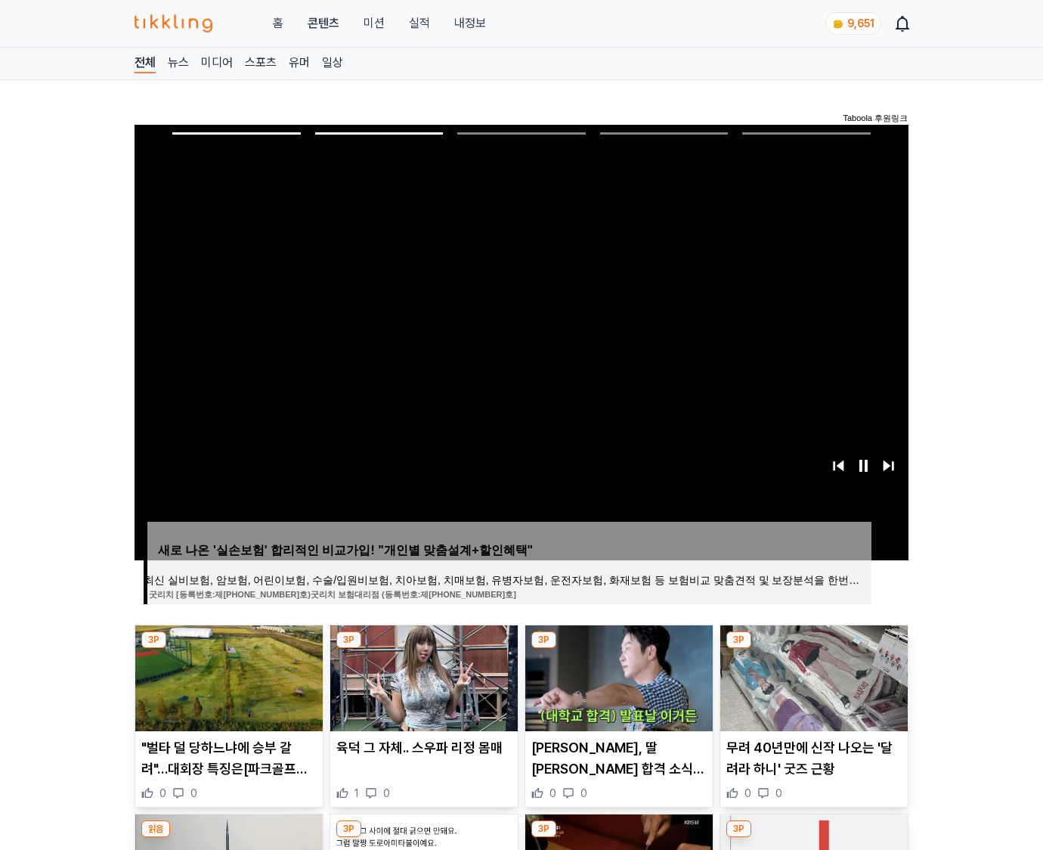
click at [812, 676] on img at bounding box center [813, 678] width 187 height 106
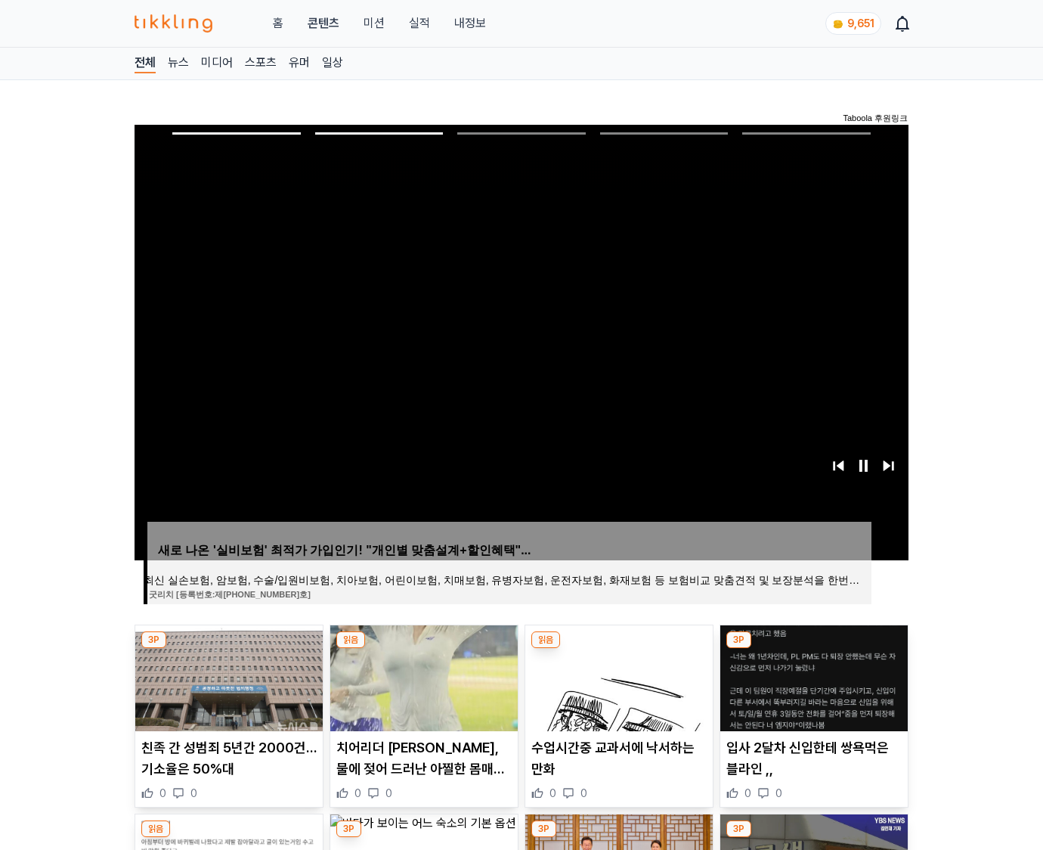
click at [812, 676] on img at bounding box center [813, 678] width 187 height 106
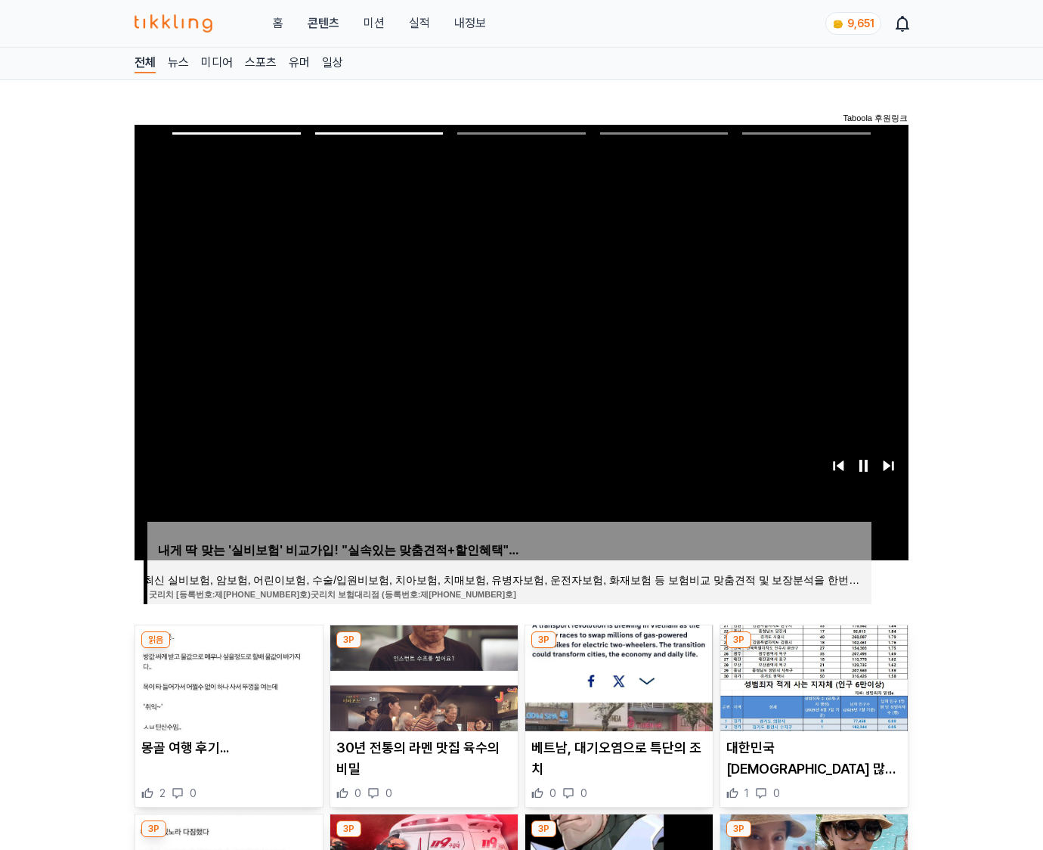
click at [812, 676] on img at bounding box center [813, 678] width 187 height 106
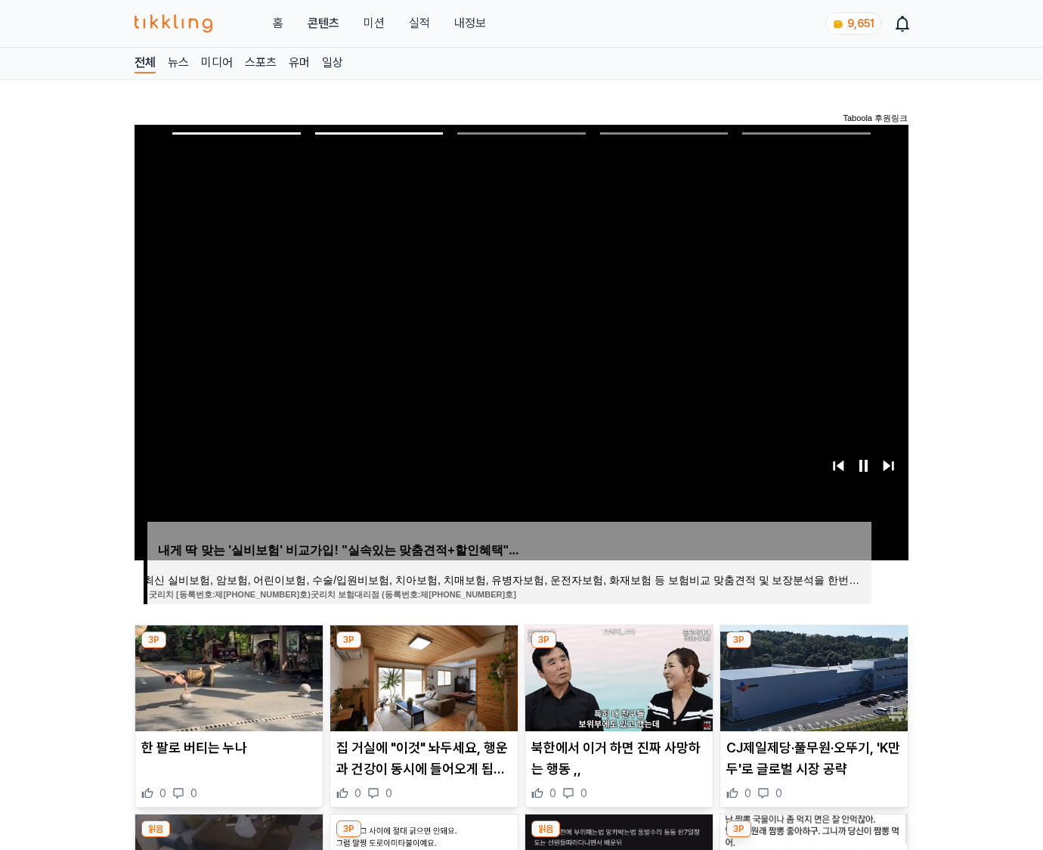
click at [812, 676] on img at bounding box center [813, 678] width 187 height 106
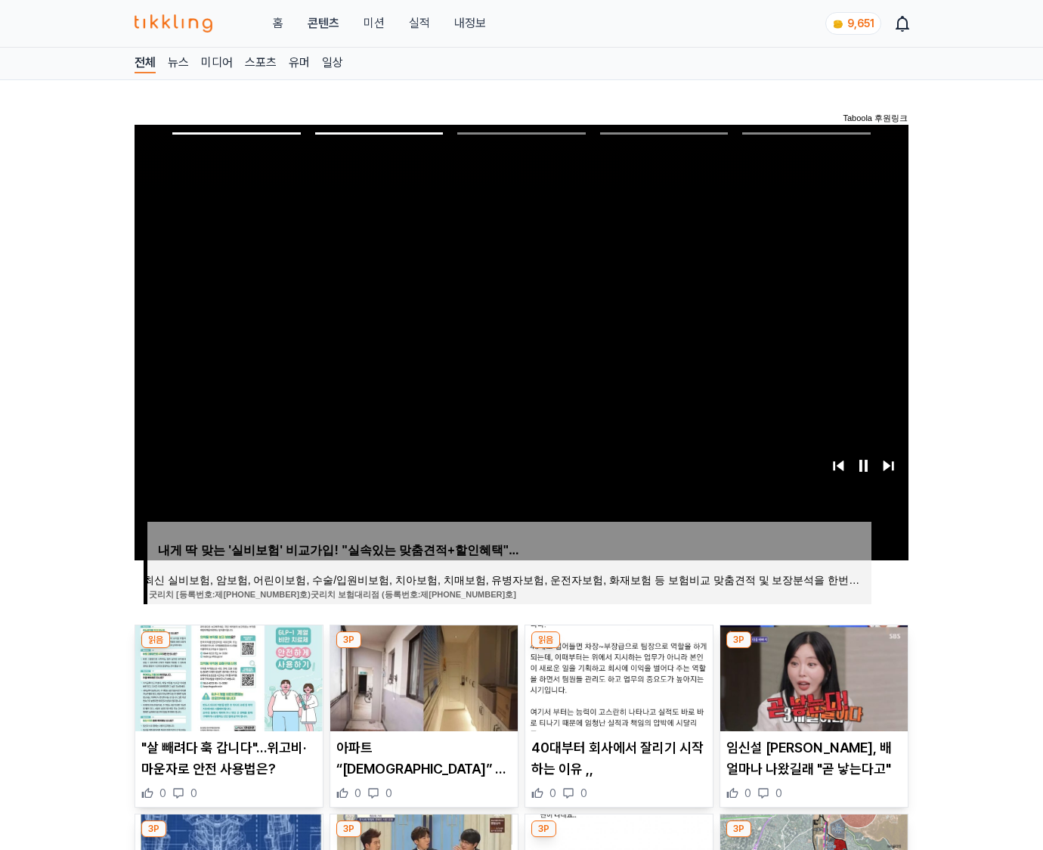
click at [812, 676] on img at bounding box center [813, 678] width 187 height 106
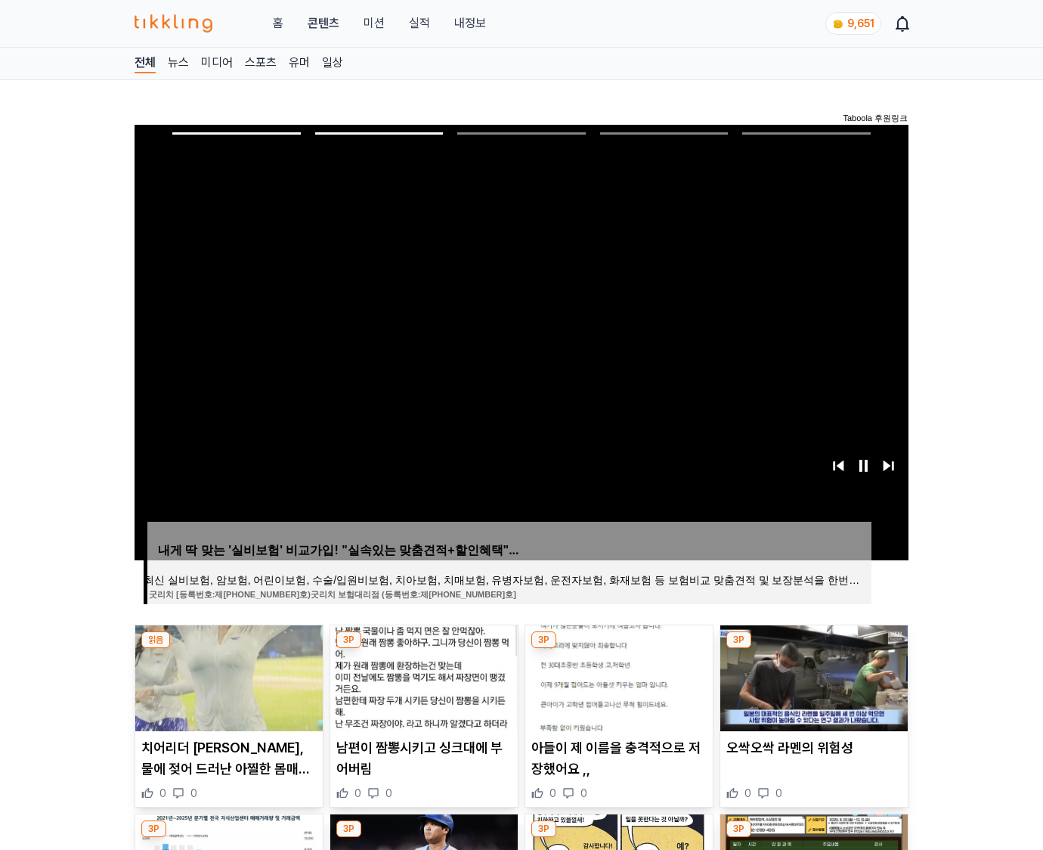
click at [812, 676] on img at bounding box center [813, 678] width 187 height 106
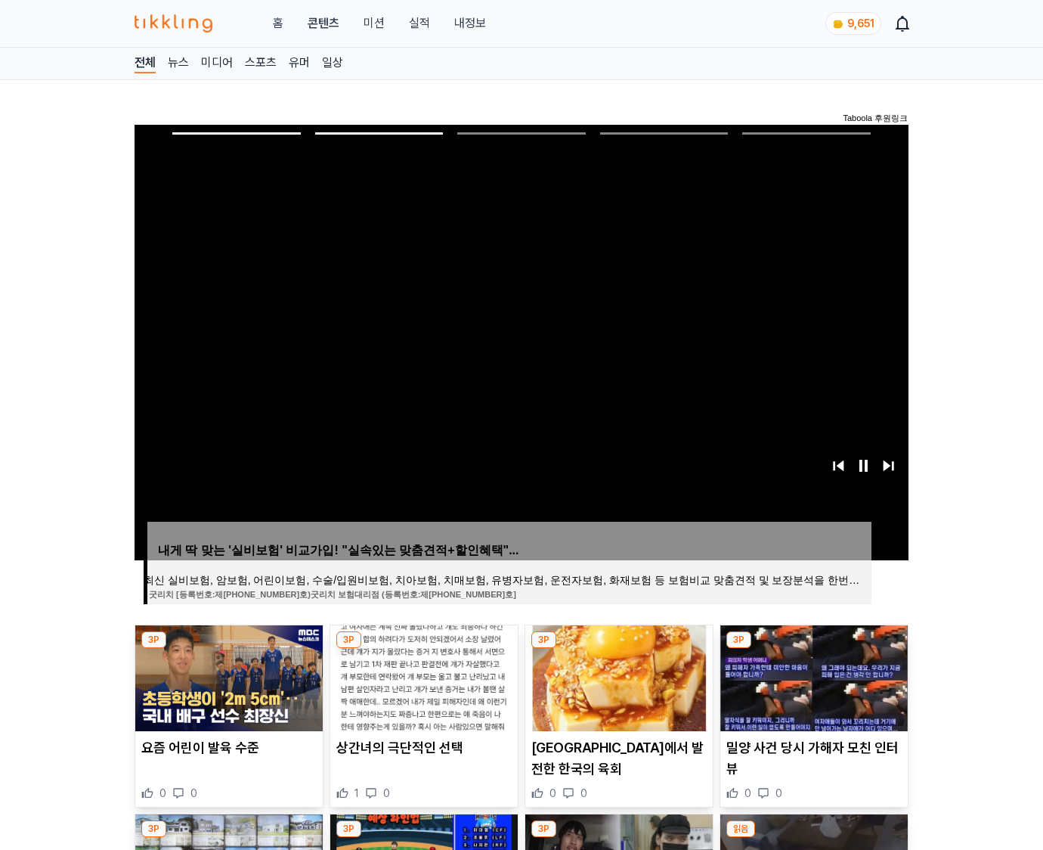
click at [812, 676] on img at bounding box center [813, 678] width 187 height 106
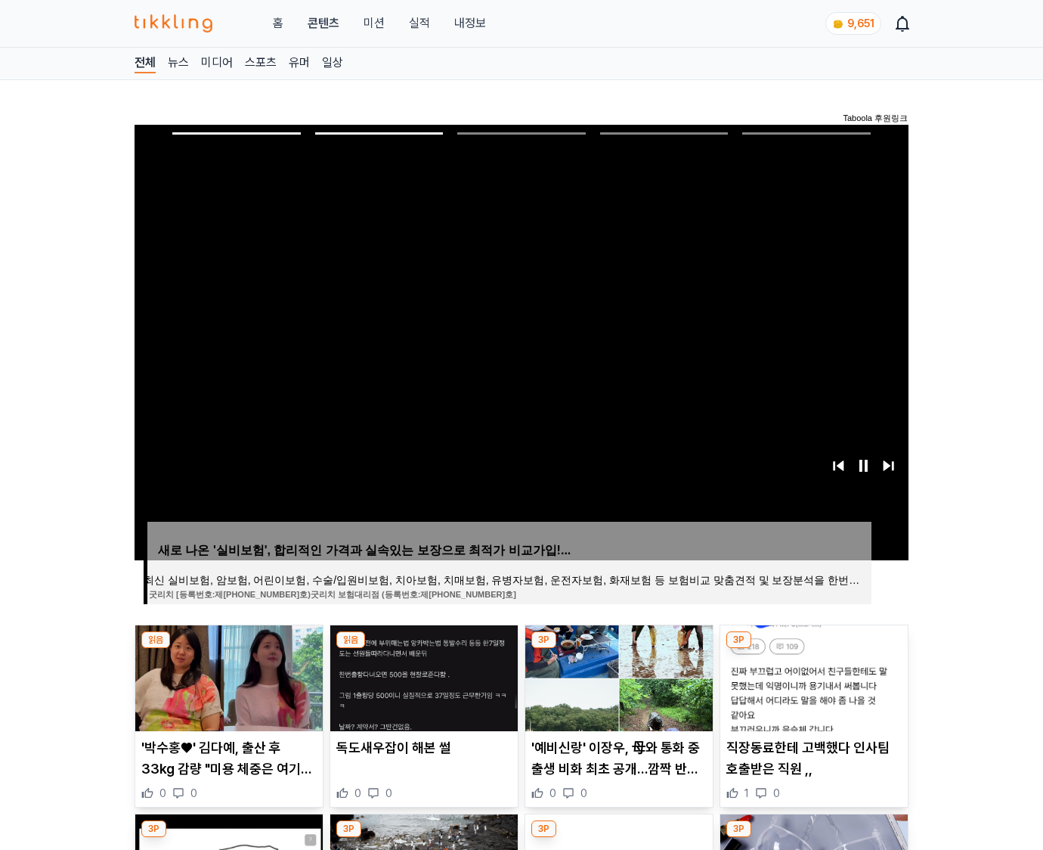
click at [812, 676] on img at bounding box center [813, 678] width 187 height 106
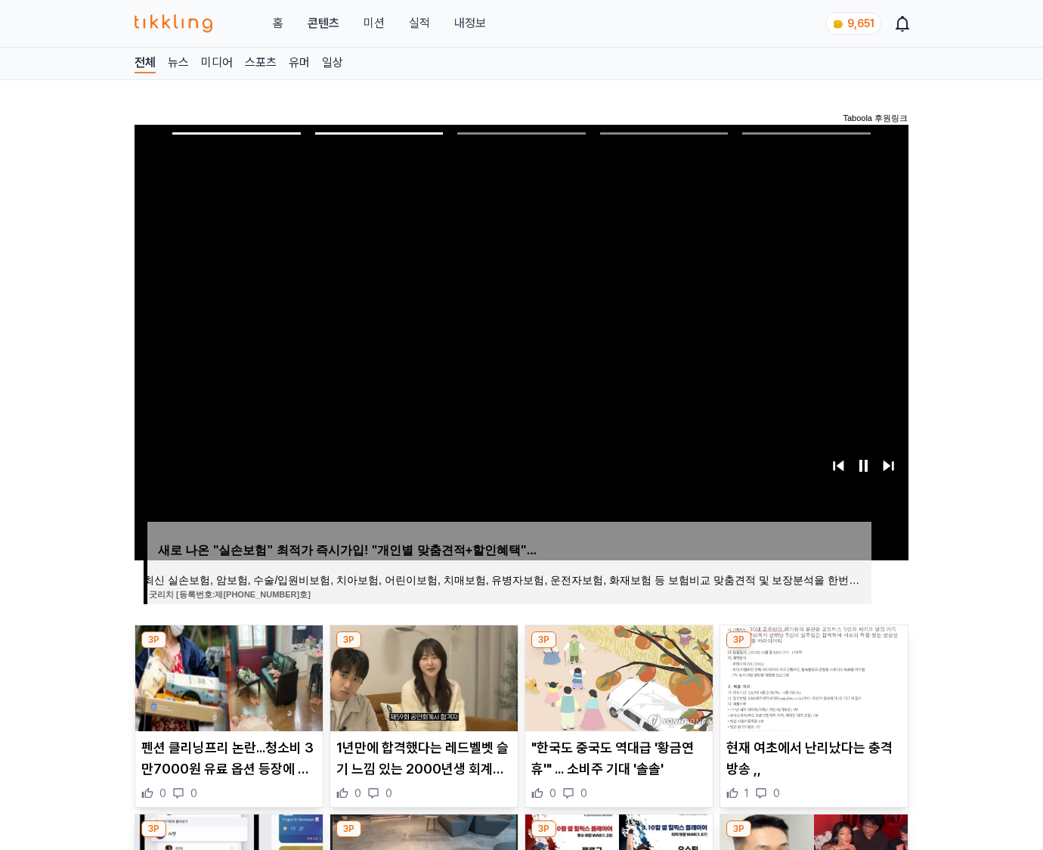
click at [812, 676] on img at bounding box center [813, 678] width 187 height 106
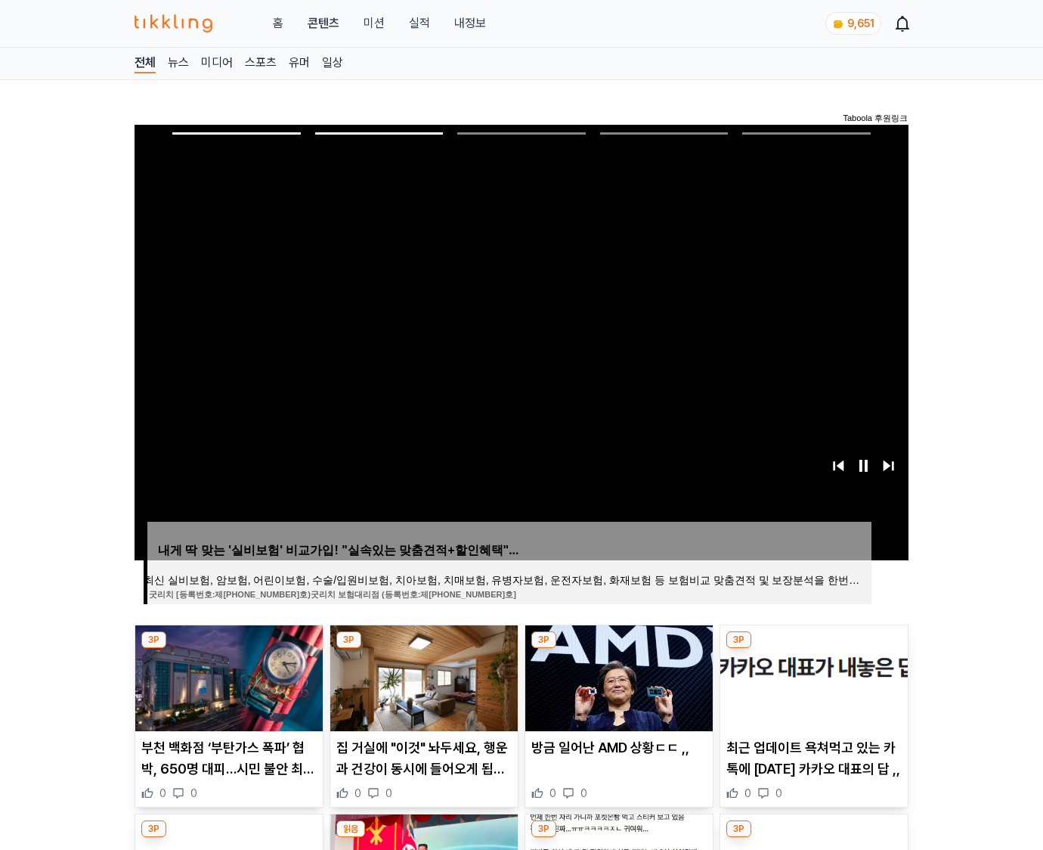
click at [812, 676] on img at bounding box center [813, 678] width 187 height 106
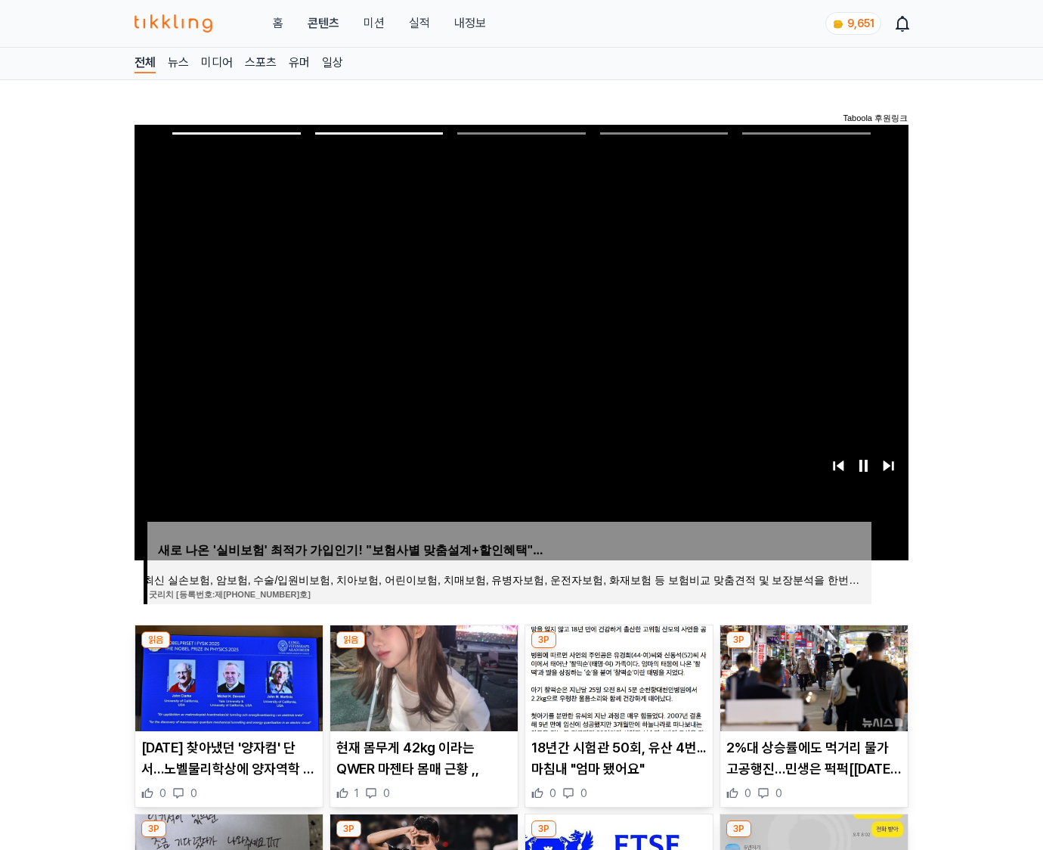
click at [812, 676] on img at bounding box center [813, 678] width 187 height 106
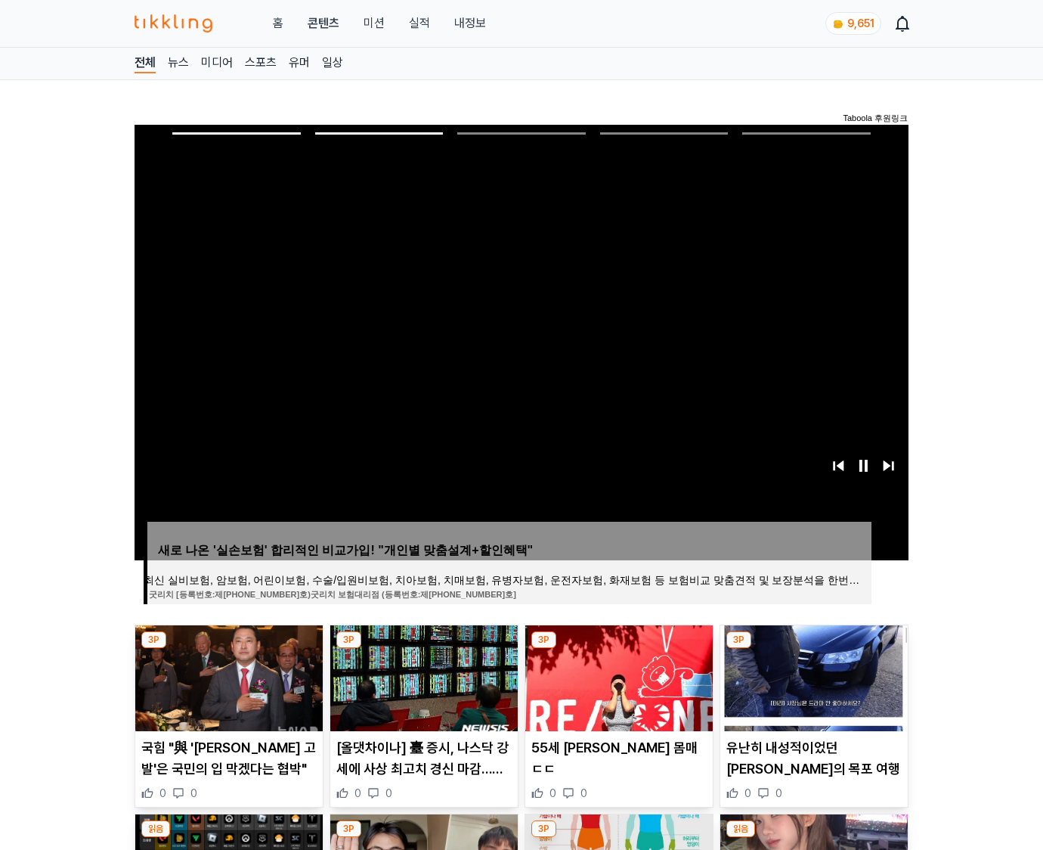
click at [812, 676] on img at bounding box center [813, 678] width 187 height 106
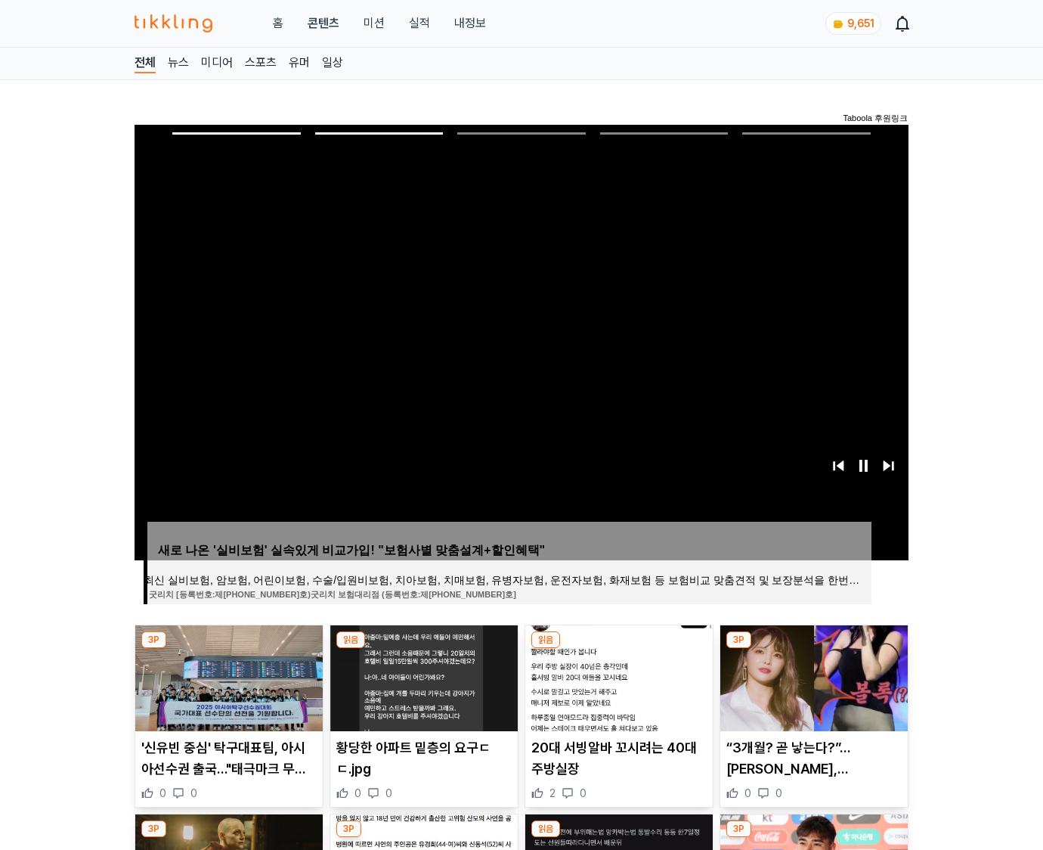
click at [812, 676] on img at bounding box center [813, 678] width 187 height 106
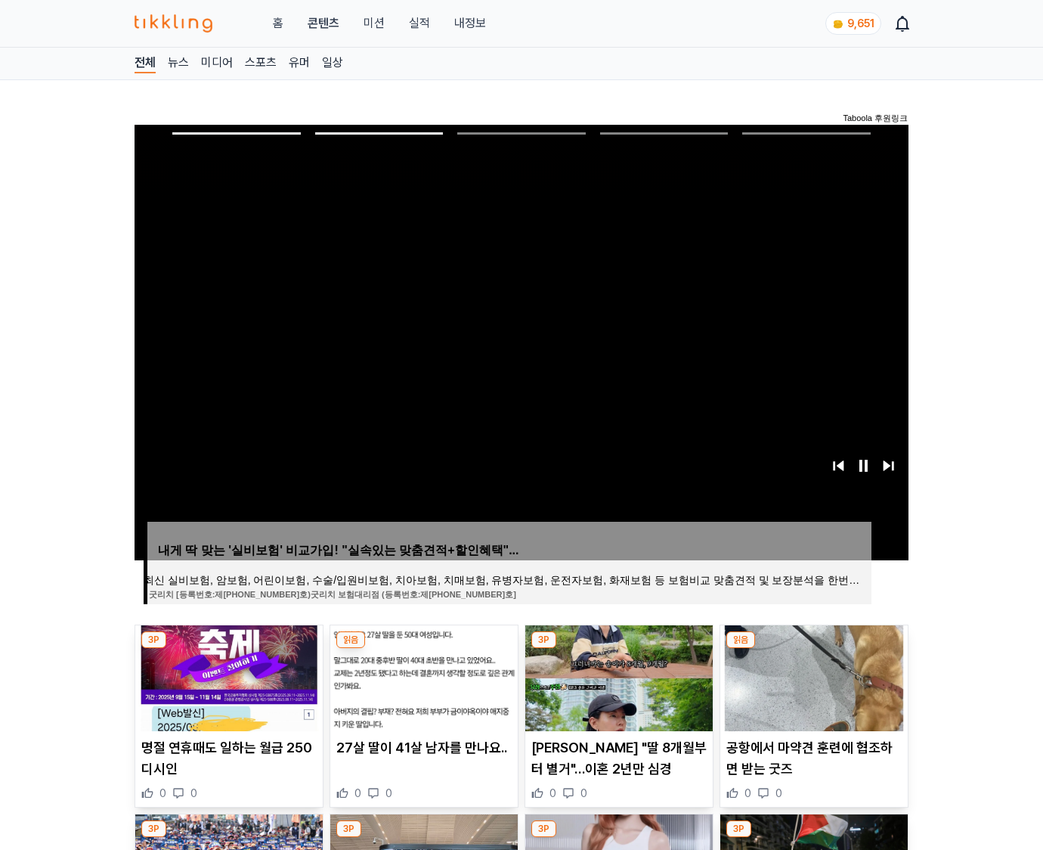
click at [812, 676] on img at bounding box center [813, 678] width 187 height 106
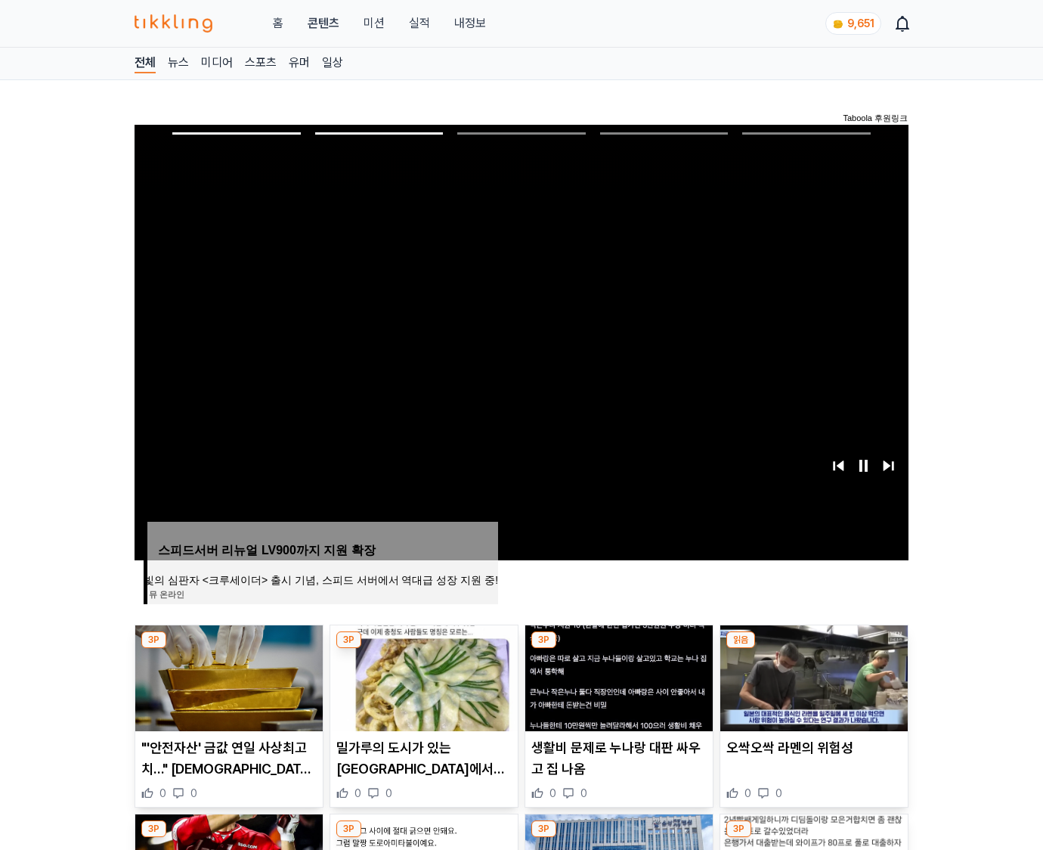
click at [812, 676] on img at bounding box center [813, 678] width 187 height 106
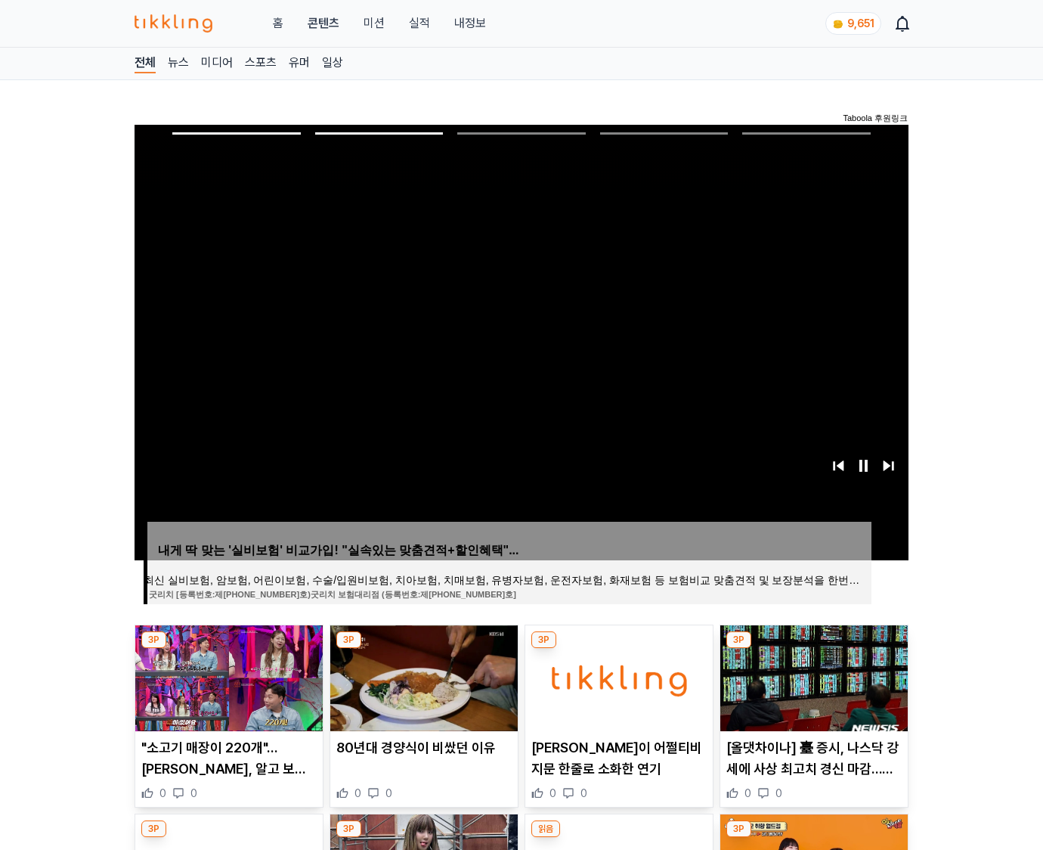
click at [812, 676] on img at bounding box center [813, 678] width 187 height 106
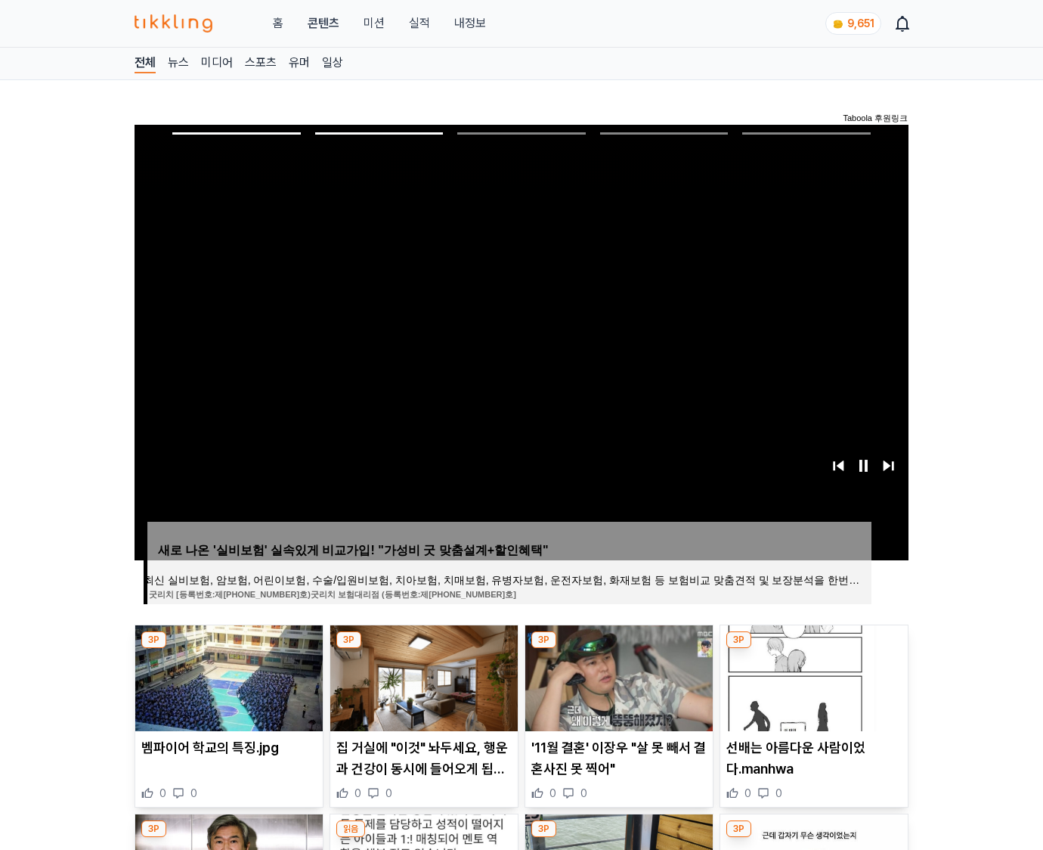
click at [812, 676] on img at bounding box center [813, 678] width 187 height 106
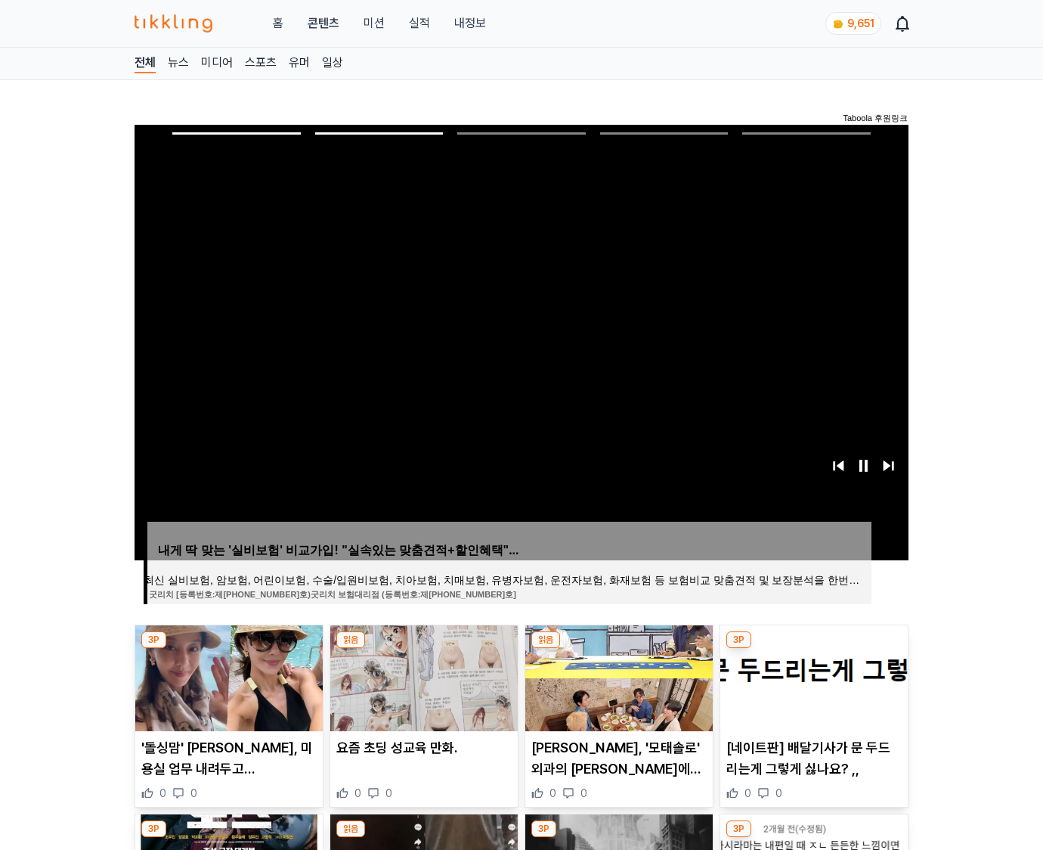
click at [812, 676] on img at bounding box center [813, 678] width 187 height 106
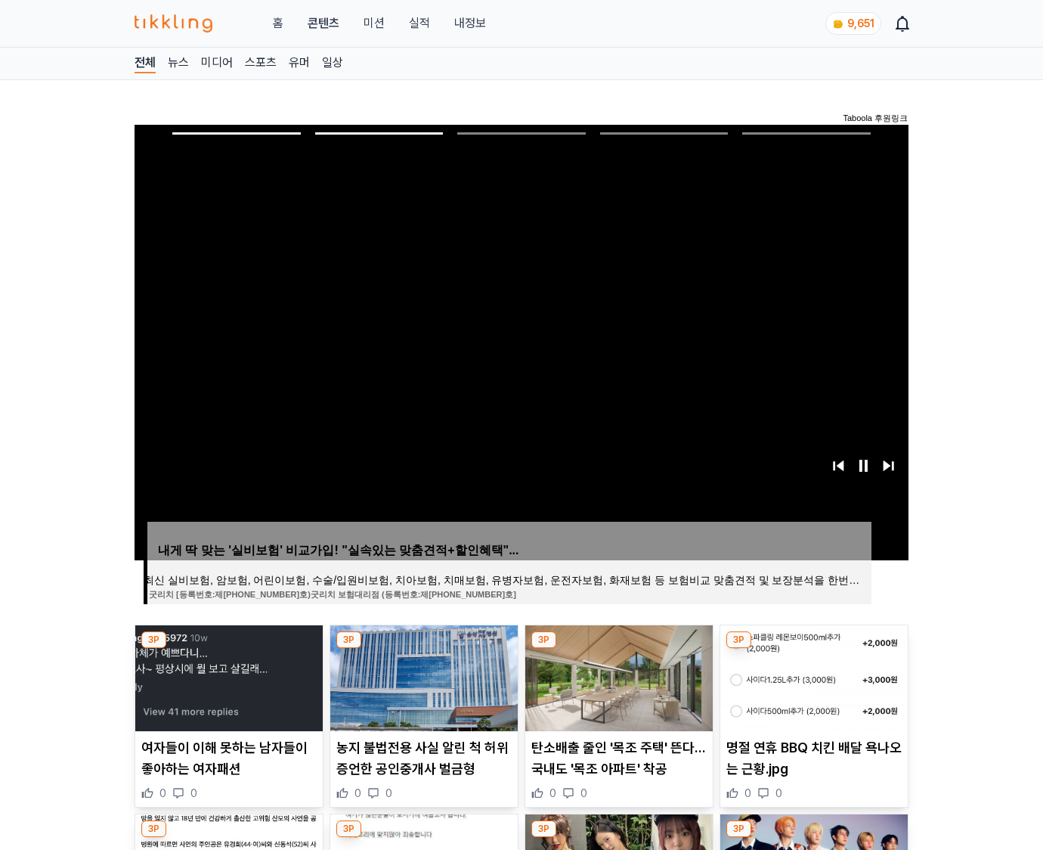
click at [812, 676] on img at bounding box center [813, 678] width 187 height 106
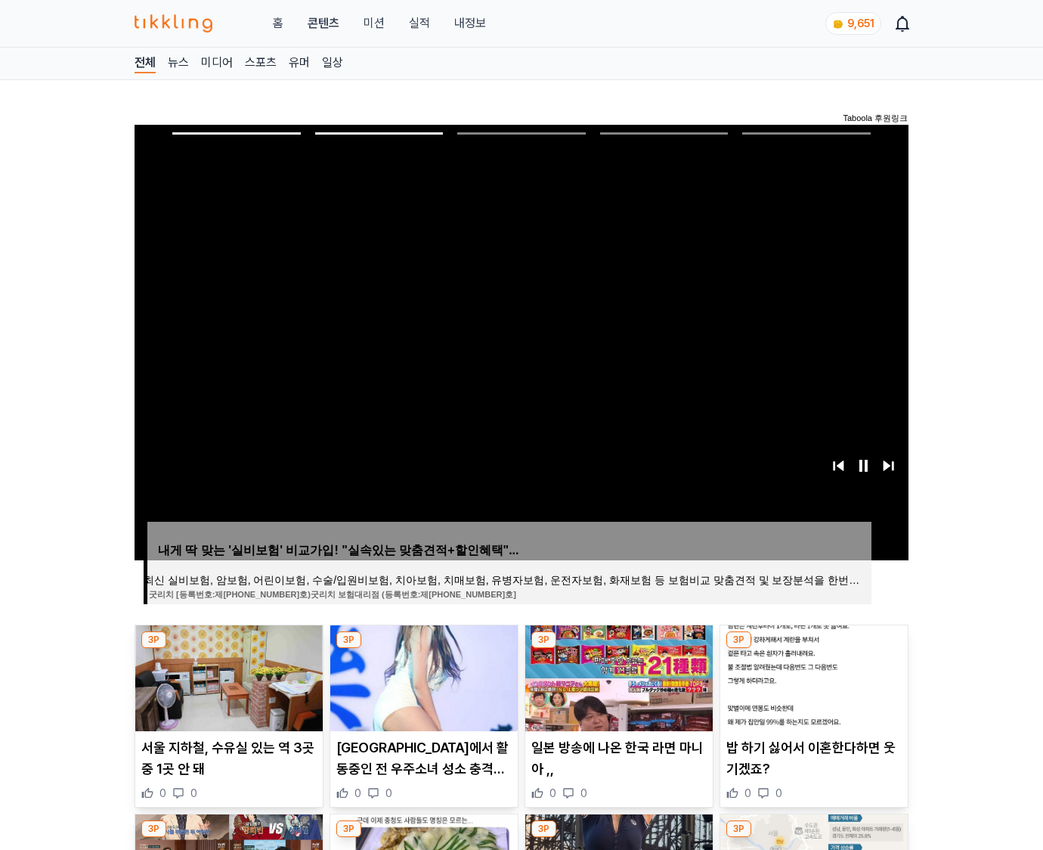
click at [812, 676] on img at bounding box center [813, 678] width 187 height 106
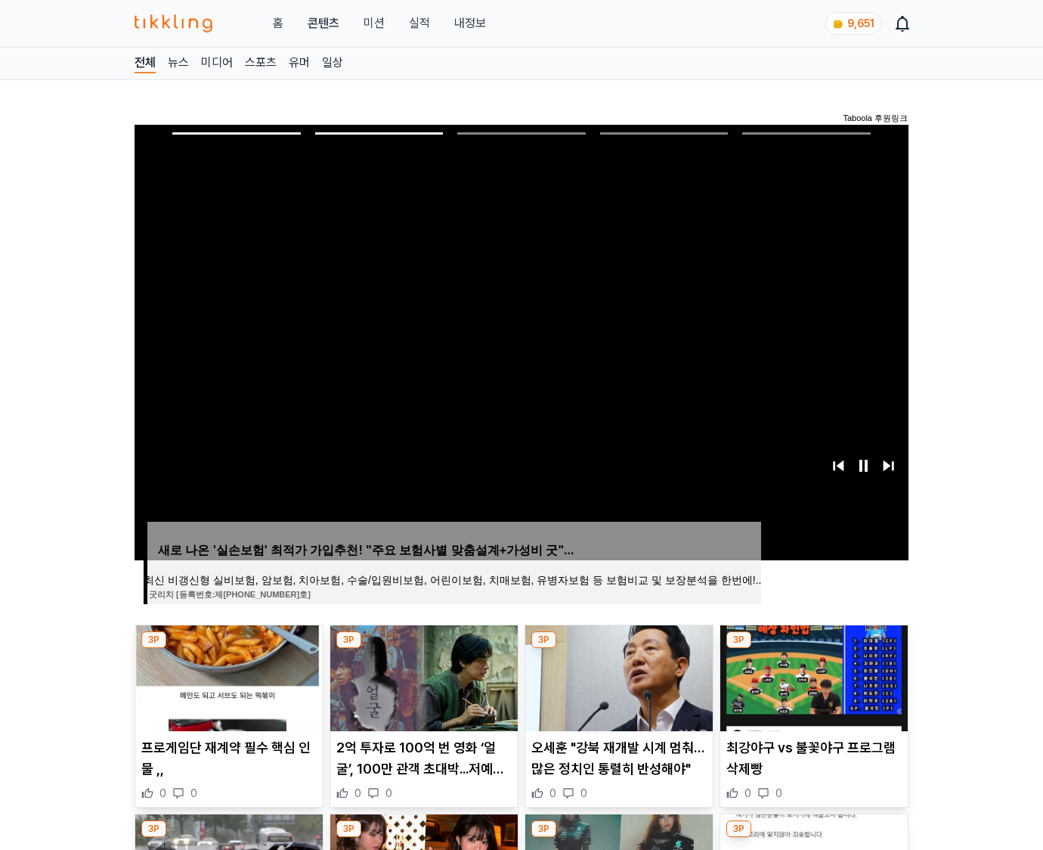
click at [812, 676] on img at bounding box center [813, 678] width 187 height 106
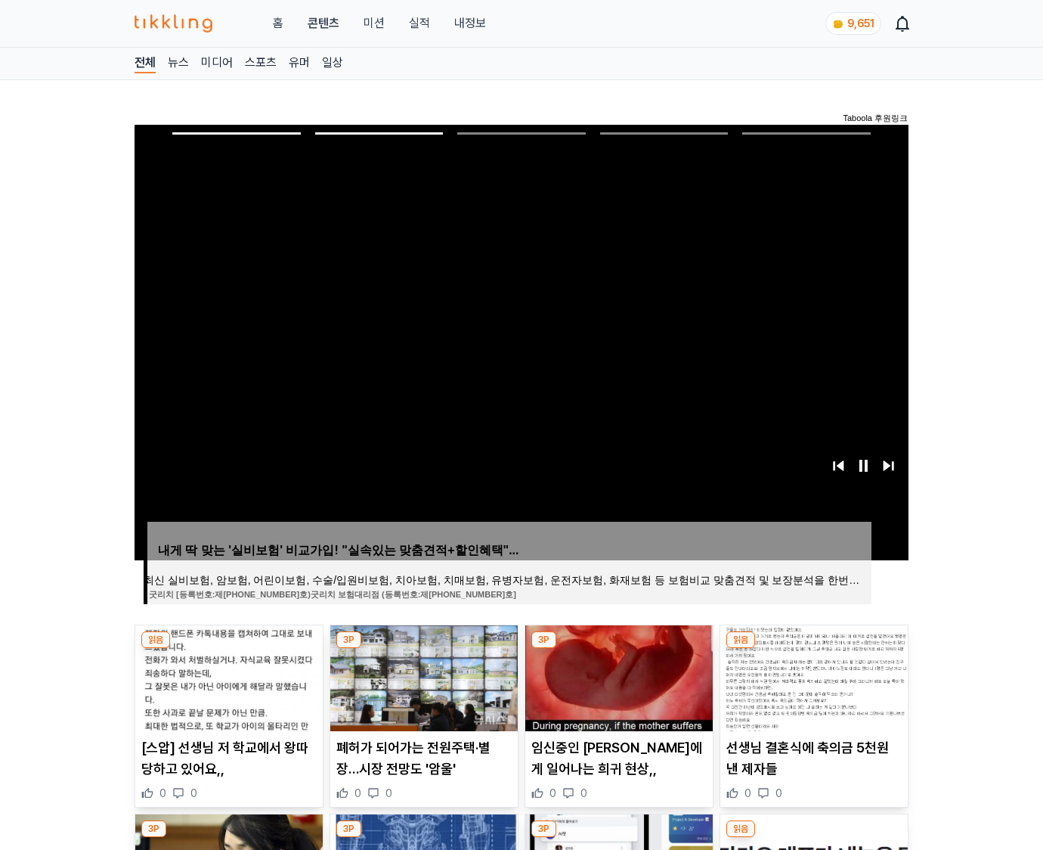
click at [812, 676] on img at bounding box center [813, 678] width 187 height 106
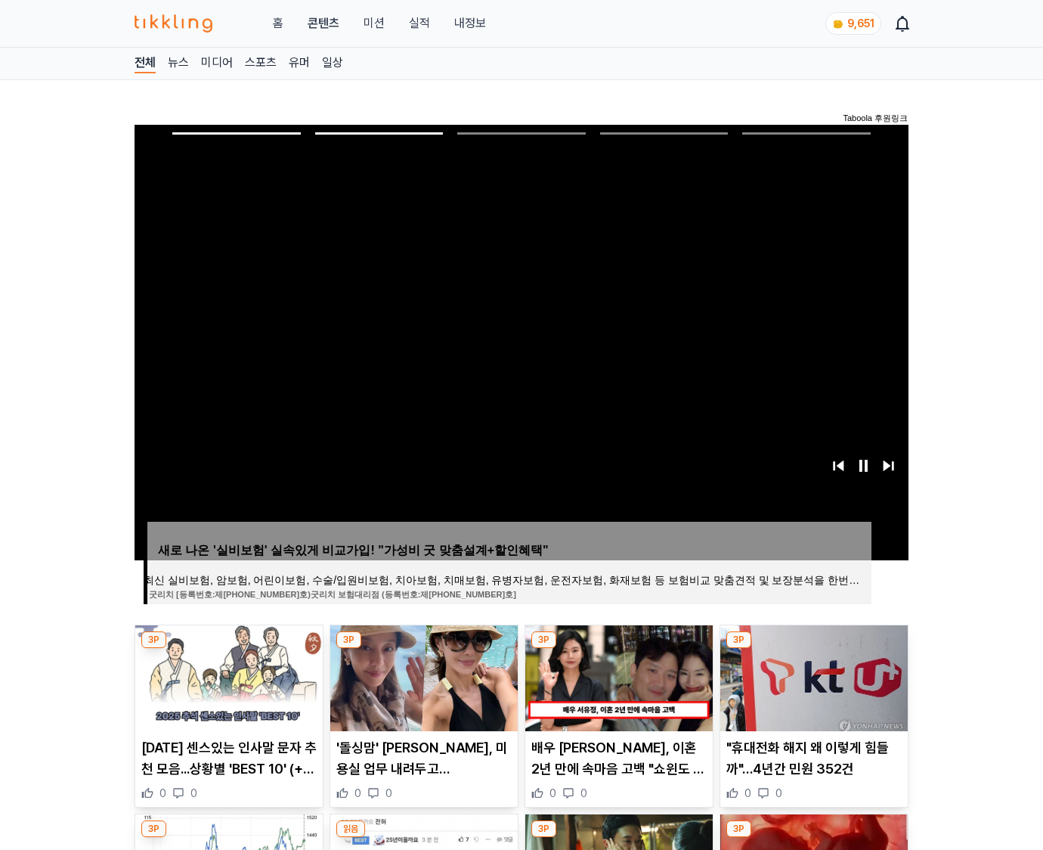
click at [812, 676] on img at bounding box center [813, 678] width 187 height 106
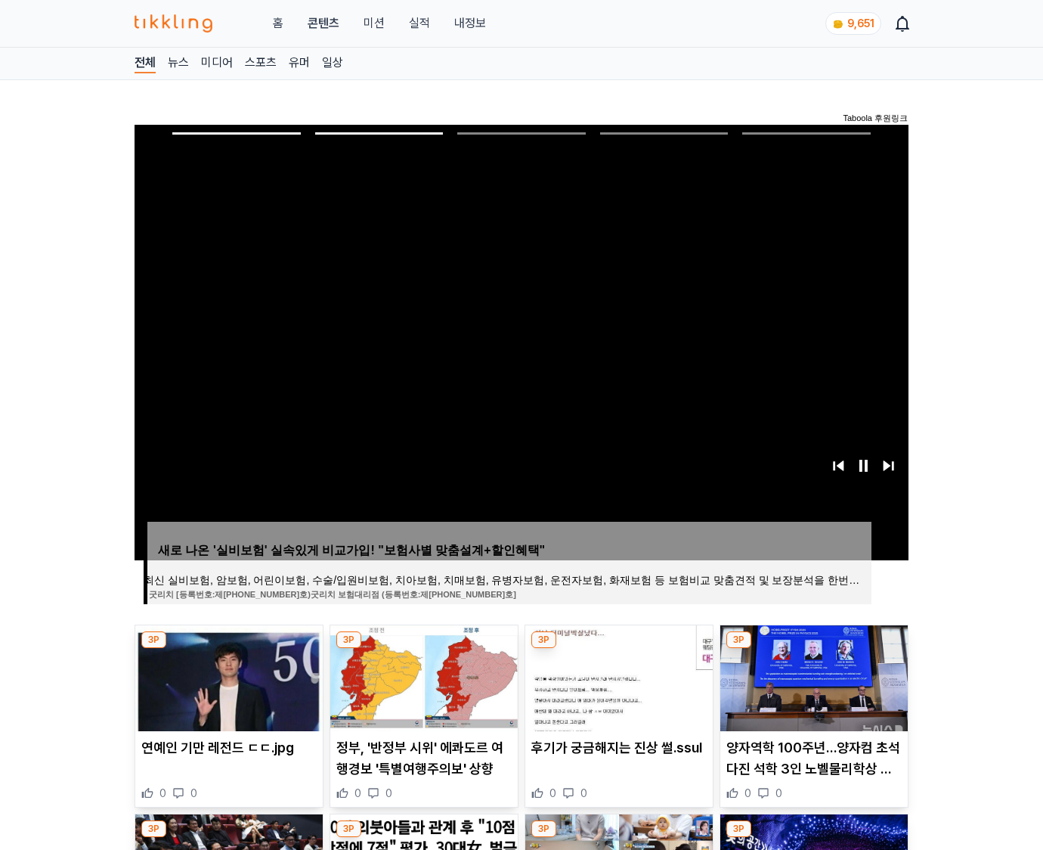
click at [812, 676] on img at bounding box center [813, 678] width 187 height 106
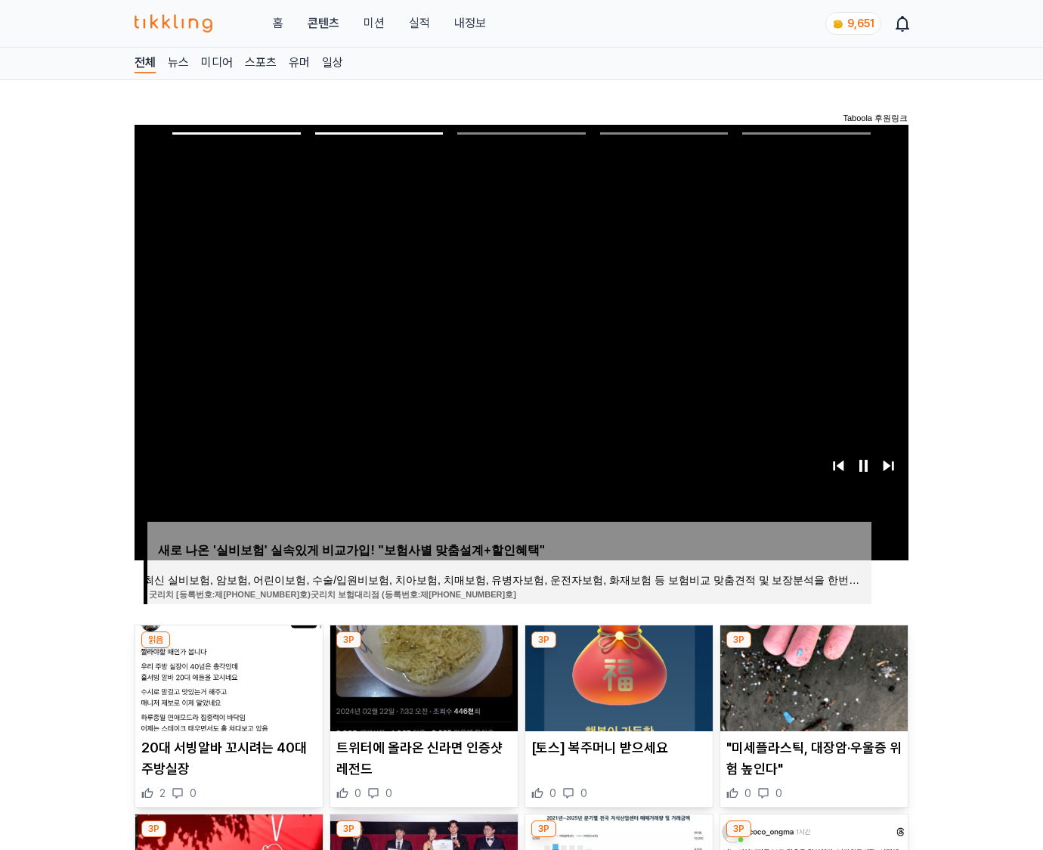
click at [812, 676] on img at bounding box center [813, 678] width 187 height 106
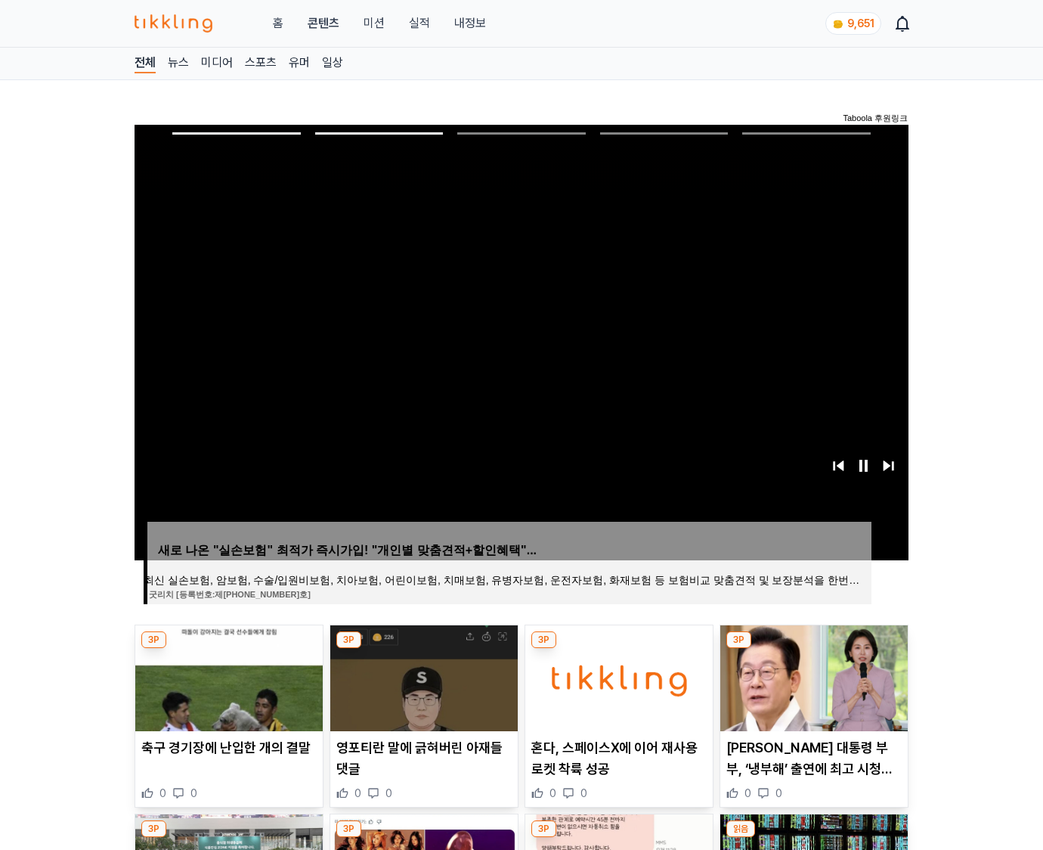
click at [812, 676] on img at bounding box center [813, 678] width 187 height 106
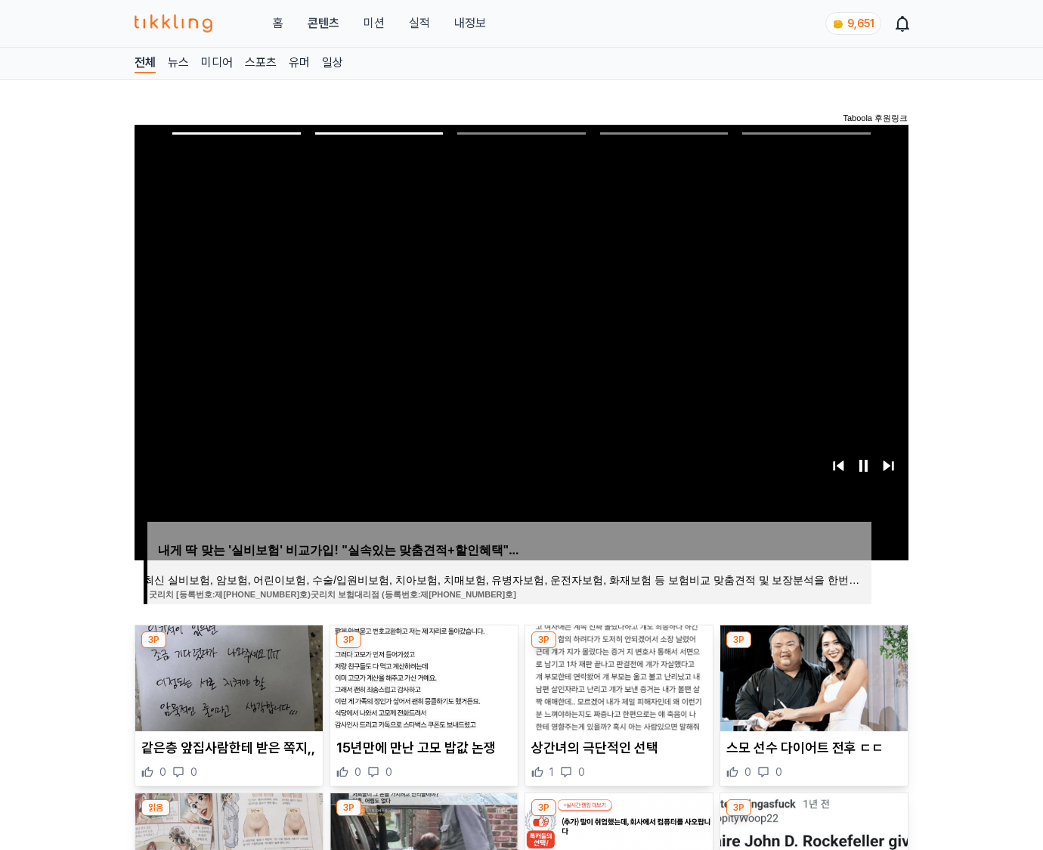
click at [812, 676] on img at bounding box center [813, 678] width 187 height 106
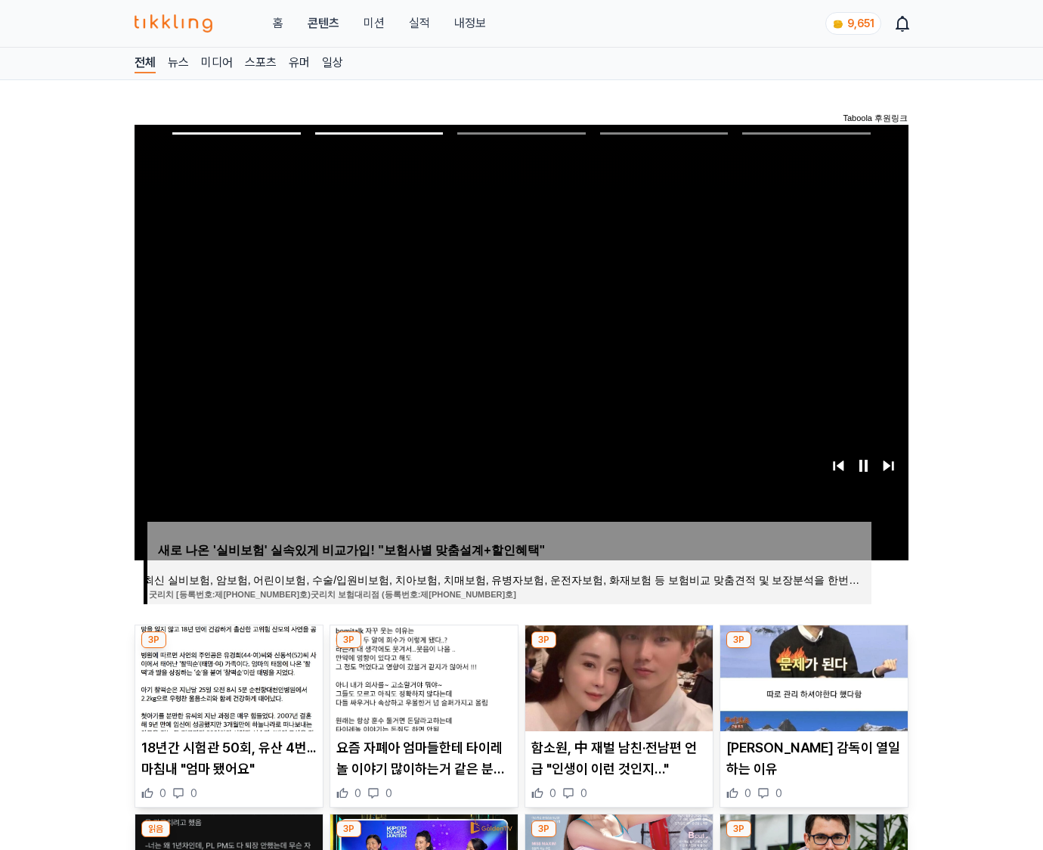
click at [812, 676] on img at bounding box center [813, 678] width 187 height 106
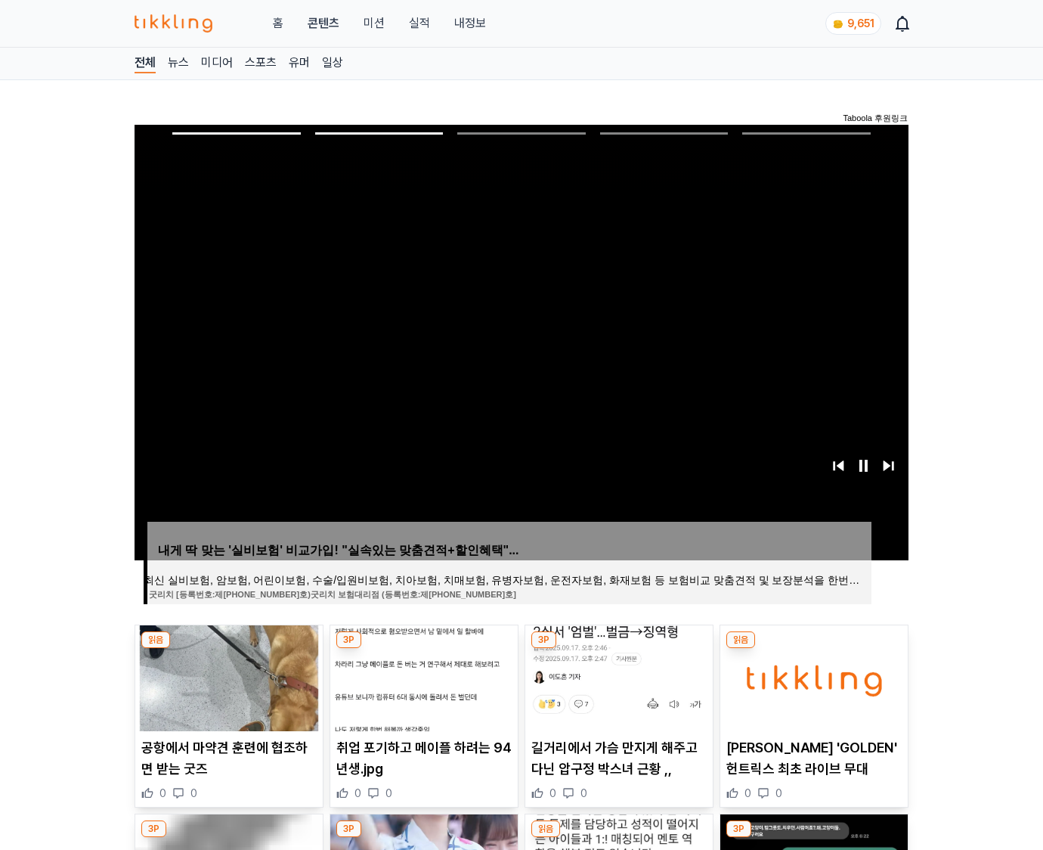
click at [812, 676] on img at bounding box center [813, 678] width 187 height 106
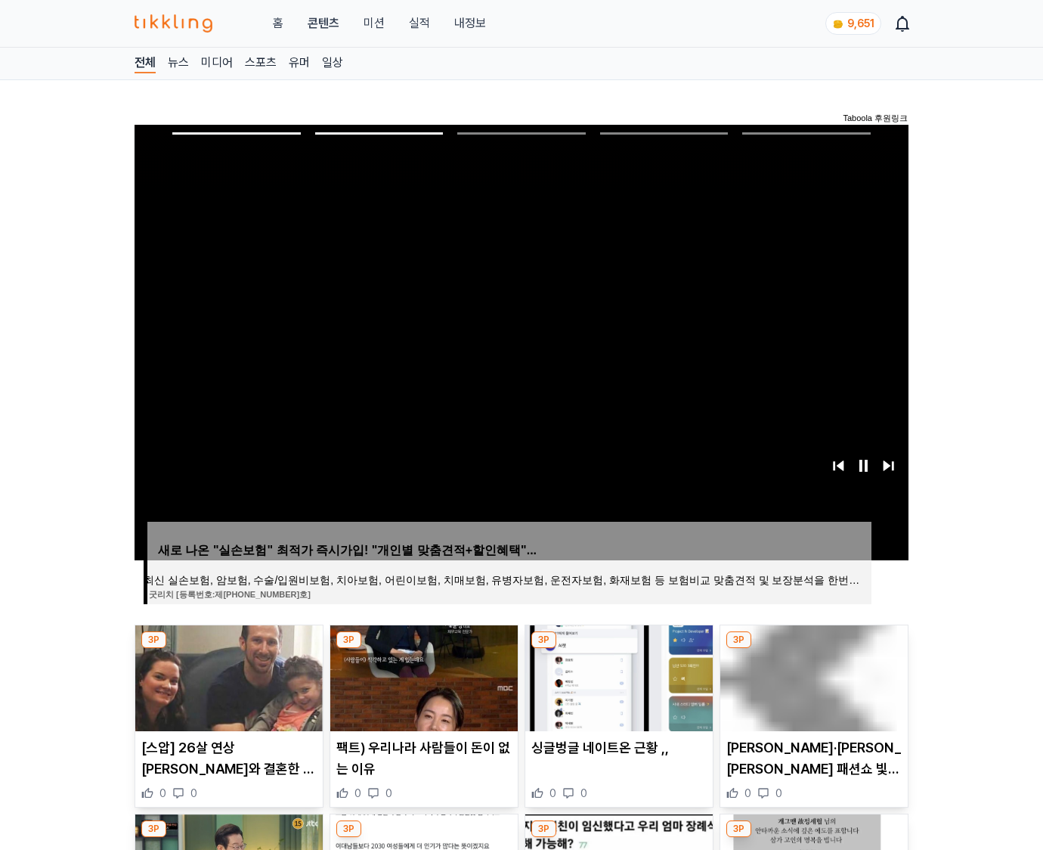
click at [812, 676] on img at bounding box center [813, 678] width 187 height 106
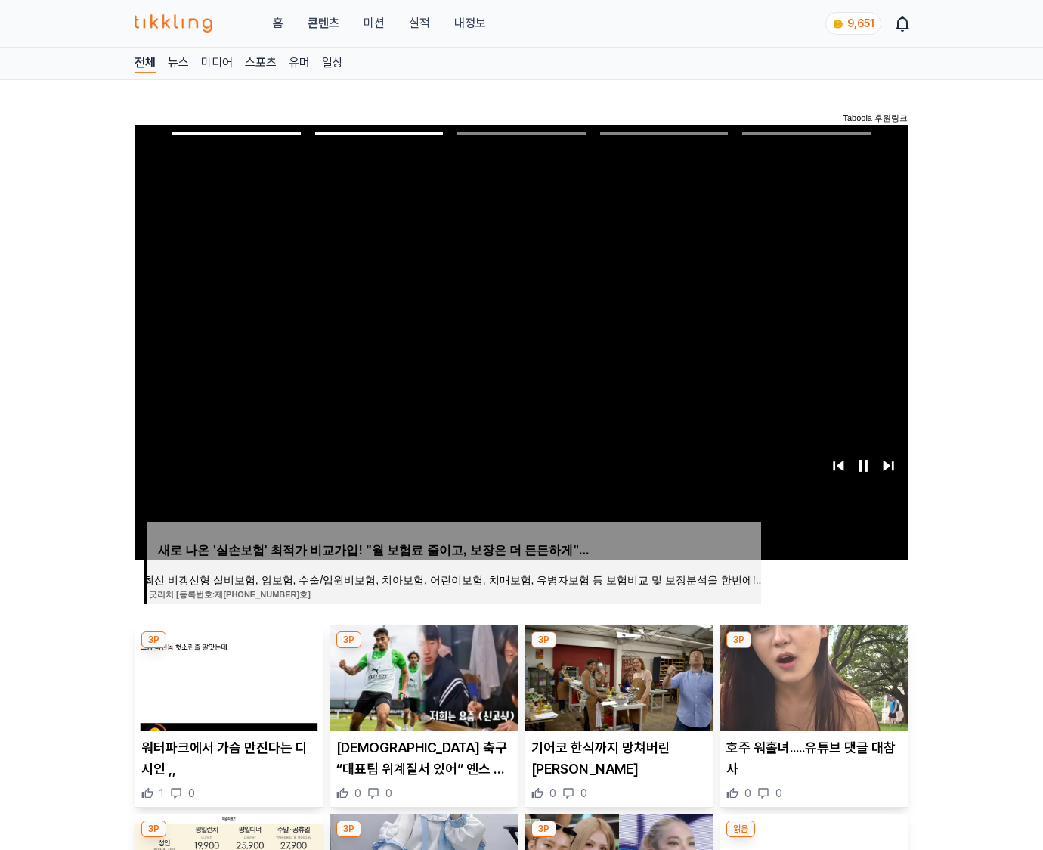
click at [812, 676] on img at bounding box center [813, 678] width 187 height 106
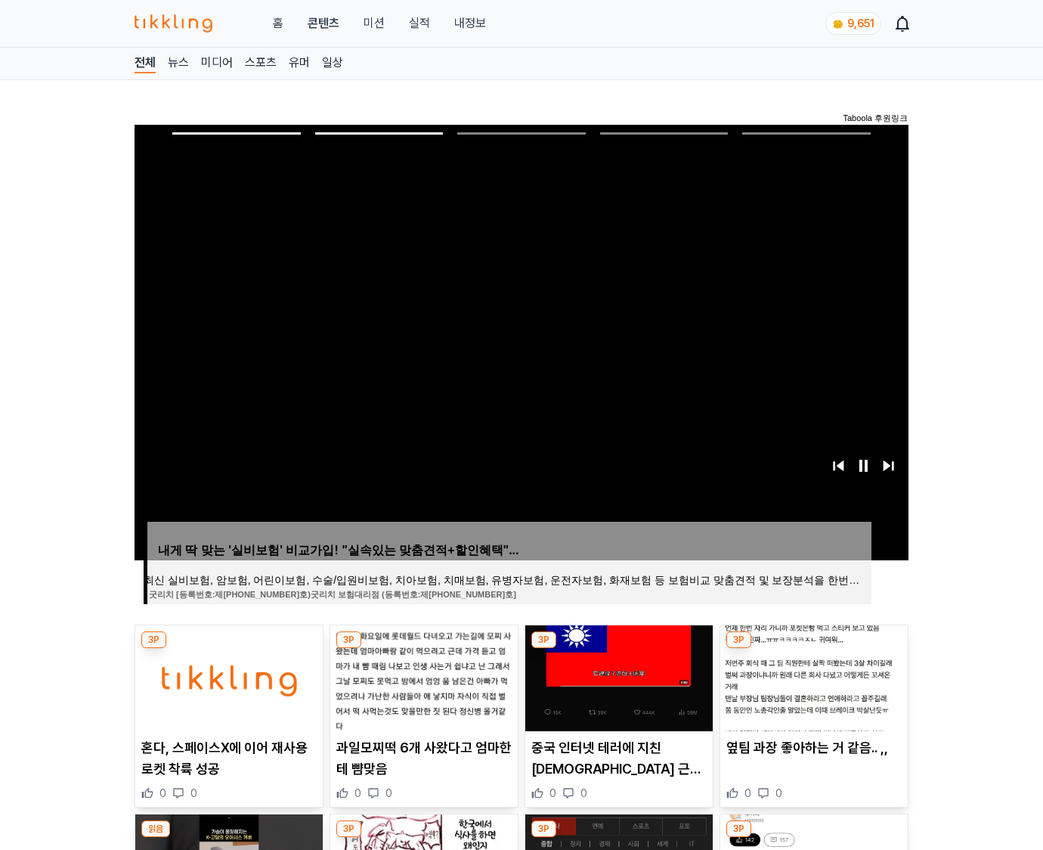
click at [812, 676] on img at bounding box center [813, 678] width 187 height 106
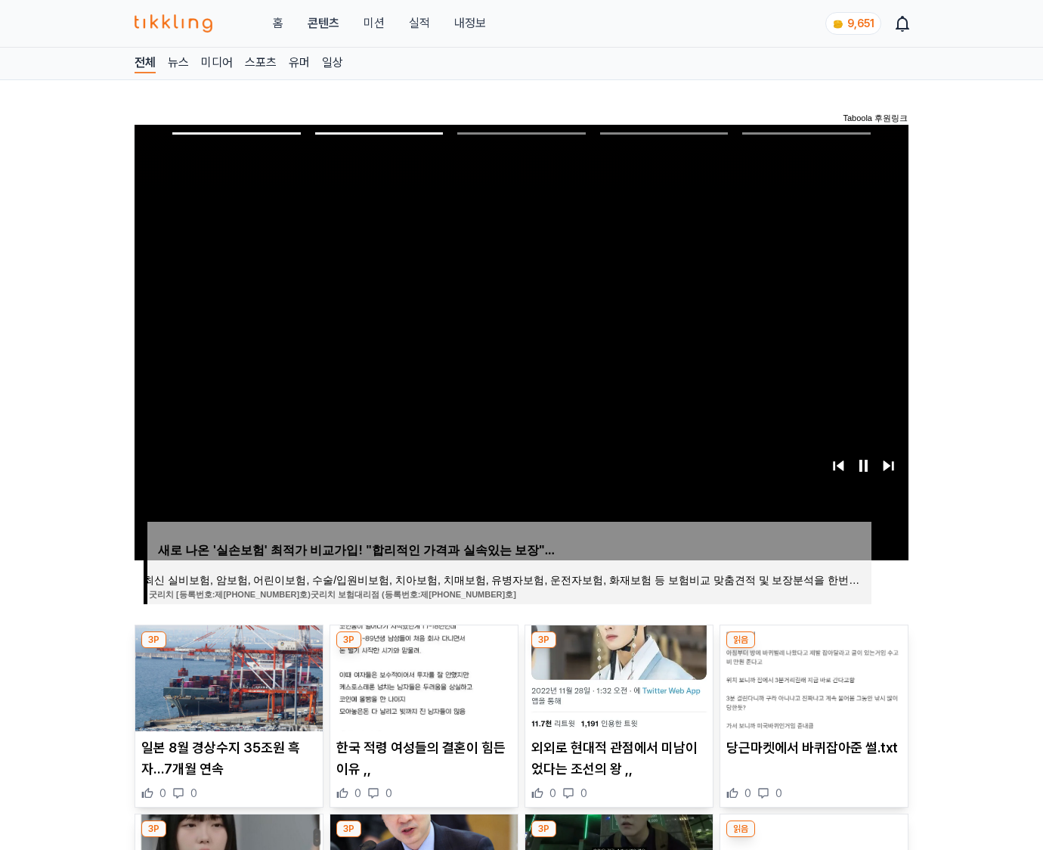
click at [812, 676] on img at bounding box center [813, 678] width 187 height 106
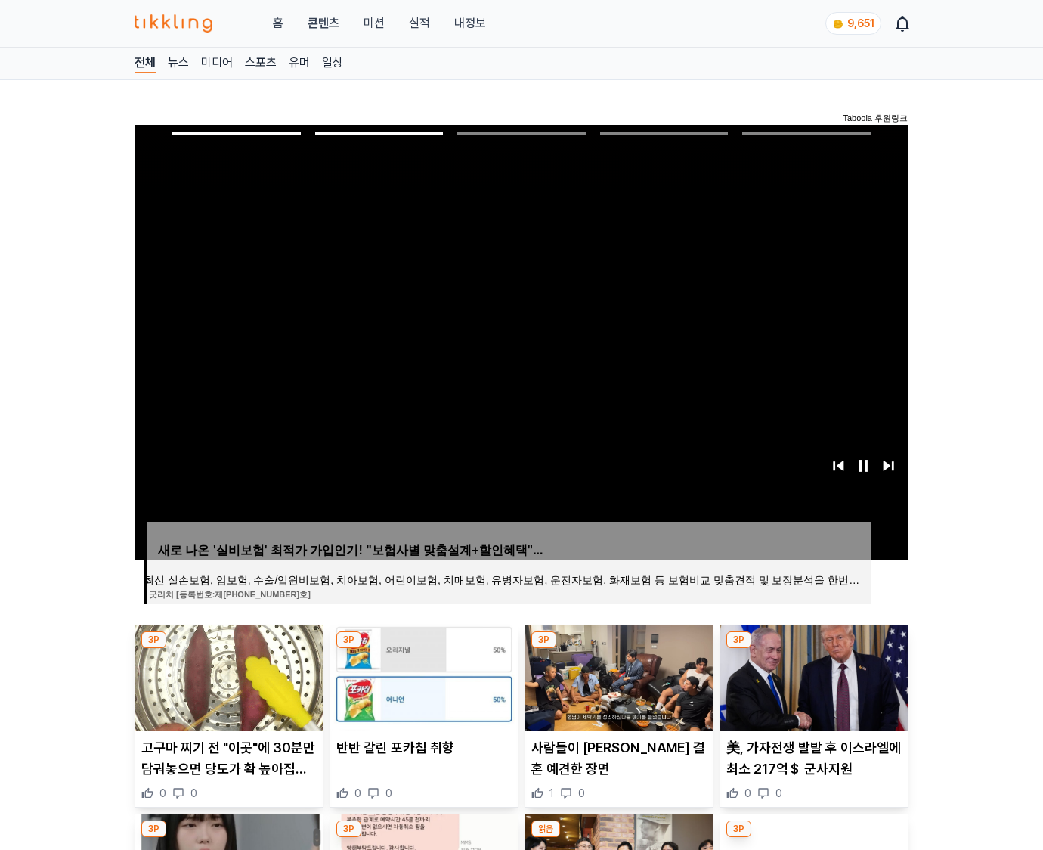
click at [812, 676] on img at bounding box center [813, 678] width 187 height 106
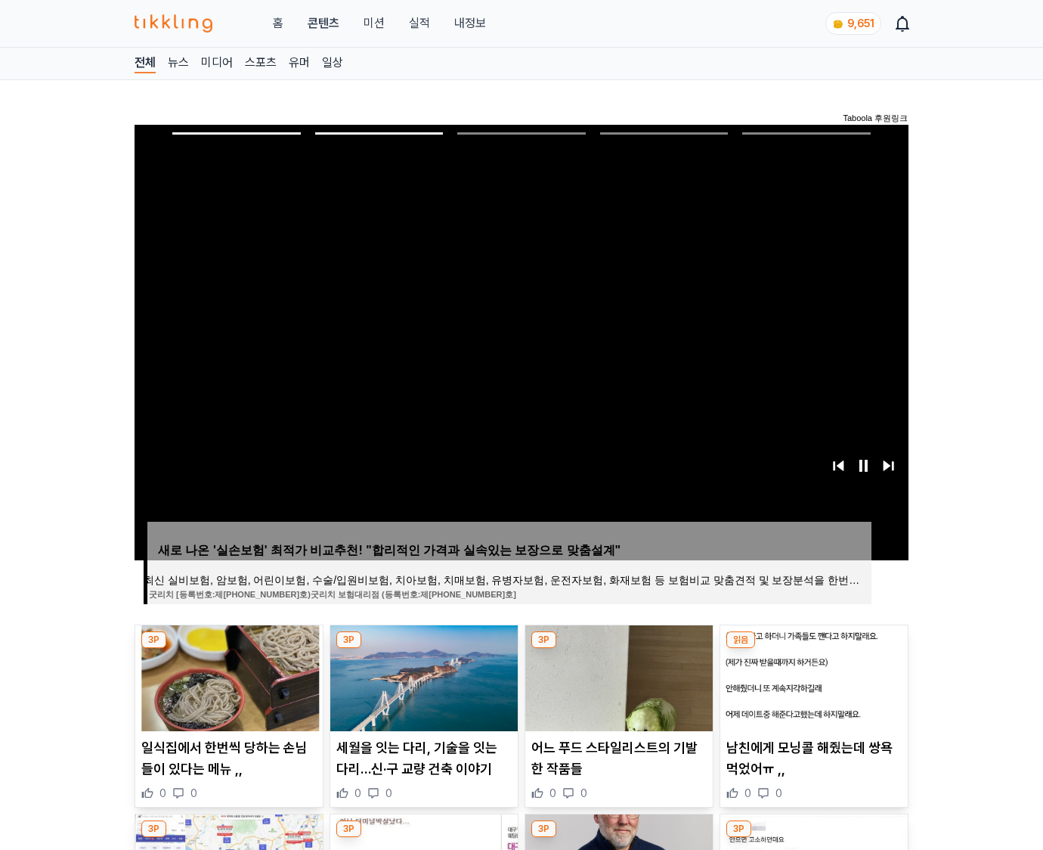
click at [812, 676] on img at bounding box center [813, 678] width 187 height 106
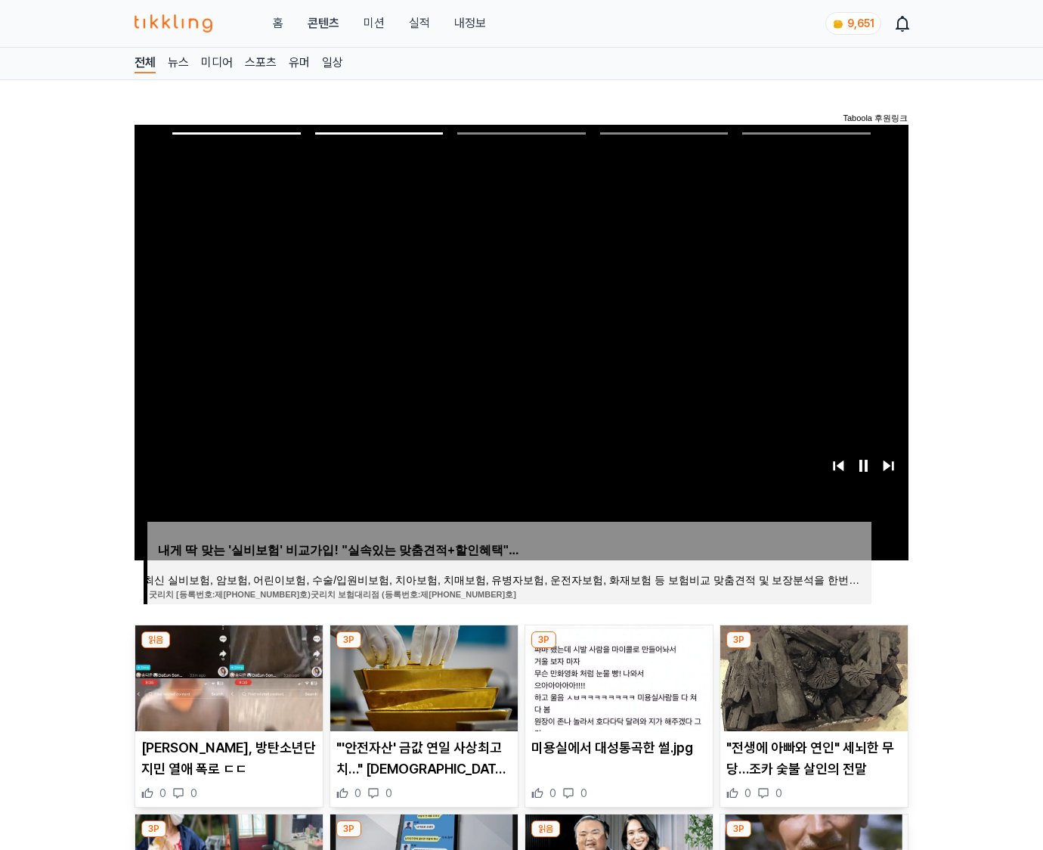
click at [812, 676] on img at bounding box center [813, 678] width 187 height 106
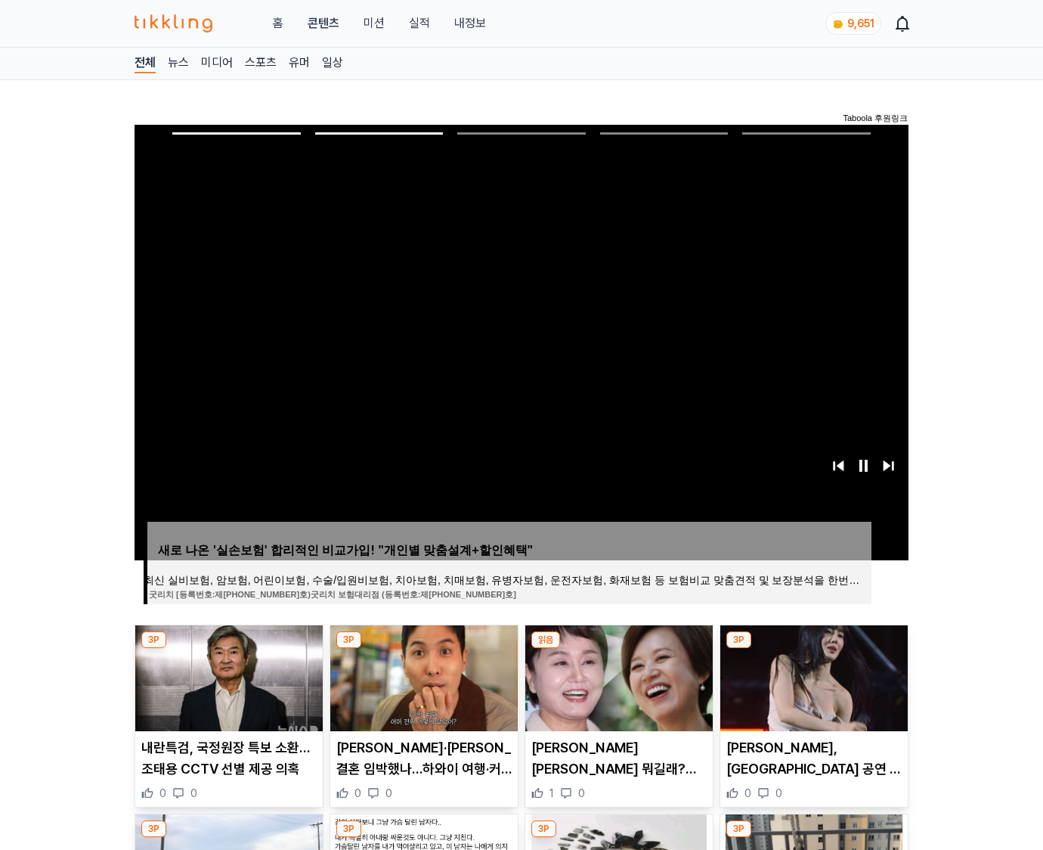
click at [812, 676] on img at bounding box center [813, 678] width 187 height 106
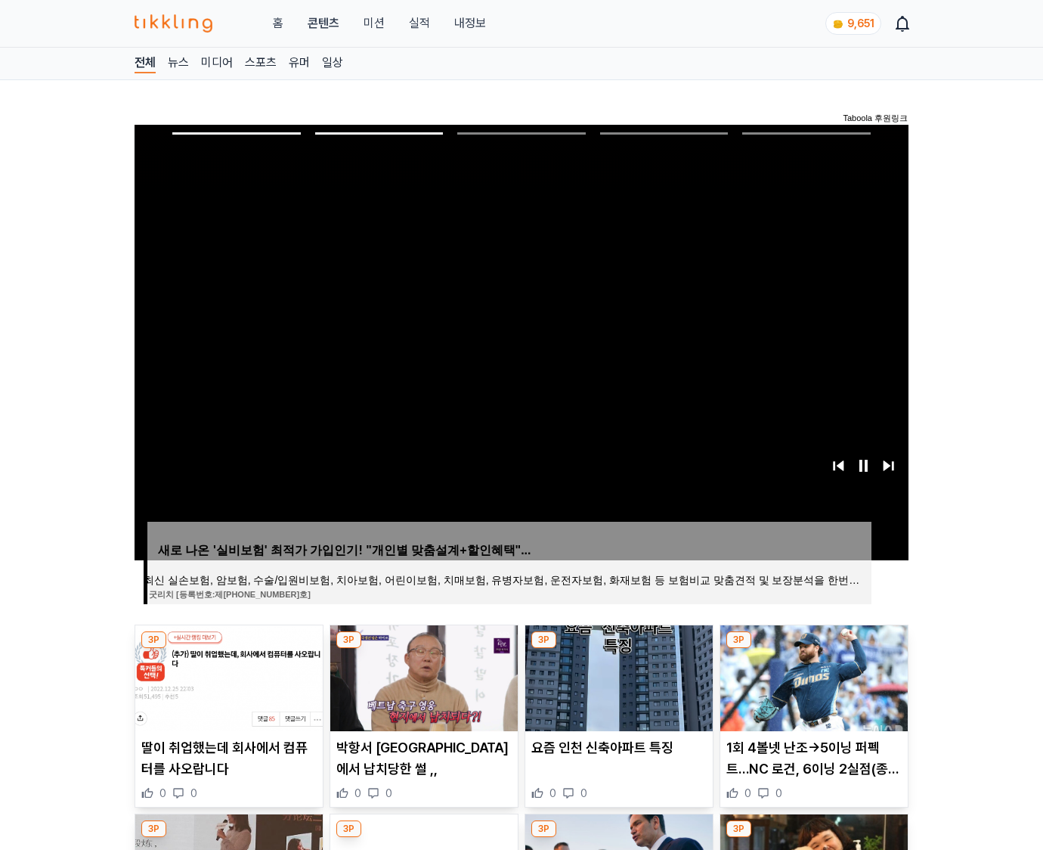
click at [812, 676] on img at bounding box center [813, 678] width 187 height 106
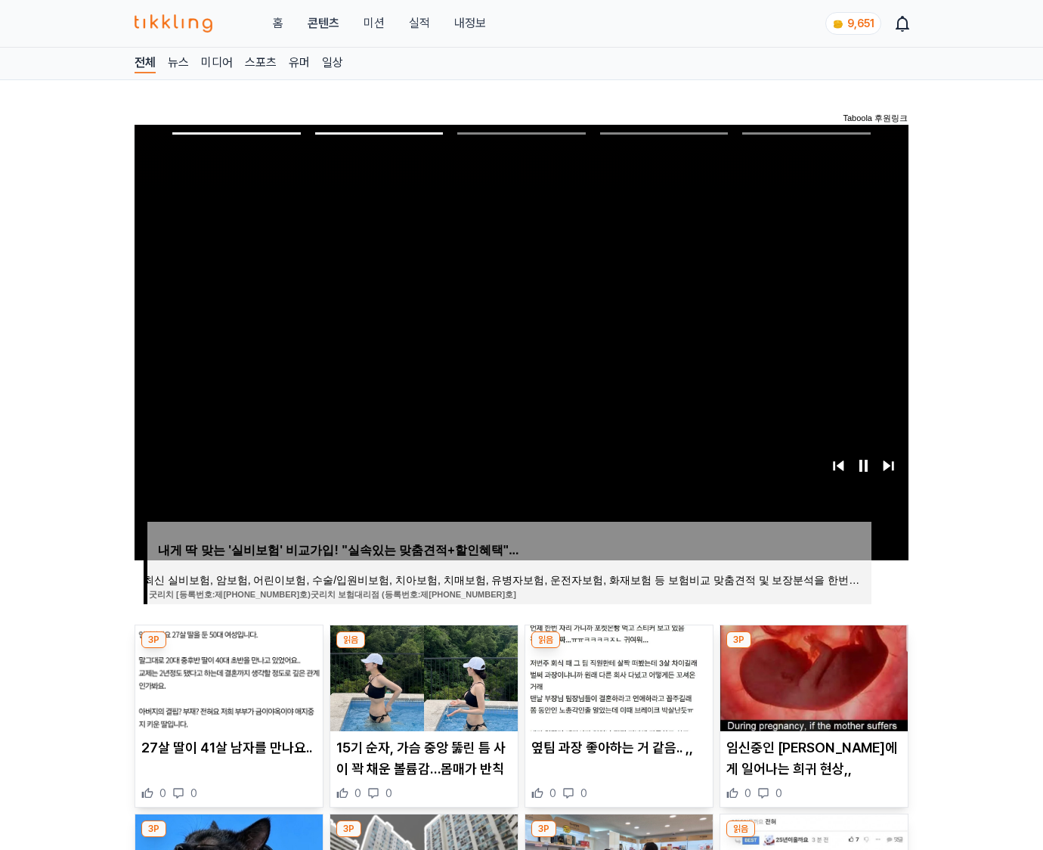
click at [812, 676] on img at bounding box center [813, 678] width 187 height 106
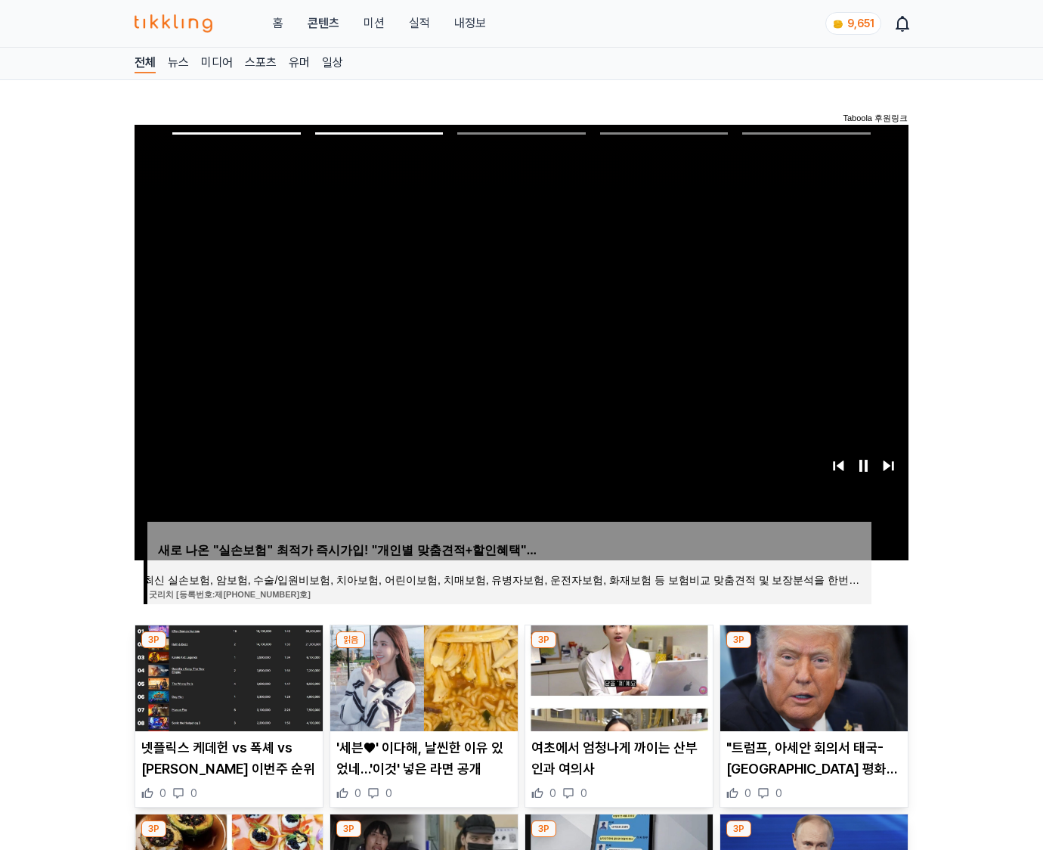
click at [812, 676] on img at bounding box center [813, 678] width 187 height 106
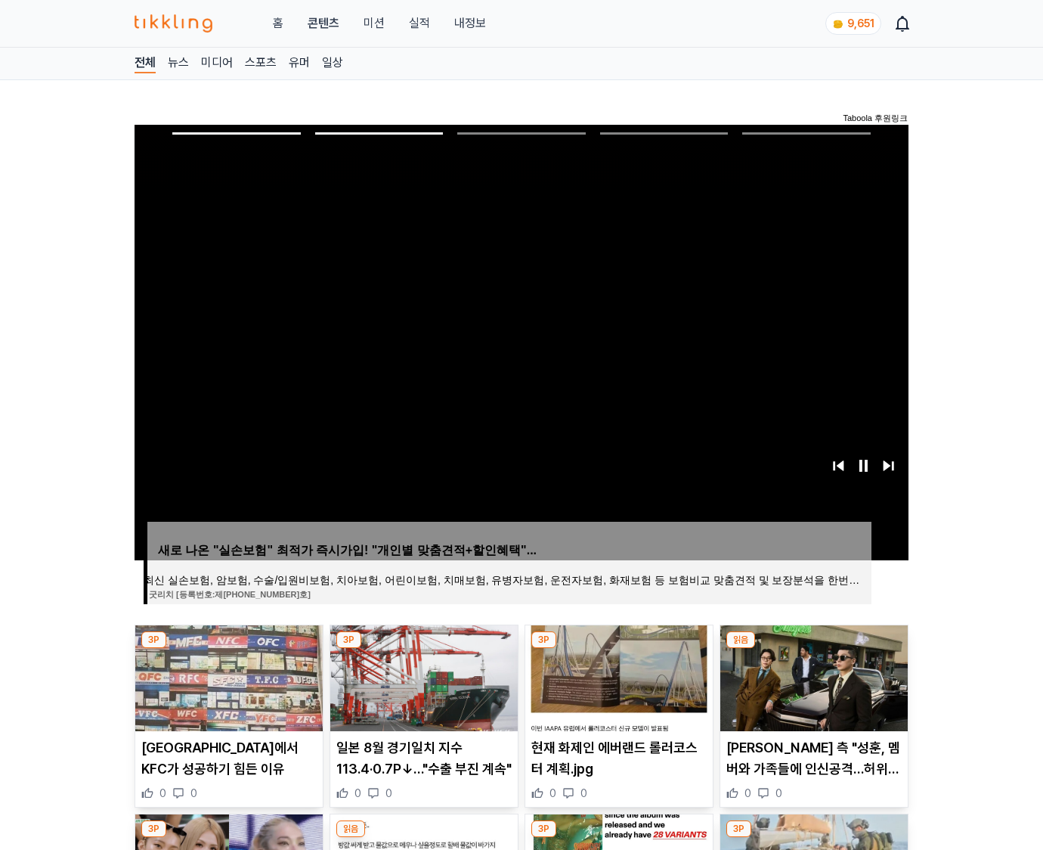
click at [812, 676] on img at bounding box center [813, 678] width 187 height 106
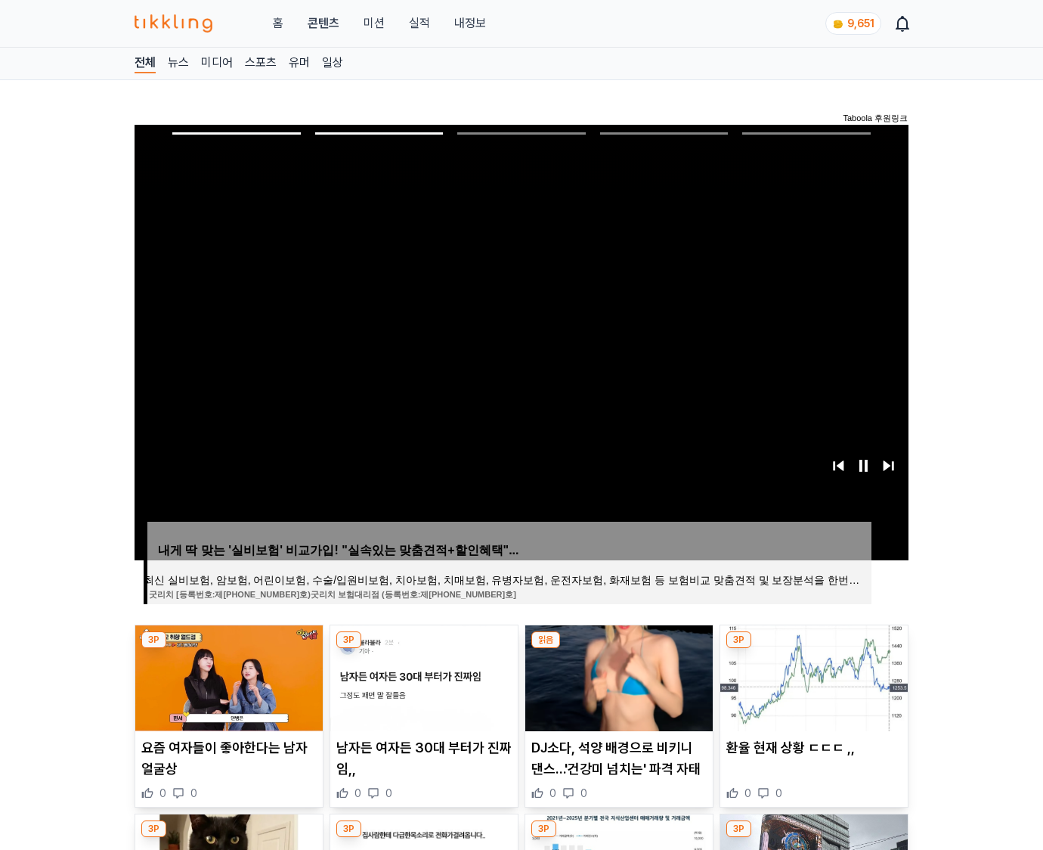
click at [812, 676] on img at bounding box center [813, 678] width 187 height 106
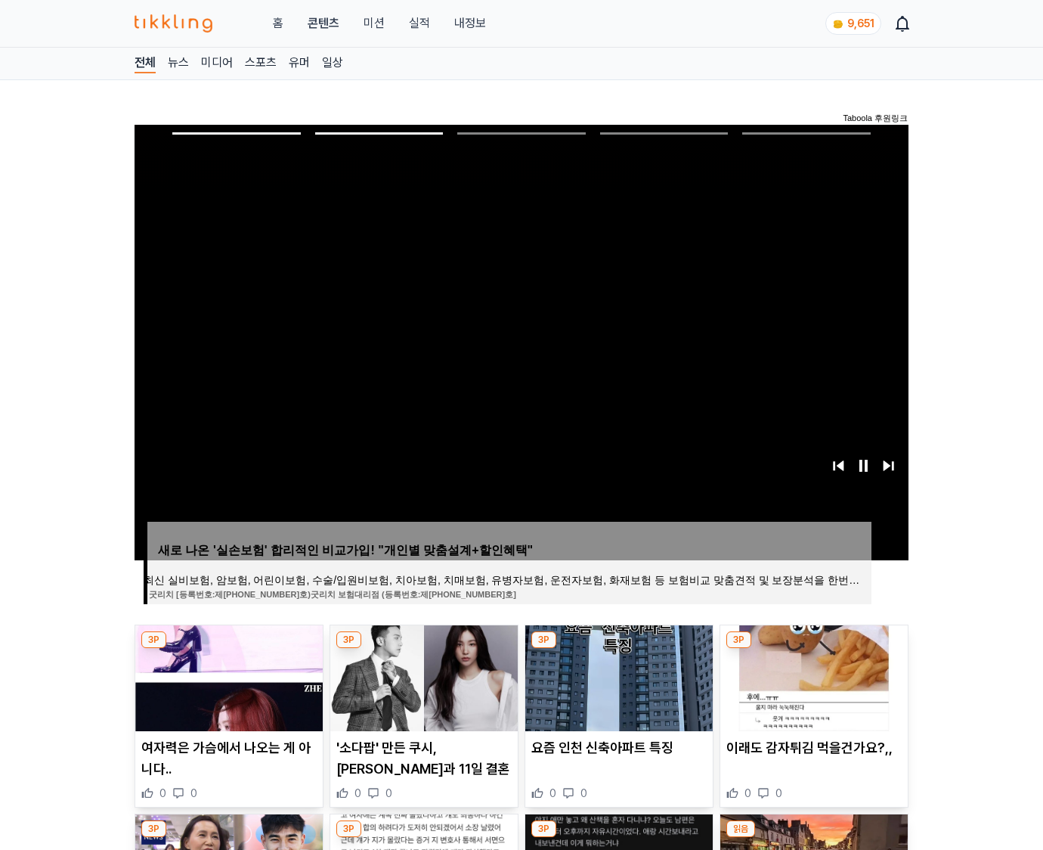
click at [812, 676] on img at bounding box center [813, 678] width 187 height 106
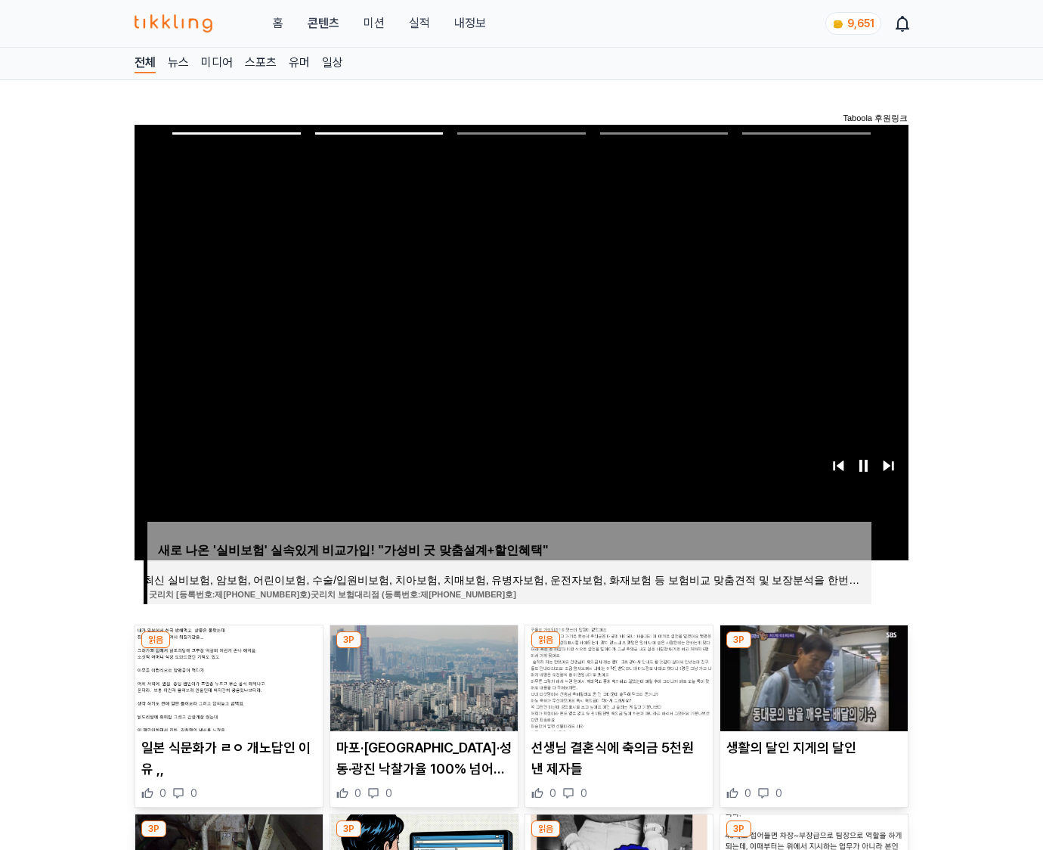
click at [812, 676] on img at bounding box center [813, 678] width 187 height 106
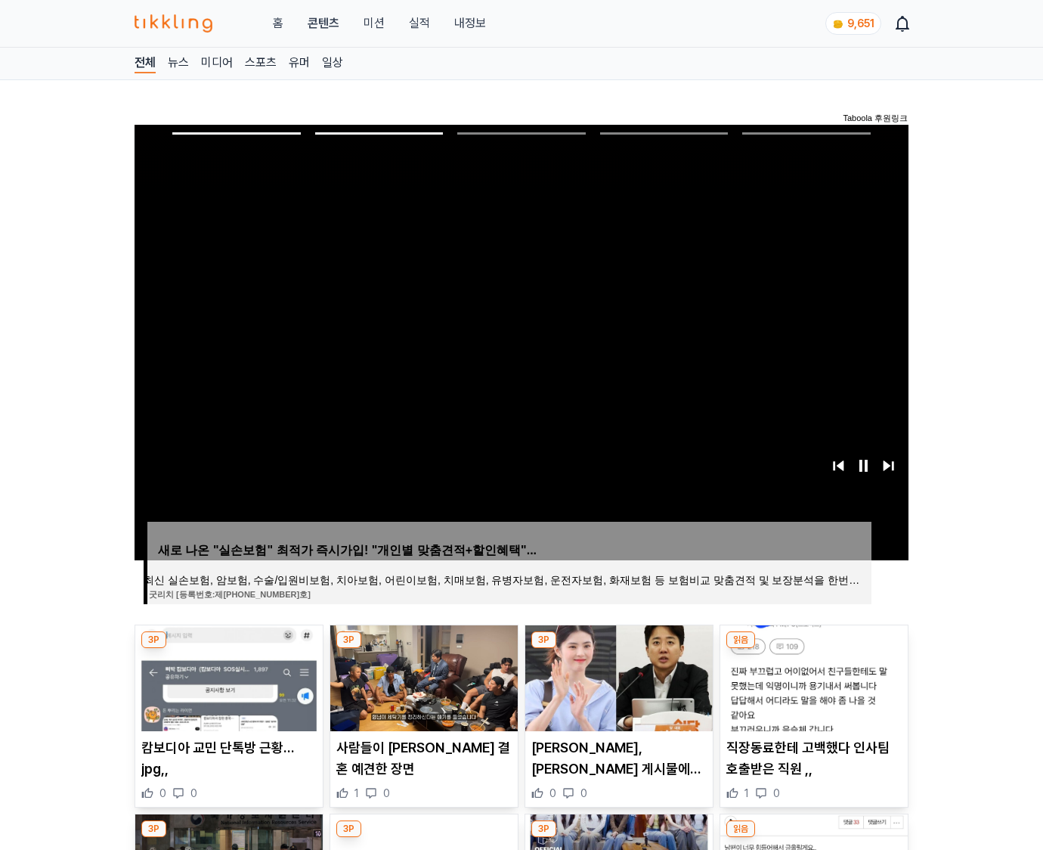
click at [812, 676] on img at bounding box center [813, 678] width 187 height 106
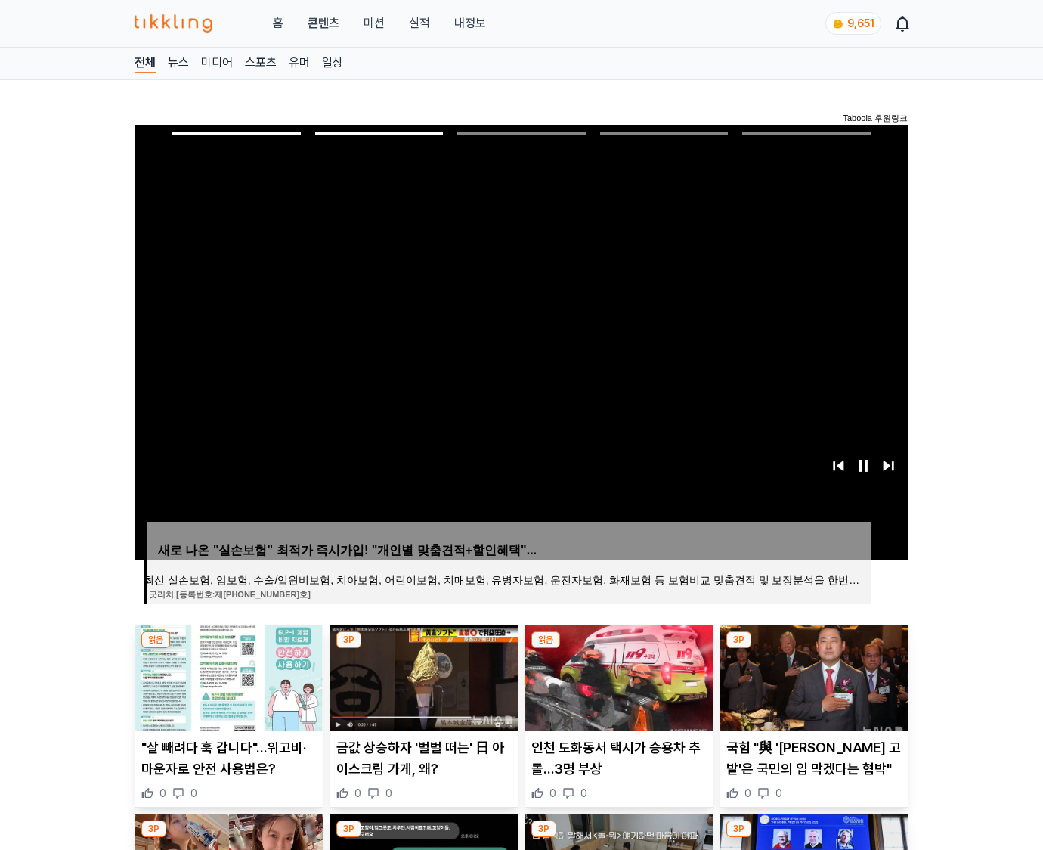
click at [812, 676] on img at bounding box center [813, 678] width 187 height 106
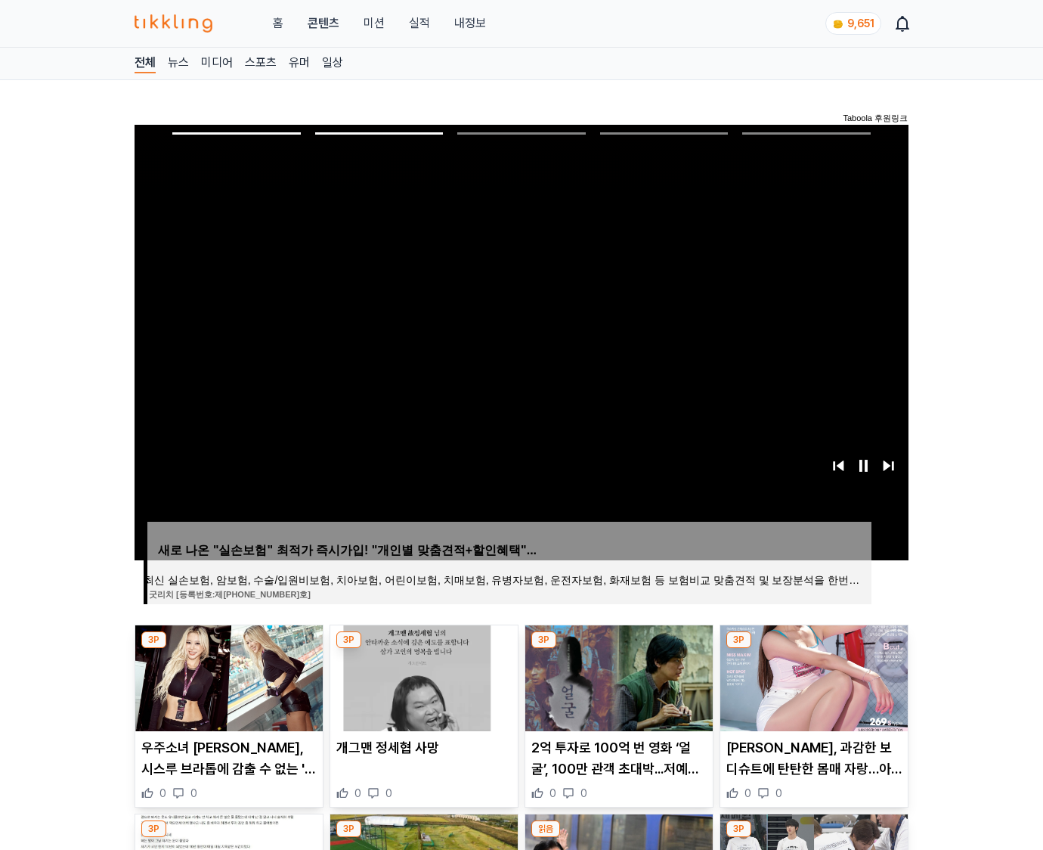
click at [812, 676] on img at bounding box center [813, 678] width 187 height 106
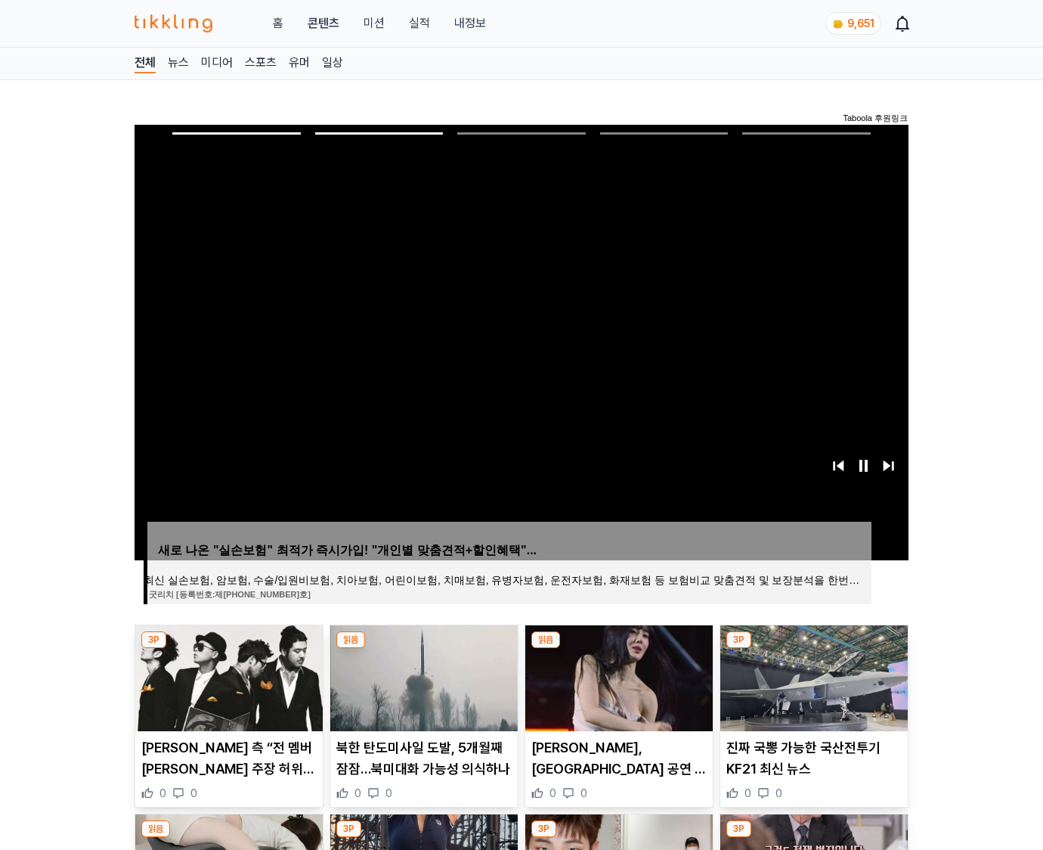
click at [812, 676] on img at bounding box center [813, 678] width 187 height 106
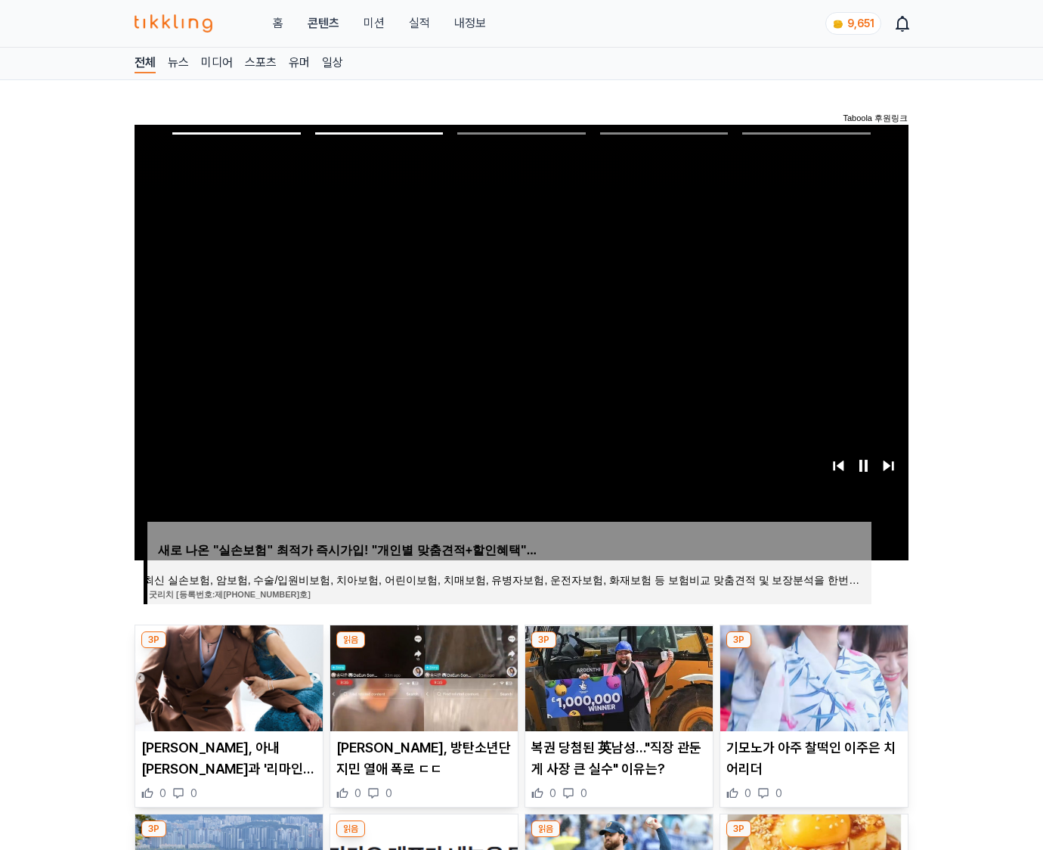
click at [812, 676] on img at bounding box center [813, 678] width 187 height 106
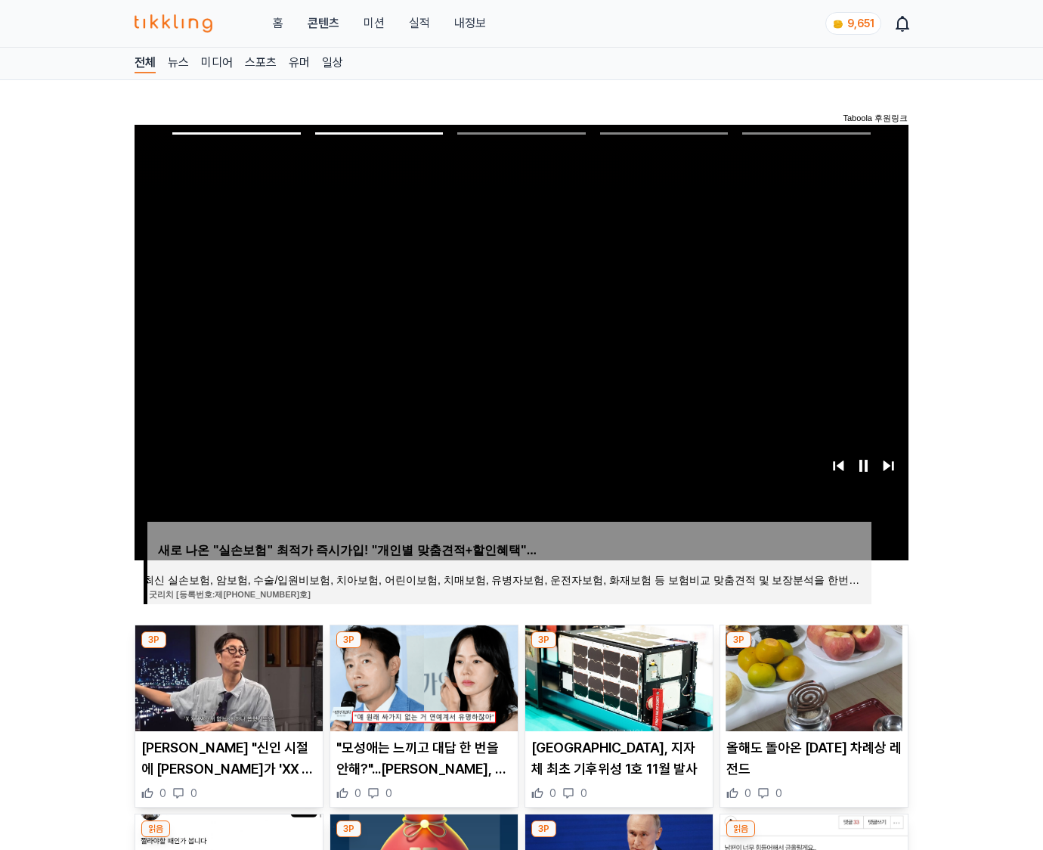
click at [812, 676] on img at bounding box center [813, 678] width 187 height 106
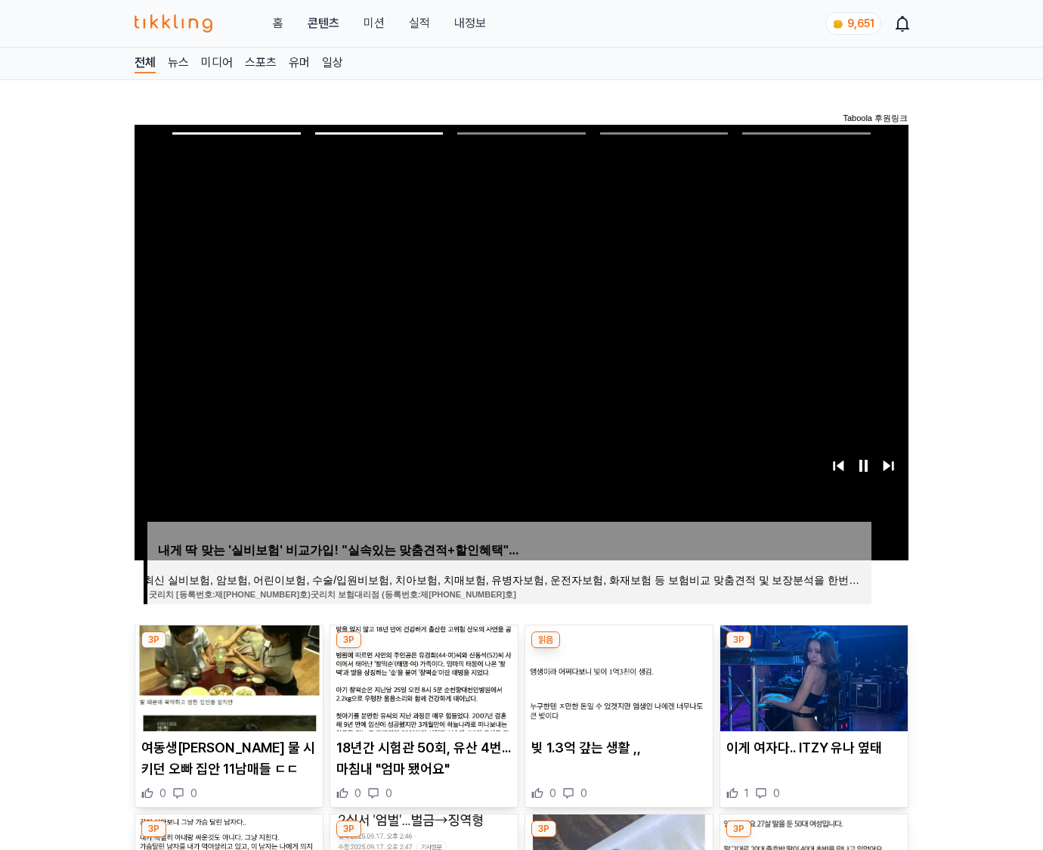
click at [812, 676] on img at bounding box center [813, 678] width 187 height 106
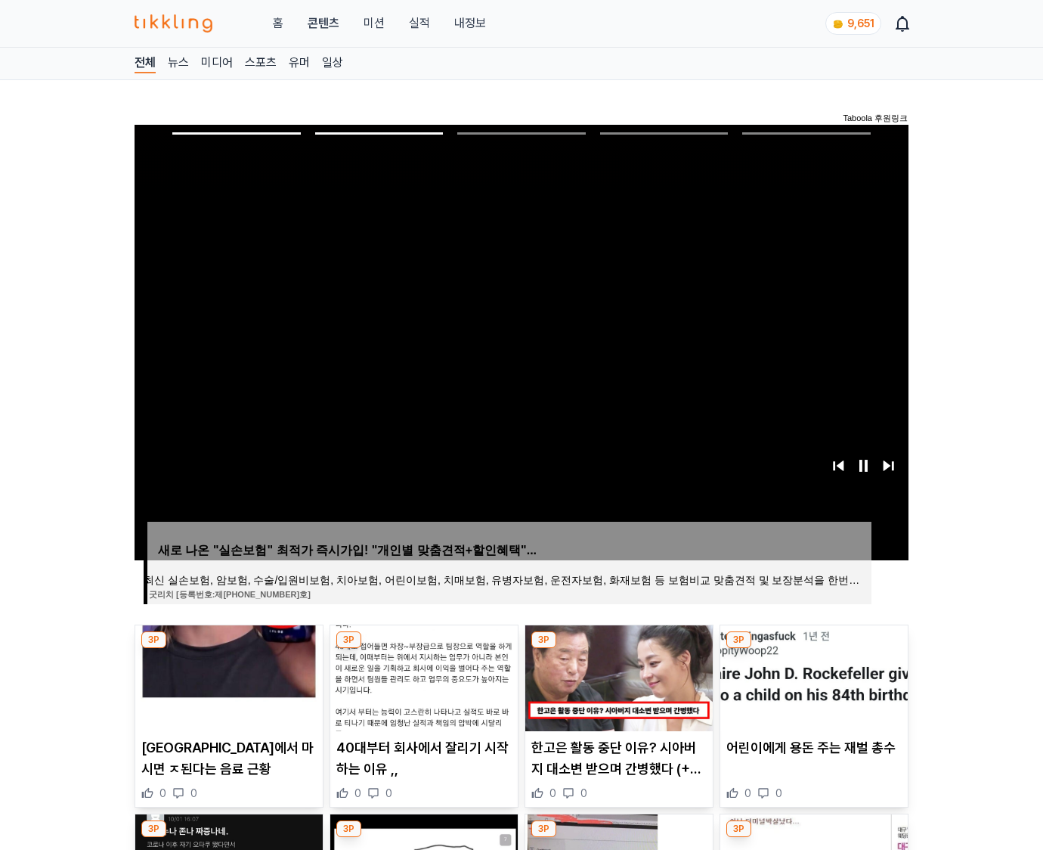
click at [812, 676] on img at bounding box center [813, 678] width 187 height 106
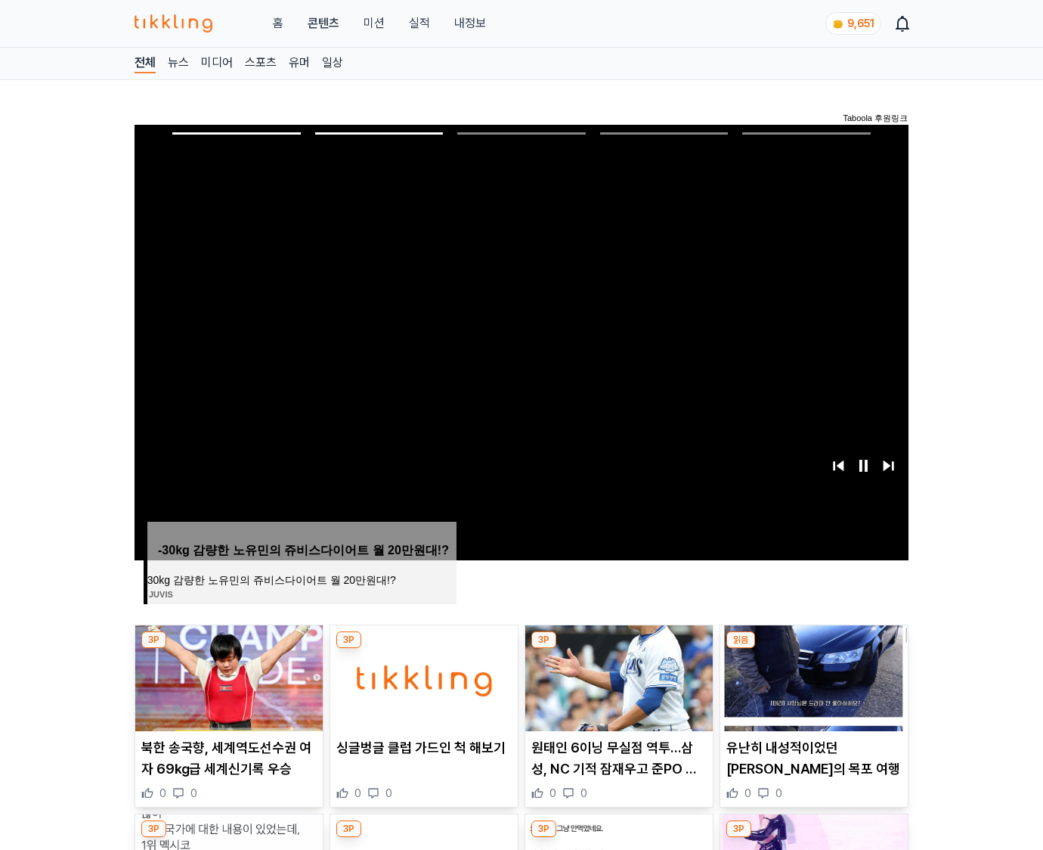
click at [812, 676] on img at bounding box center [813, 678] width 187 height 106
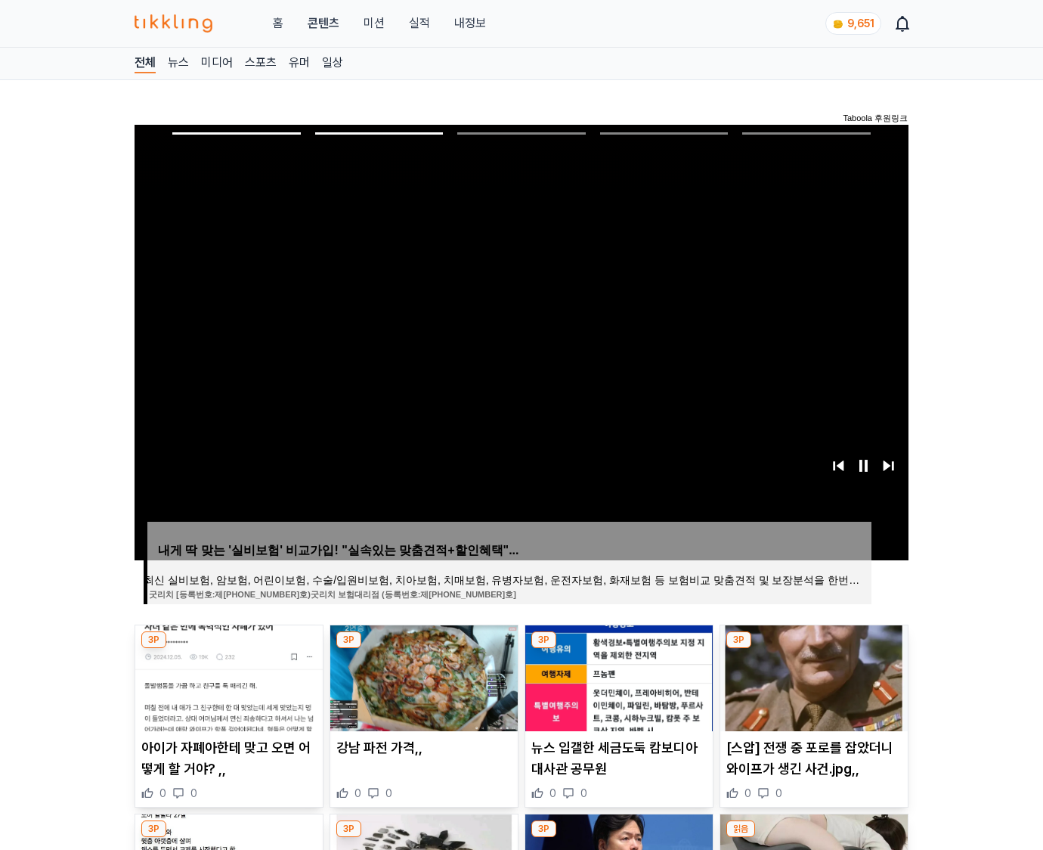
click at [812, 676] on img at bounding box center [813, 678] width 187 height 106
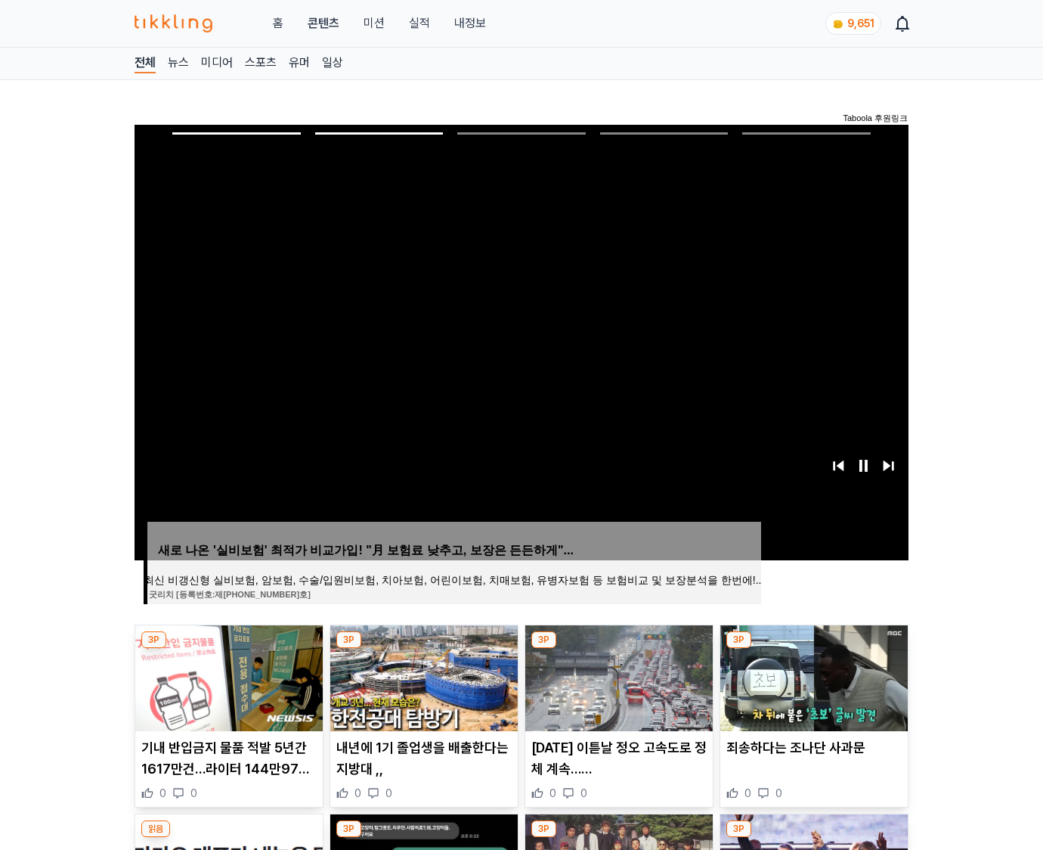
click at [812, 676] on img at bounding box center [813, 678] width 187 height 106
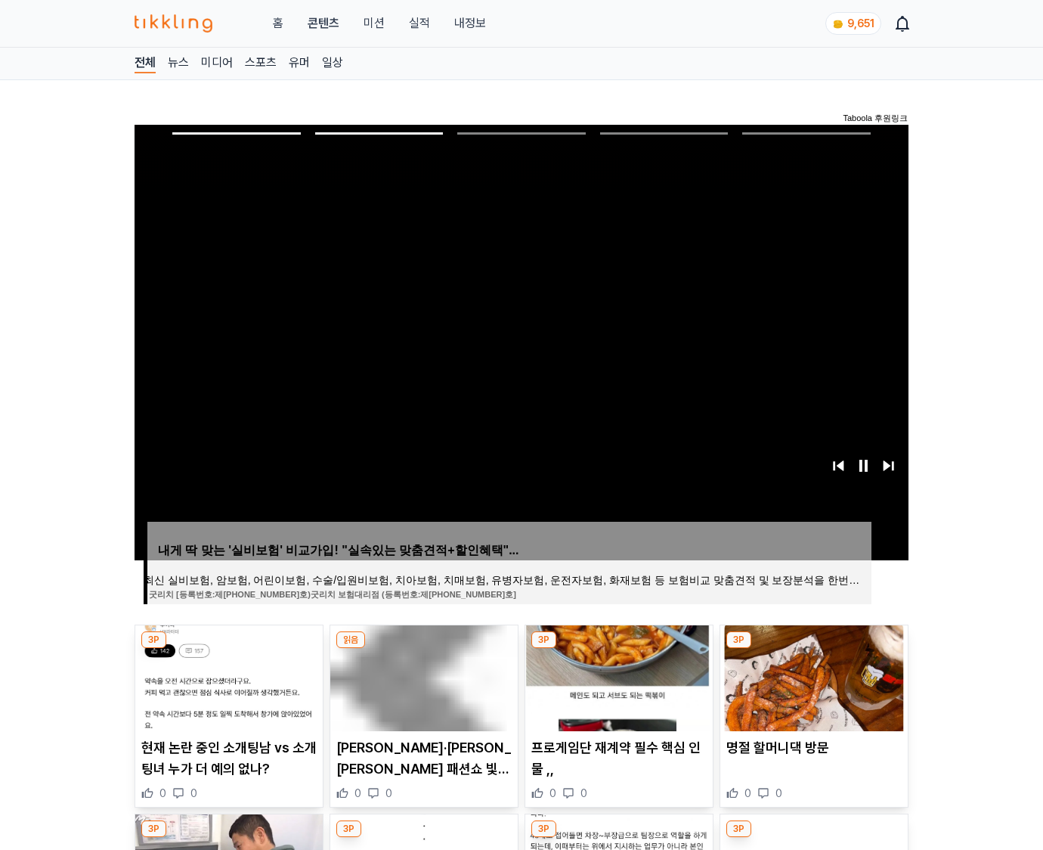
click at [812, 676] on img at bounding box center [813, 678] width 187 height 106
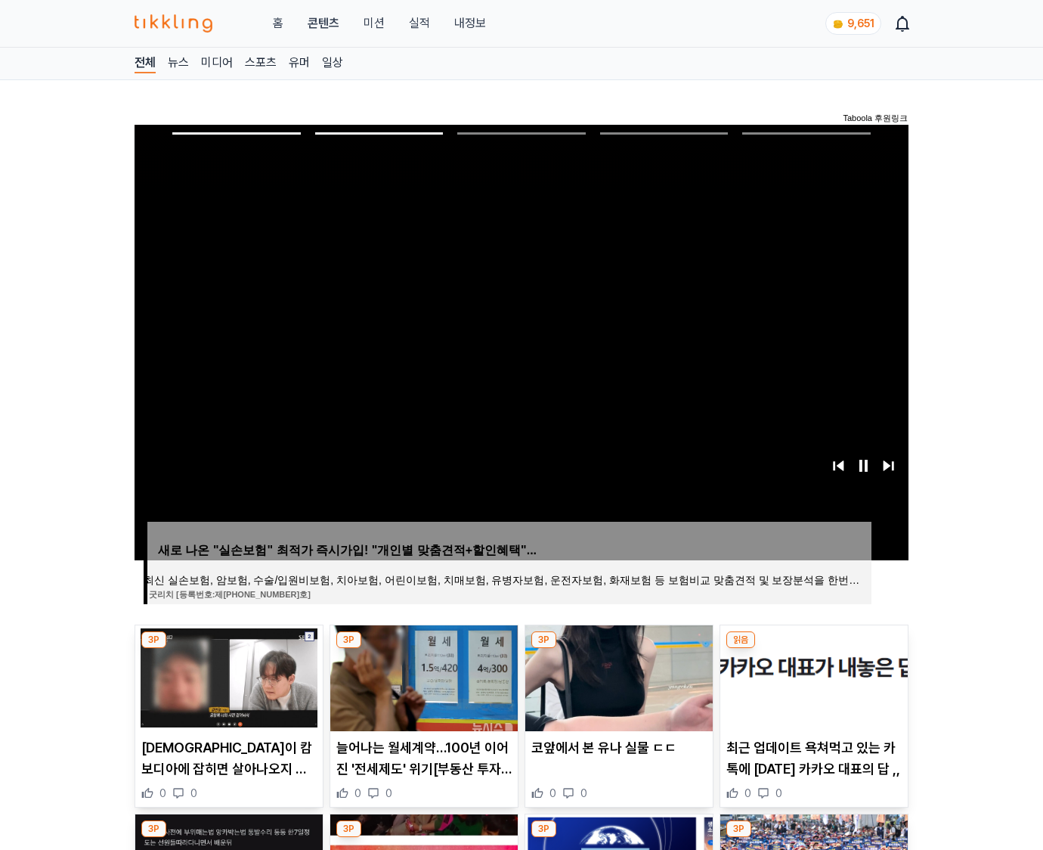
click at [812, 676] on img at bounding box center [813, 678] width 187 height 106
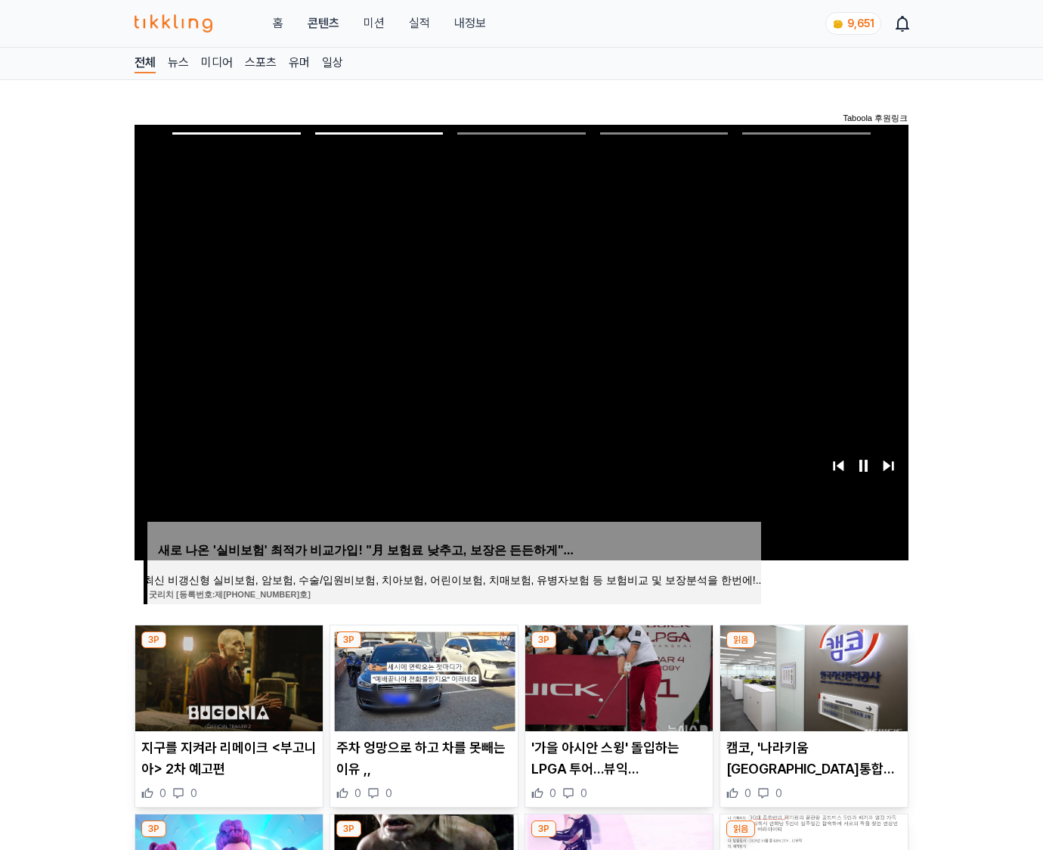
click at [812, 676] on img at bounding box center [813, 678] width 187 height 106
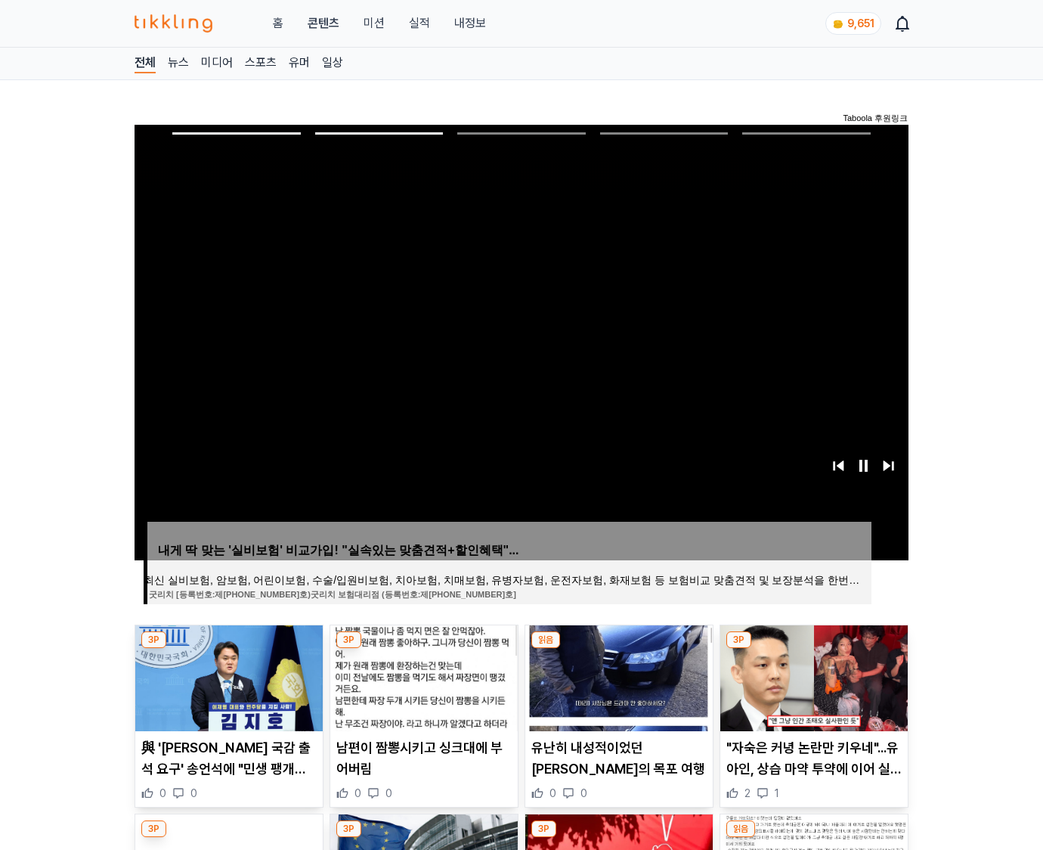
click at [812, 676] on img at bounding box center [813, 678] width 187 height 106
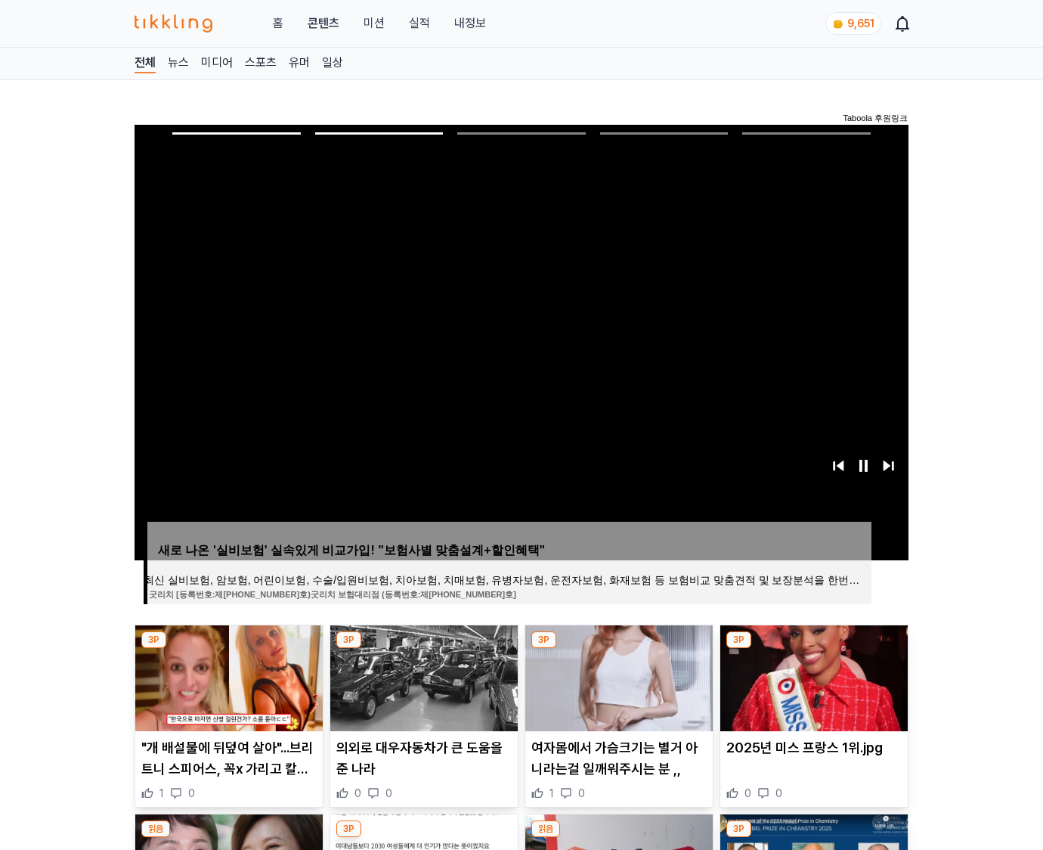
click at [812, 676] on img at bounding box center [813, 678] width 187 height 106
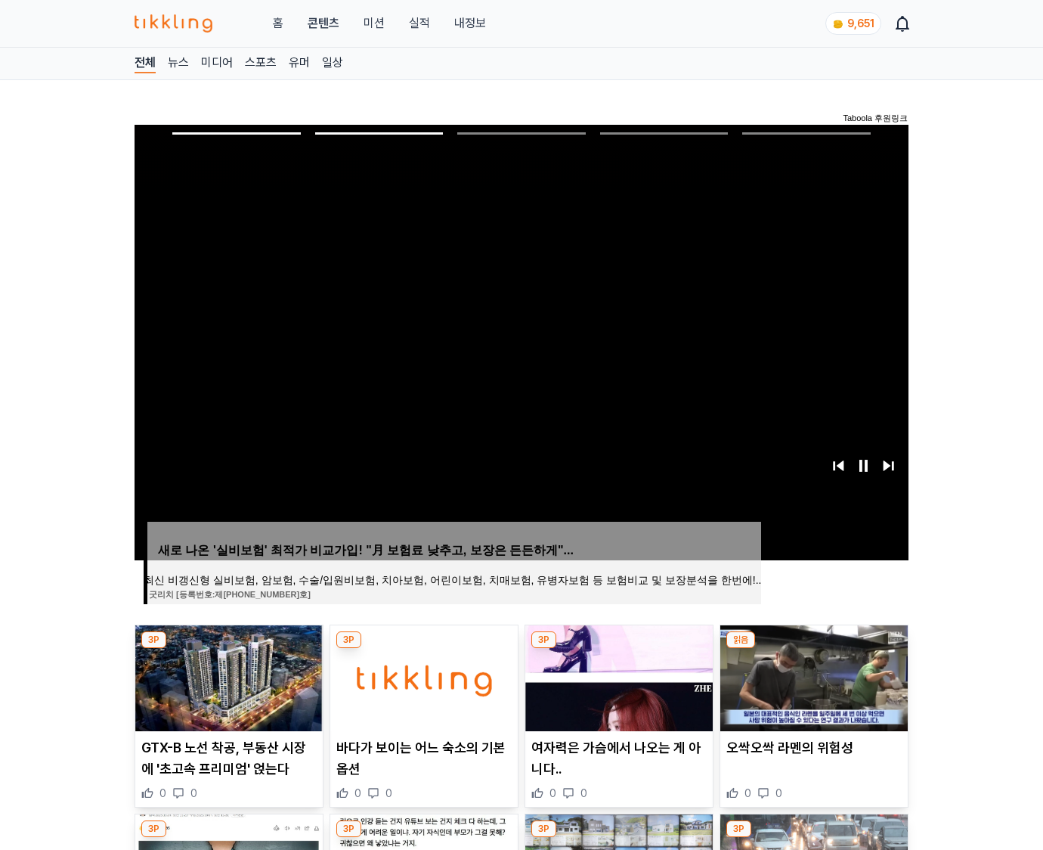
click at [812, 676] on img at bounding box center [813, 678] width 187 height 106
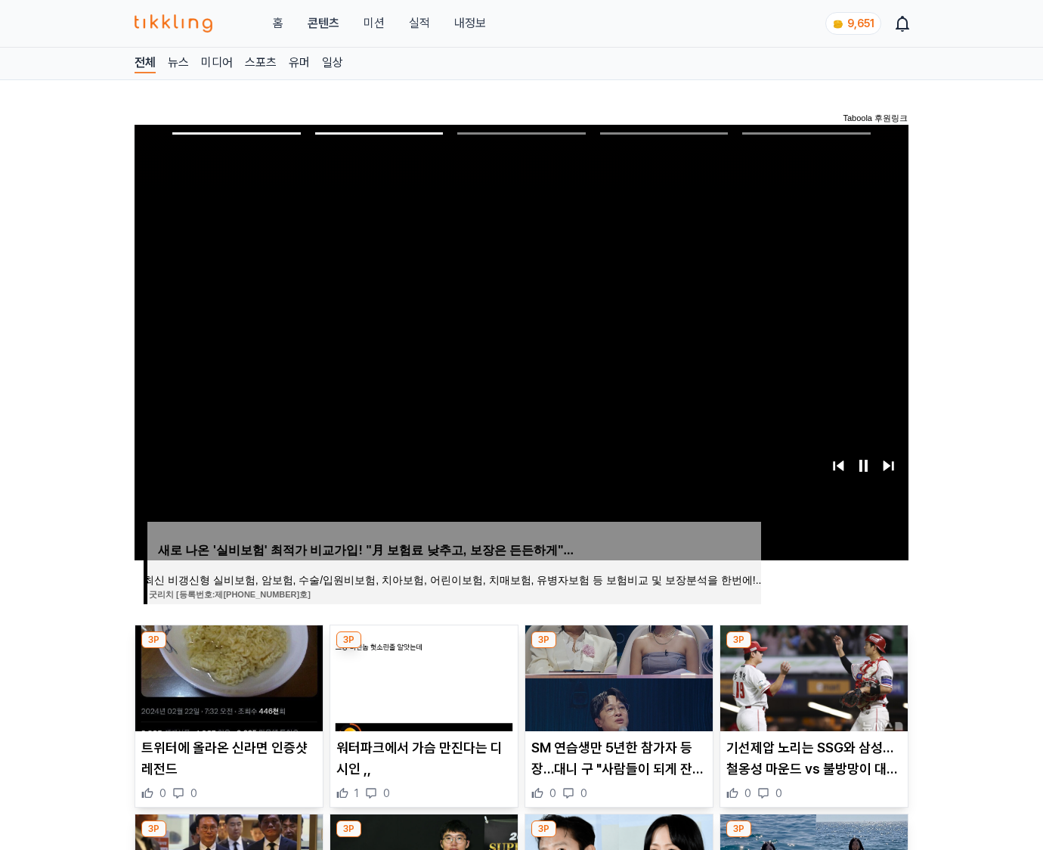
click at [812, 676] on img at bounding box center [813, 678] width 187 height 106
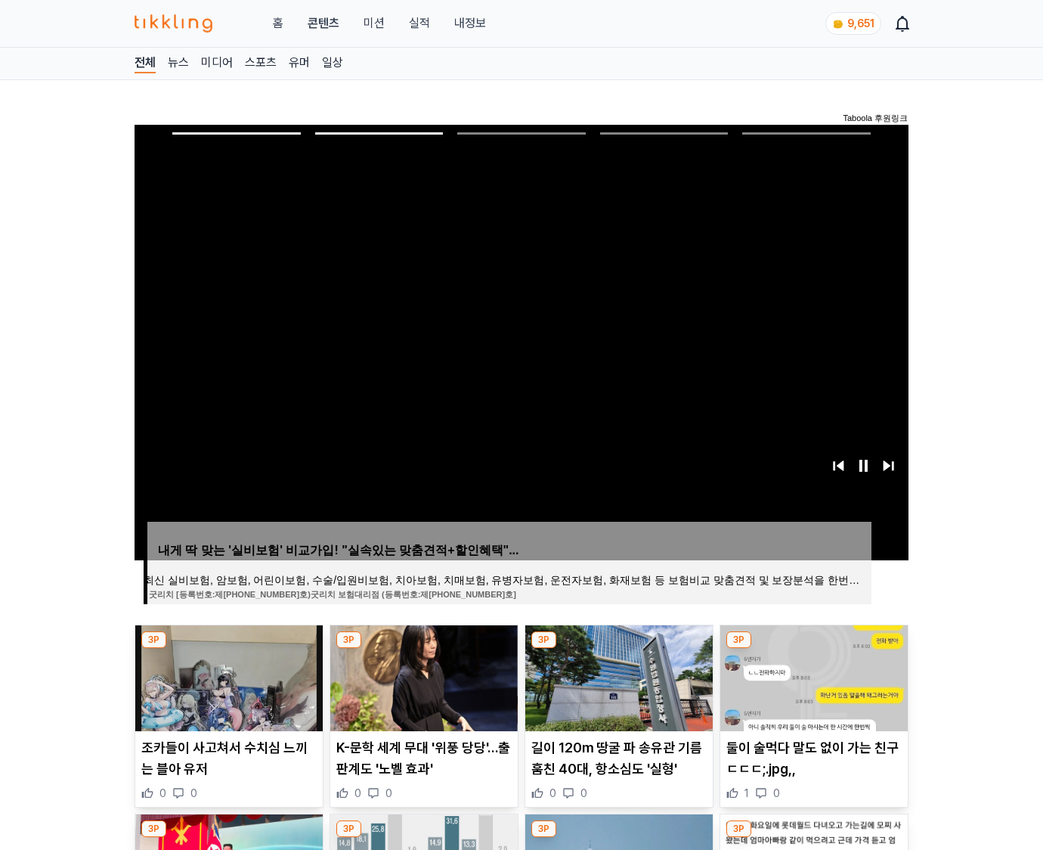
click at [812, 676] on img at bounding box center [813, 678] width 187 height 106
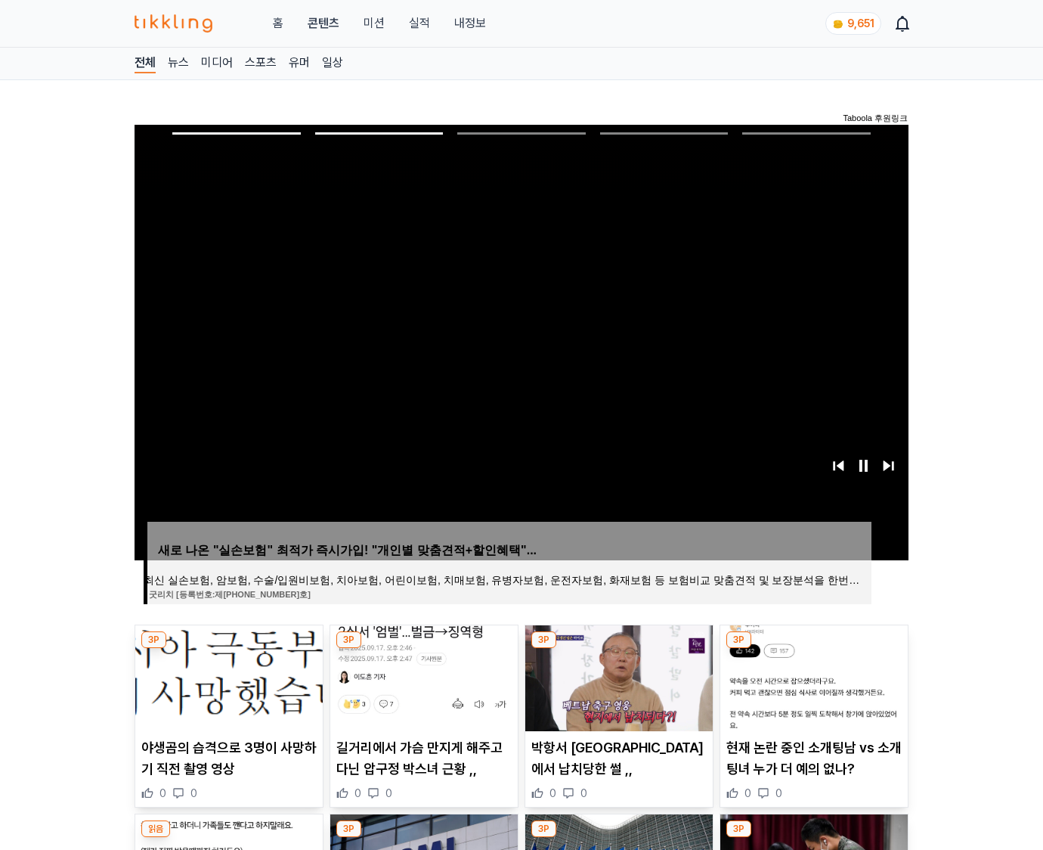
click at [812, 676] on img at bounding box center [813, 678] width 187 height 106
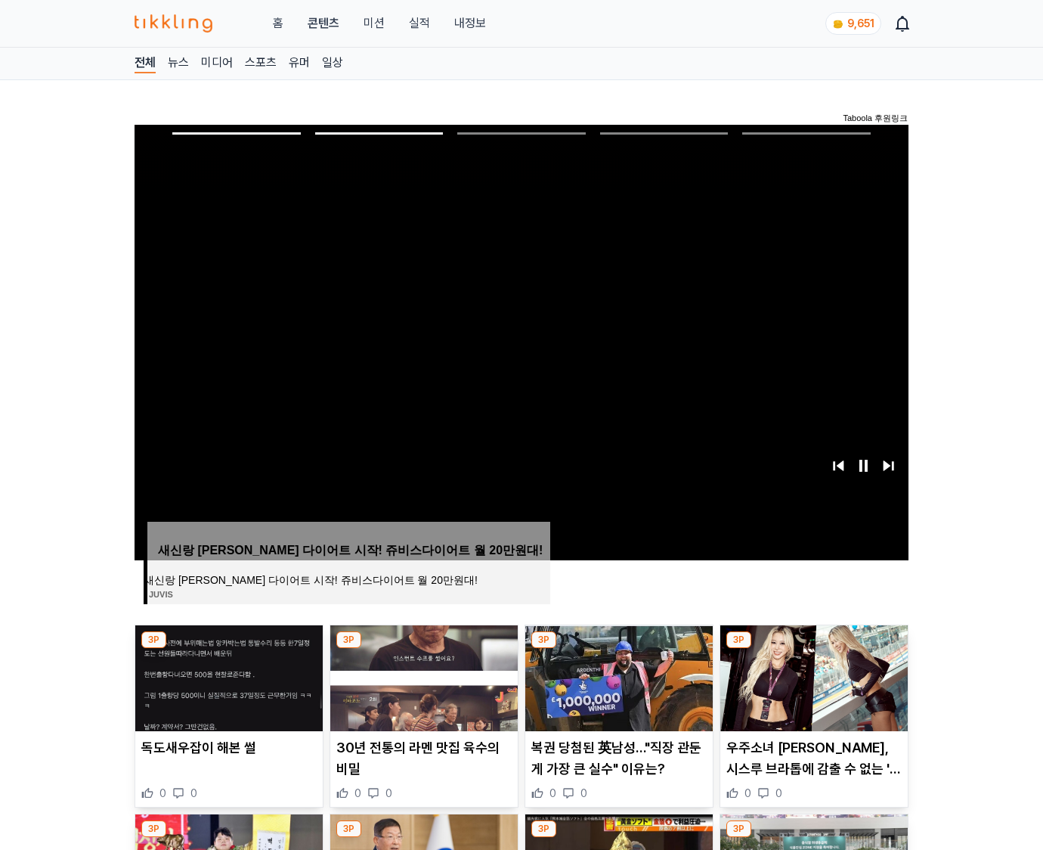
click at [812, 676] on img at bounding box center [813, 678] width 187 height 106
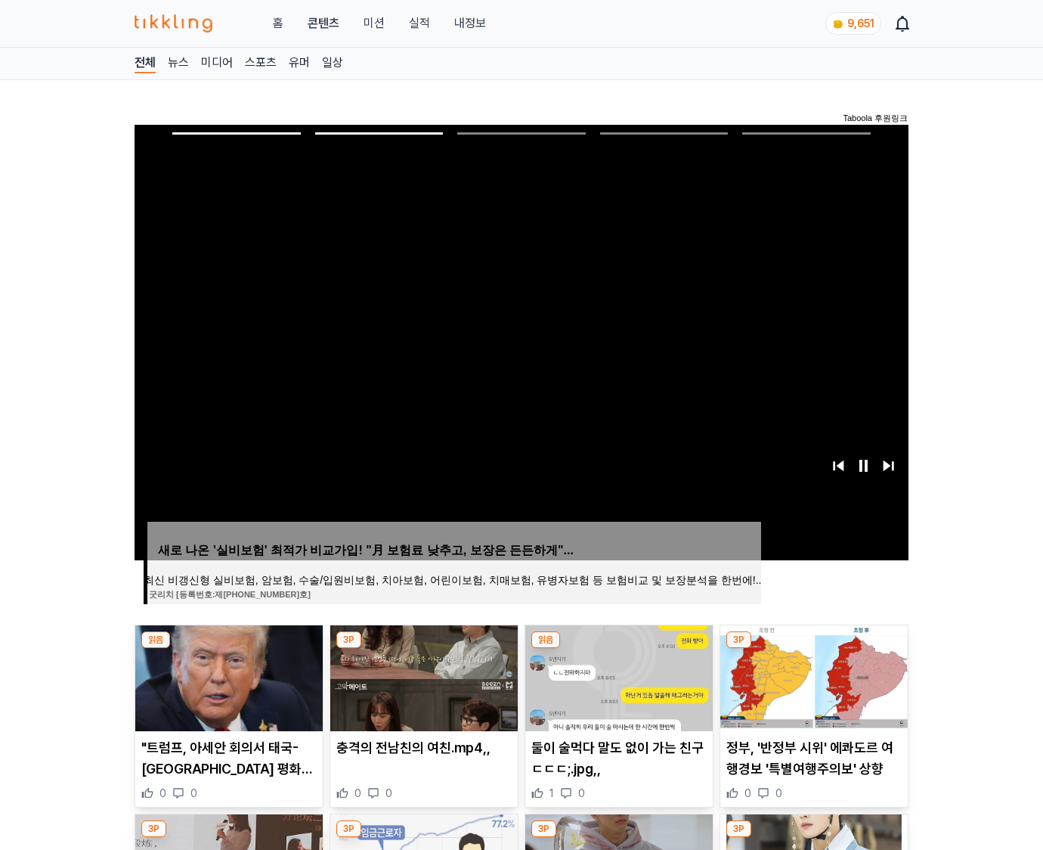
click at [812, 676] on img at bounding box center [813, 678] width 187 height 106
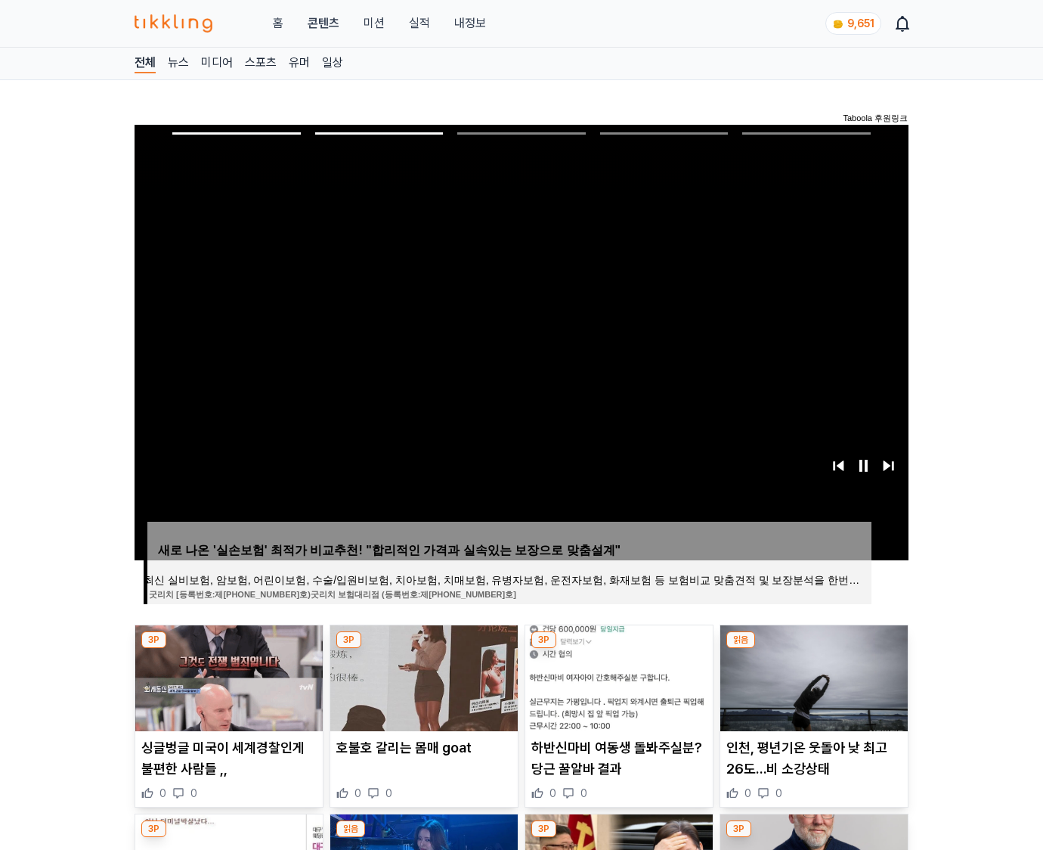
click at [812, 676] on img at bounding box center [813, 678] width 187 height 106
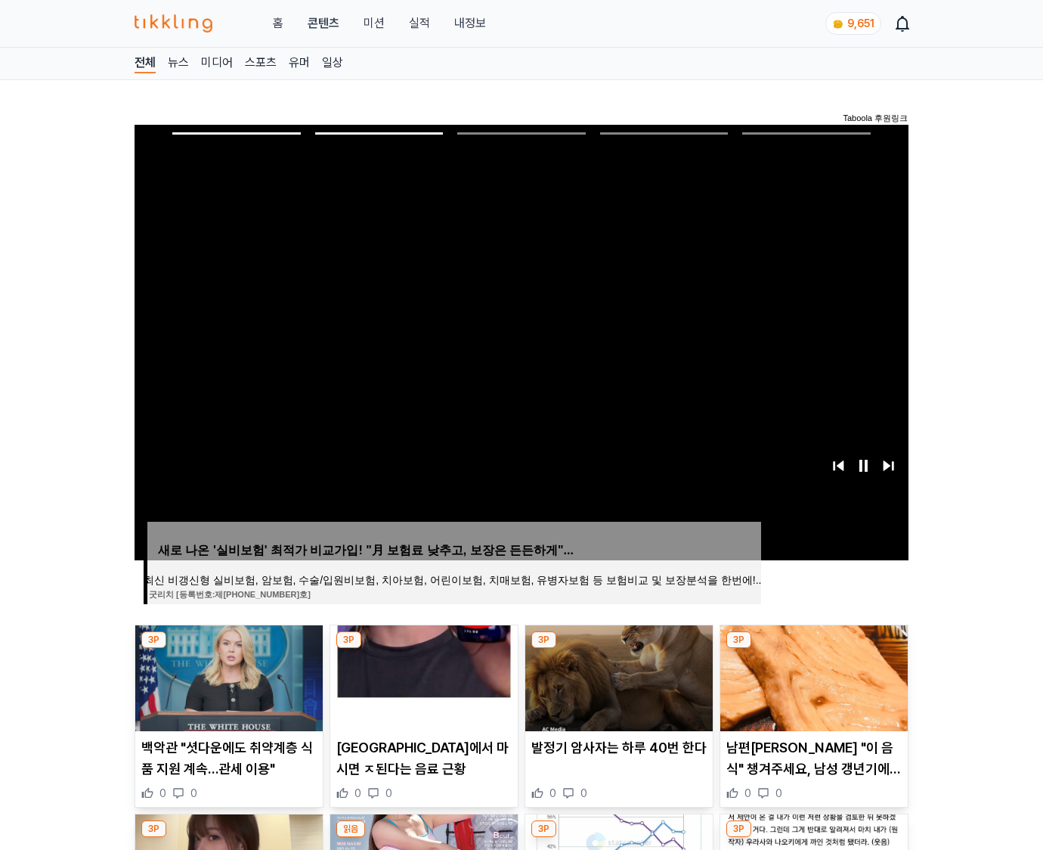
click at [812, 676] on img at bounding box center [813, 678] width 187 height 106
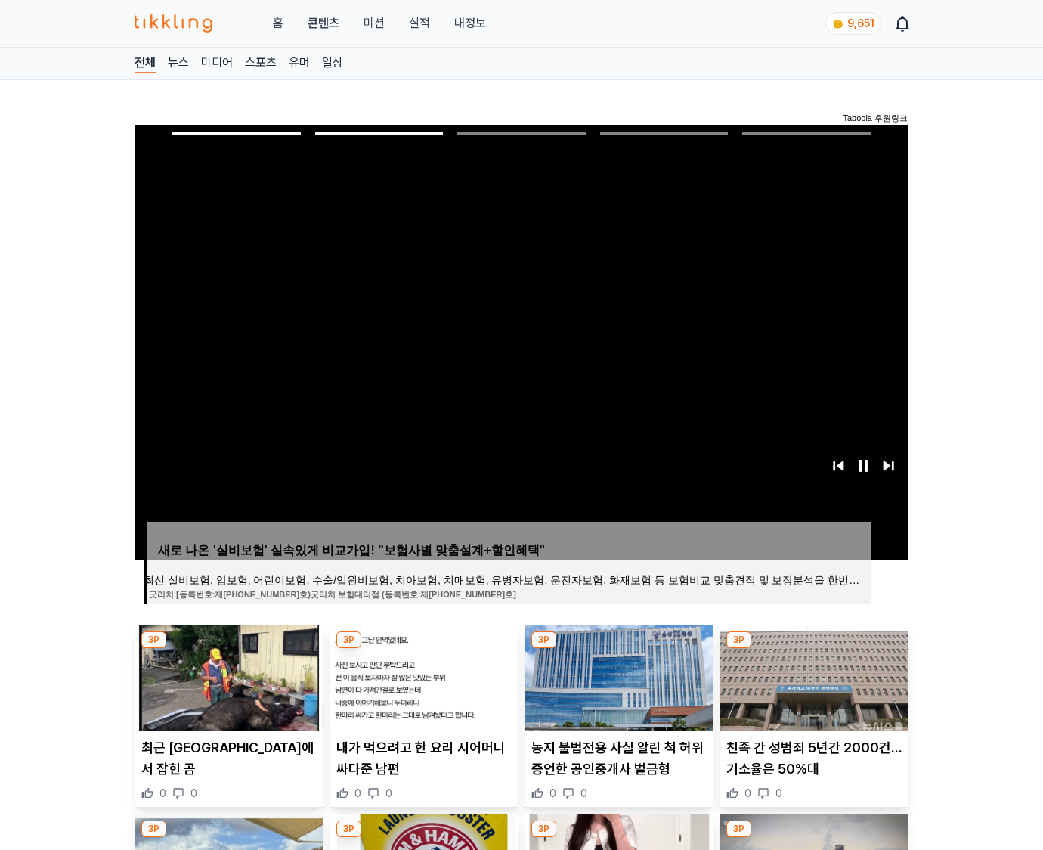
click at [812, 676] on img at bounding box center [813, 678] width 187 height 106
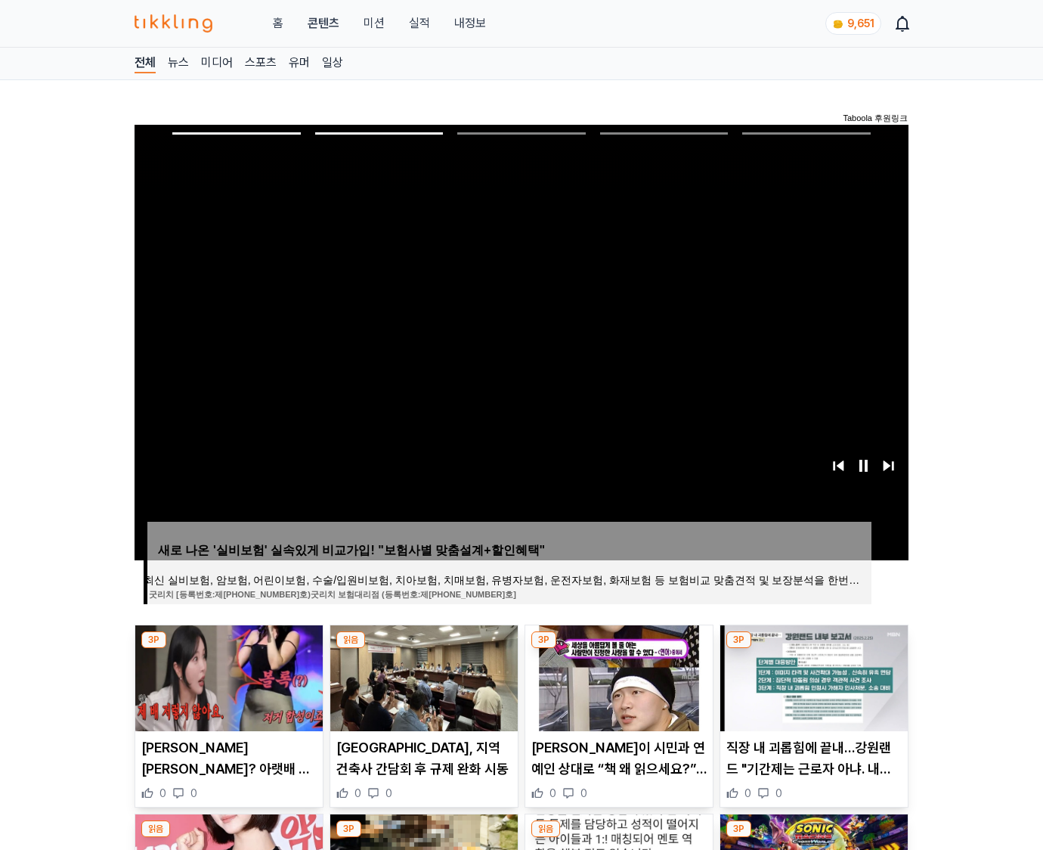
click at [812, 676] on img at bounding box center [813, 678] width 187 height 106
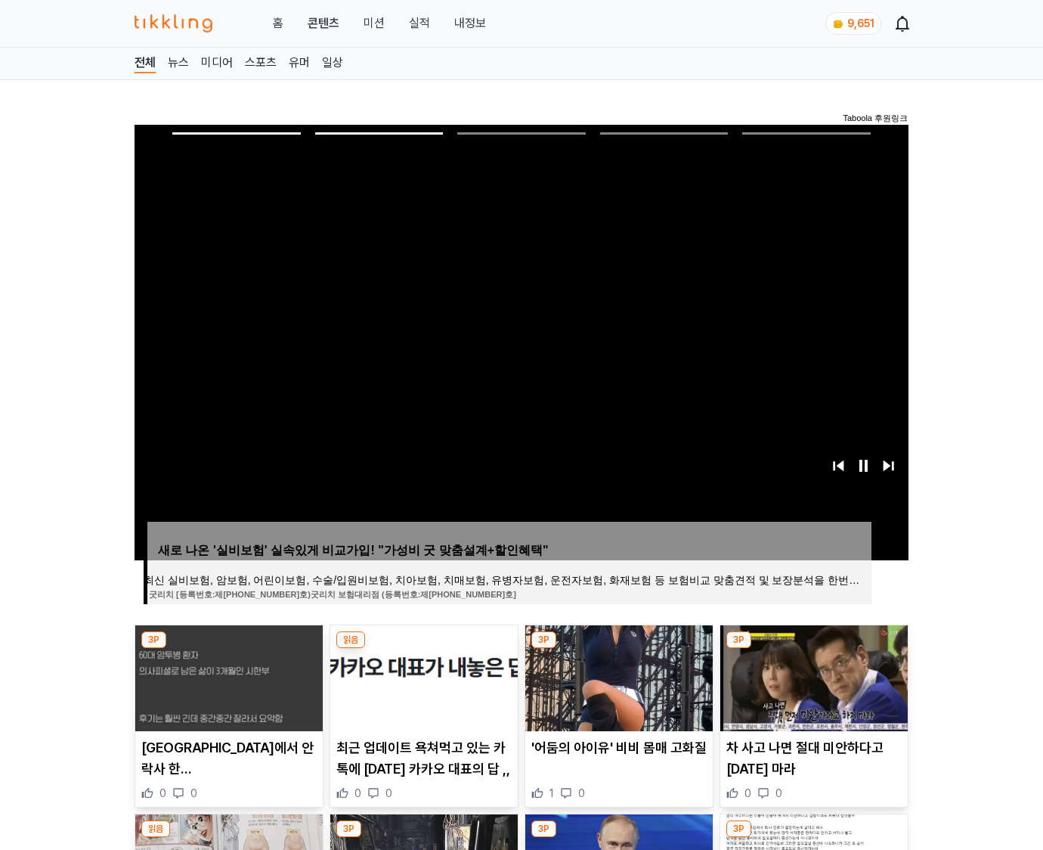
click at [812, 676] on img at bounding box center [813, 678] width 187 height 106
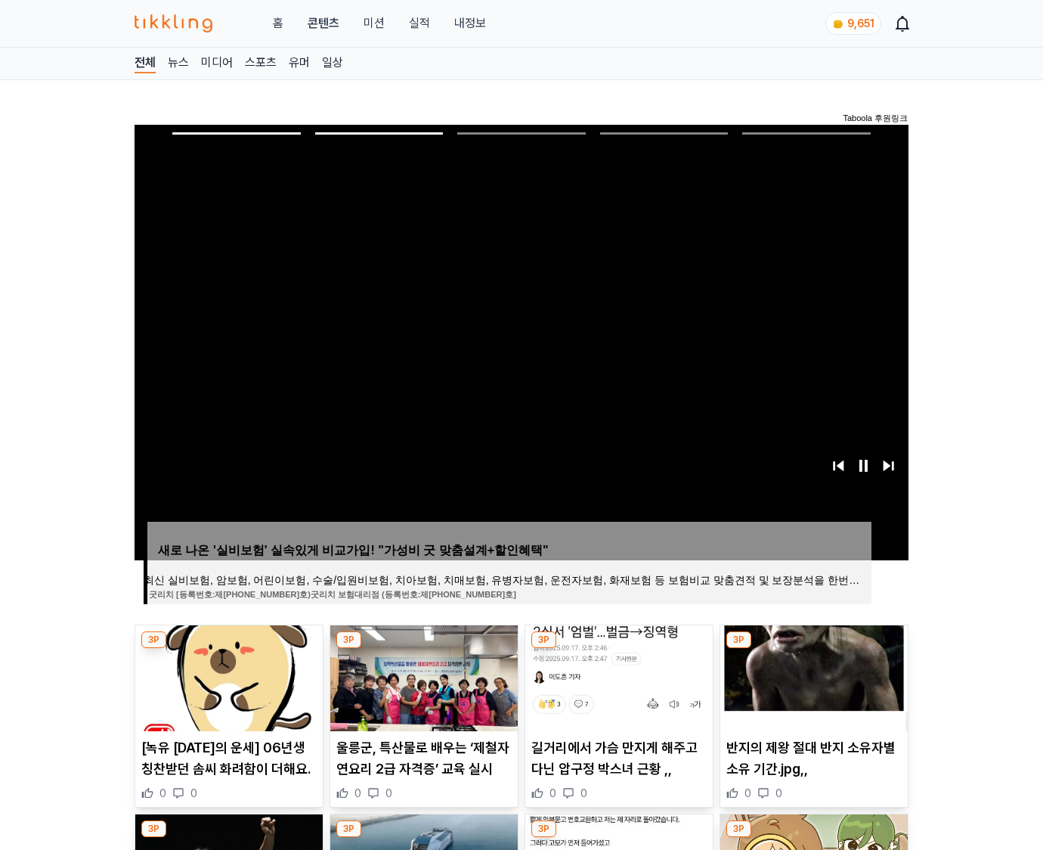
click at [812, 676] on img at bounding box center [813, 678] width 187 height 106
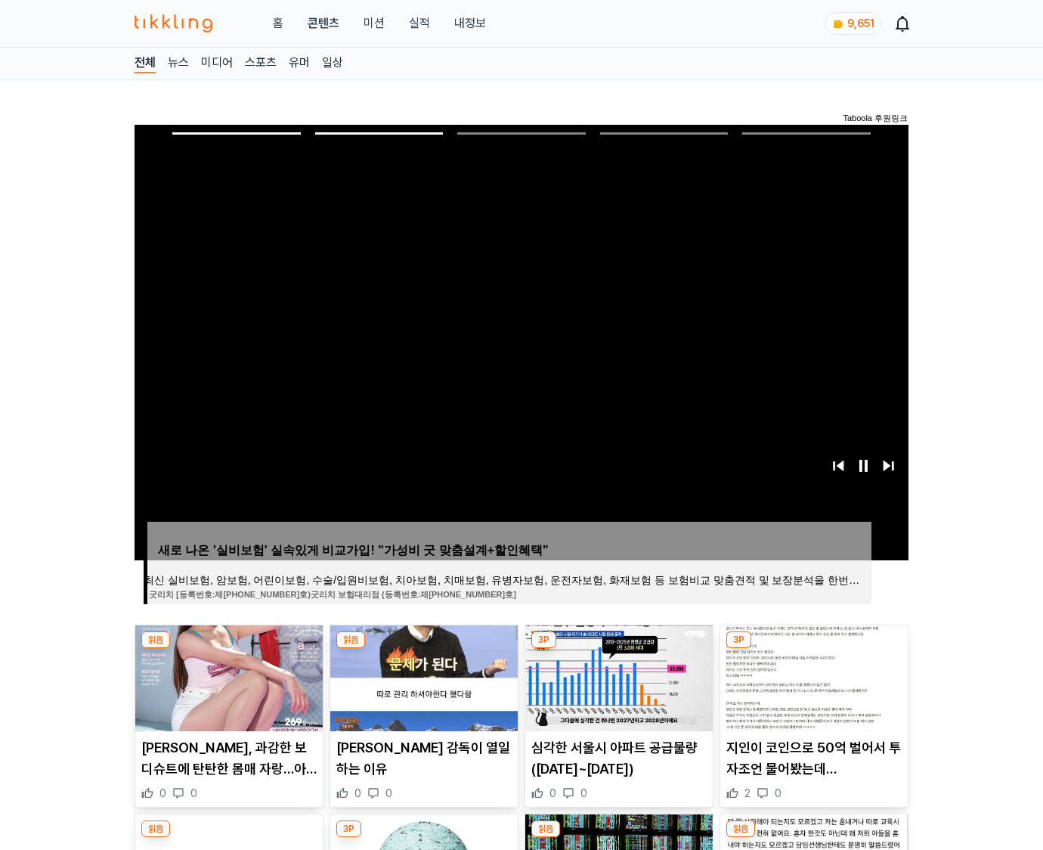
click at [812, 676] on img at bounding box center [813, 678] width 187 height 106
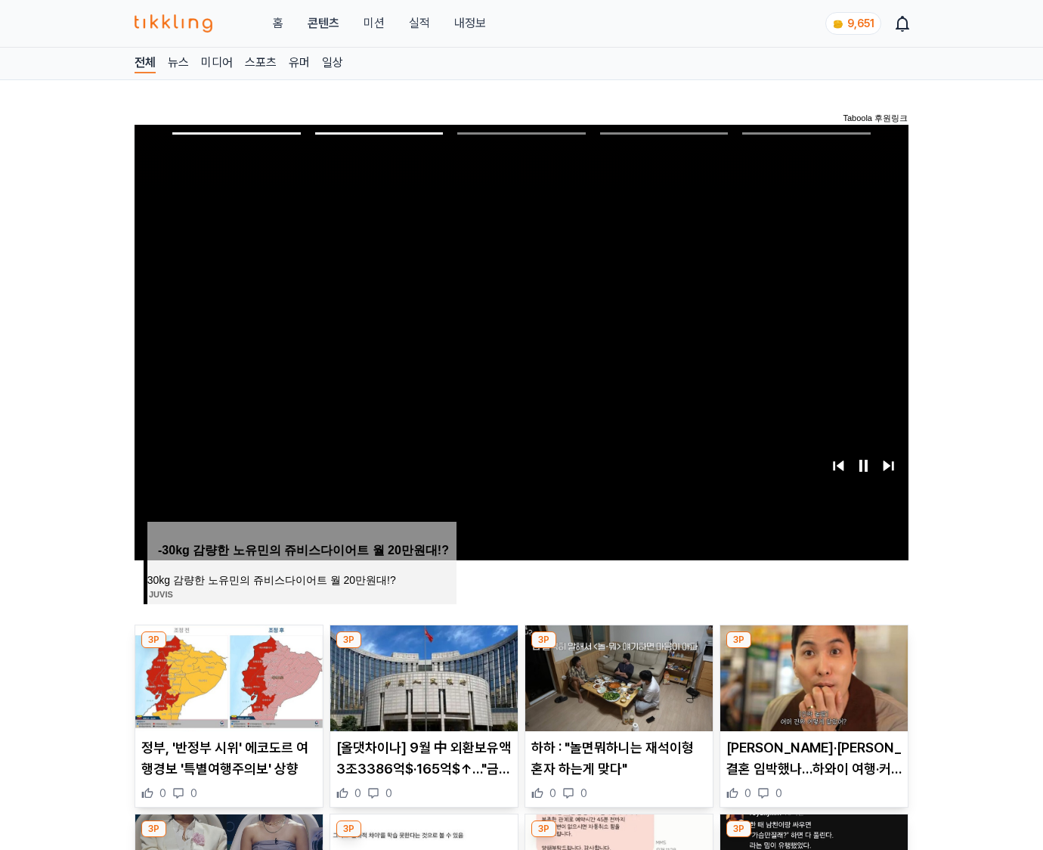
click at [812, 676] on img at bounding box center [813, 678] width 187 height 106
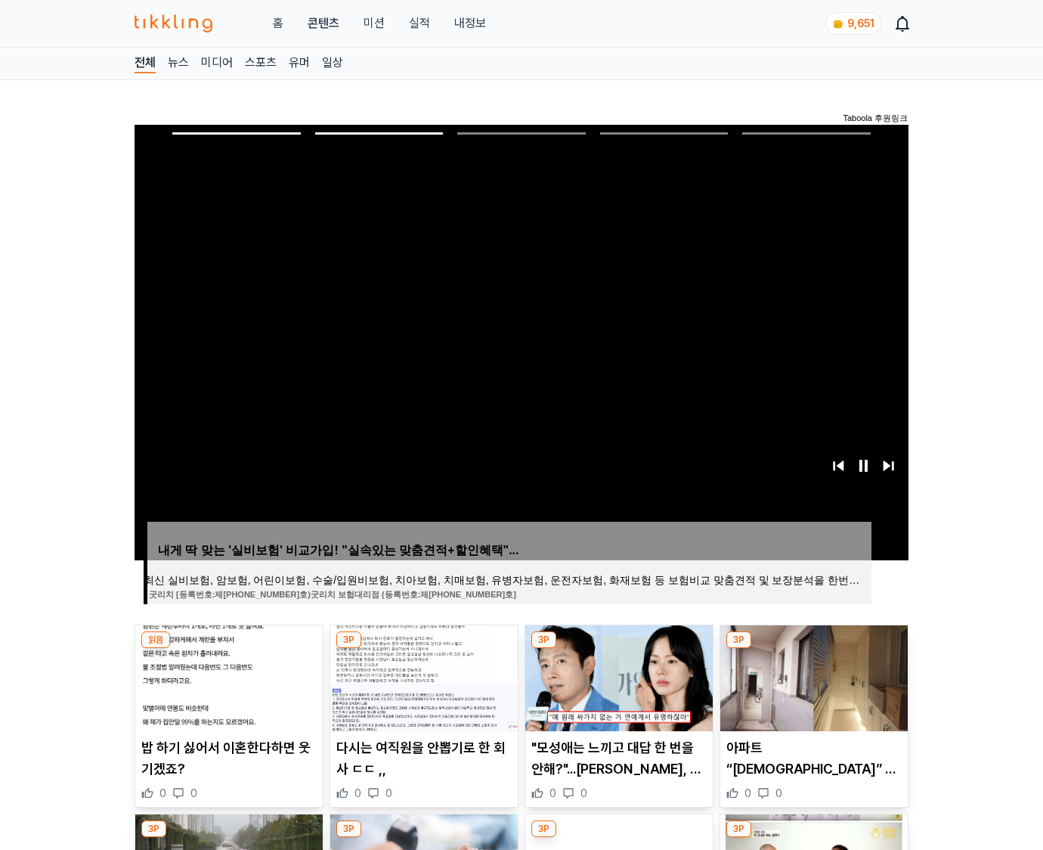
click at [812, 676] on img at bounding box center [813, 678] width 187 height 106
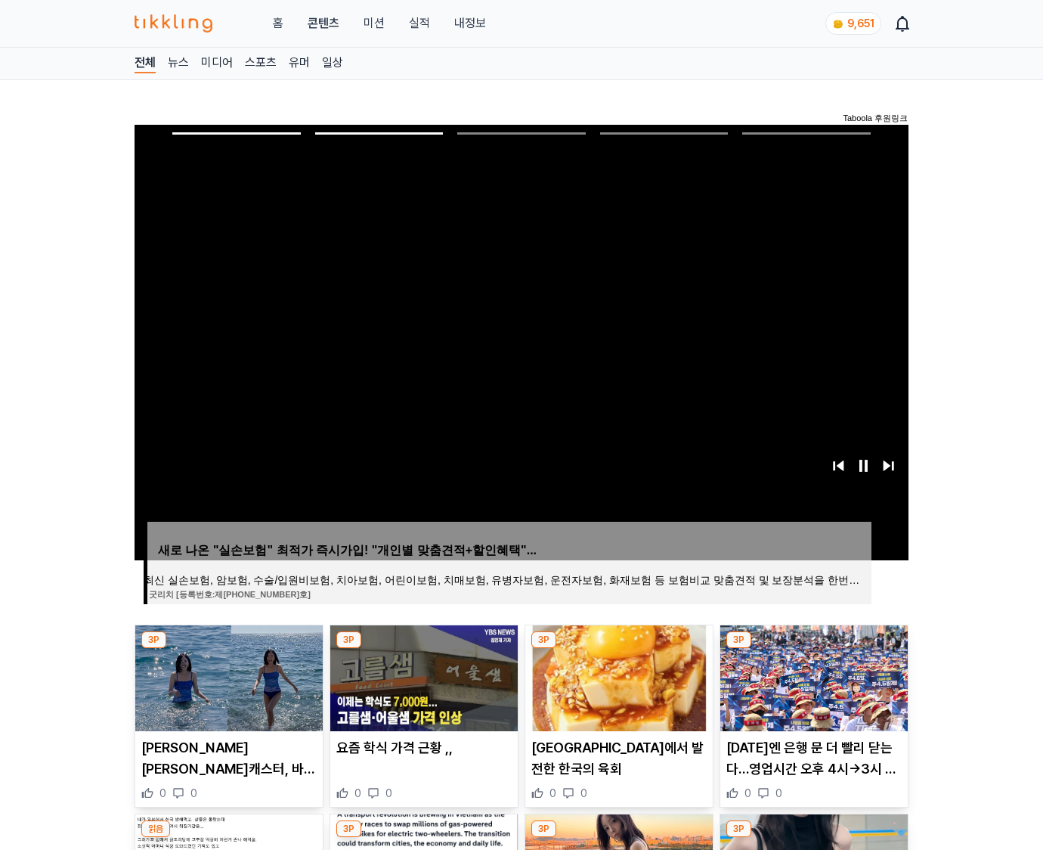
click at [812, 676] on img at bounding box center [813, 678] width 187 height 106
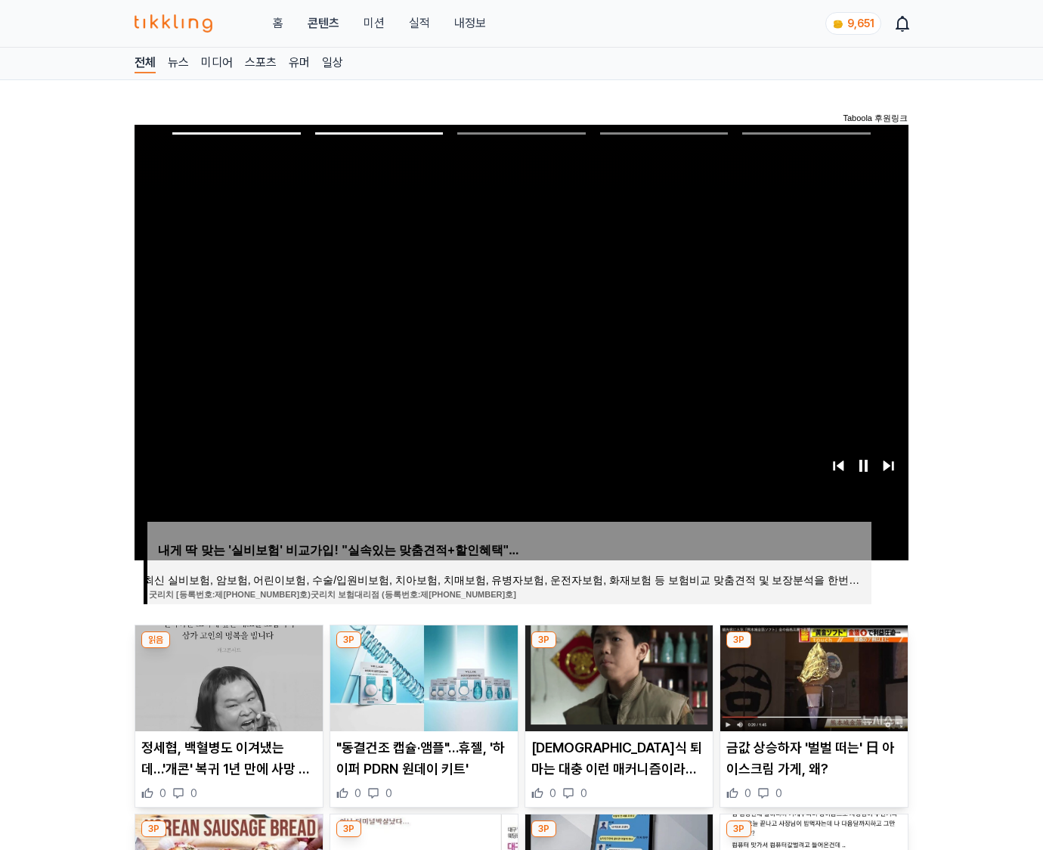
click at [812, 676] on img at bounding box center [813, 678] width 187 height 106
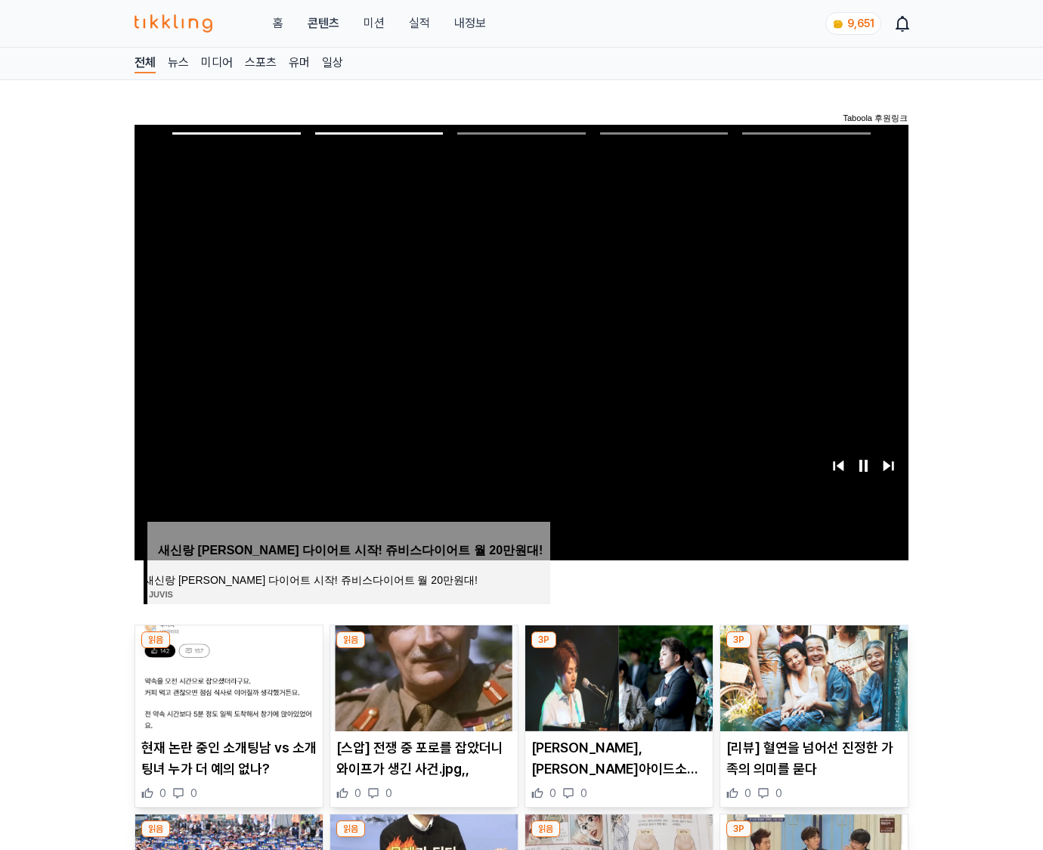
click at [812, 676] on img at bounding box center [813, 678] width 187 height 106
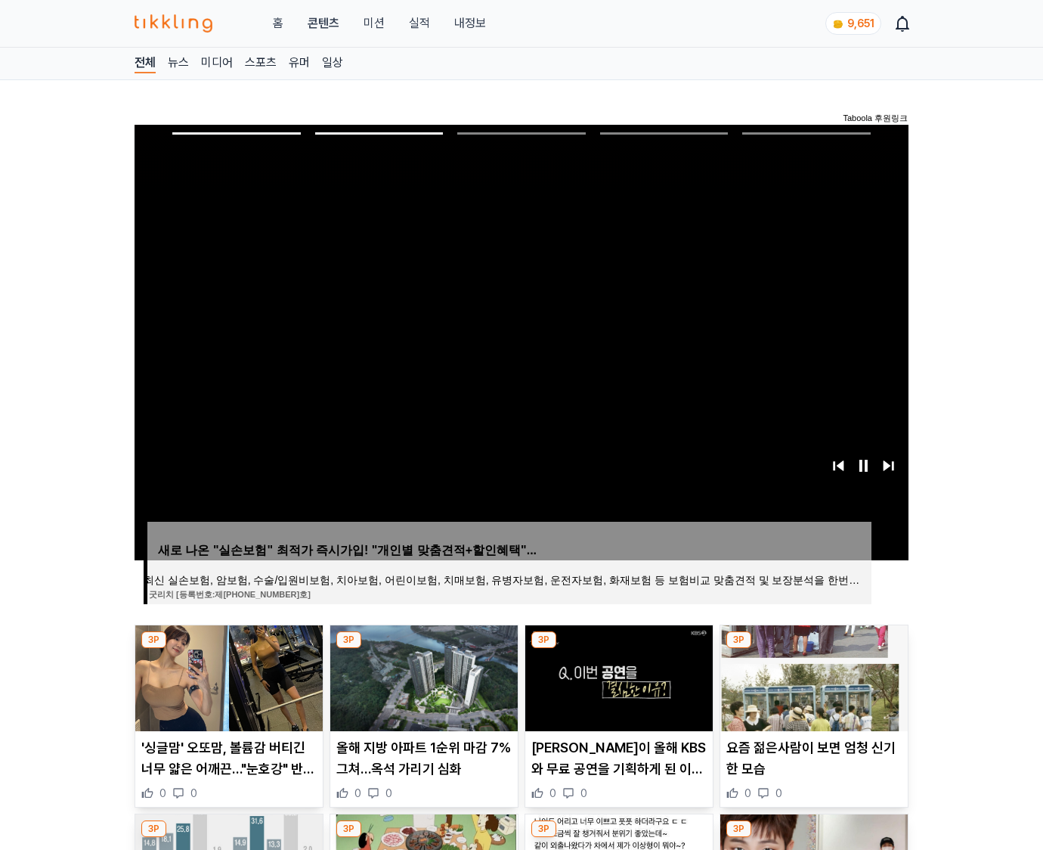
click at [812, 676] on img at bounding box center [813, 678] width 187 height 106
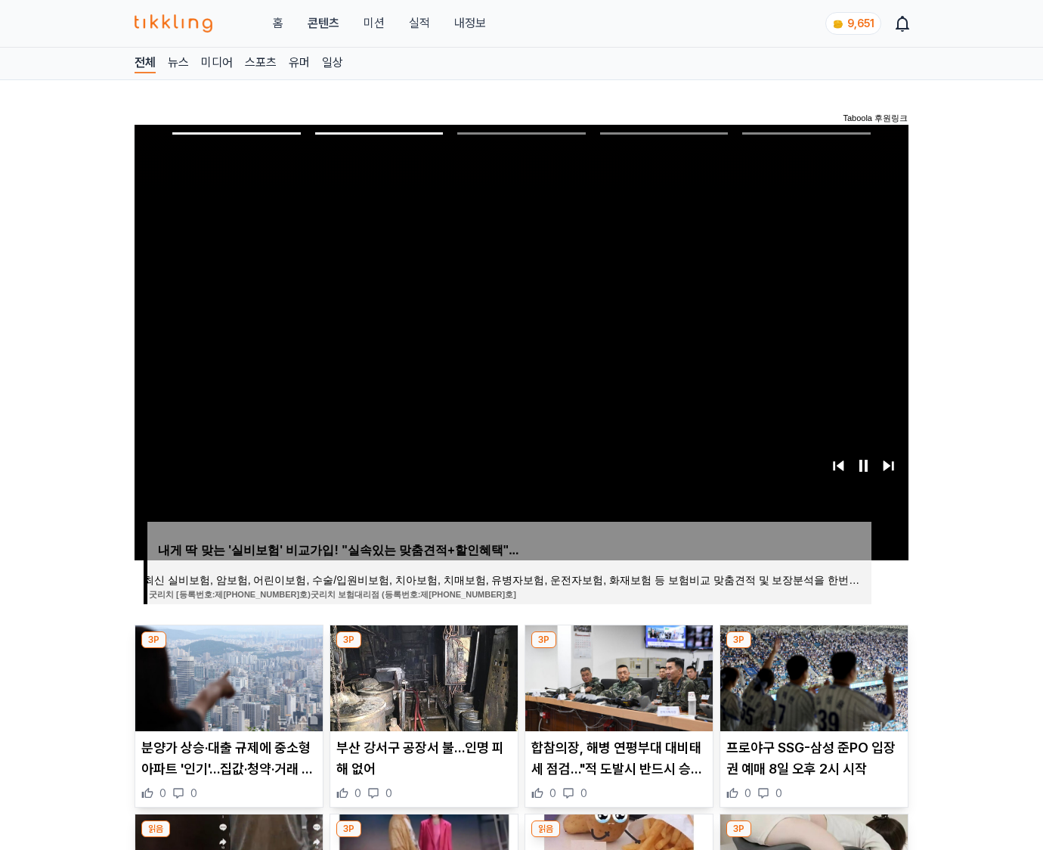
click at [812, 676] on img at bounding box center [813, 678] width 187 height 106
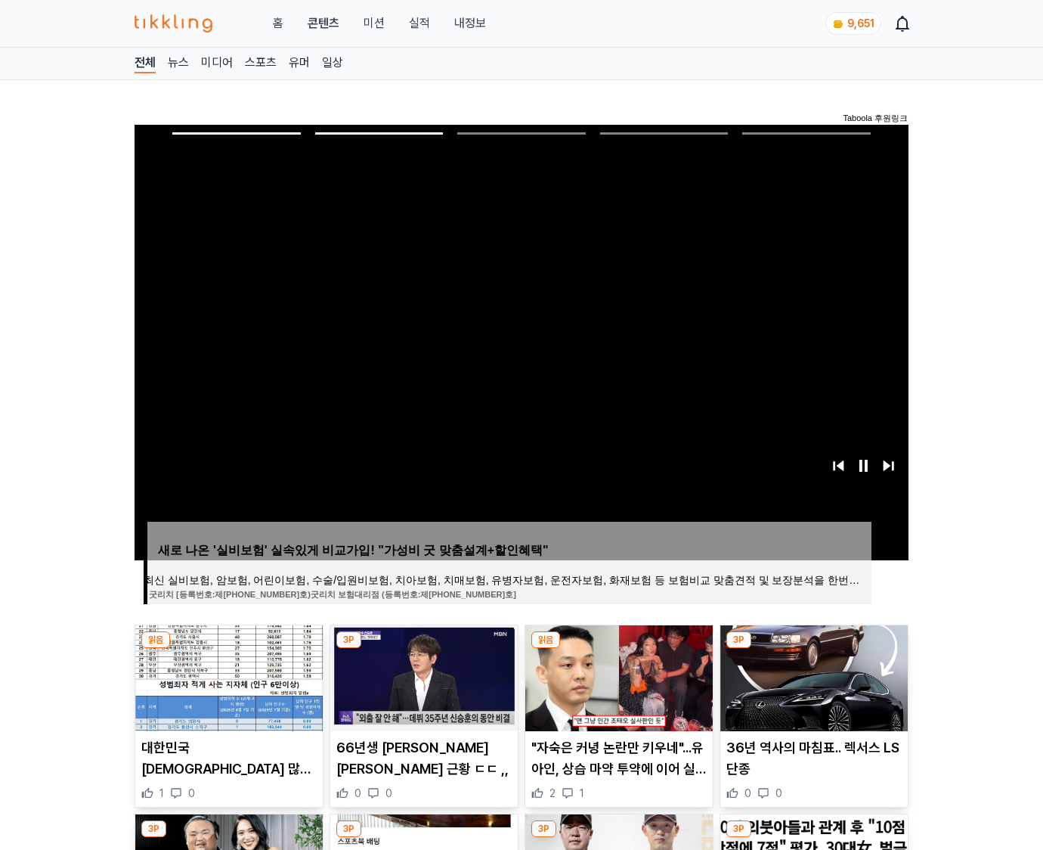
click at [812, 676] on img at bounding box center [813, 678] width 187 height 106
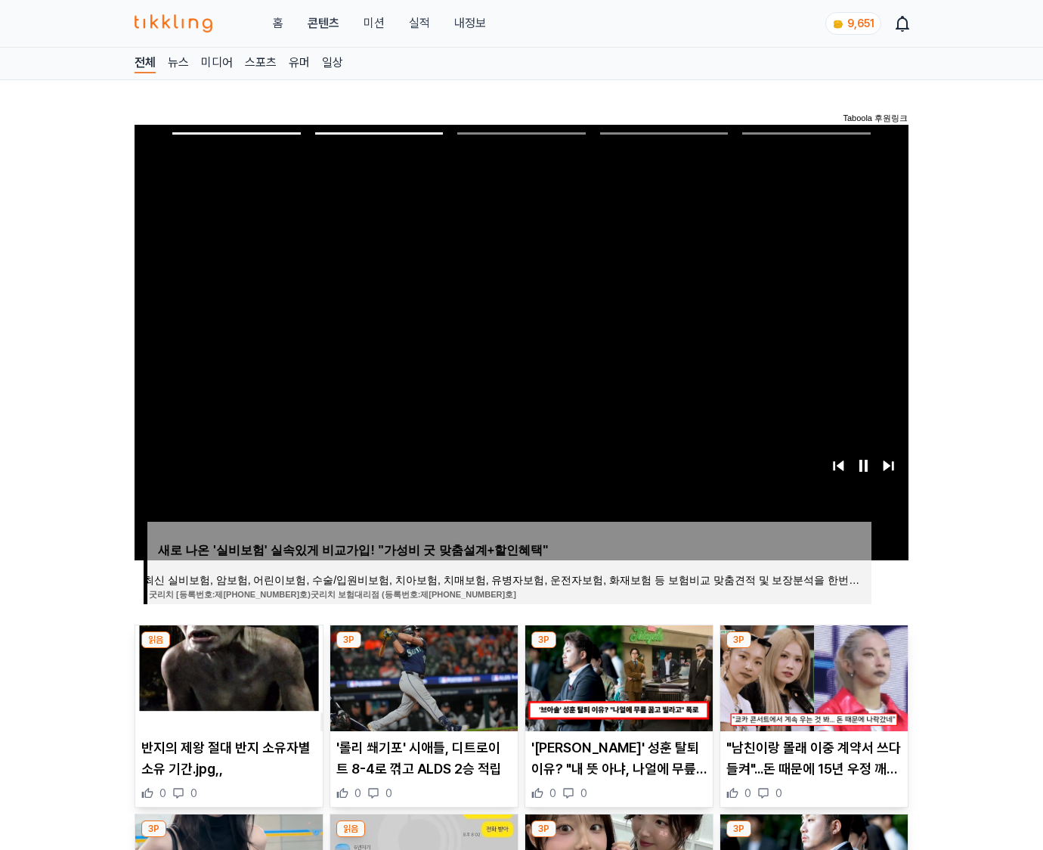
click at [812, 676] on img at bounding box center [813, 678] width 187 height 106
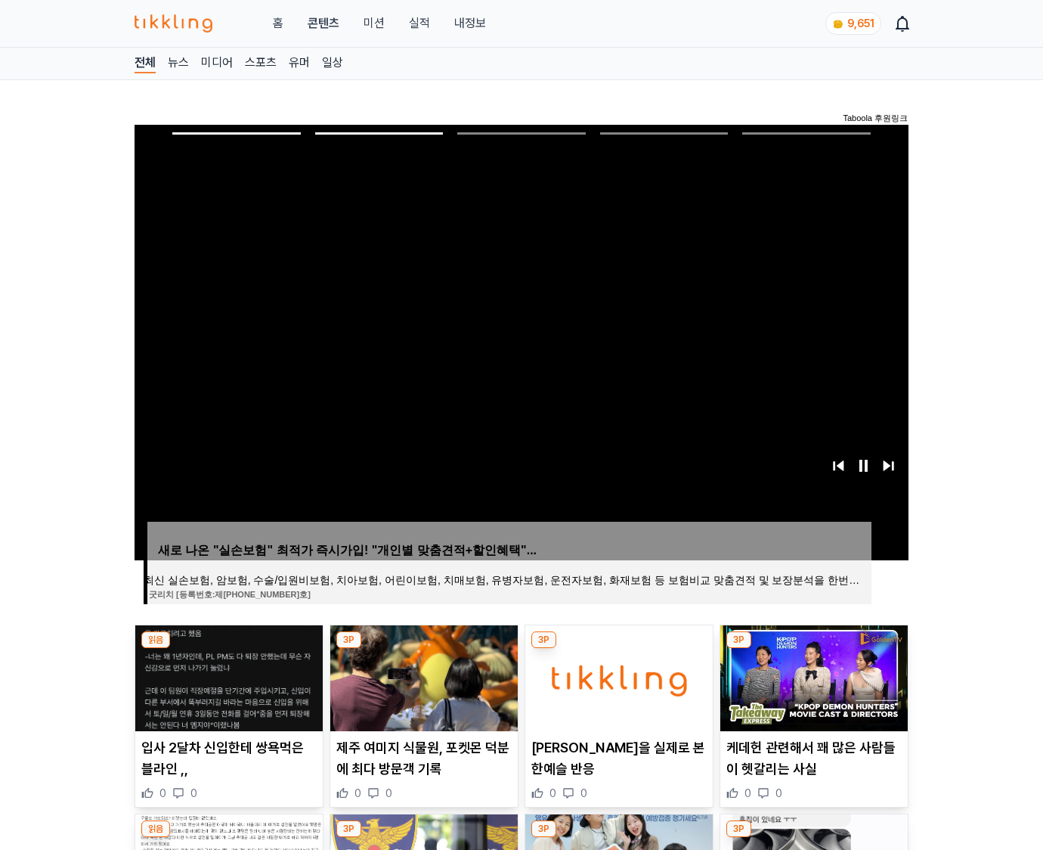
click at [812, 676] on img at bounding box center [813, 678] width 187 height 106
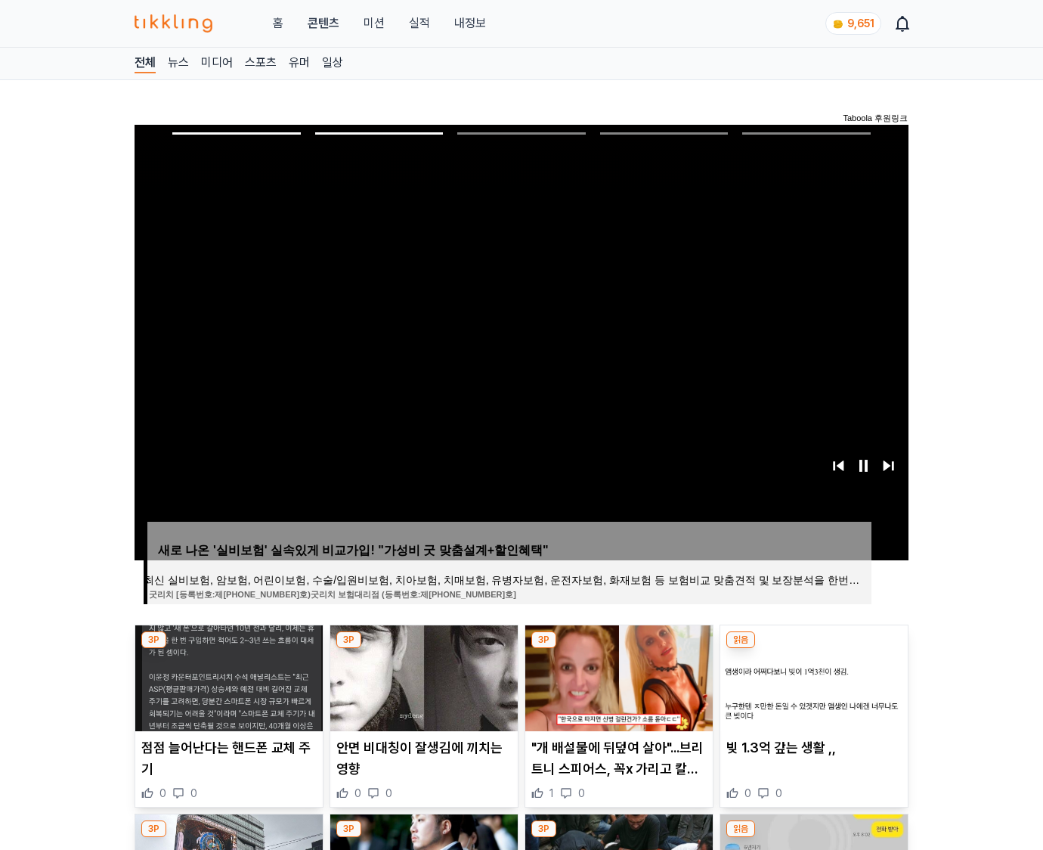
click at [812, 676] on img at bounding box center [813, 678] width 187 height 106
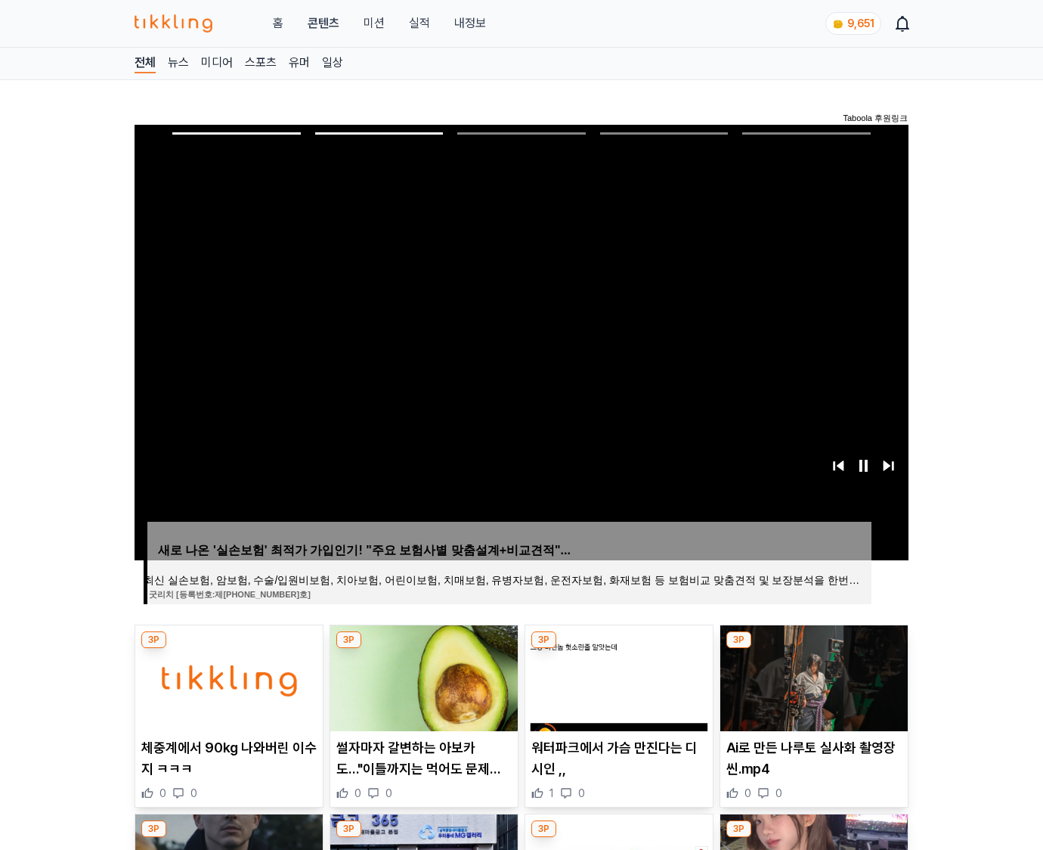
click at [812, 676] on img at bounding box center [813, 678] width 187 height 106
